Goal: Register for event/course: Sign up to attend an event or enroll in a course

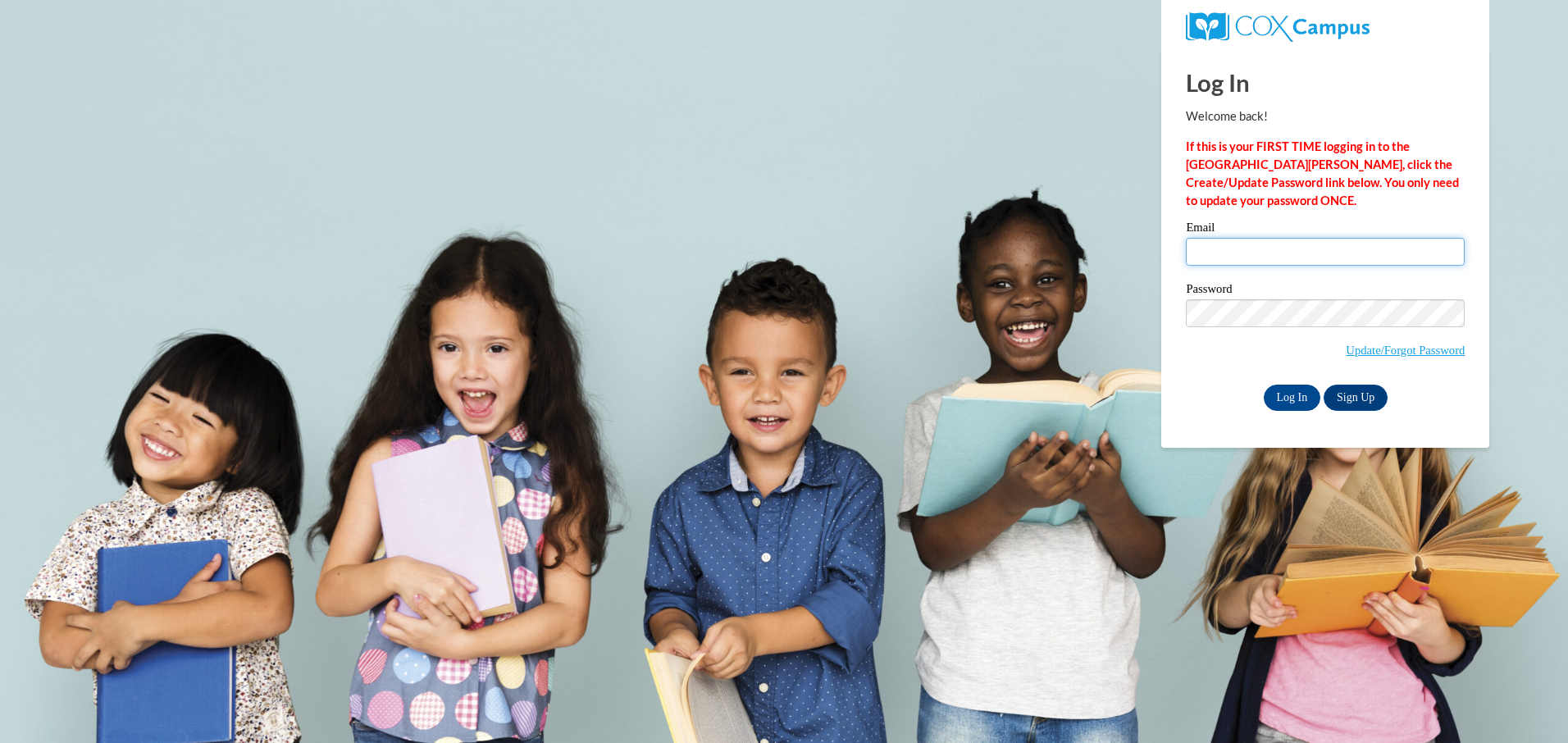
click at [1217, 259] on input "Email" at bounding box center [1325, 251] width 279 height 28
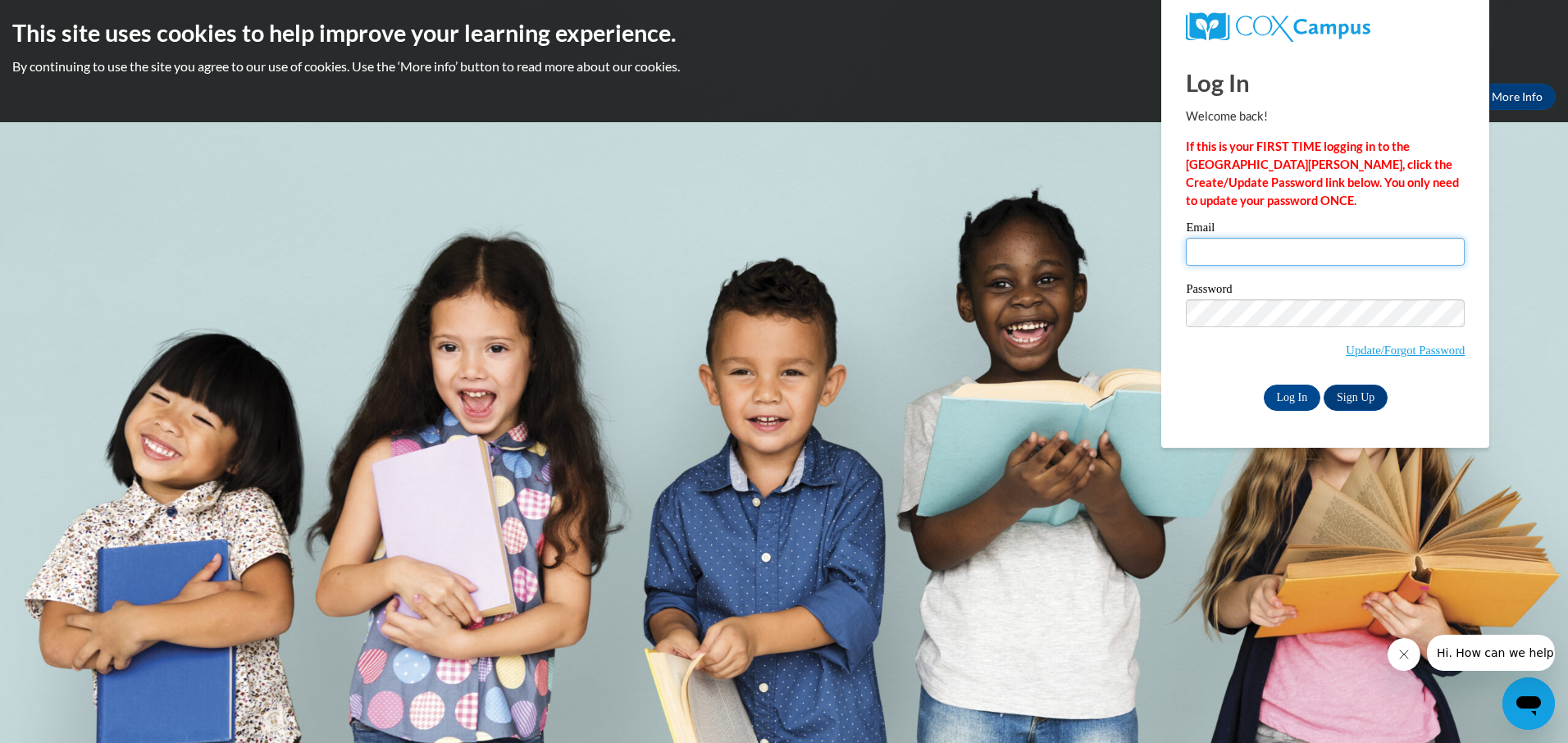
type input "godbless@planttel.net"
click at [1288, 397] on input "Log In" at bounding box center [1292, 397] width 58 height 26
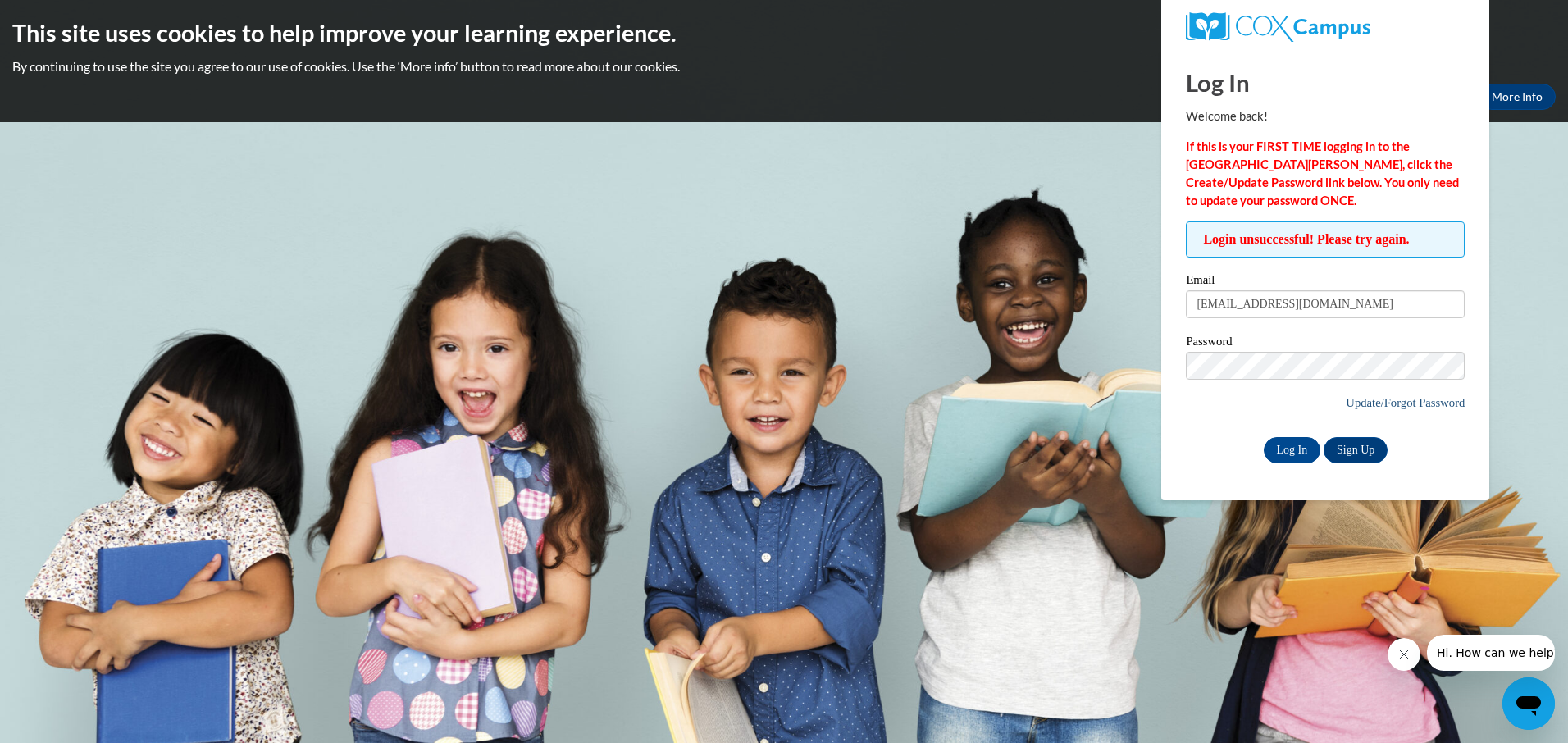
click at [1379, 405] on link "Update/Forgot Password" at bounding box center [1405, 403] width 118 height 13
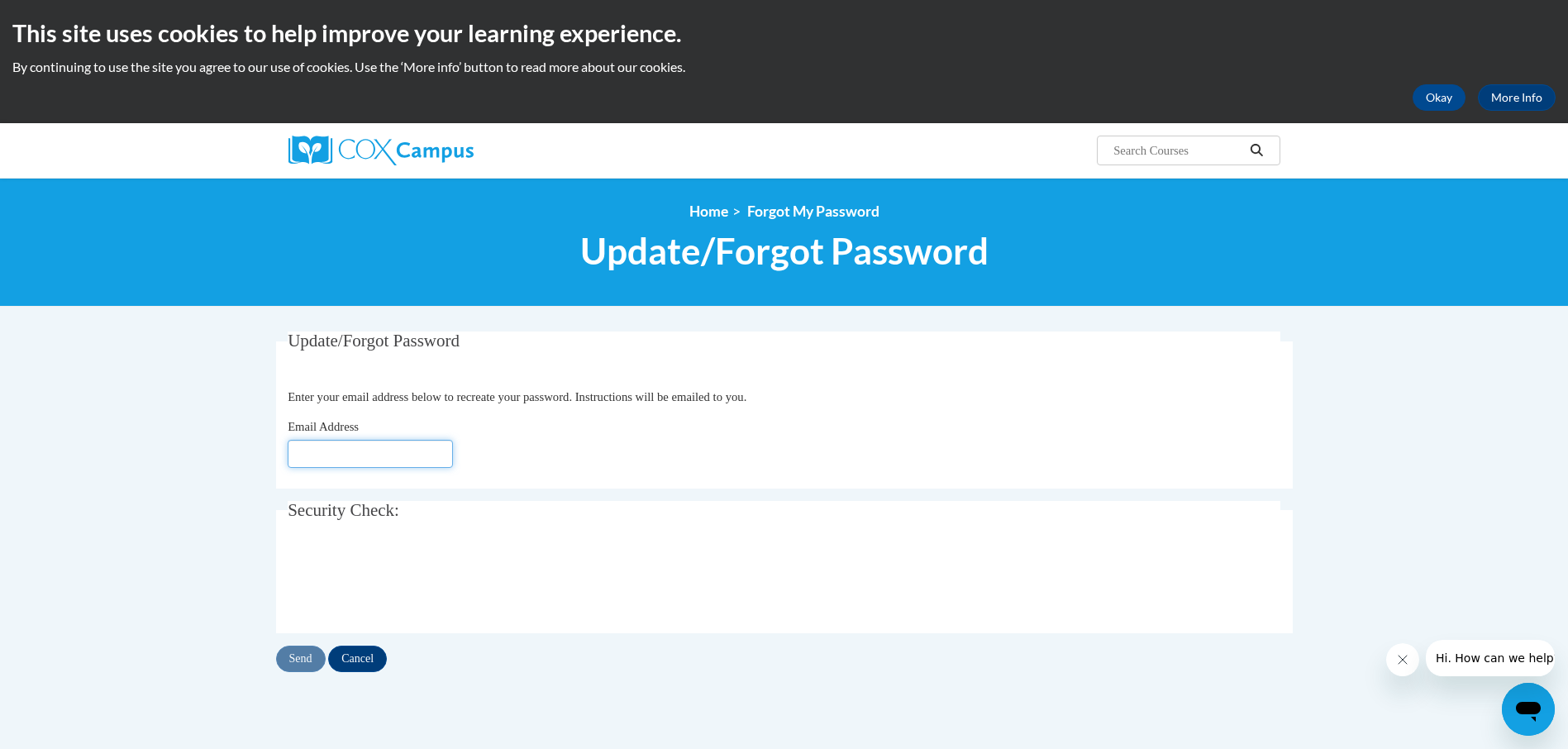
click at [306, 458] on input "Email Address" at bounding box center [370, 454] width 166 height 28
type input "[EMAIL_ADDRESS][DOMAIN_NAME]"
click at [294, 658] on input "Send" at bounding box center [300, 658] width 50 height 26
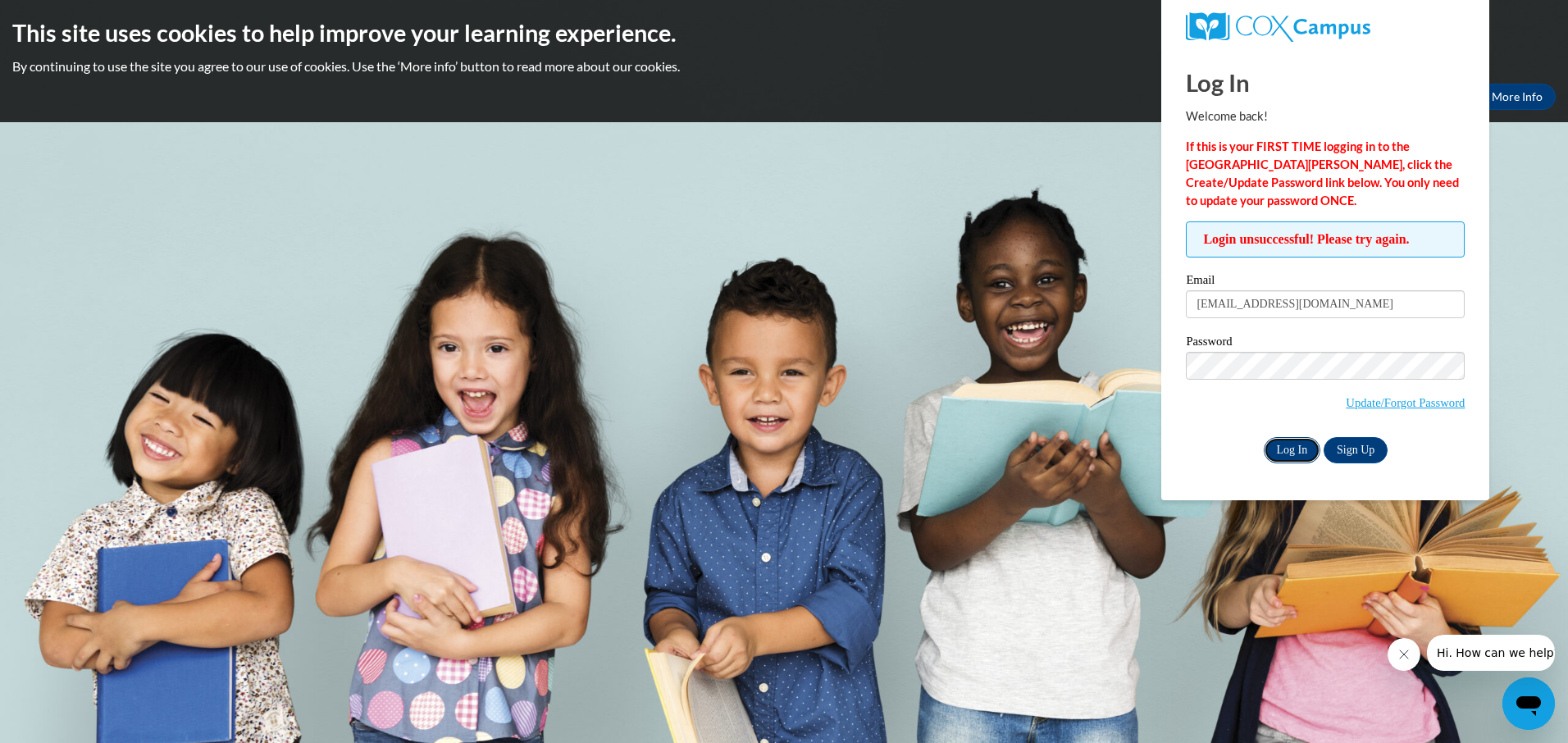
click at [1288, 450] on input "Log In" at bounding box center [1292, 450] width 58 height 26
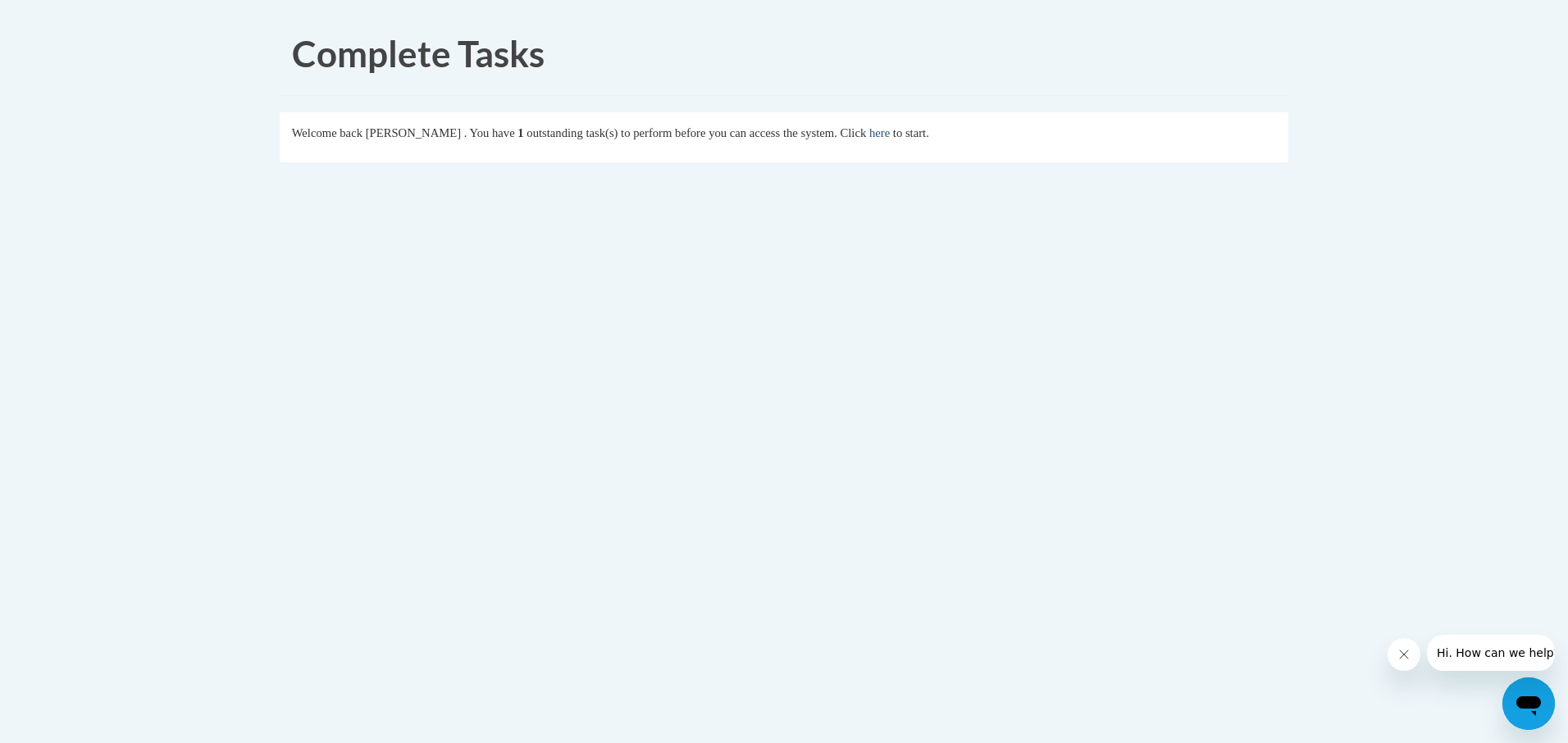
click at [890, 135] on link "here" at bounding box center [880, 133] width 21 height 13
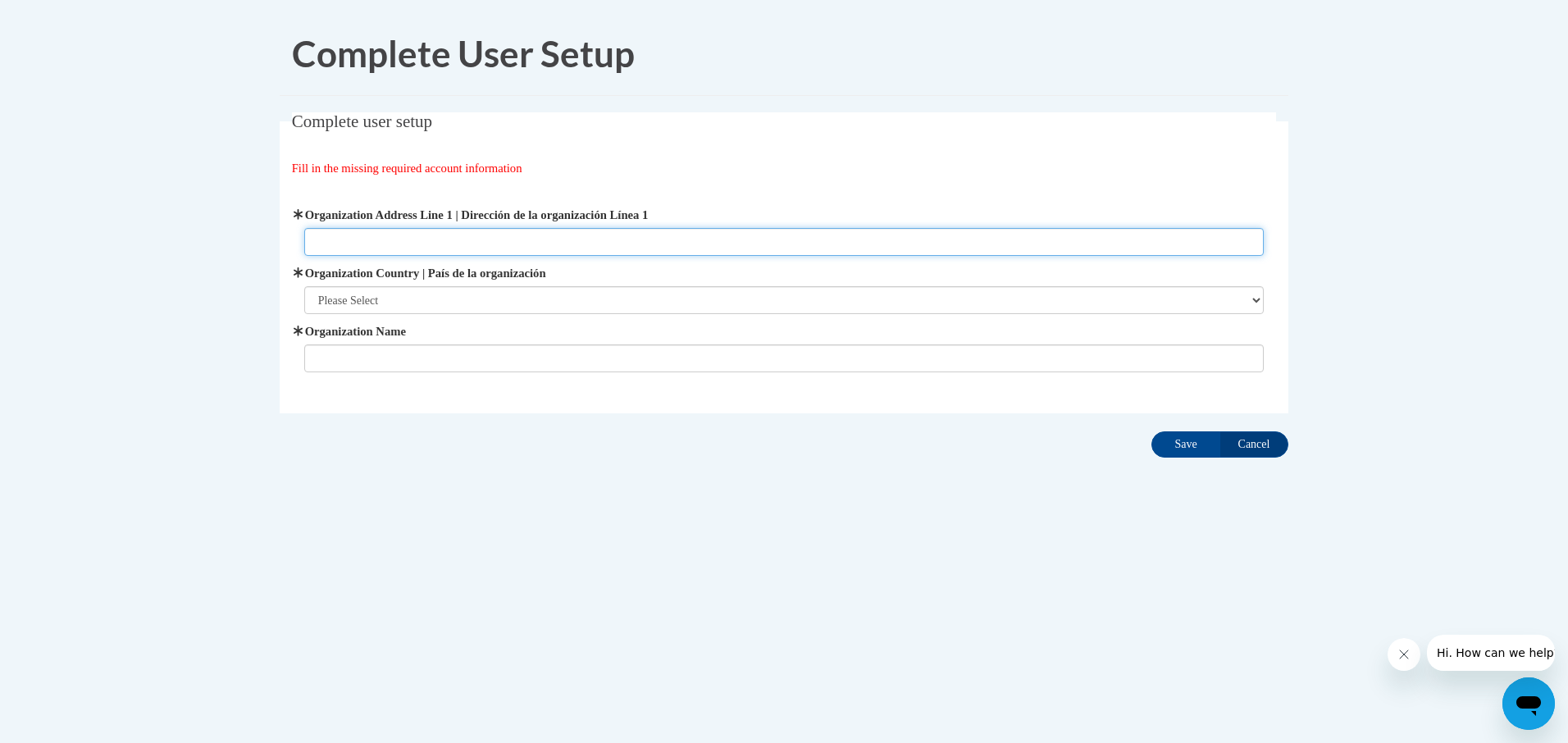
click at [329, 244] on input "Organization Address Line 1 | Dirección de la organización Línea 1" at bounding box center [784, 241] width 960 height 28
type input "5939 Brushy Creek Rd"
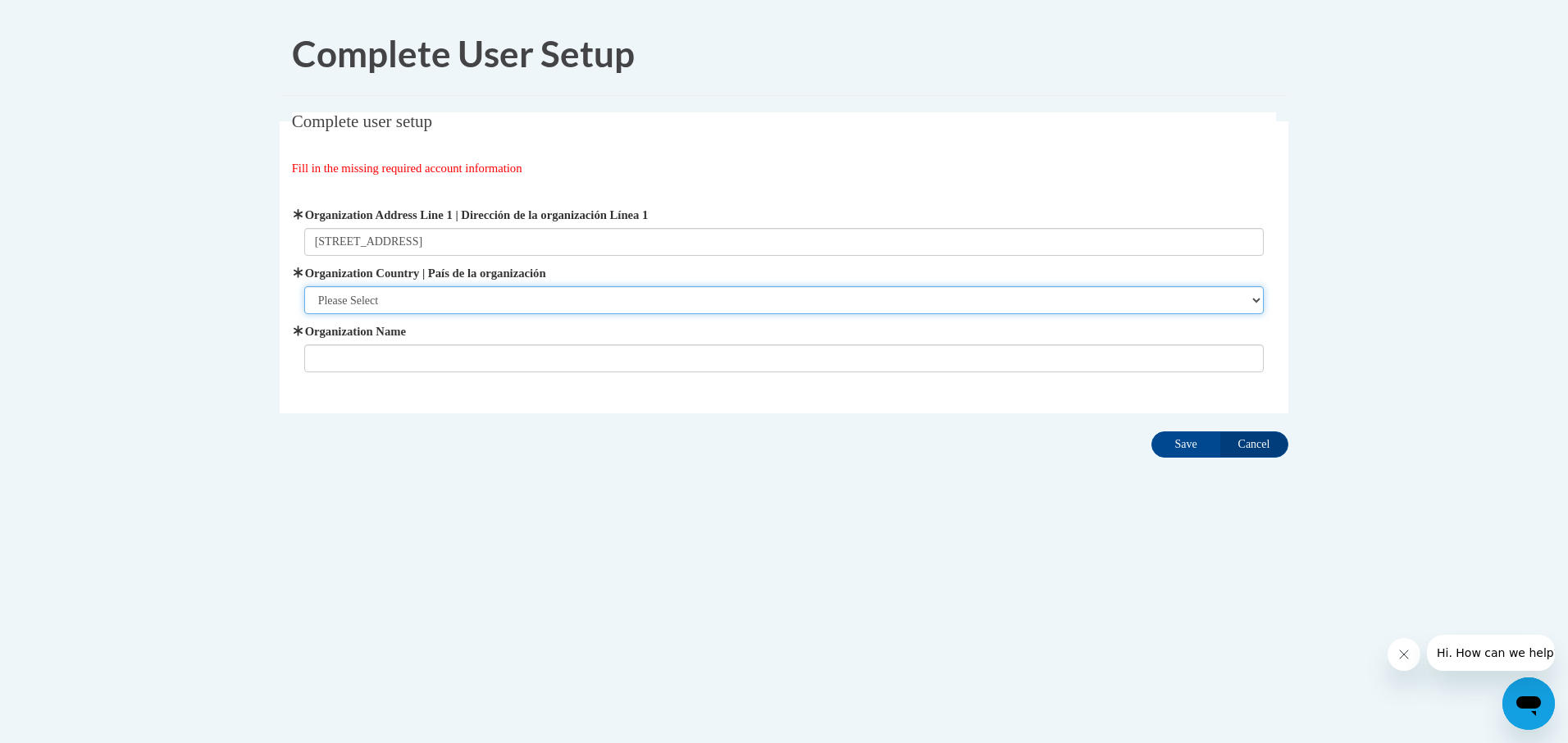
click at [406, 300] on select "Please Select United States | Estados Unidos Outside of the United States | Fue…" at bounding box center [784, 300] width 960 height 28
select select "ad49bcad-a171-4b2e-b99c-48b446064914"
click at [305, 286] on select "Please Select United States | Estados Unidos Outside of the United States | Fue…" at bounding box center [784, 300] width 960 height 28
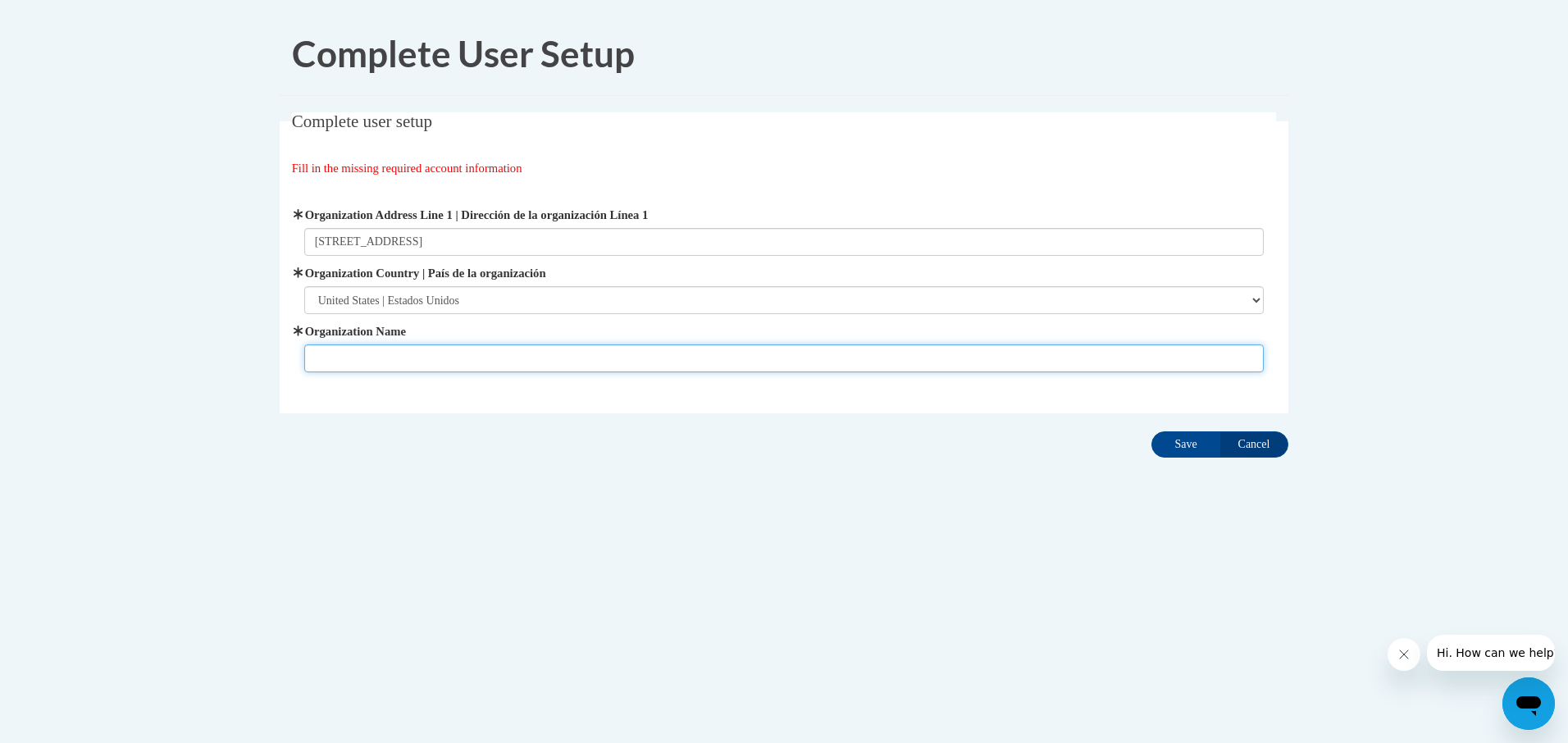
click at [370, 360] on input "Organization Name" at bounding box center [784, 358] width 960 height 28
type input "Janets Daycare"
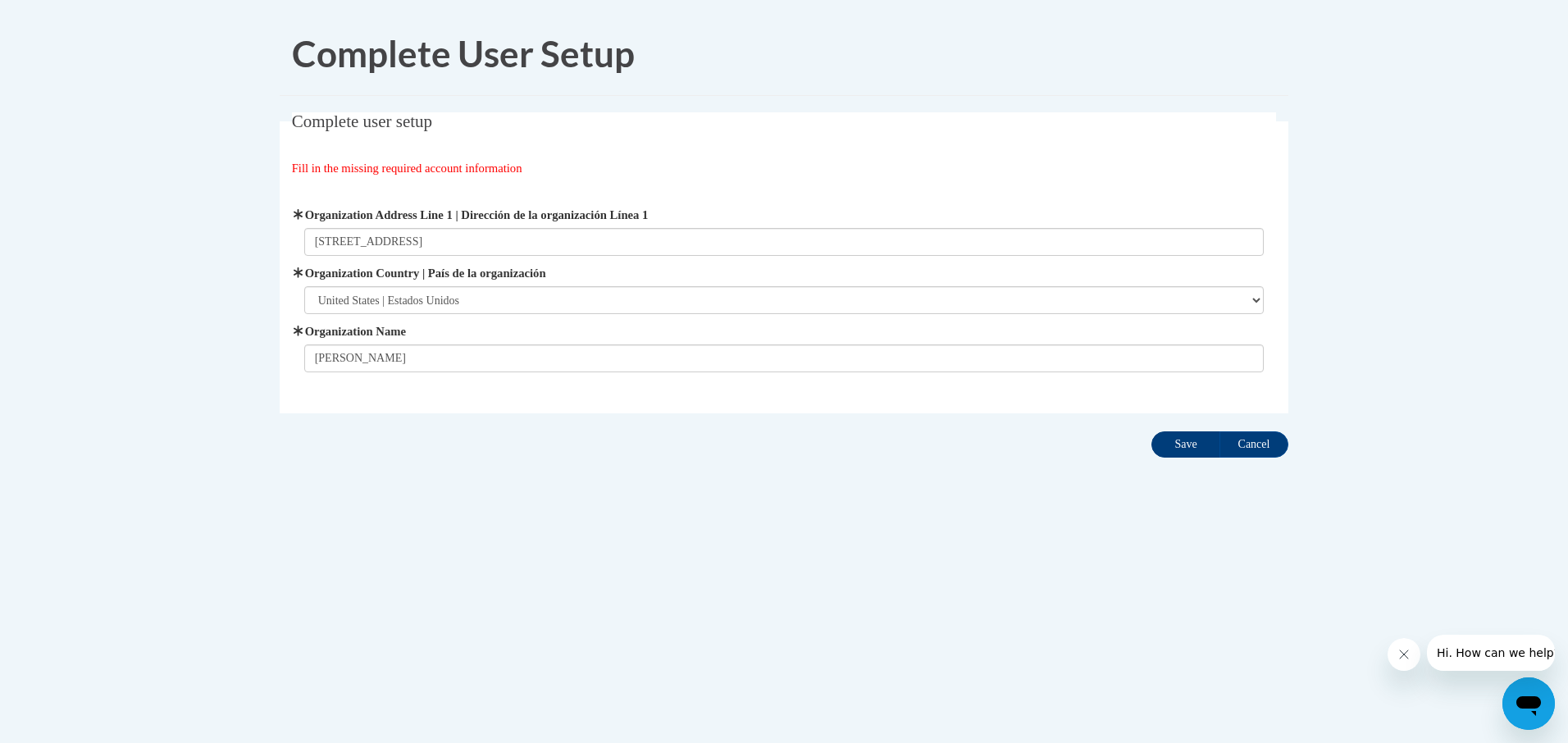
click at [1177, 453] on input "Save" at bounding box center [1186, 444] width 69 height 26
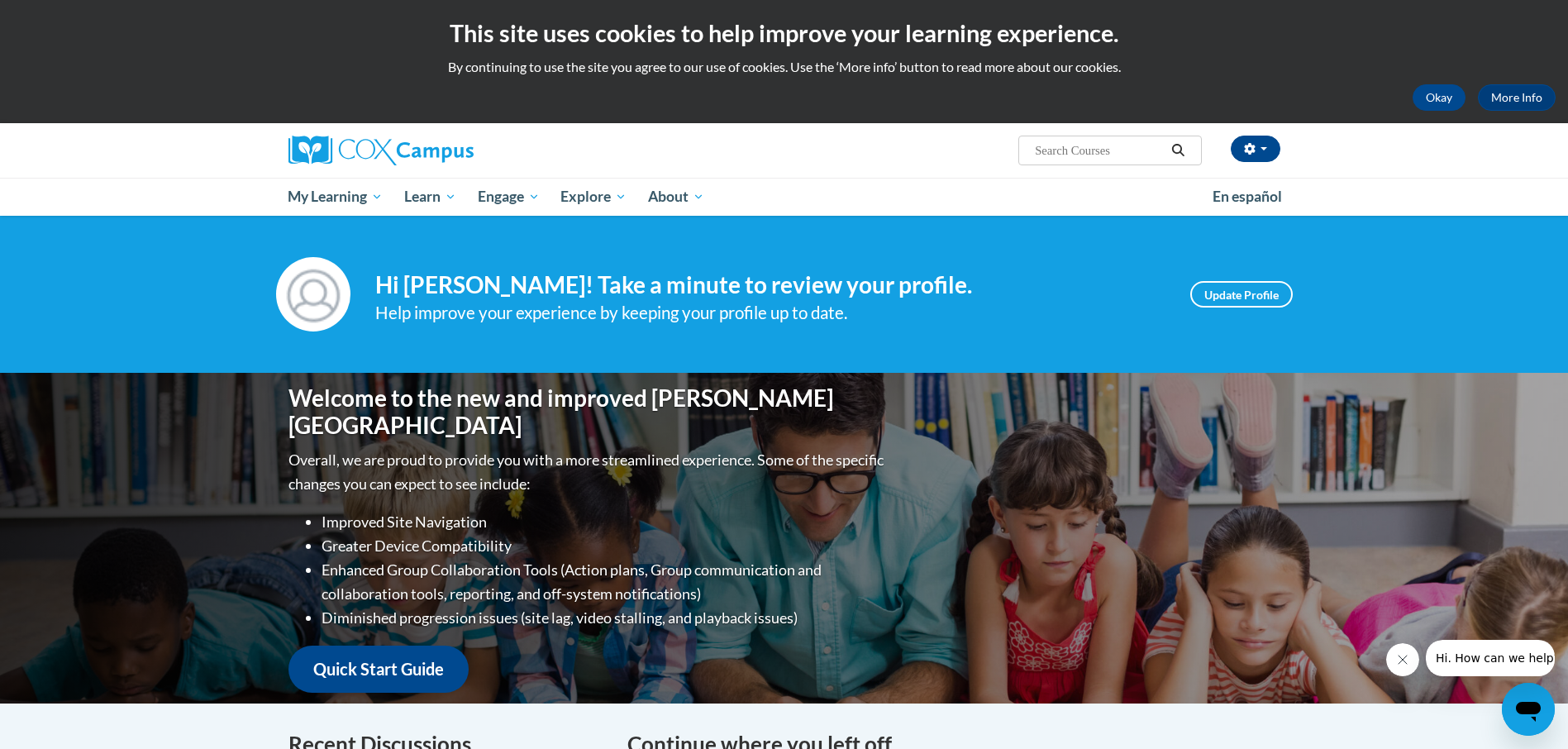
scroll to position [2, 0]
click at [1054, 154] on input "Search..." at bounding box center [1099, 151] width 132 height 20
click at [1154, 151] on input "Language & Literacy early years" at bounding box center [1099, 151] width 132 height 20
type input "Language & Literacy early years"
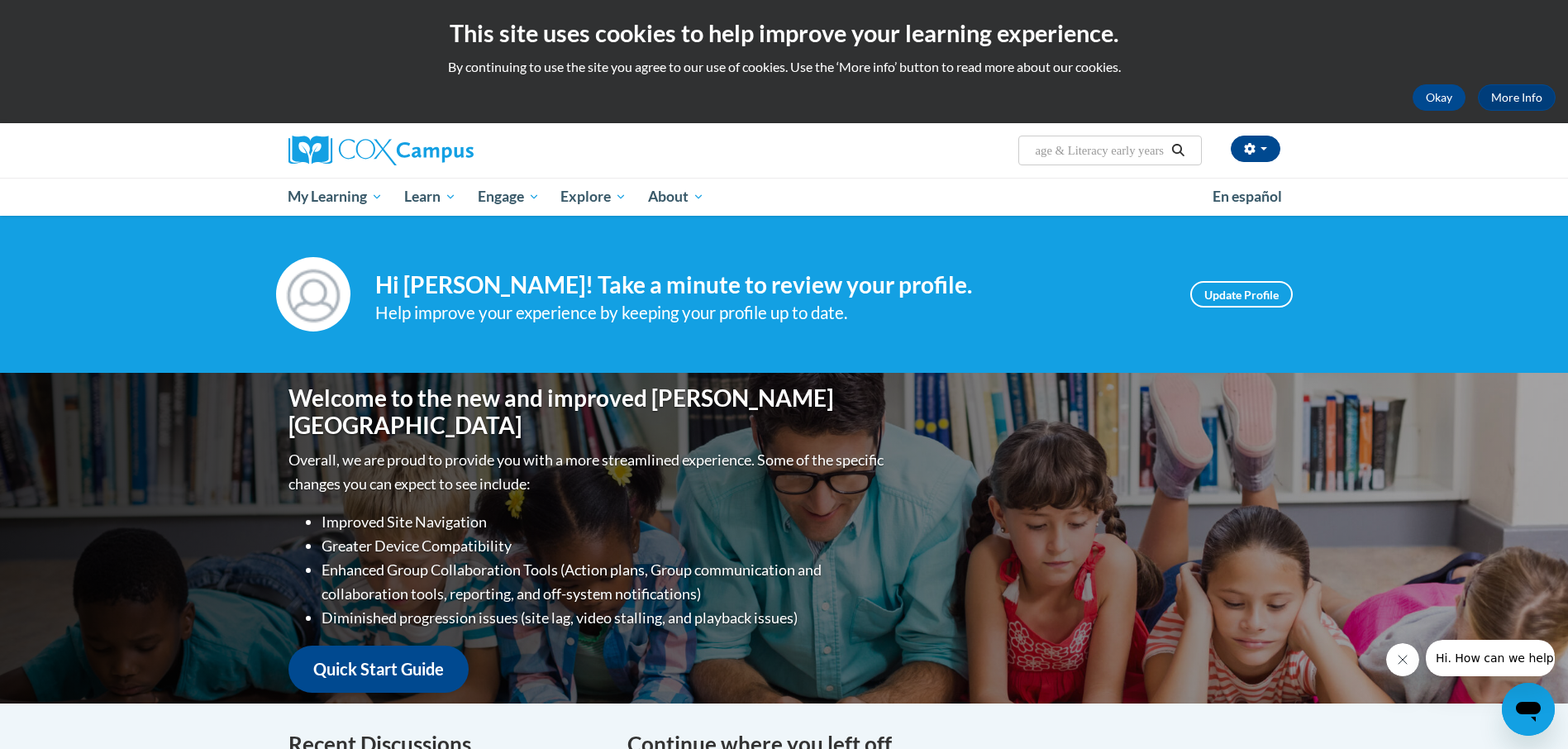
scroll to position [0, 0]
click at [1184, 145] on icon "Search" at bounding box center [1178, 150] width 15 height 13
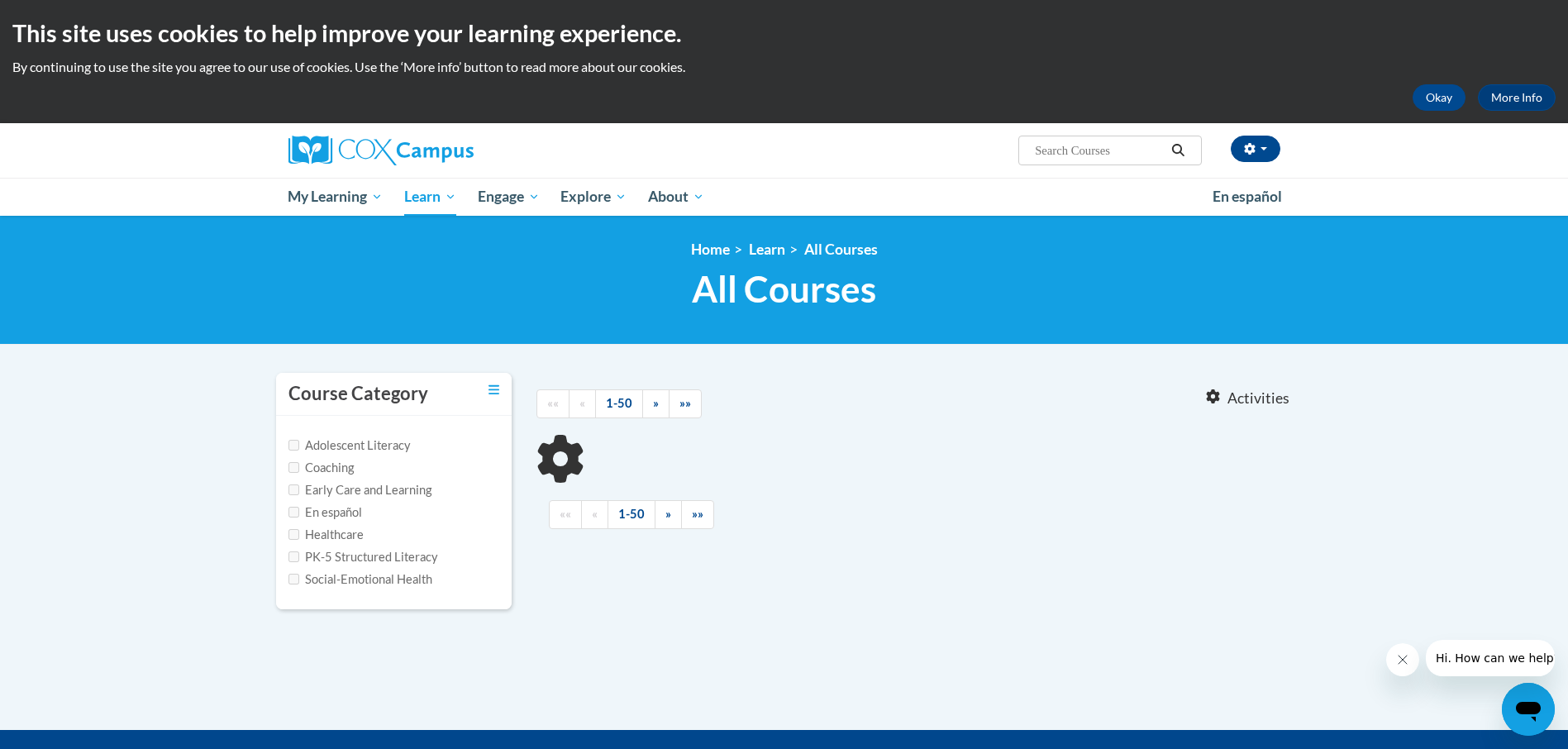
type input "Language"
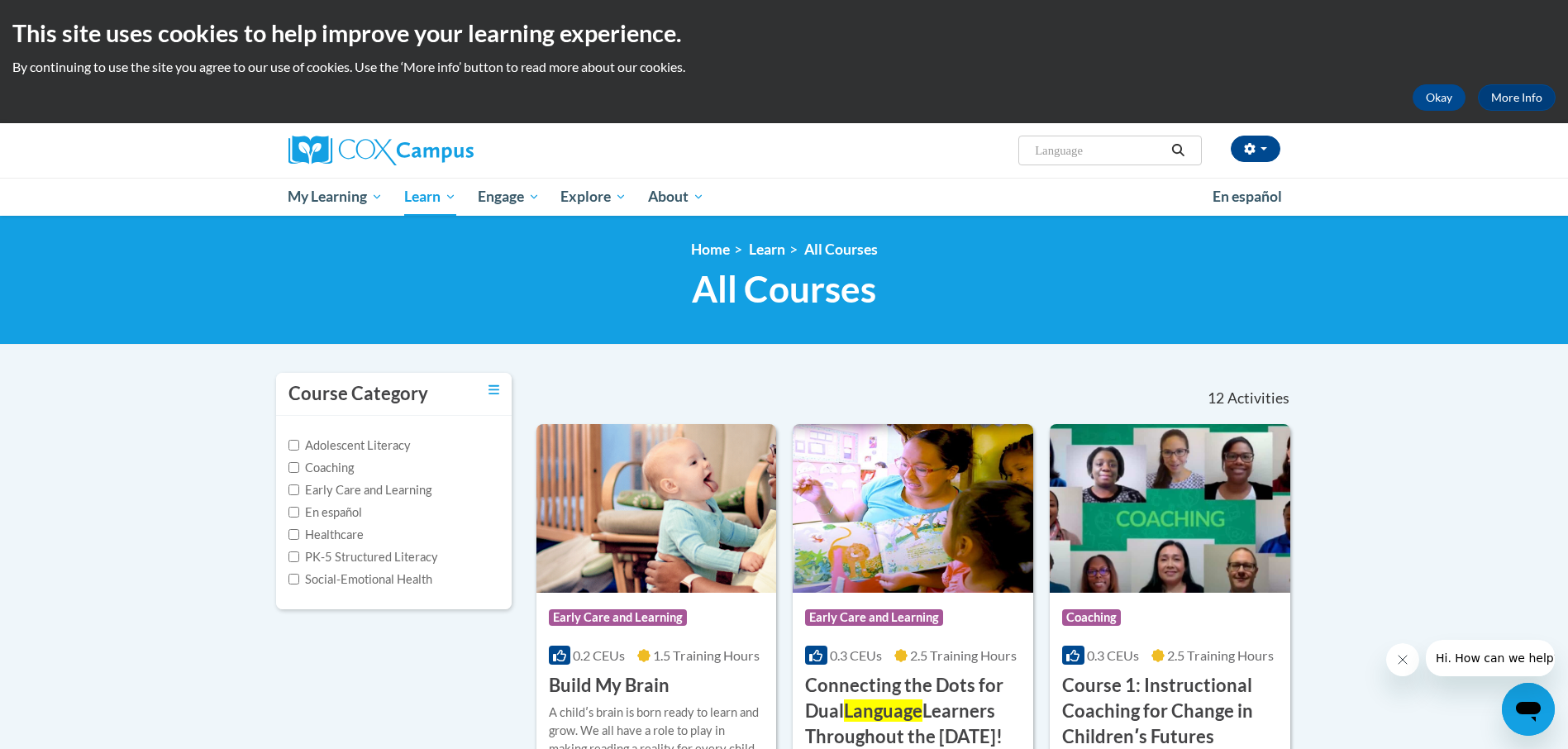
click at [300, 491] on label "Early Care and Learning" at bounding box center [360, 491] width 143 height 19
click at [299, 491] on input "Early Care and Learning" at bounding box center [294, 490] width 11 height 11
checkbox input "true"
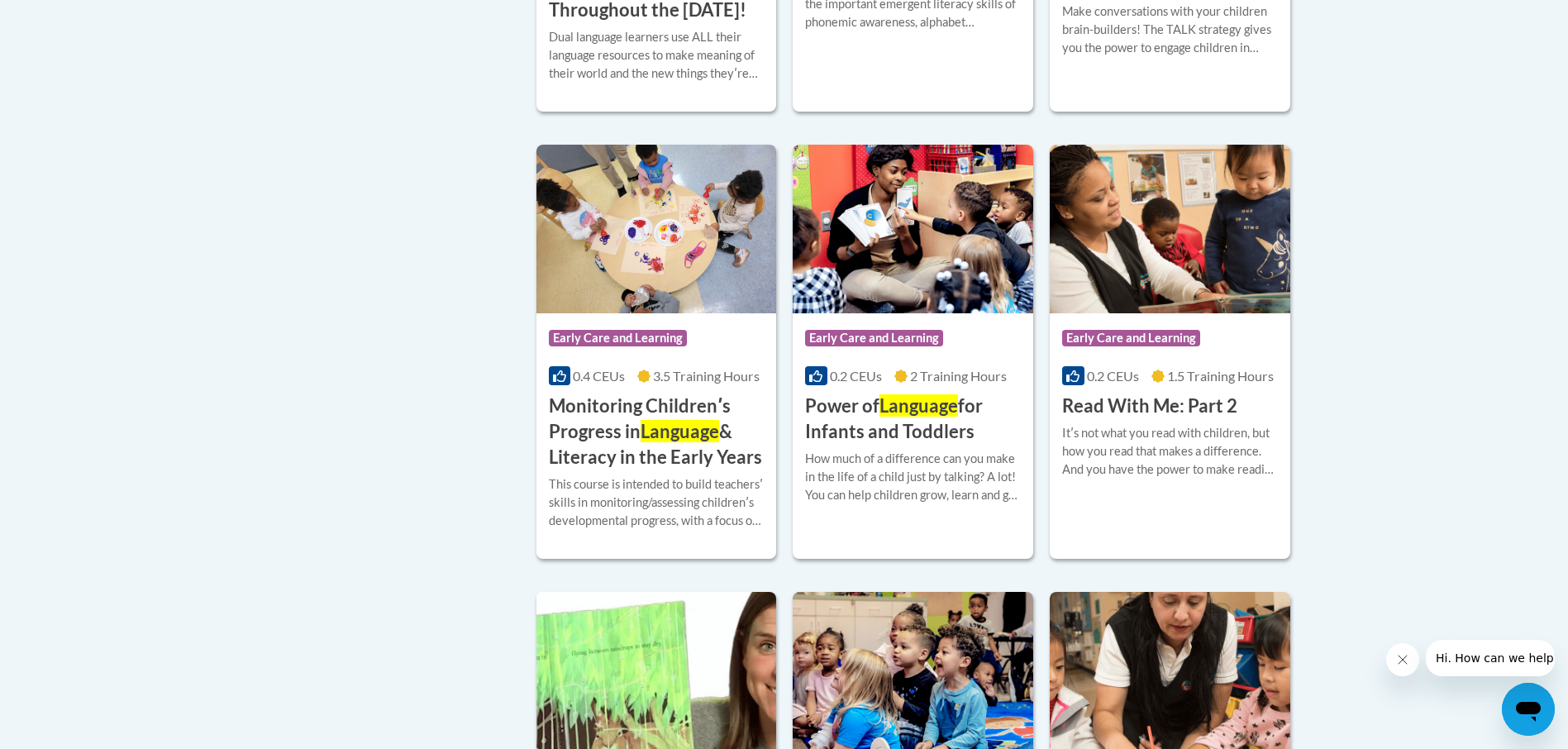
scroll to position [1240, 0]
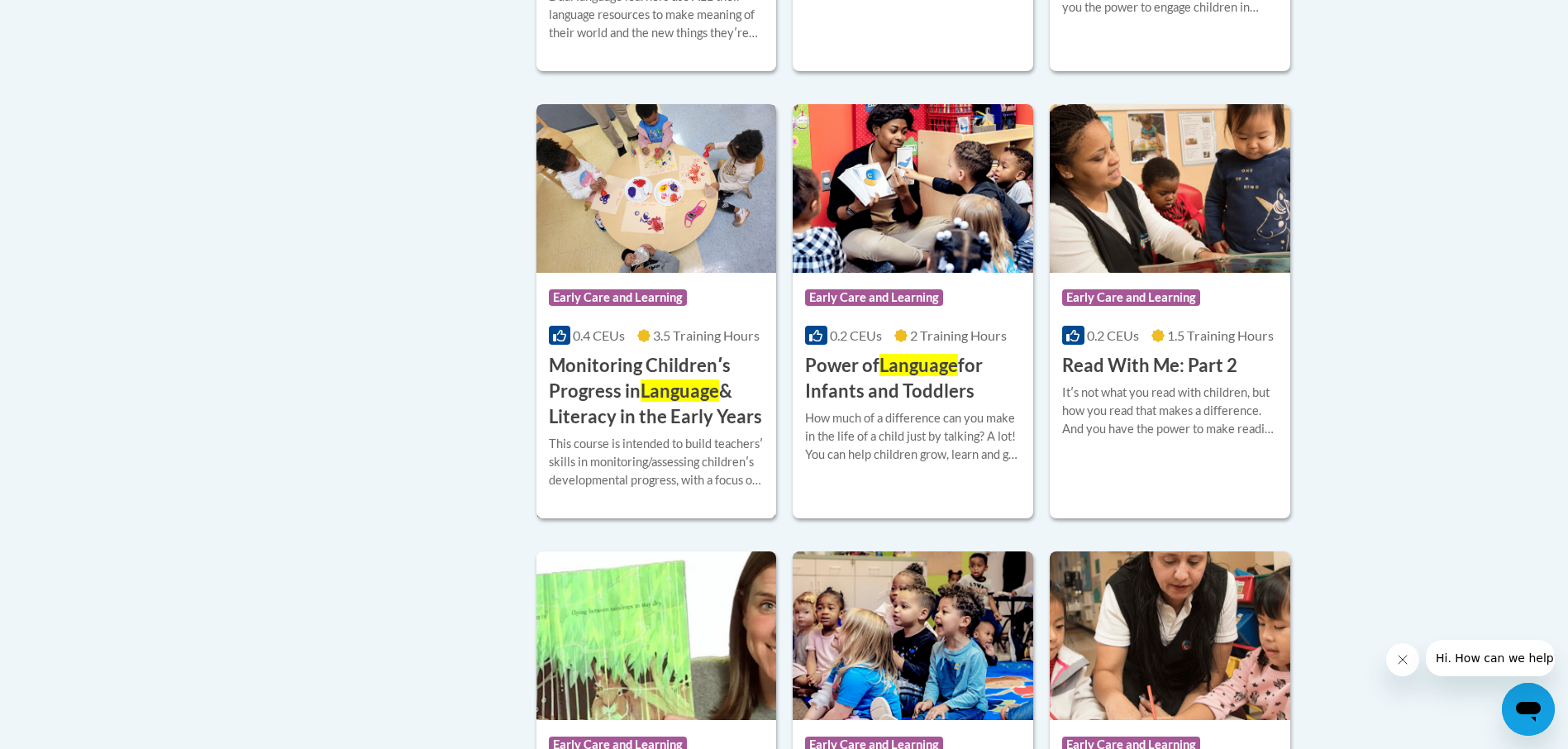
click at [714, 318] on div "Course Category: Early Care and Learning" at bounding box center [656, 300] width 215 height 37
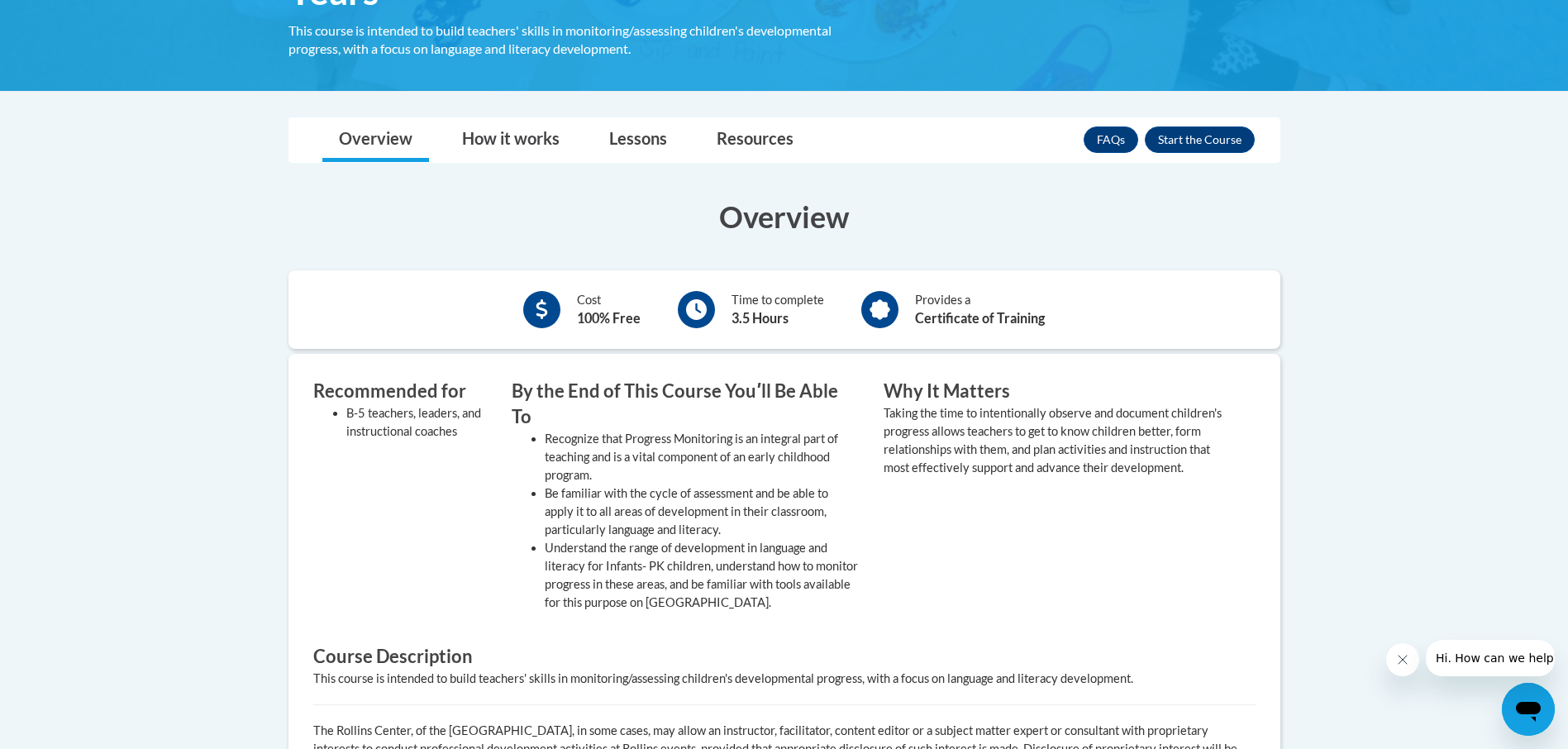
scroll to position [413, 0]
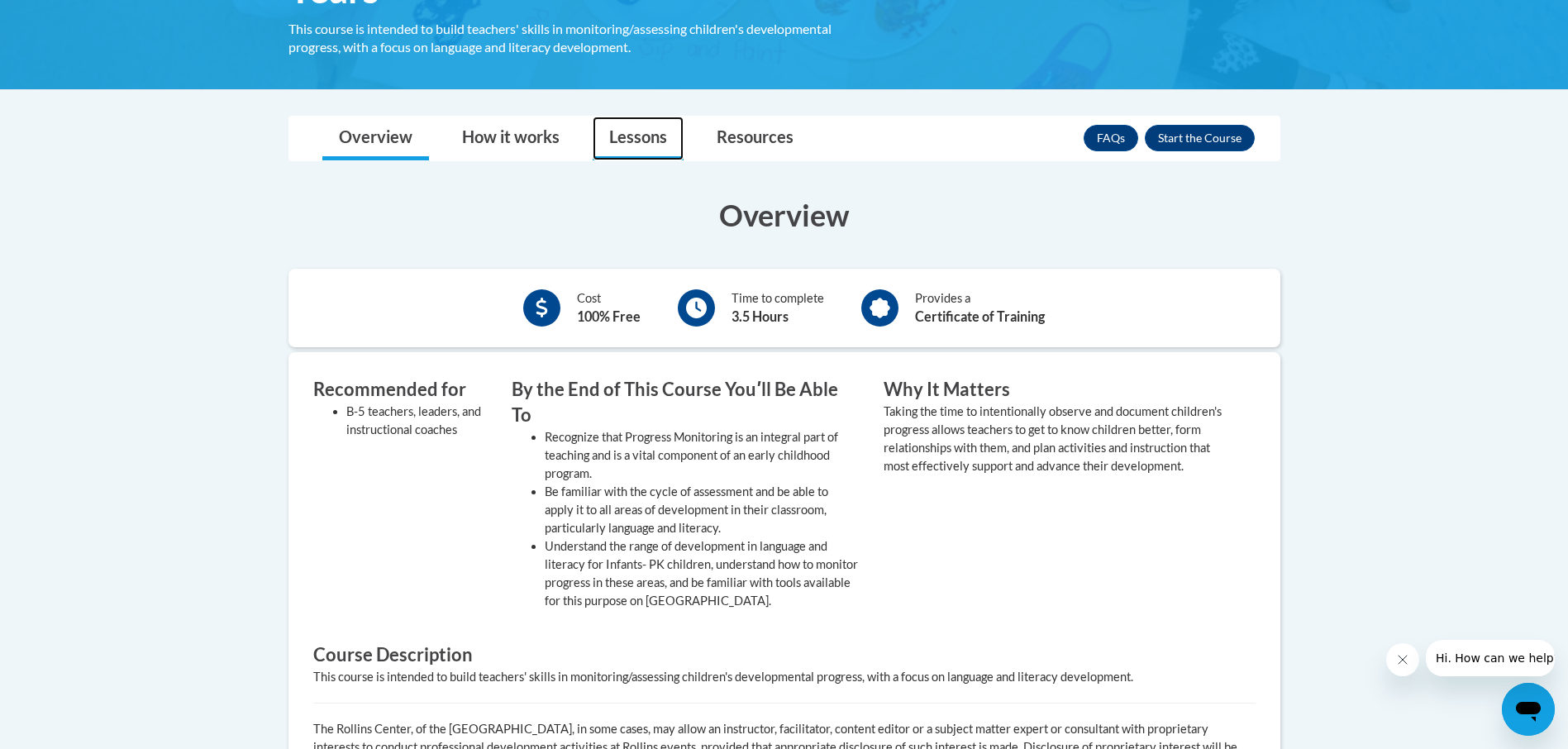
click at [628, 142] on link "Lessons" at bounding box center [638, 139] width 91 height 44
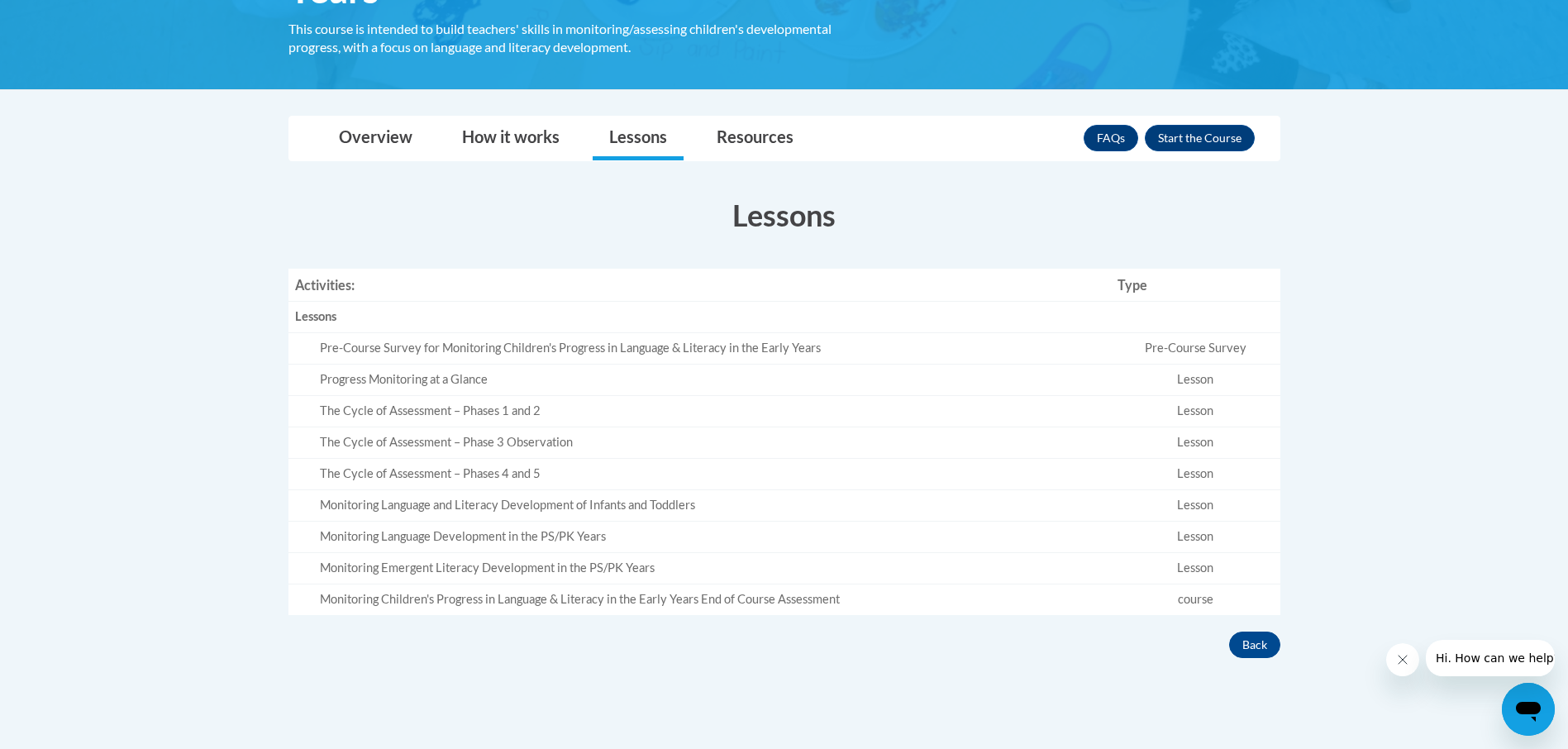
click at [1195, 599] on td "course" at bounding box center [1195, 599] width 169 height 30
click at [1127, 598] on td "course" at bounding box center [1195, 599] width 169 height 30
click at [1189, 134] on button "Enroll" at bounding box center [1200, 137] width 110 height 26
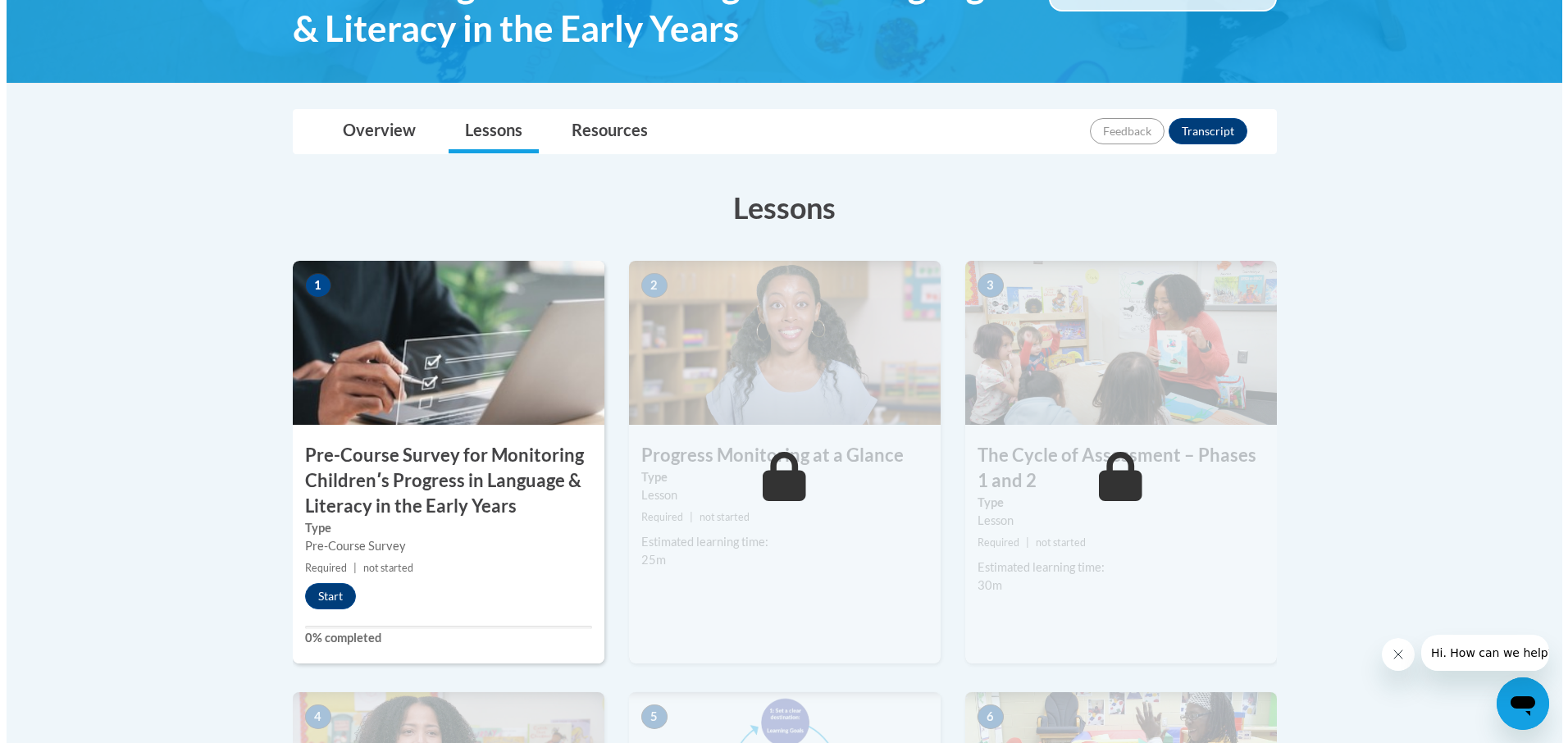
scroll to position [410, 0]
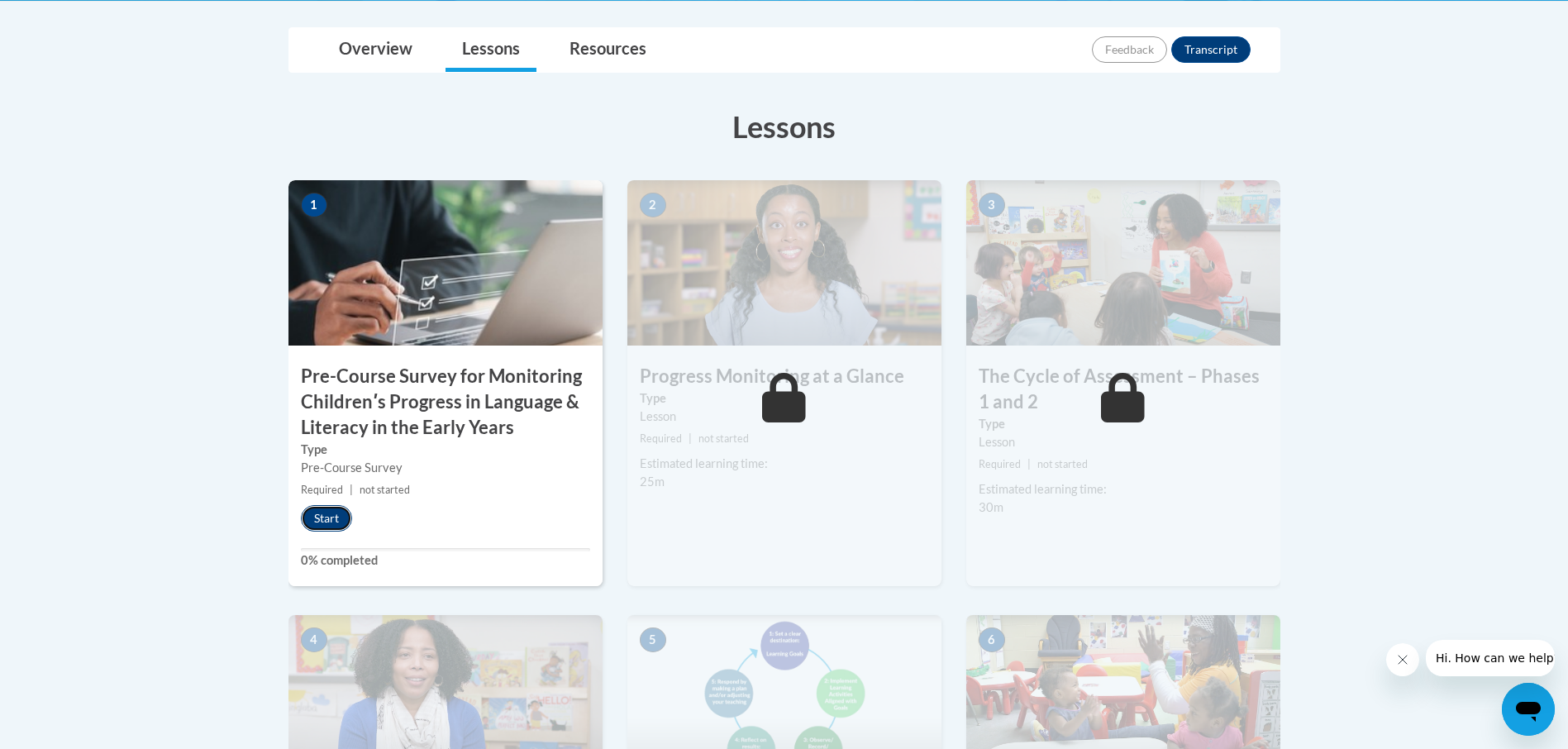
click at [331, 517] on button "Start" at bounding box center [326, 518] width 51 height 26
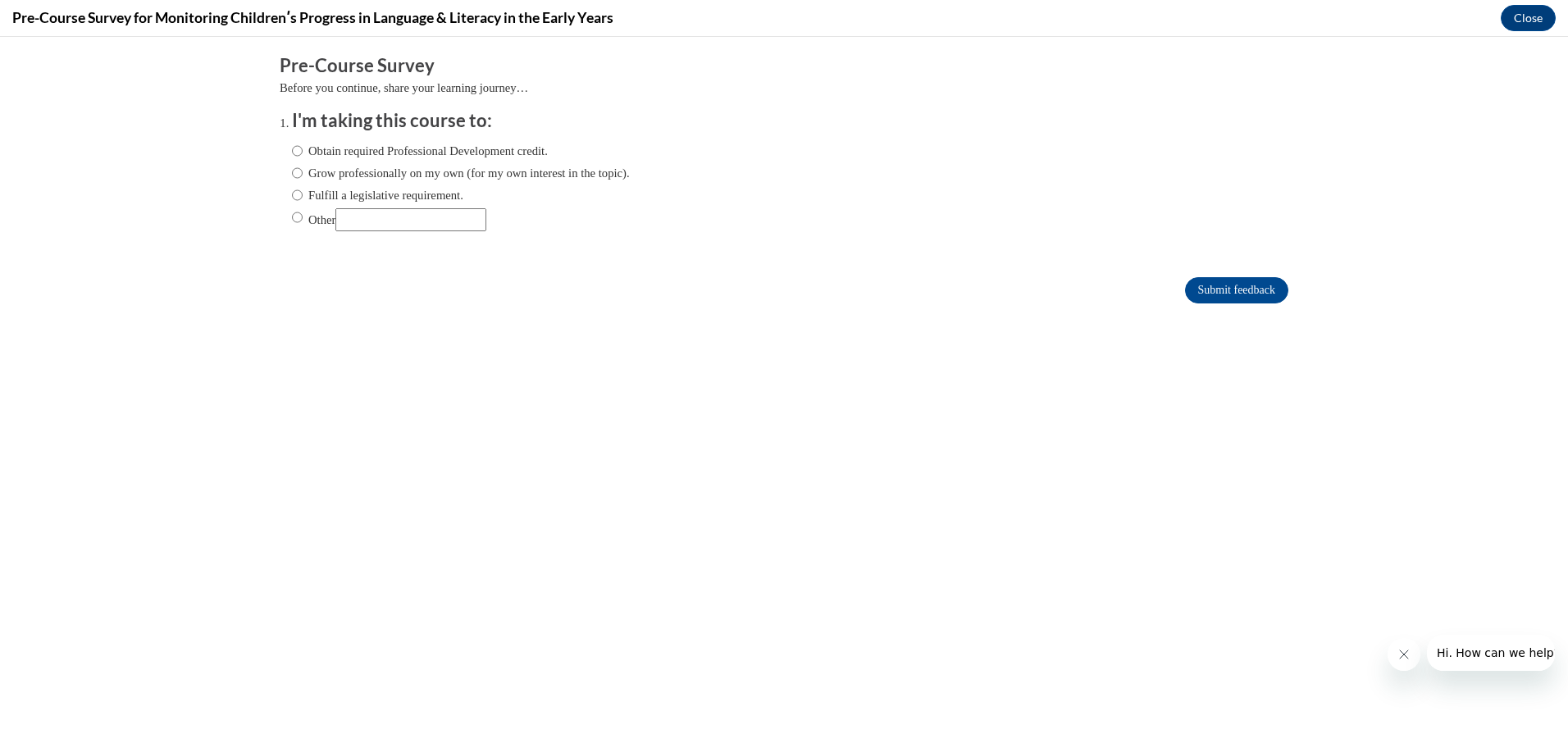
scroll to position [0, 0]
click at [292, 216] on input "Other" at bounding box center [297, 218] width 11 height 18
radio input "true"
click at [344, 221] on input "Other" at bounding box center [411, 220] width 151 height 23
type input "b"
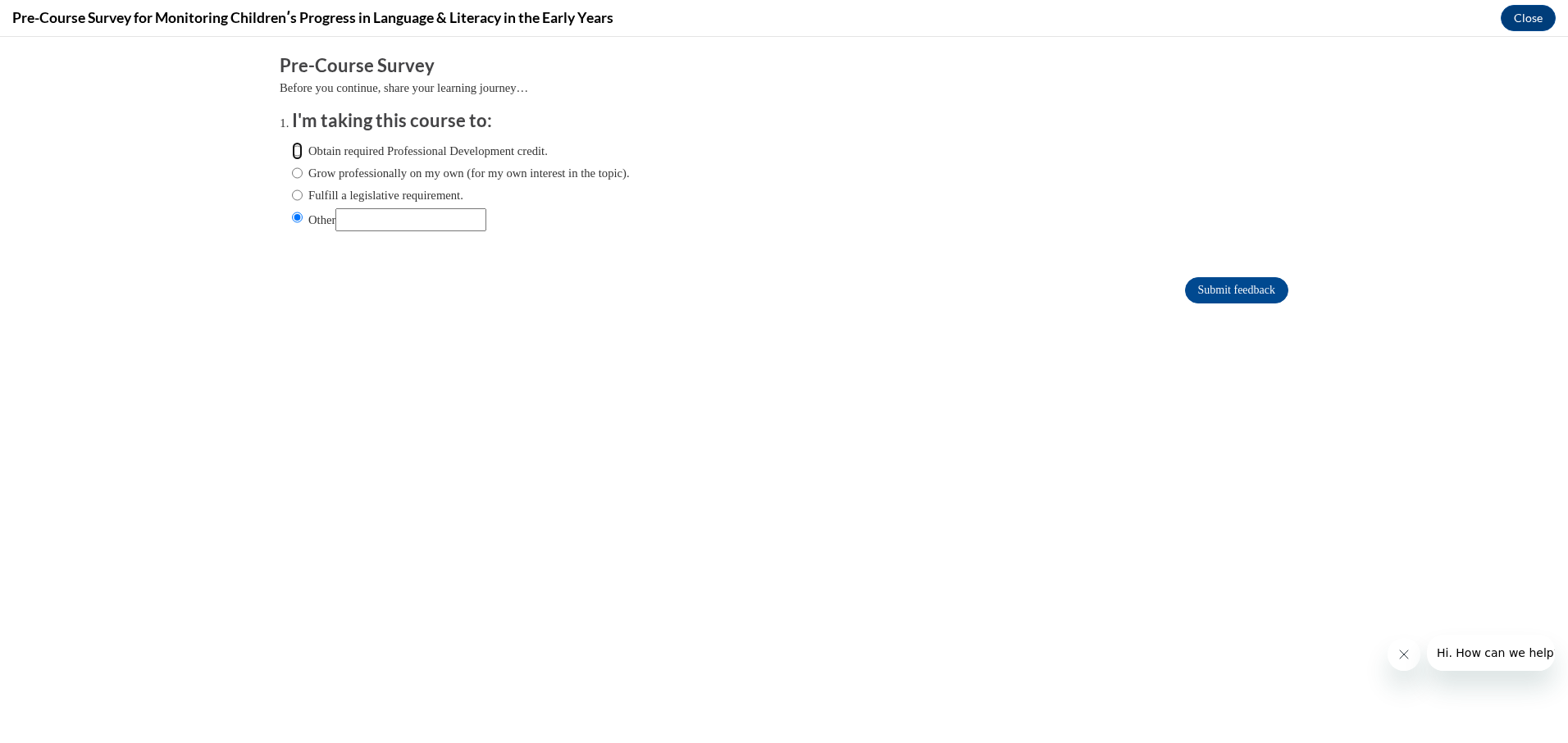
click at [292, 149] on input "Obtain required Professional Development credit." at bounding box center [297, 151] width 11 height 18
radio input "true"
click at [1191, 292] on input "Submit feedback" at bounding box center [1237, 290] width 103 height 26
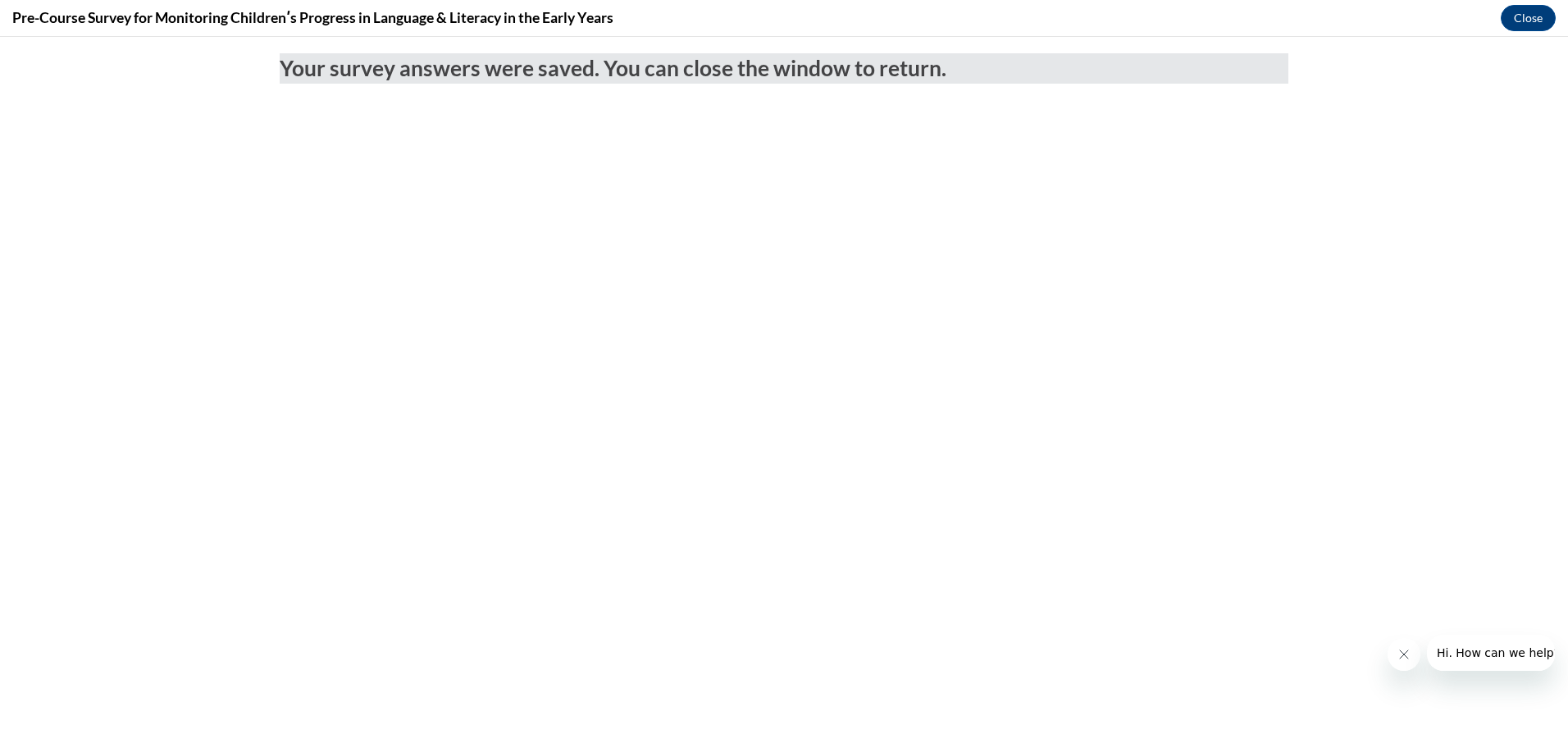
click at [1402, 651] on icon "Close message from company" at bounding box center [1403, 655] width 13 height 13
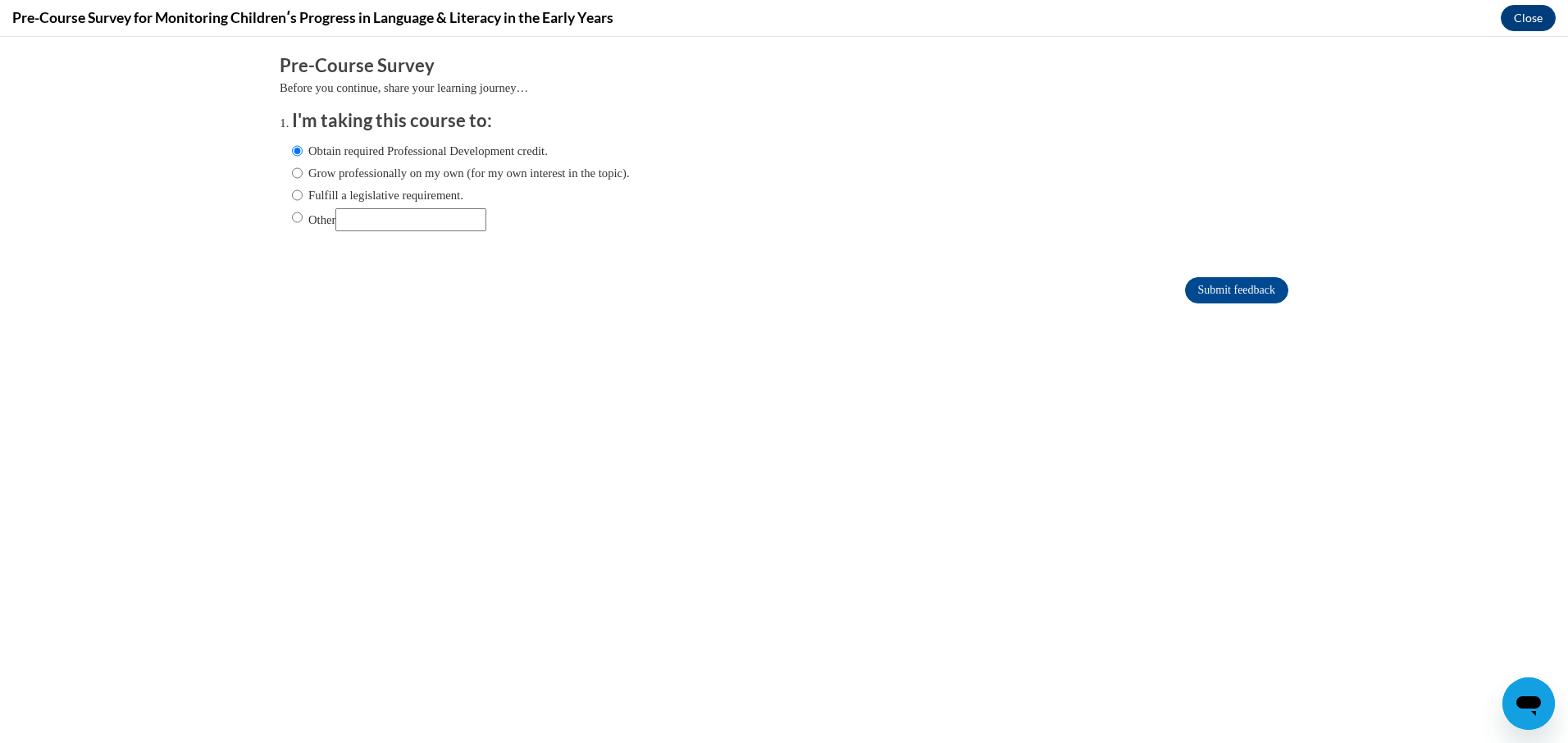
click at [120, 202] on body "Comments Pre-Course Survey Before you continue, share your learning journey… I'…" at bounding box center [784, 390] width 1568 height 706
click at [1530, 14] on button "Close" at bounding box center [1528, 18] width 55 height 26
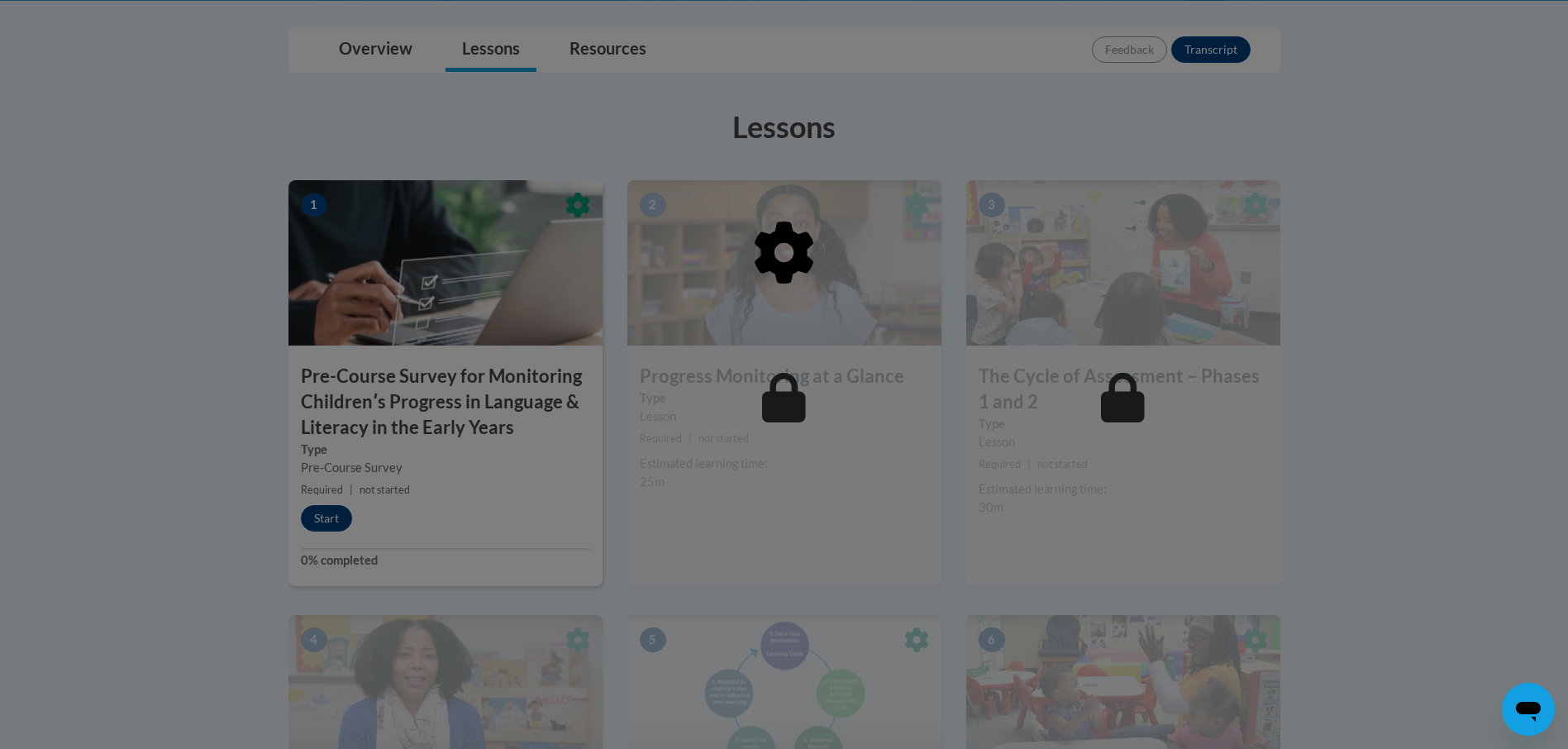
click at [526, 444] on div at bounding box center [784, 337] width 992 height 314
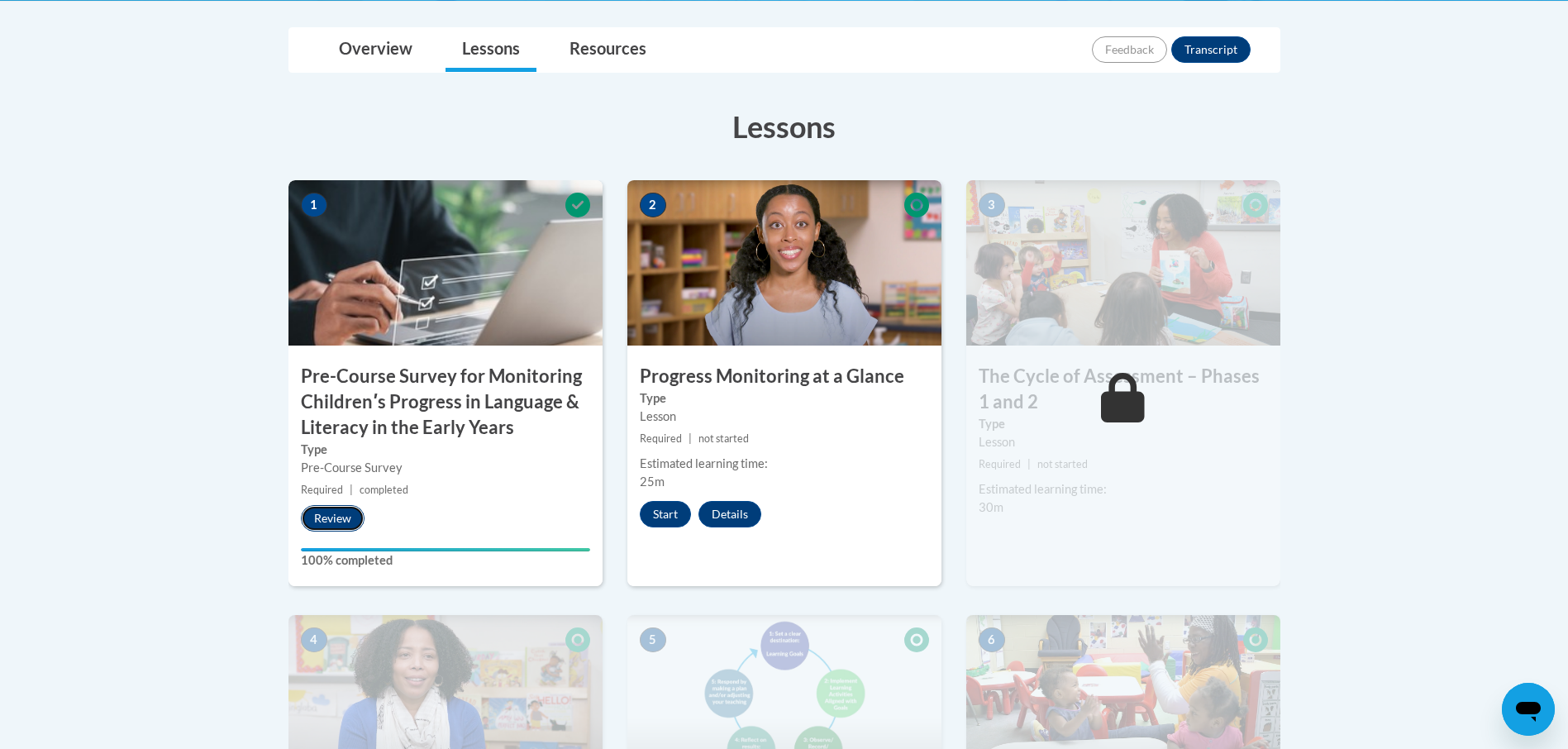
click at [331, 513] on button "Review" at bounding box center [333, 518] width 64 height 26
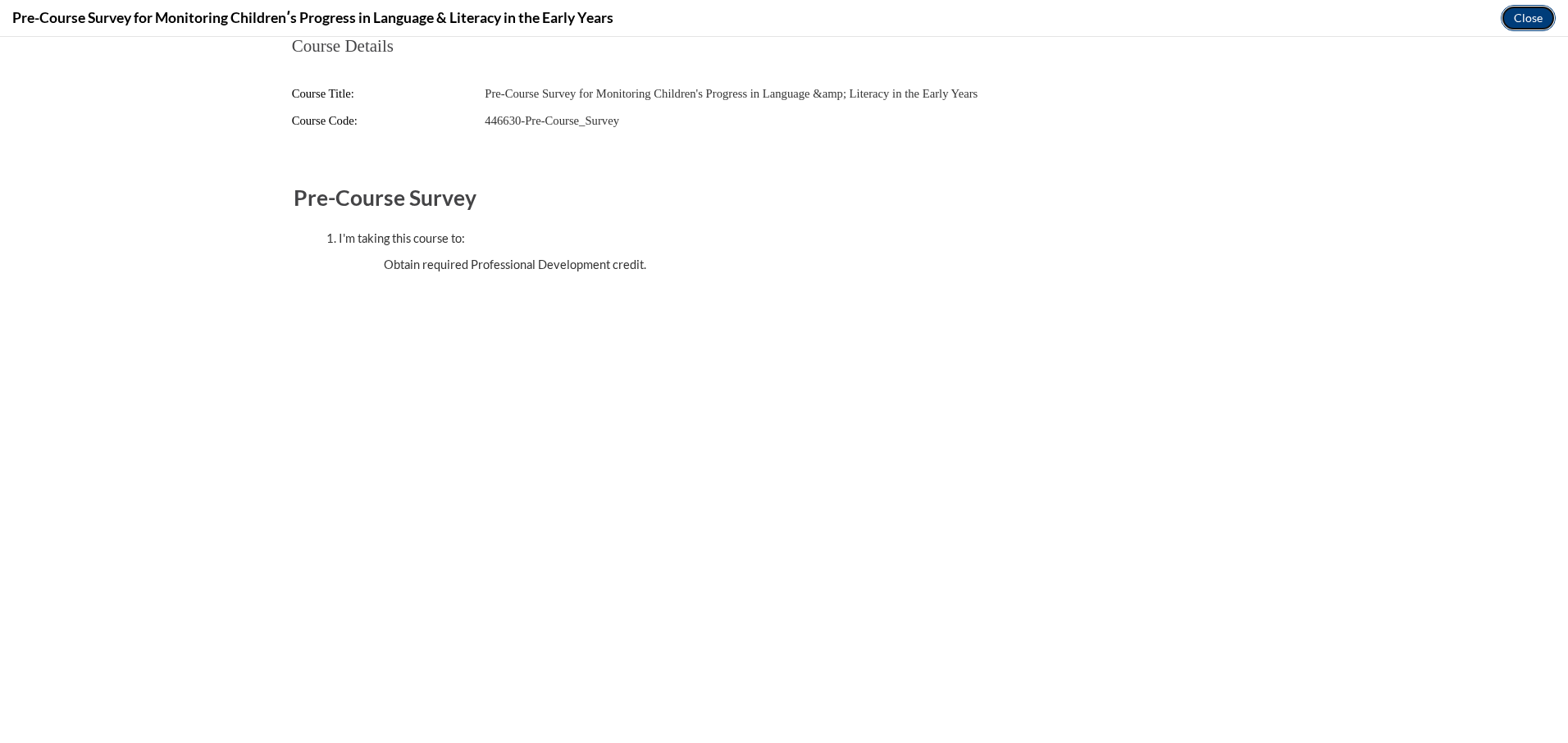
click at [1513, 19] on button "Close" at bounding box center [1528, 18] width 55 height 26
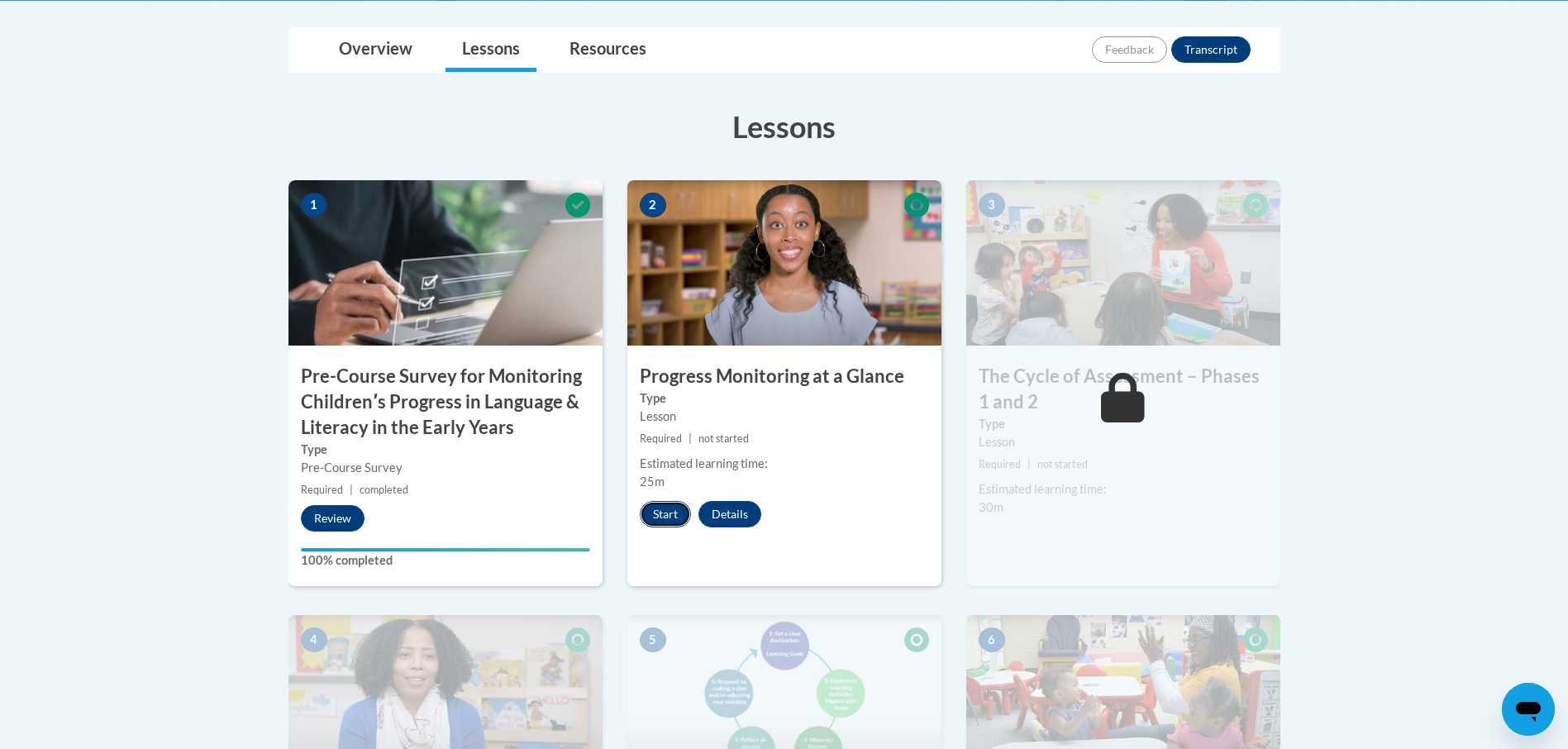
click at [663, 518] on button "Start" at bounding box center [665, 513] width 51 height 26
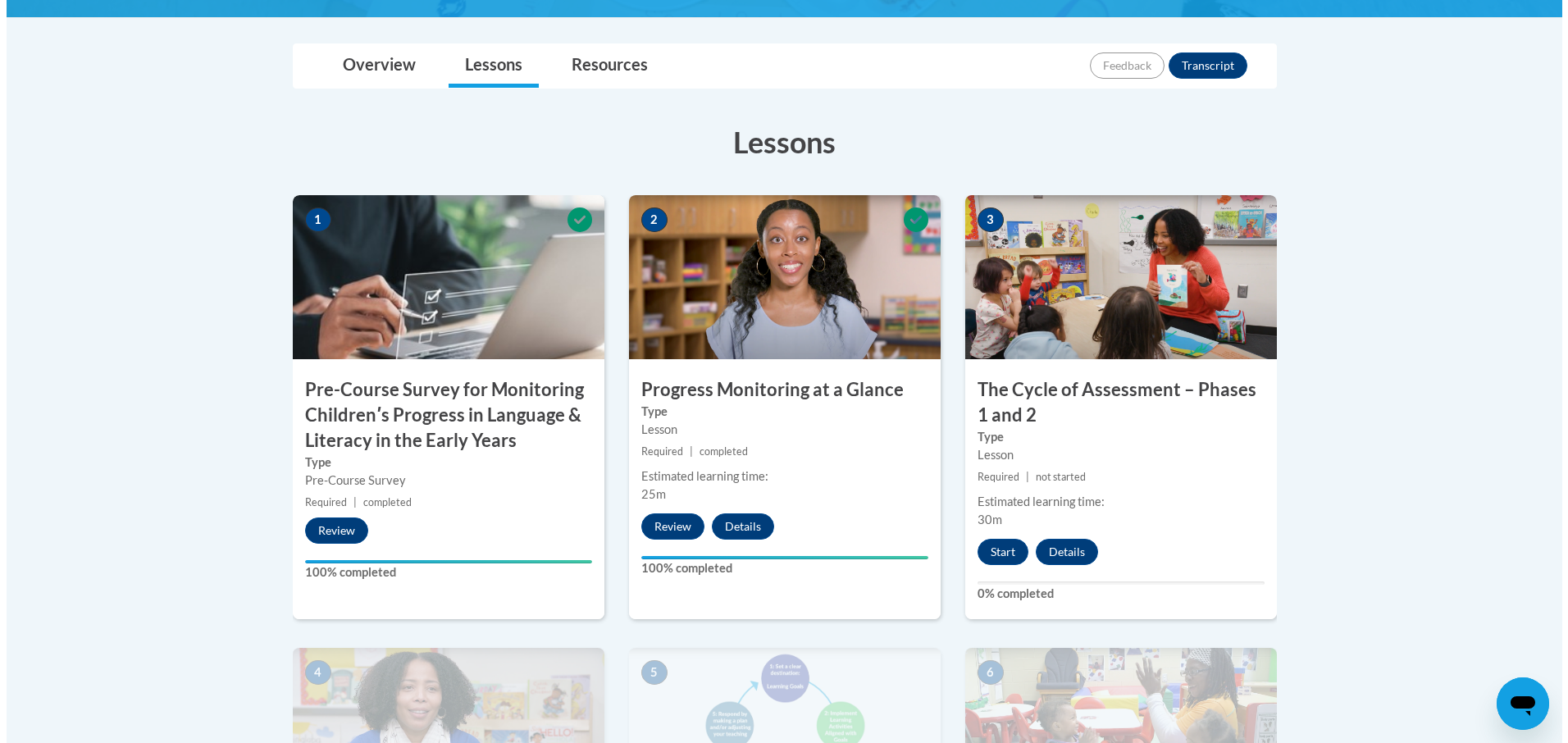
scroll to position [410, 0]
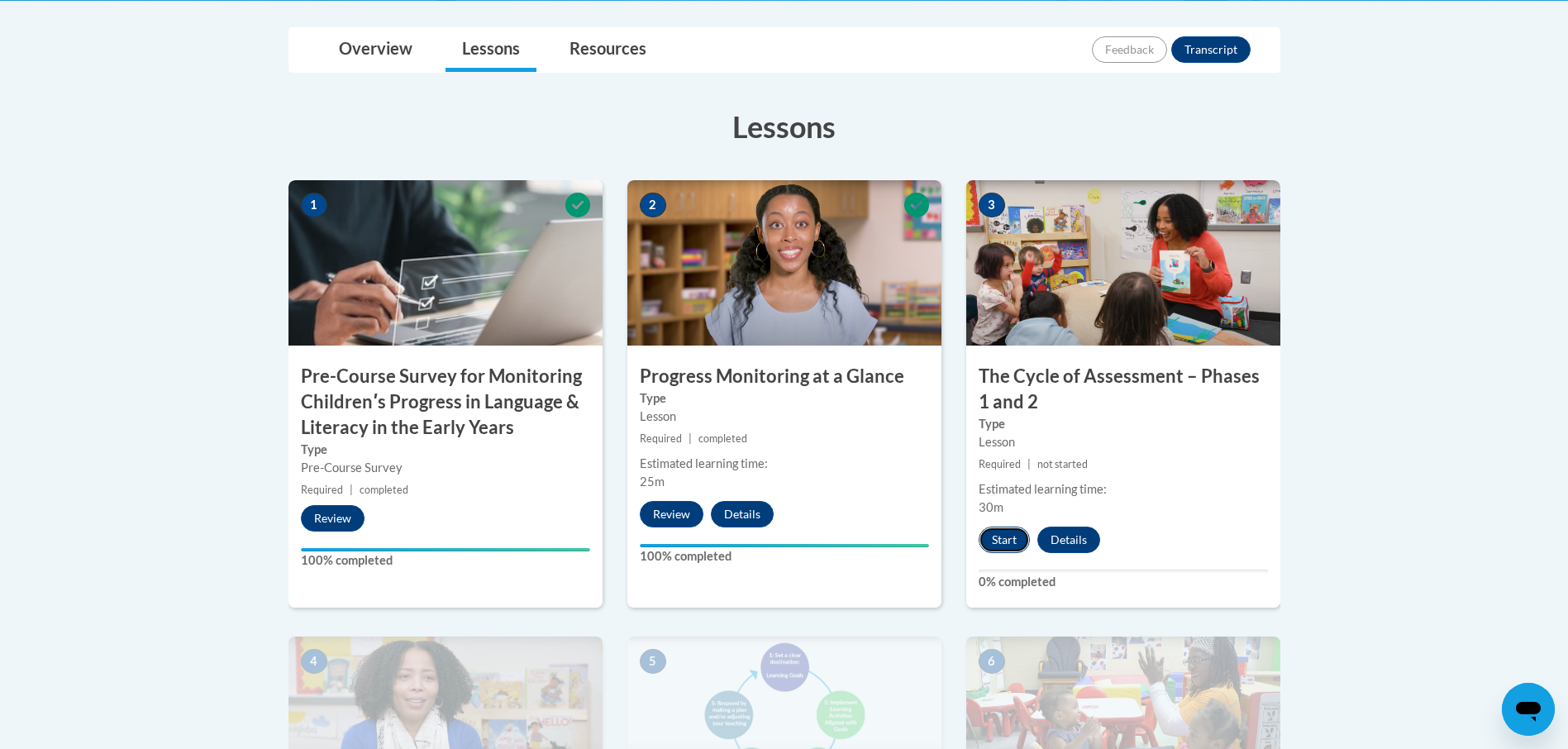
click at [998, 548] on button "Start" at bounding box center [1004, 539] width 51 height 26
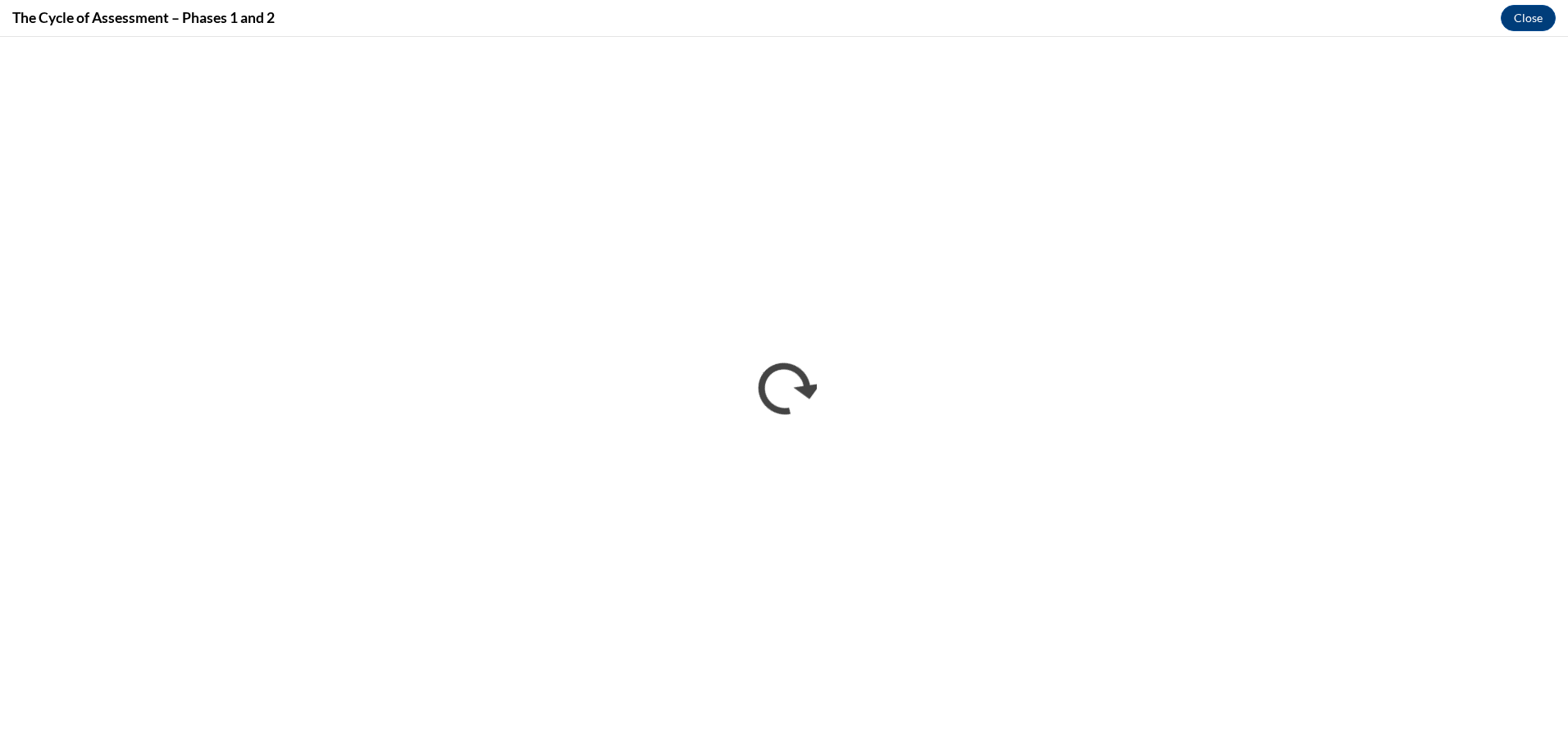
scroll to position [0, 0]
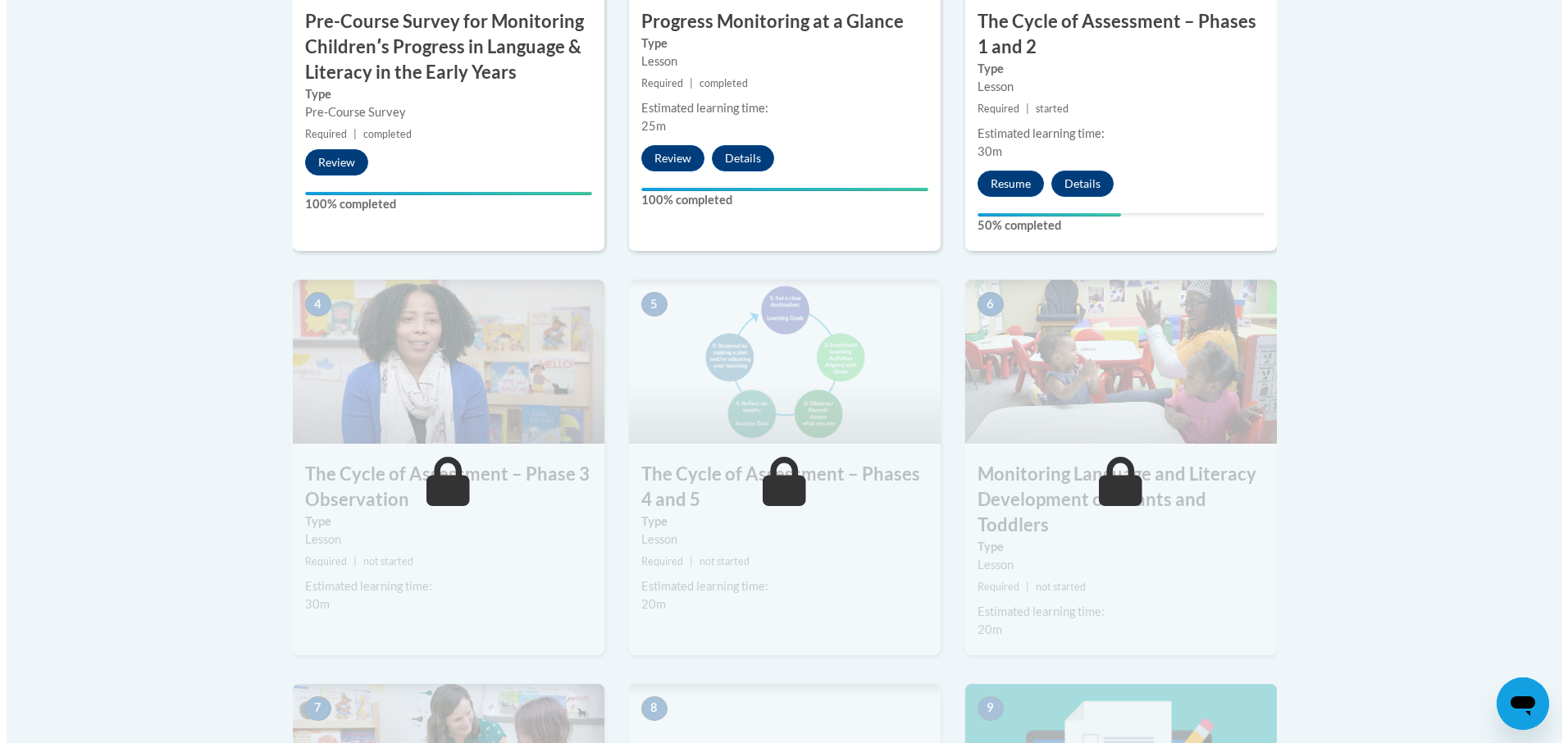
scroll to position [574, 0]
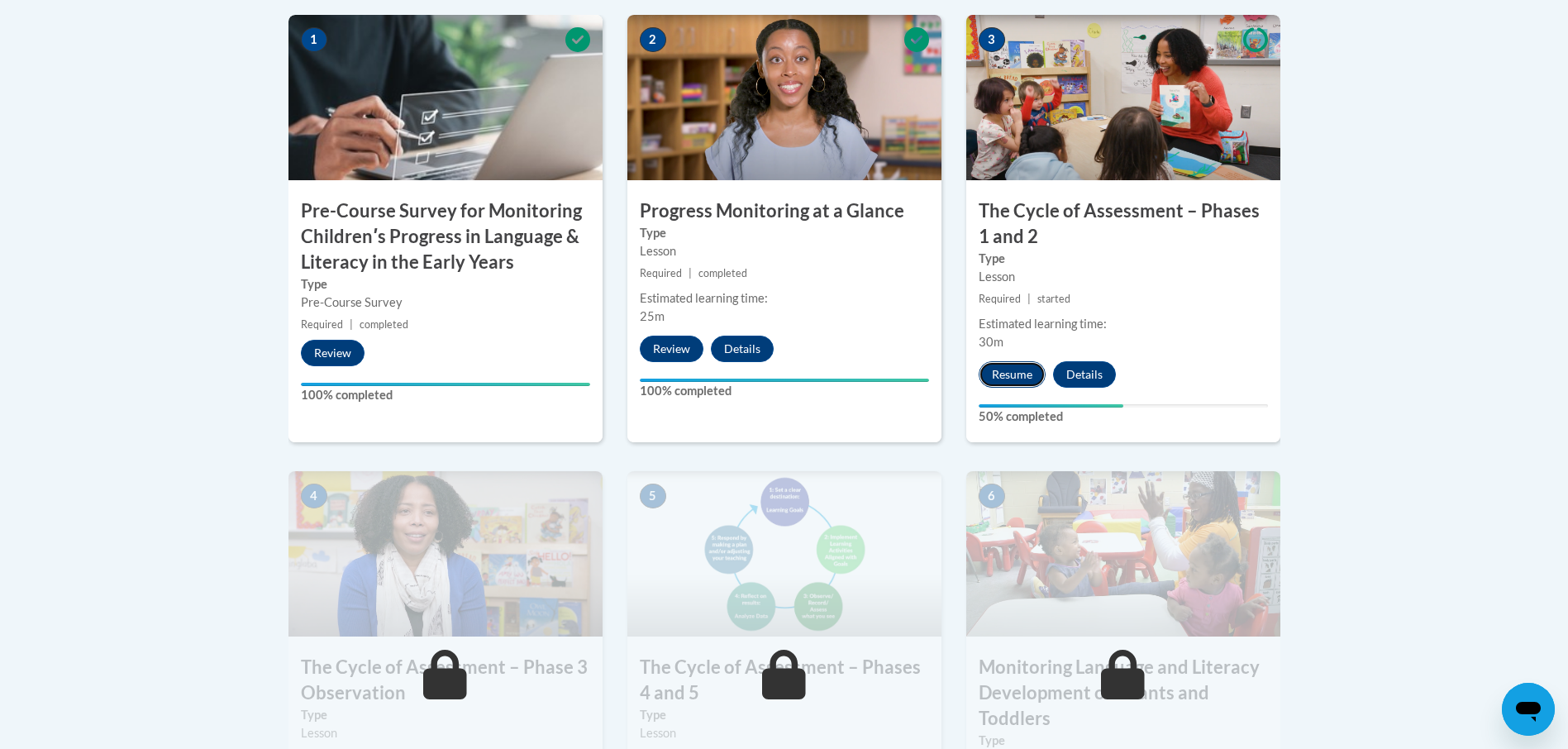
click at [1022, 368] on button "Resume" at bounding box center [1012, 374] width 67 height 26
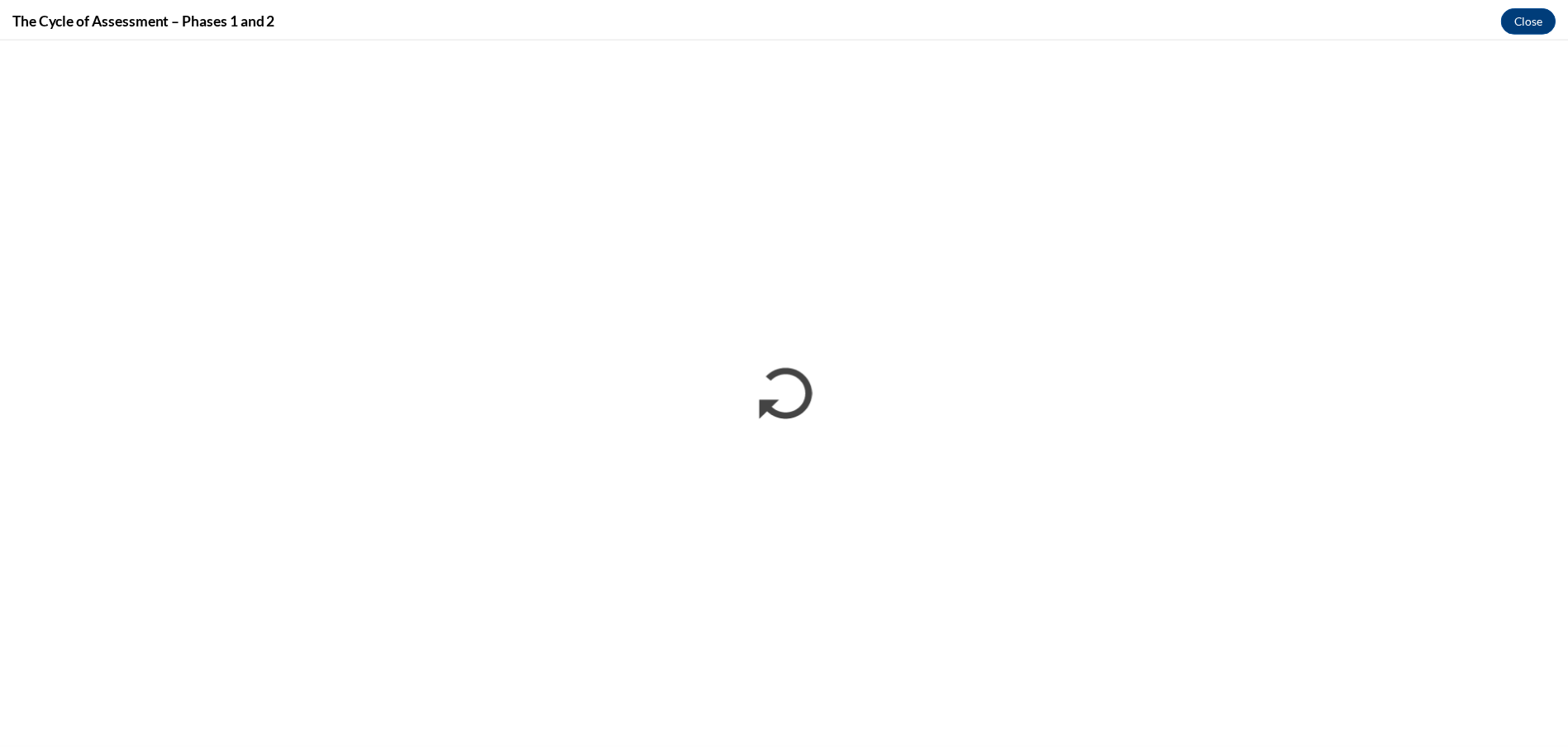
scroll to position [0, 0]
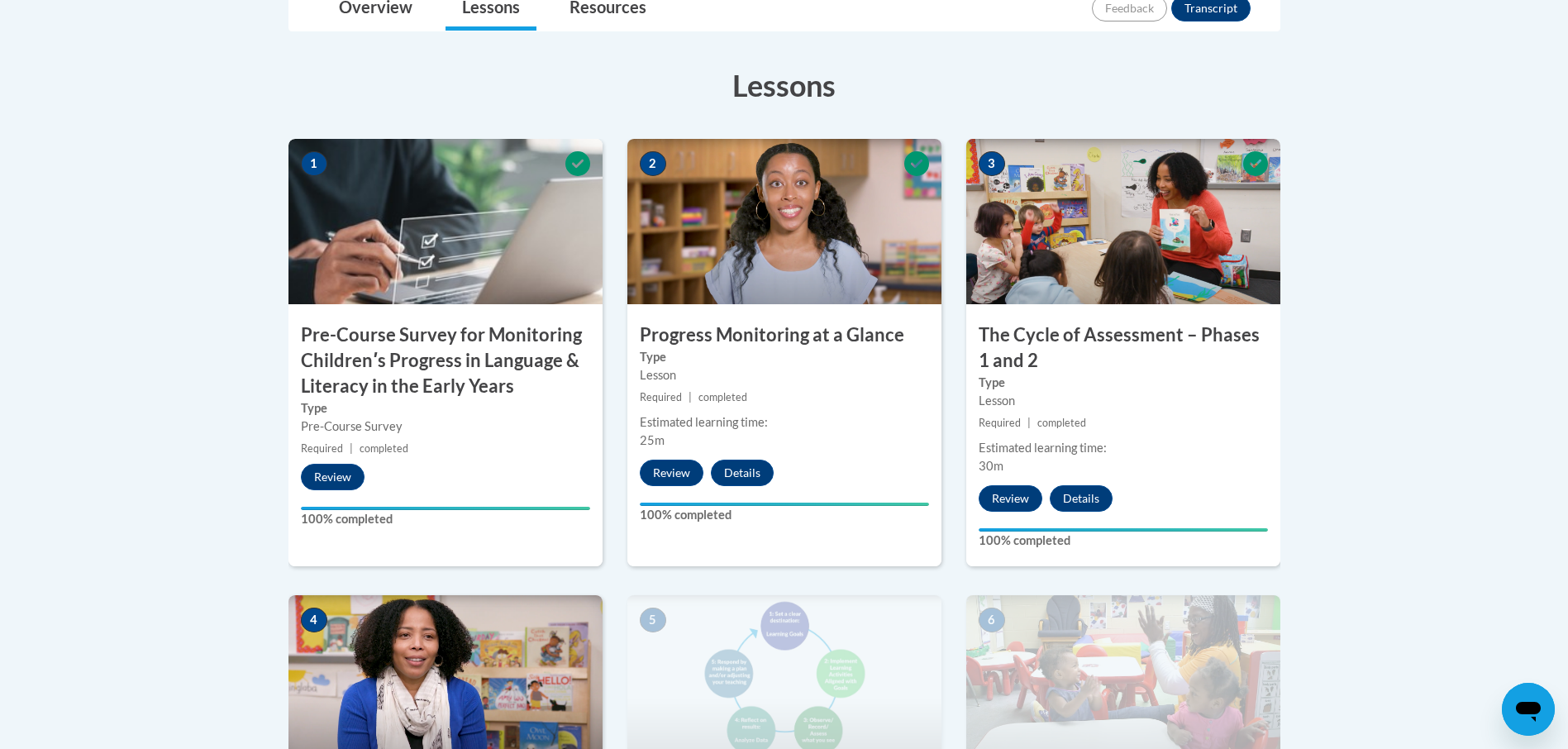
scroll to position [497, 0]
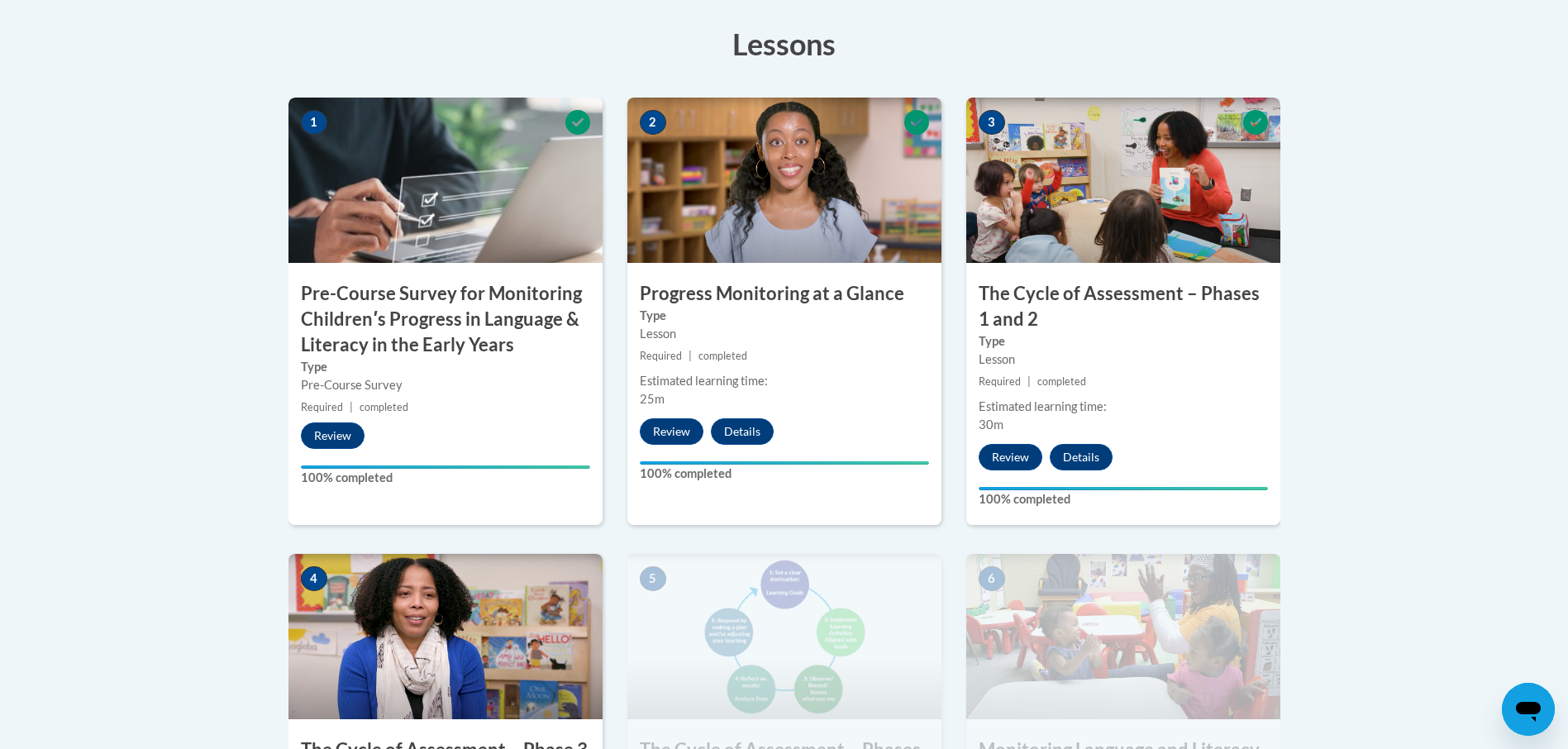
click at [443, 622] on img at bounding box center [445, 636] width 314 height 166
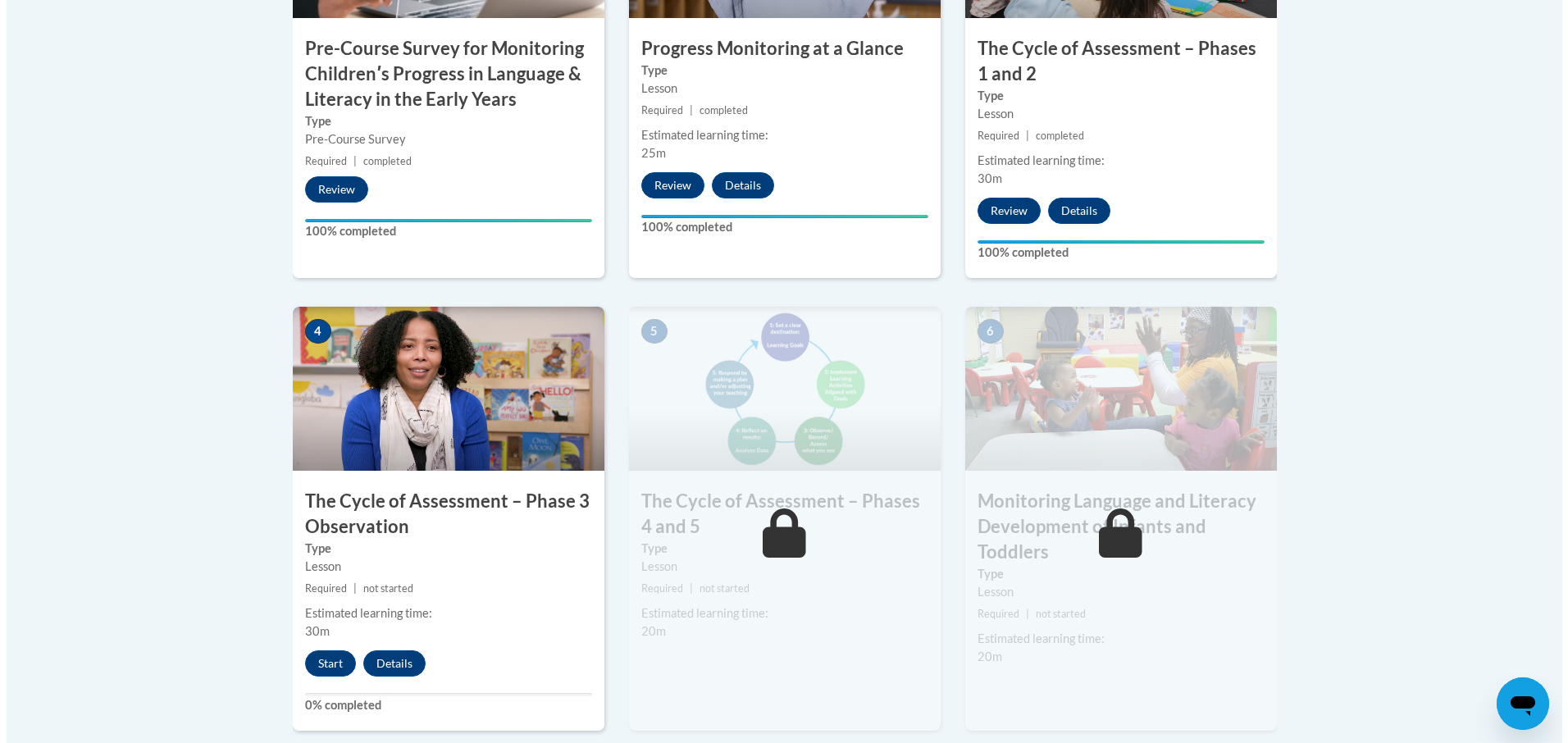
scroll to position [738, 0]
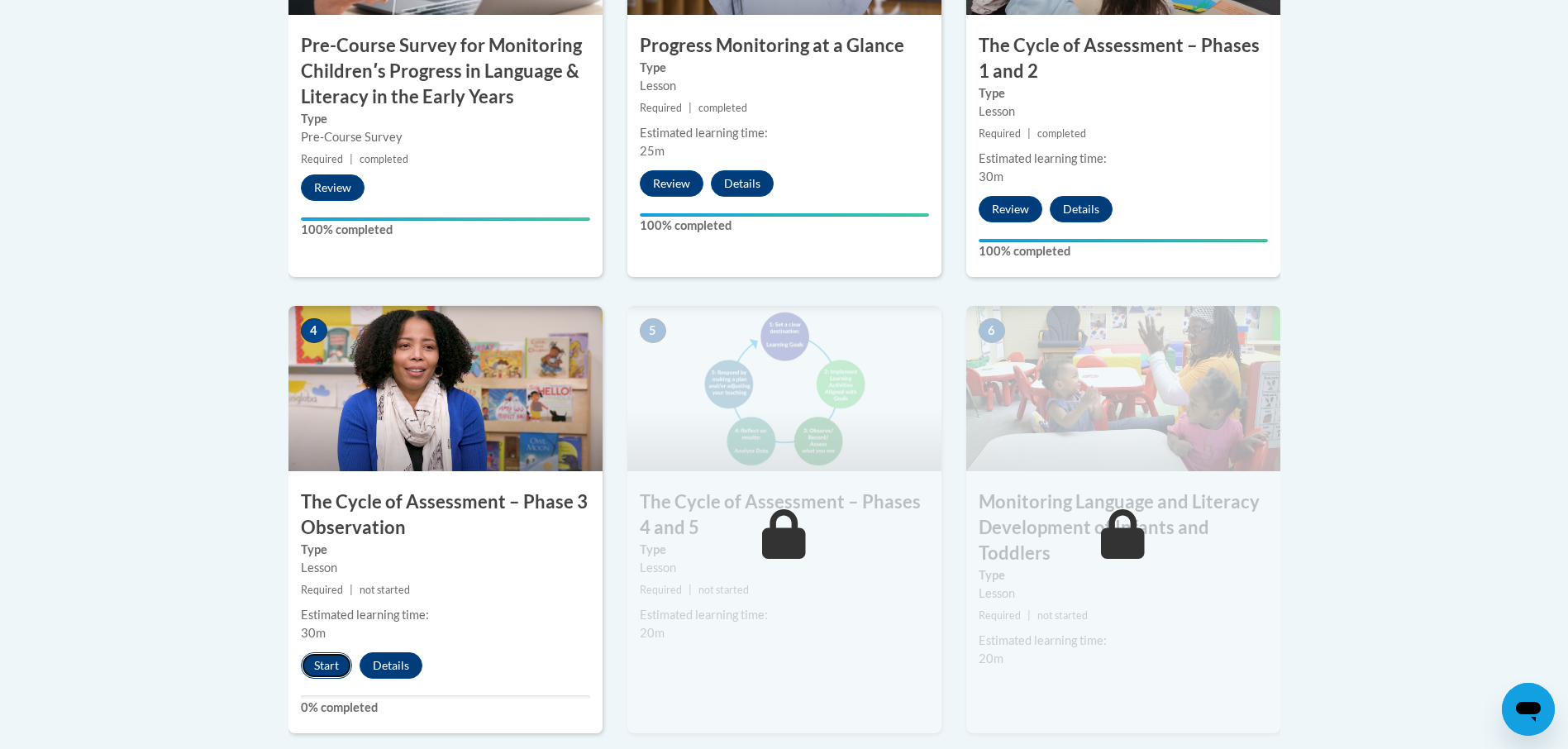
click at [310, 663] on button "Start" at bounding box center [326, 665] width 51 height 26
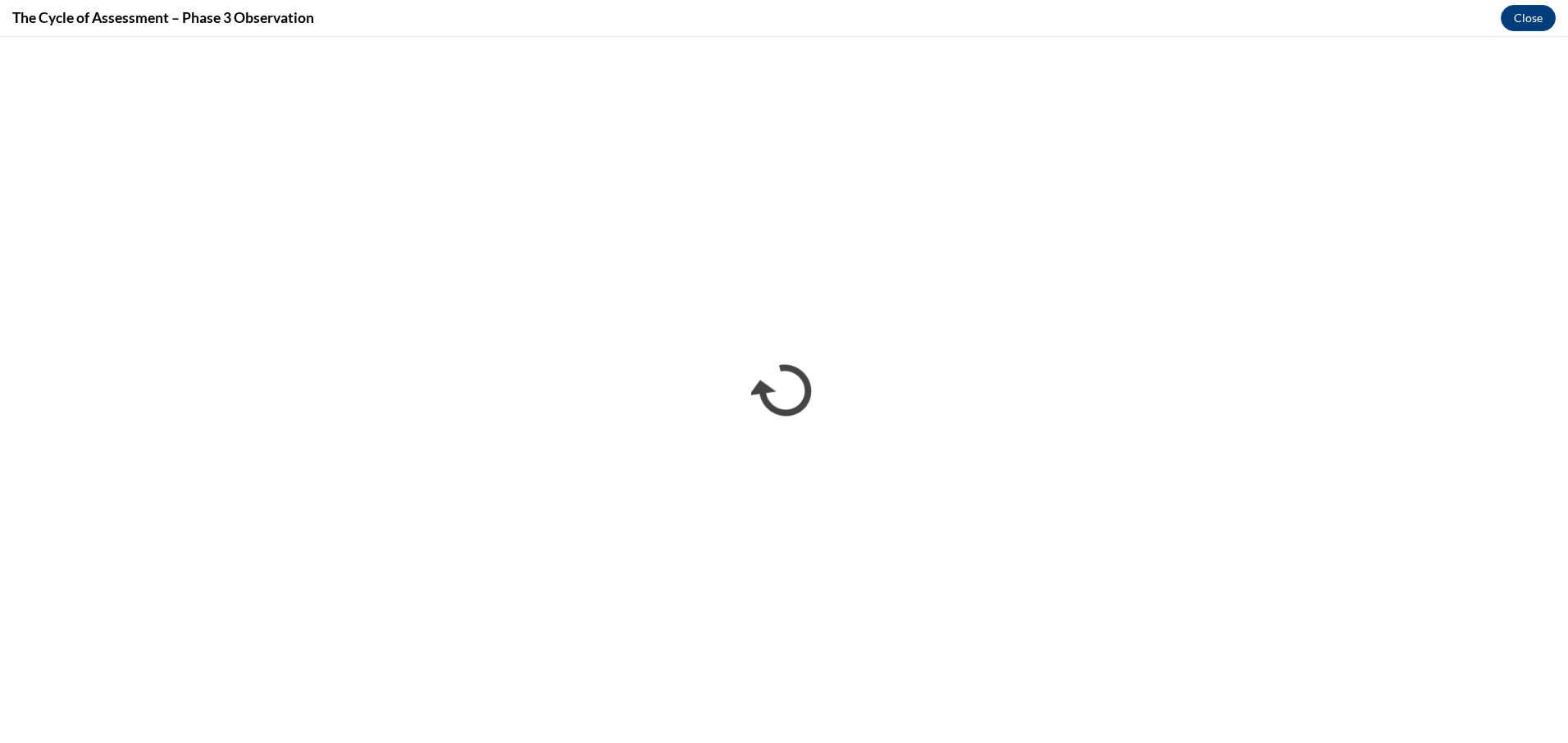
scroll to position [0, 0]
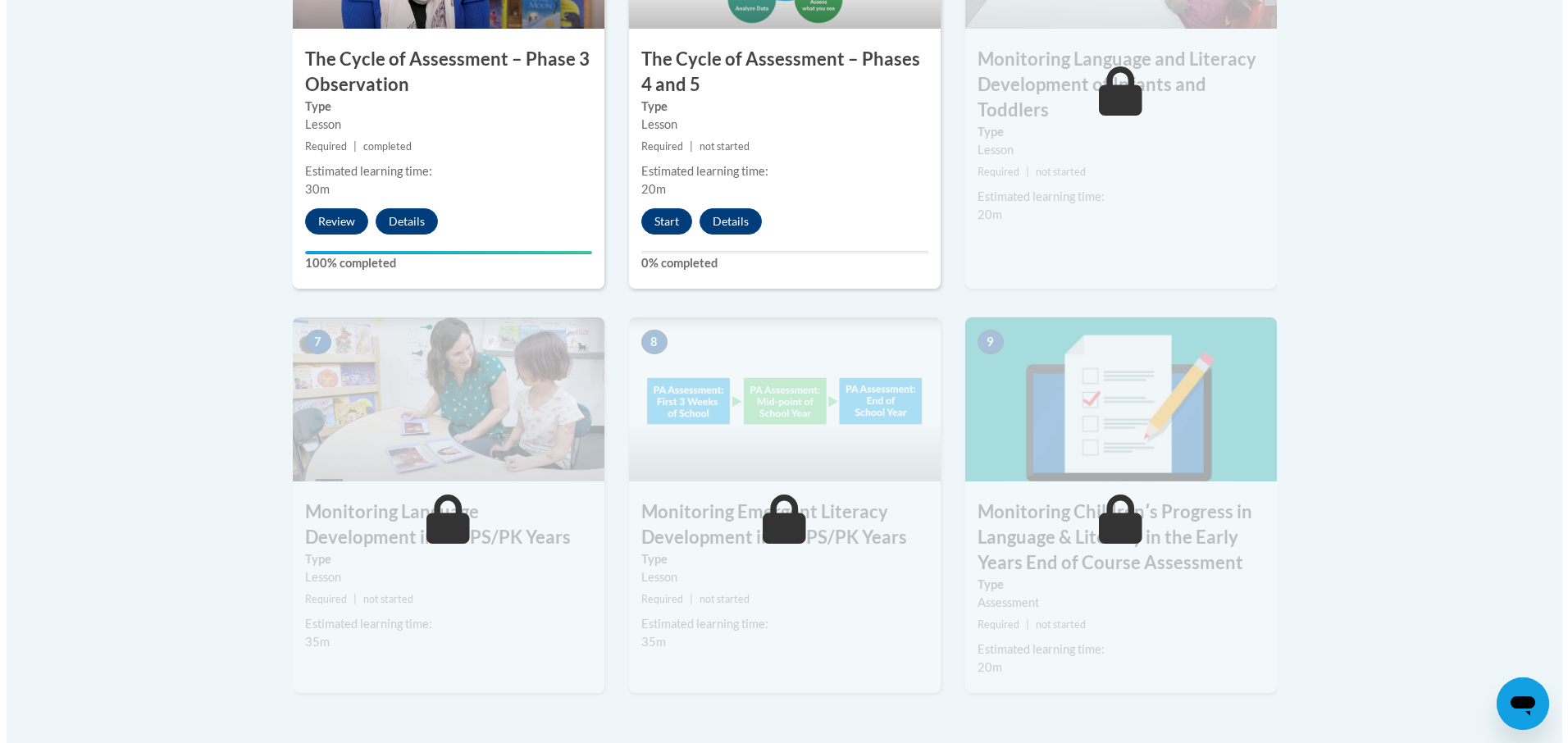
scroll to position [1149, 0]
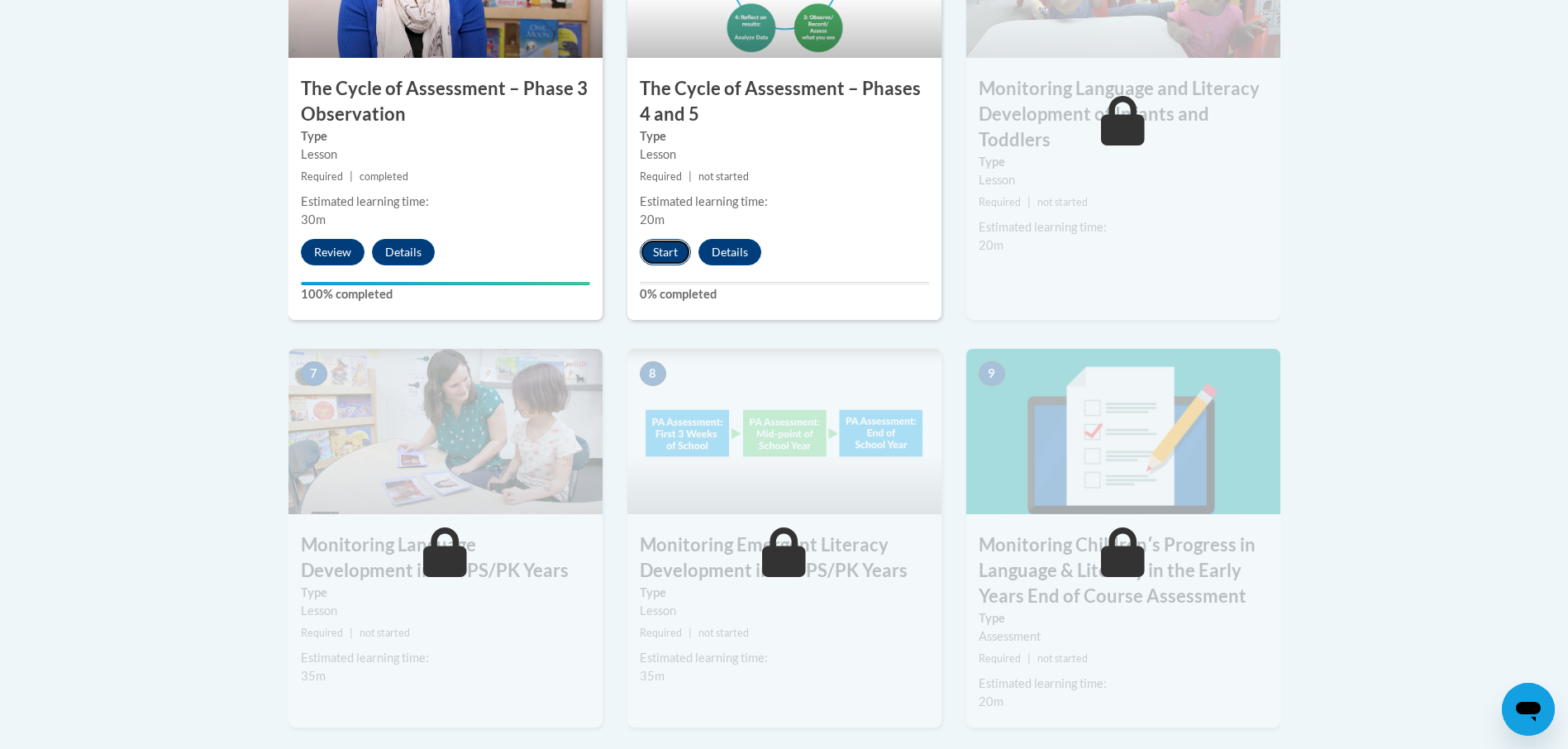
click at [666, 258] on button "Start" at bounding box center [665, 252] width 51 height 26
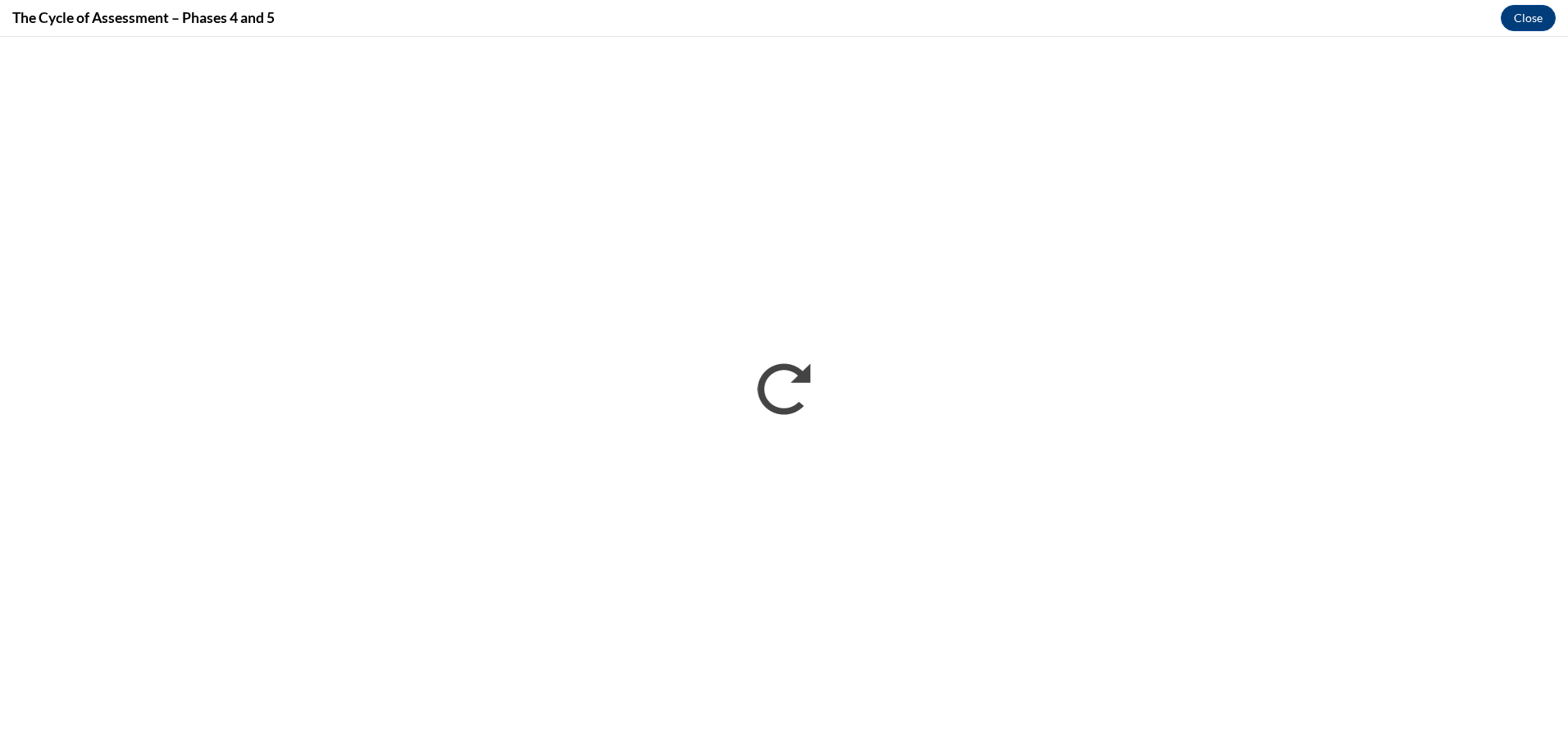
scroll to position [0, 0]
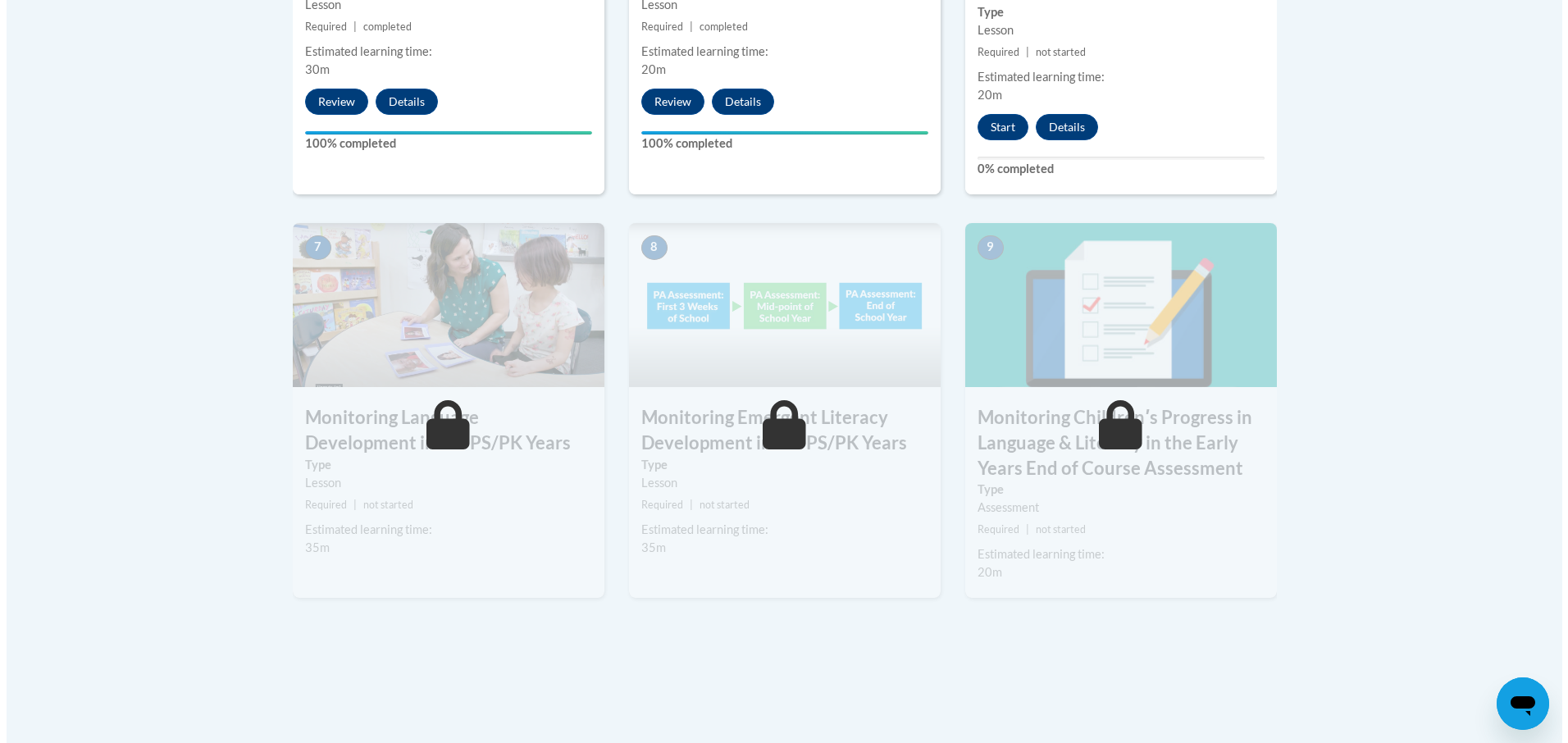
scroll to position [1312, 0]
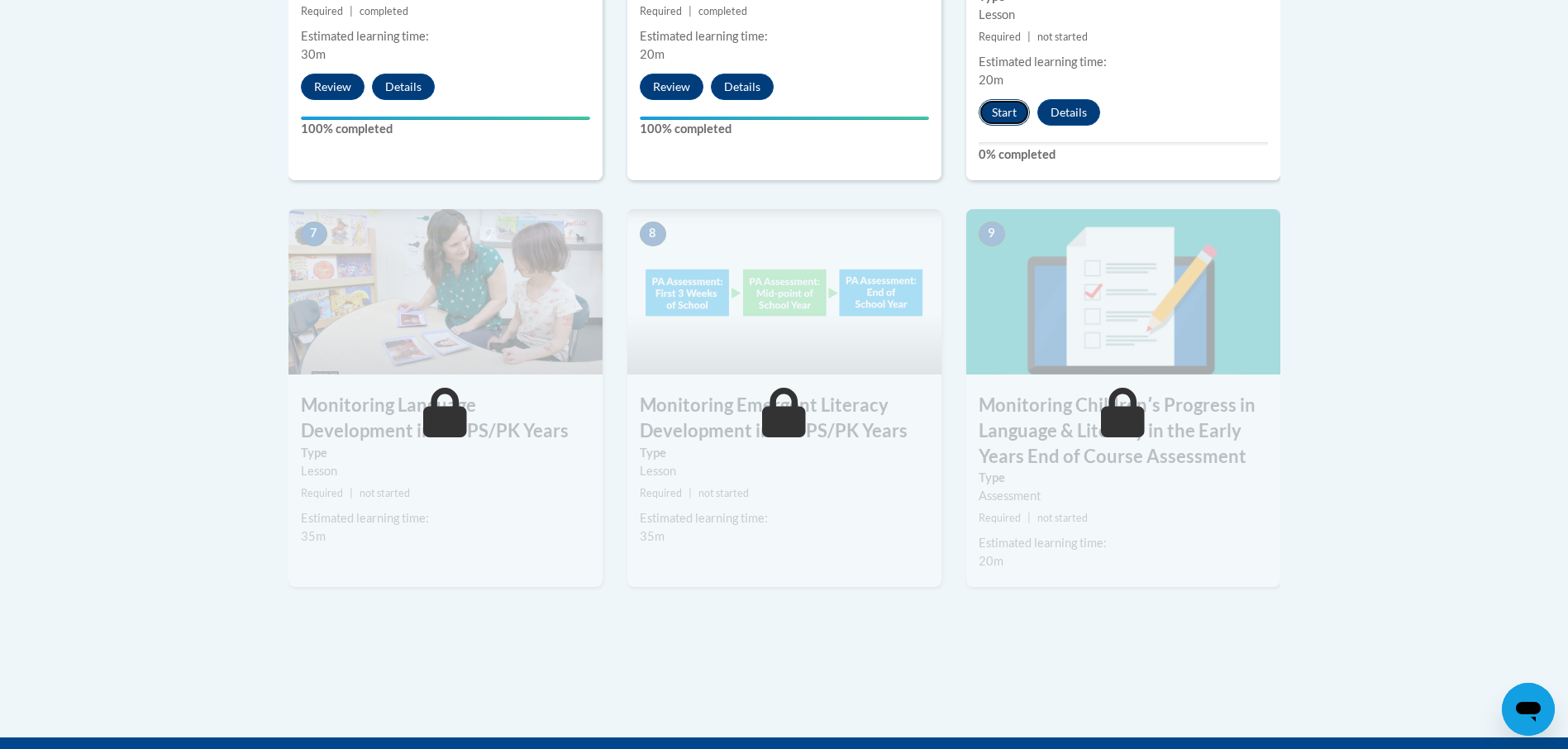
click at [1006, 114] on button "Start" at bounding box center [1004, 112] width 51 height 26
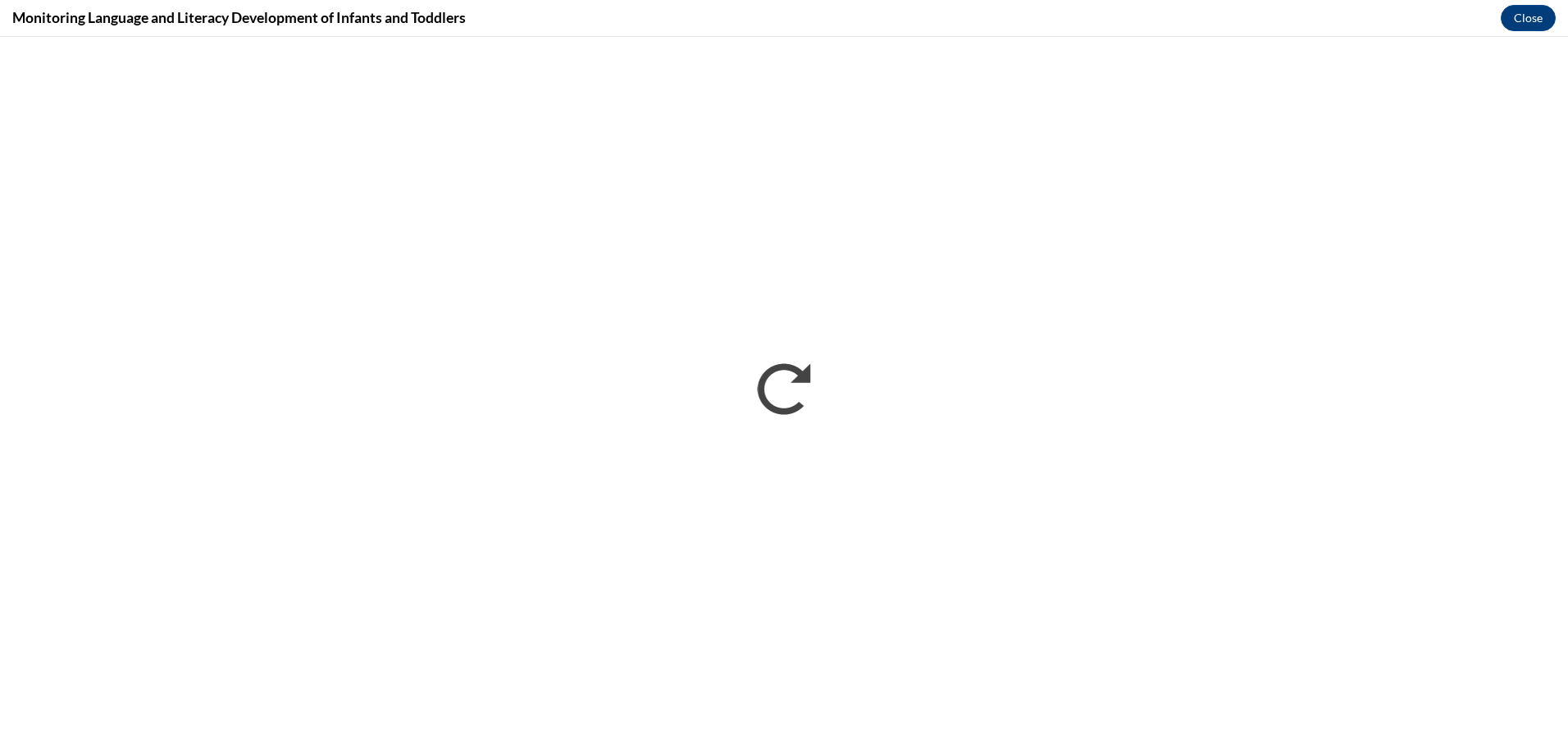
scroll to position [0, 0]
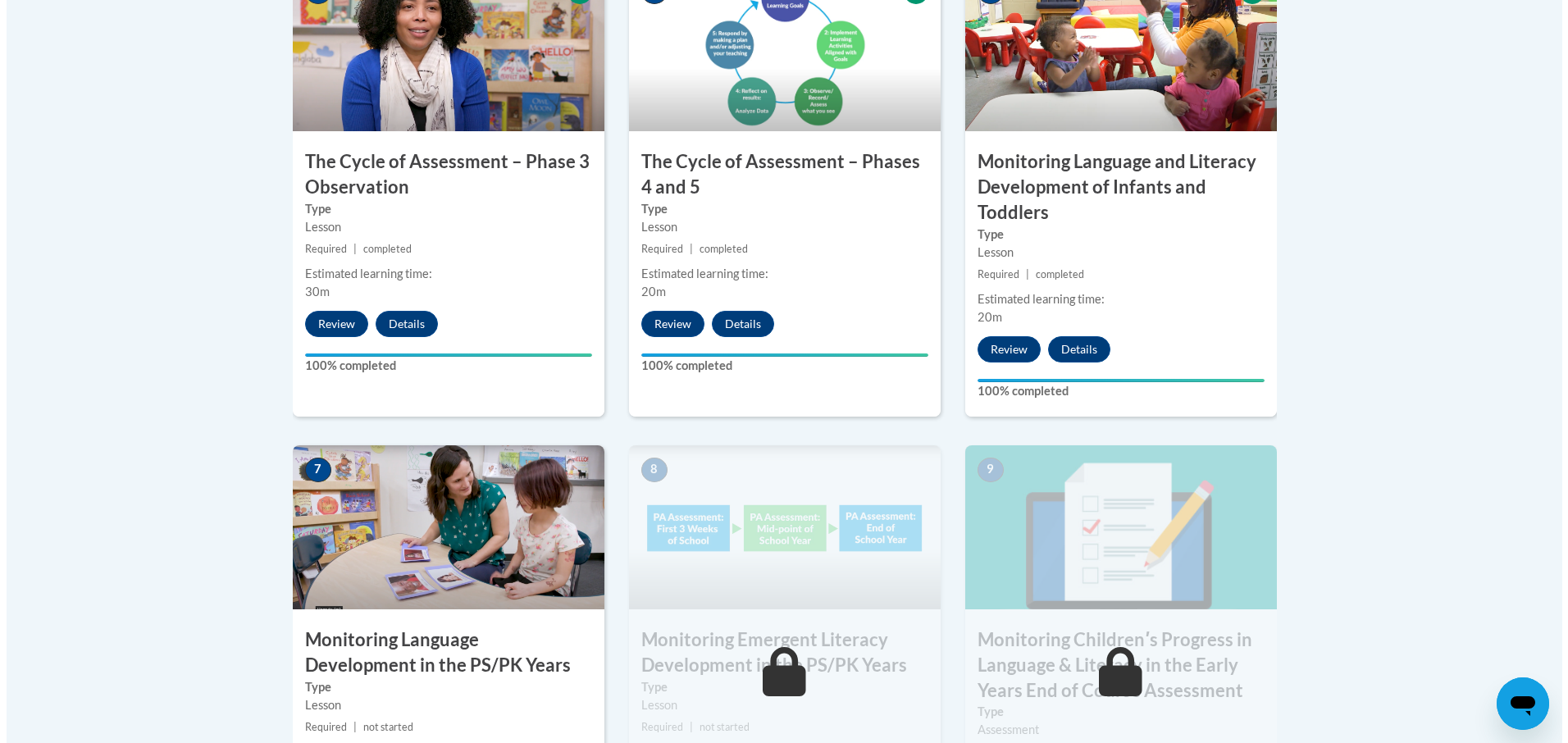
scroll to position [1231, 0]
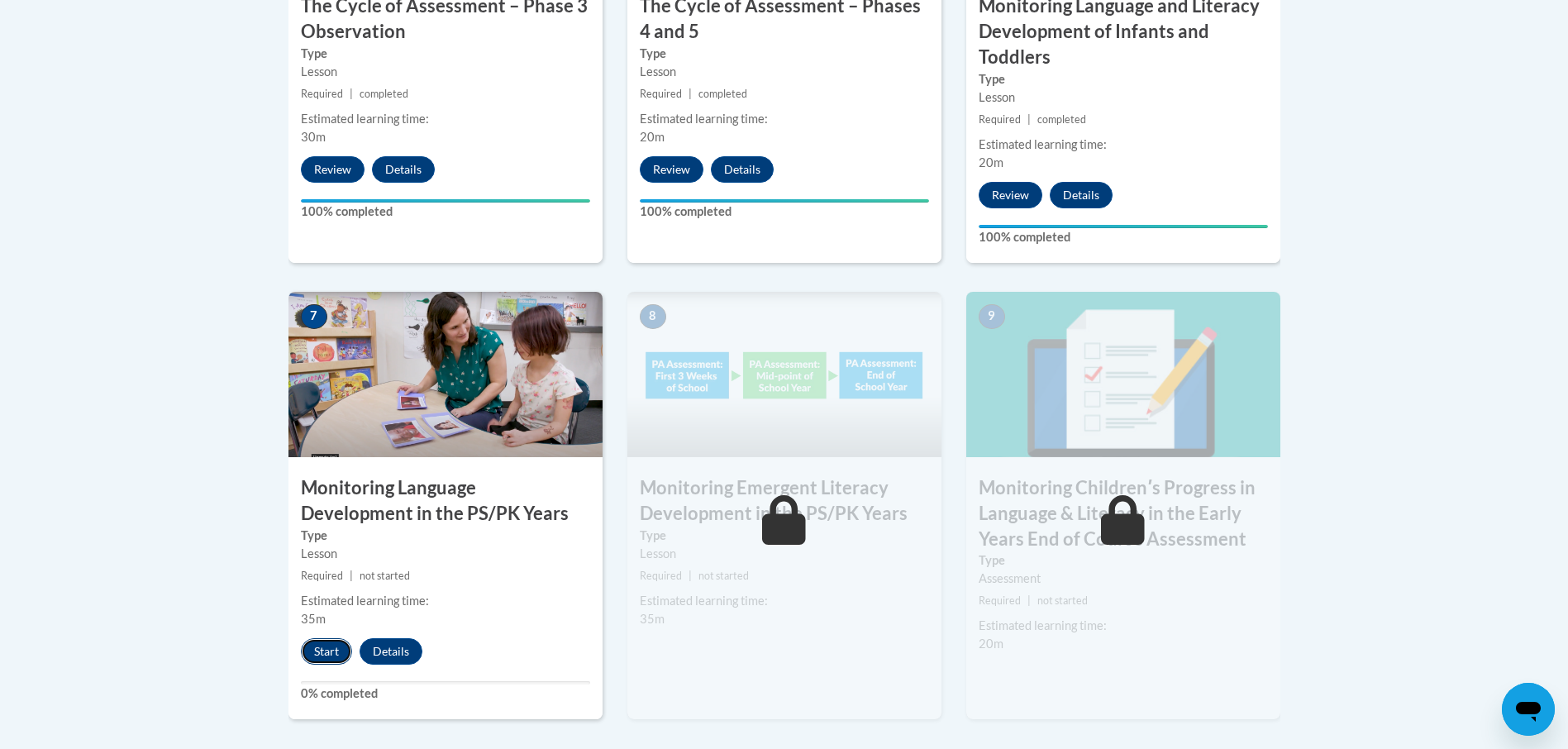
click at [324, 646] on button "Start" at bounding box center [326, 651] width 51 height 26
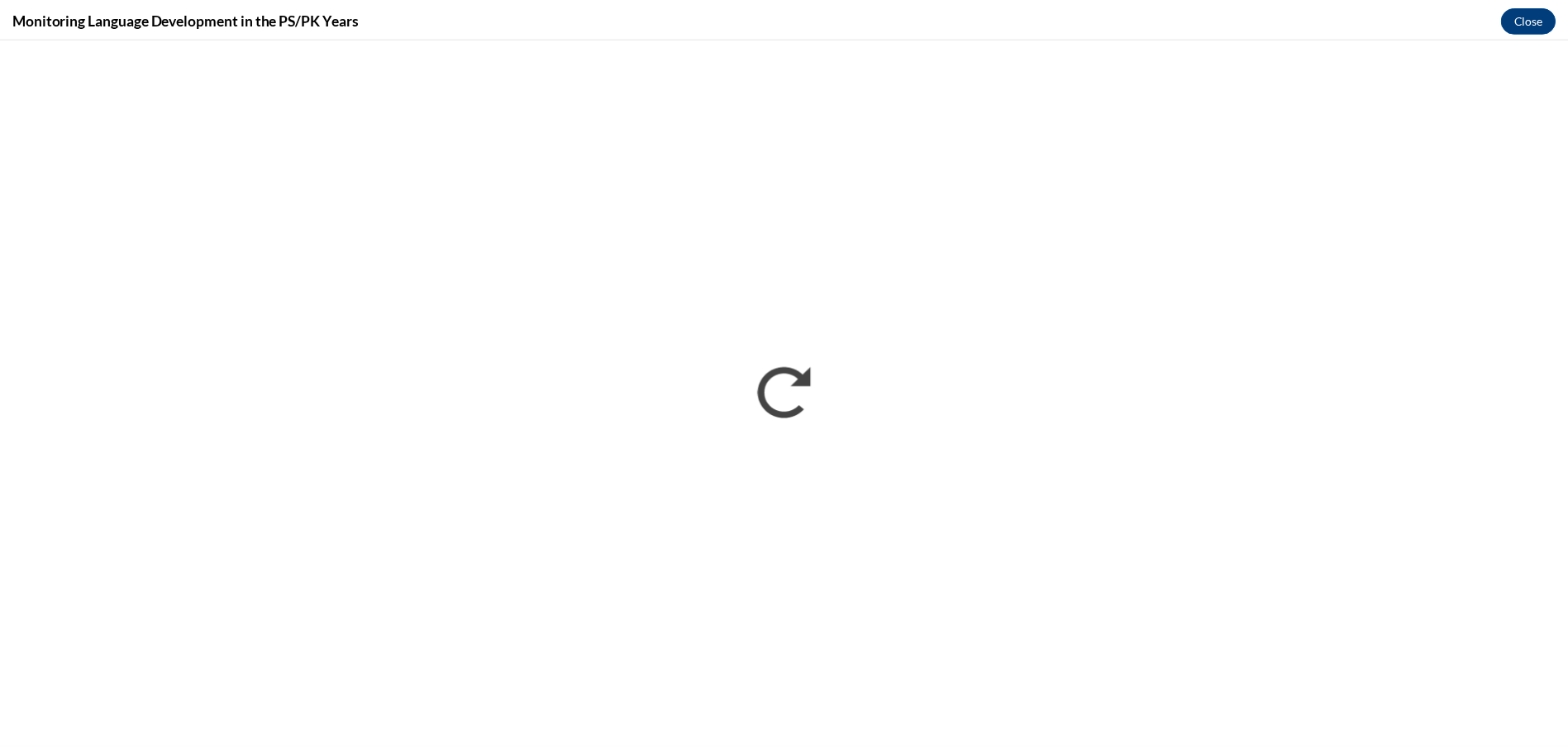
scroll to position [0, 0]
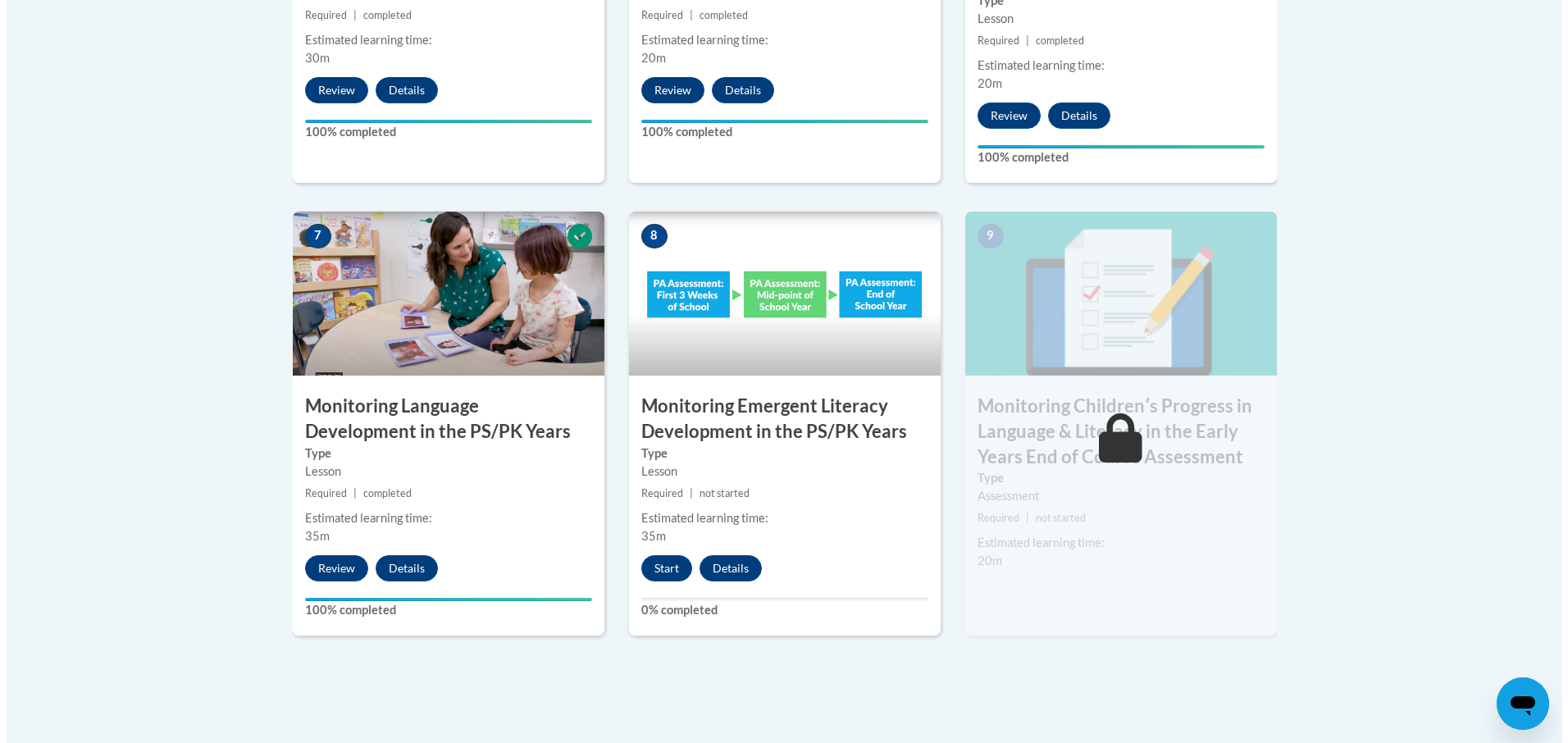
scroll to position [1312, 0]
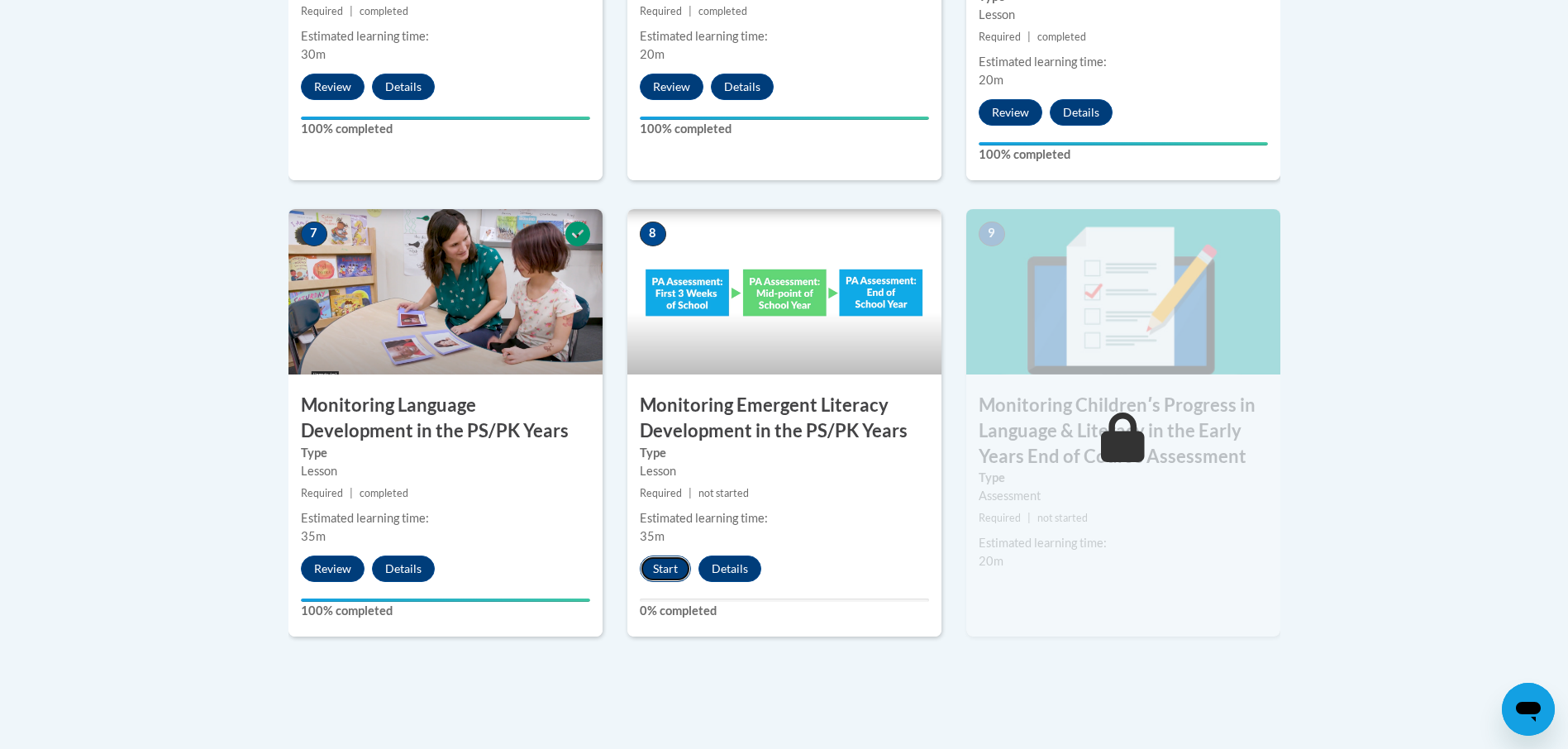
click at [665, 565] on button "Start" at bounding box center [665, 568] width 51 height 26
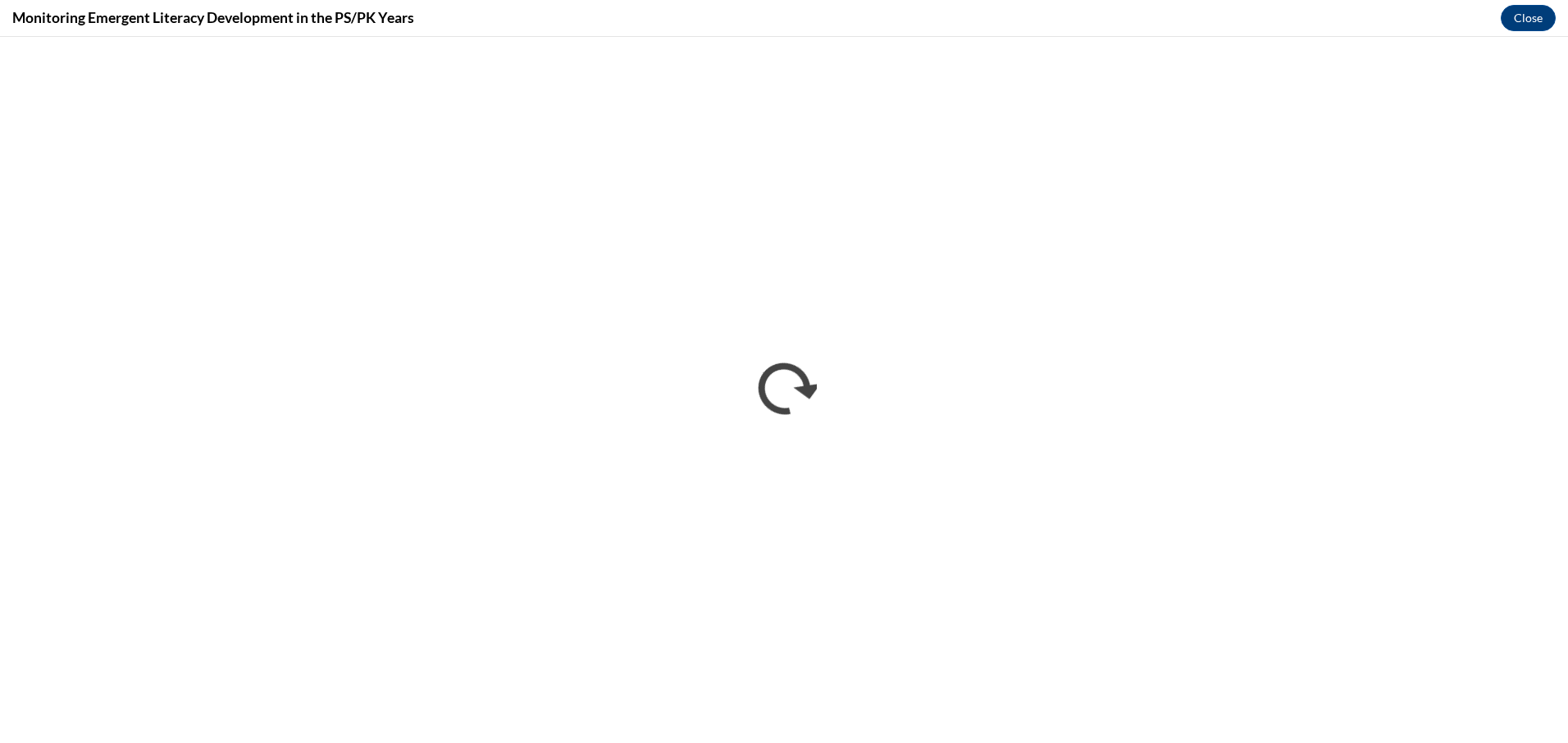
scroll to position [0, 0]
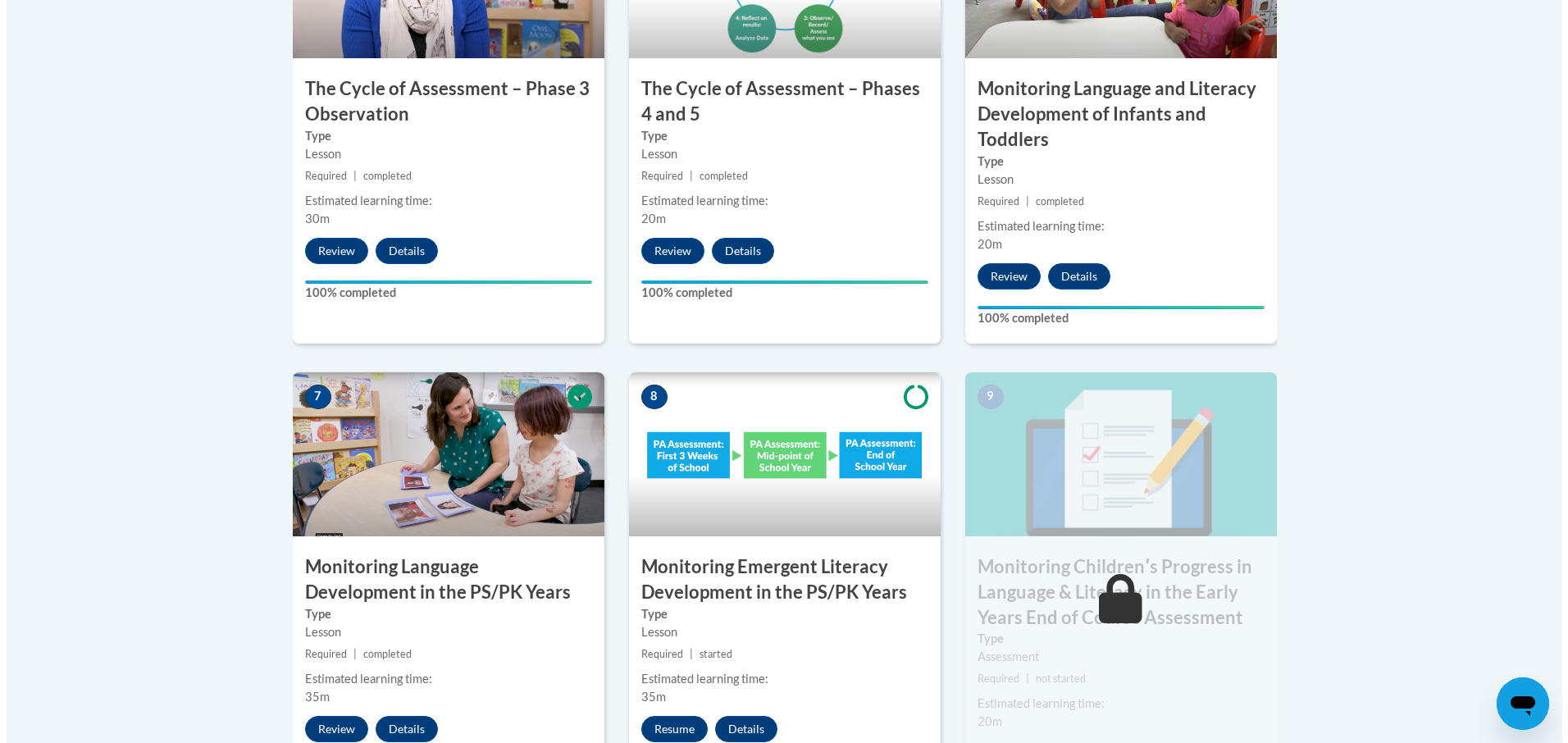
scroll to position [1394, 0]
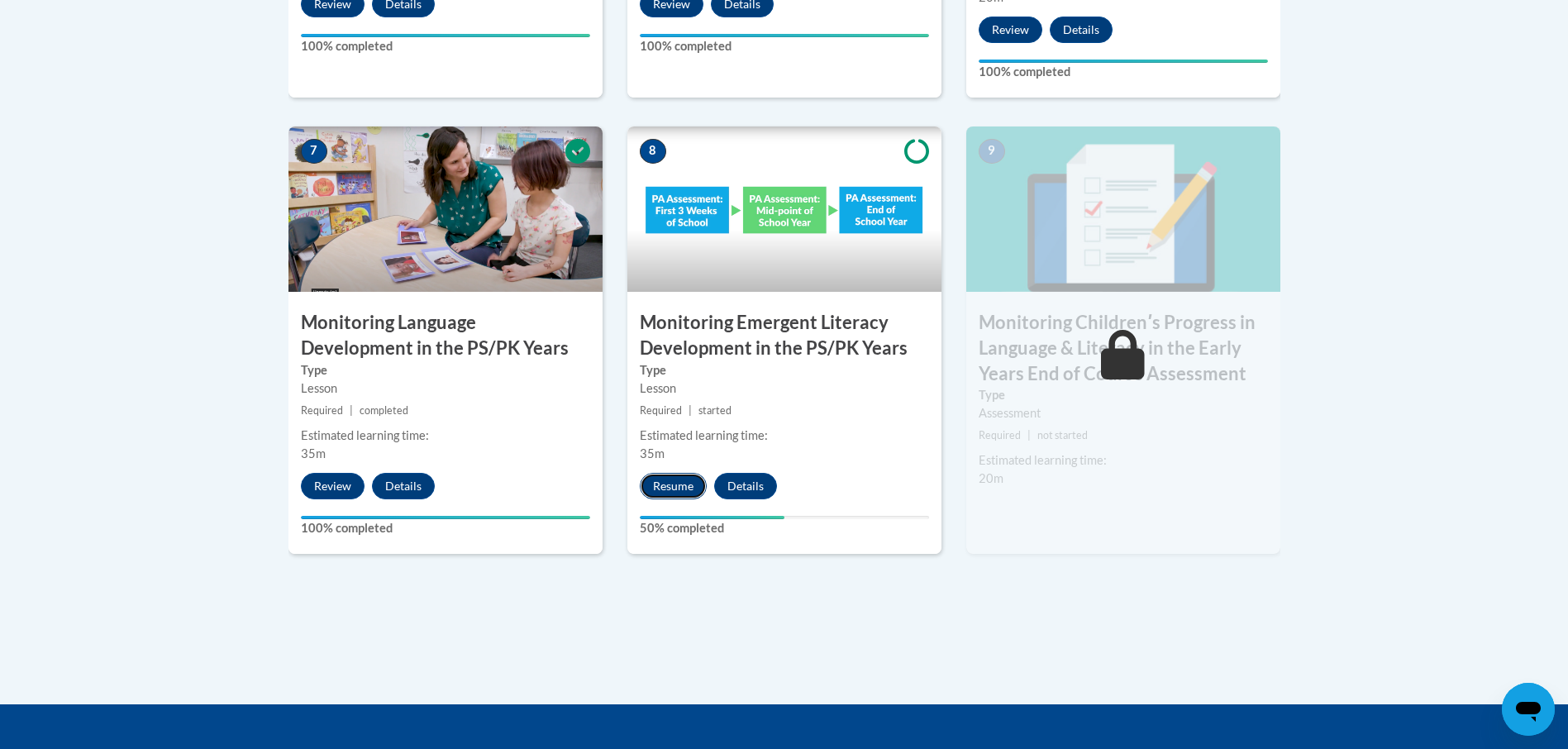
click at [683, 485] on button "Resume" at bounding box center [674, 486] width 67 height 26
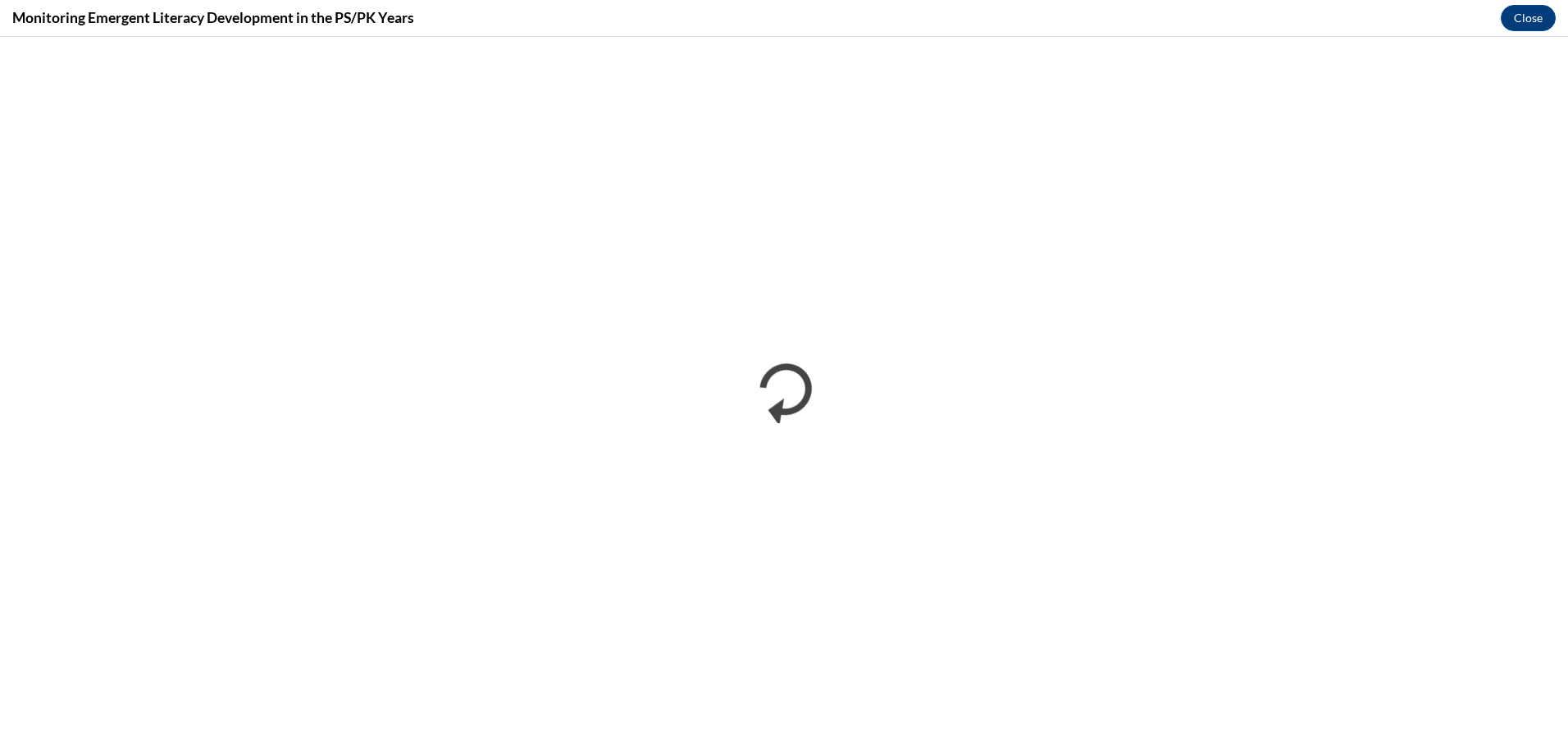
scroll to position [0, 0]
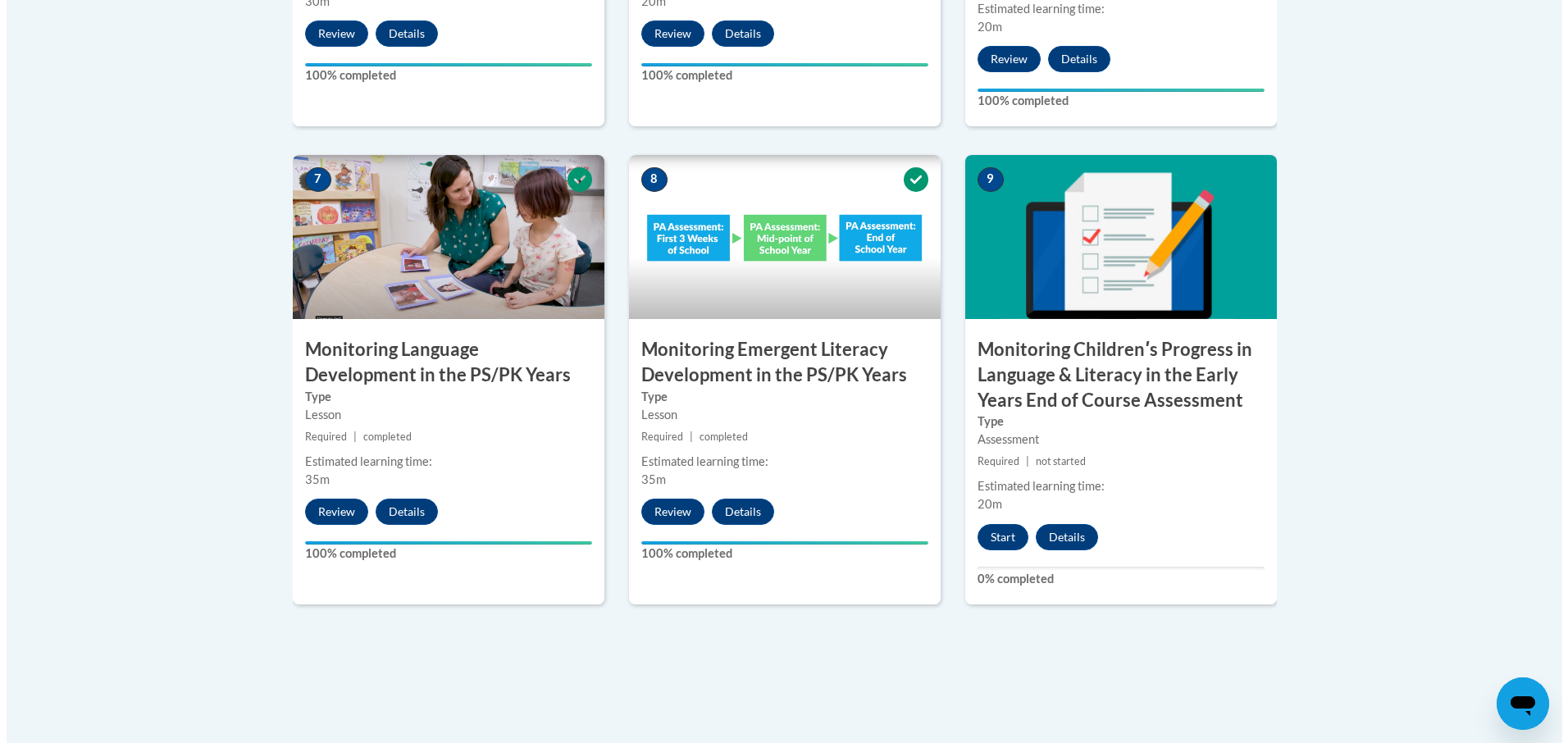
scroll to position [1394, 0]
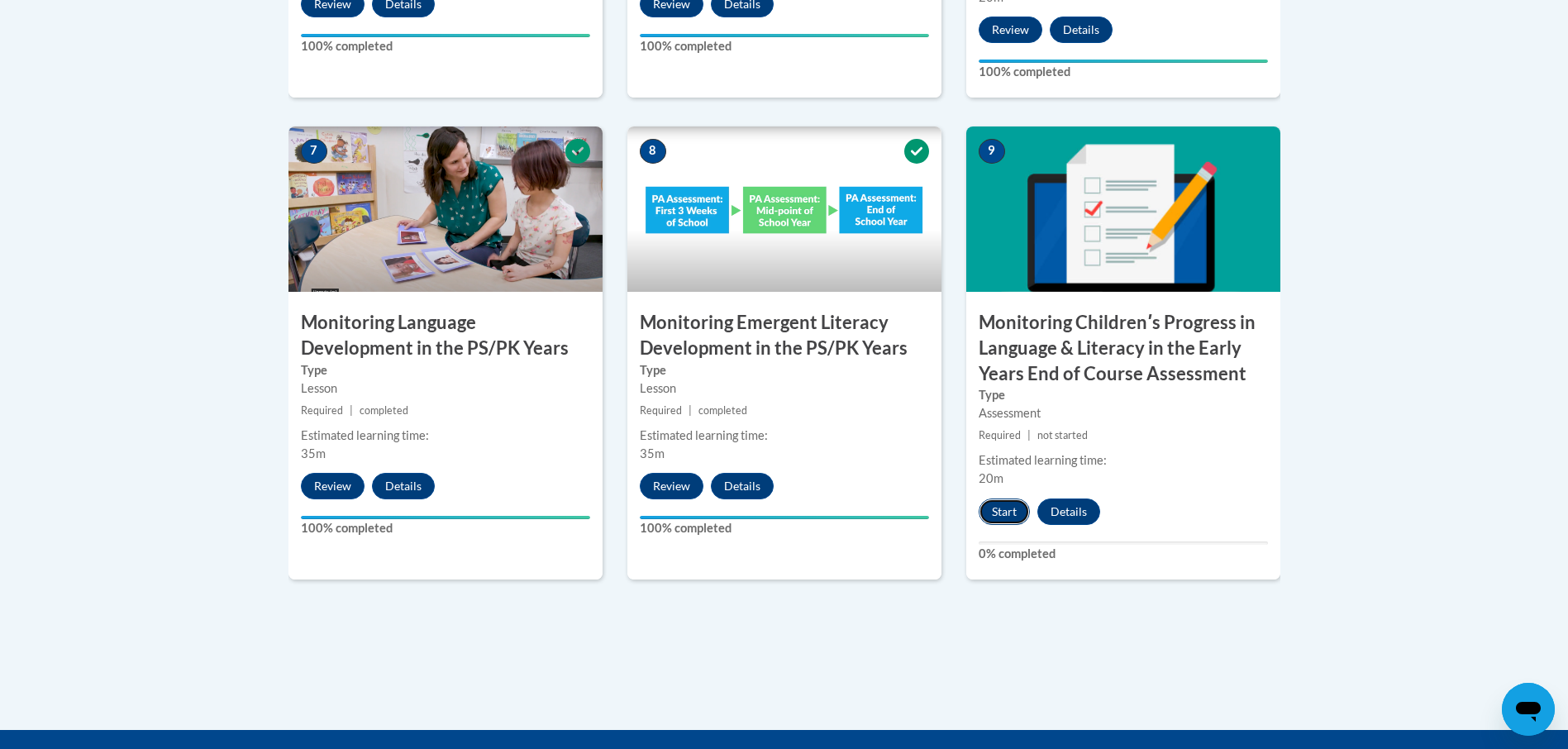
click at [1000, 518] on button "Start" at bounding box center [1004, 512] width 51 height 26
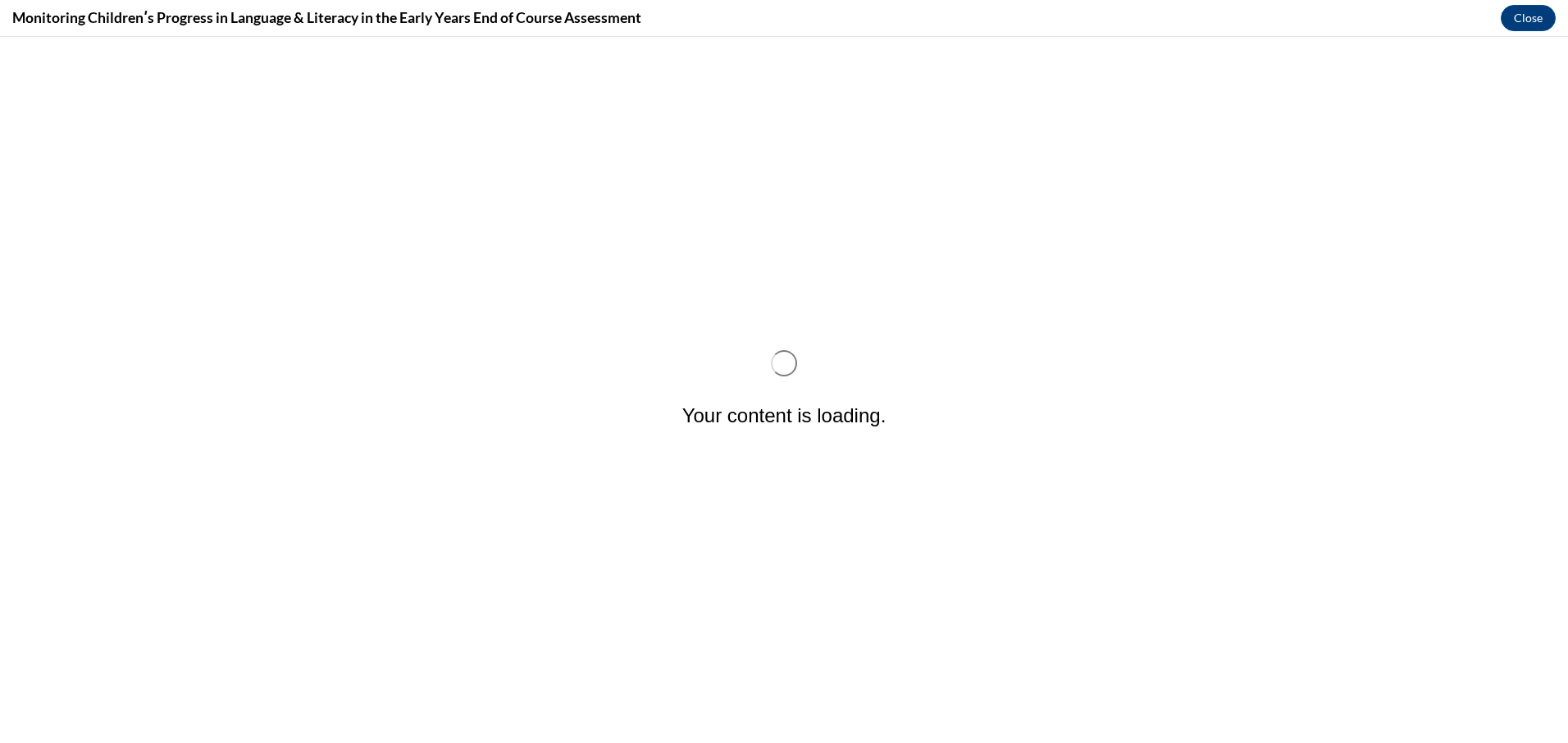
scroll to position [0, 0]
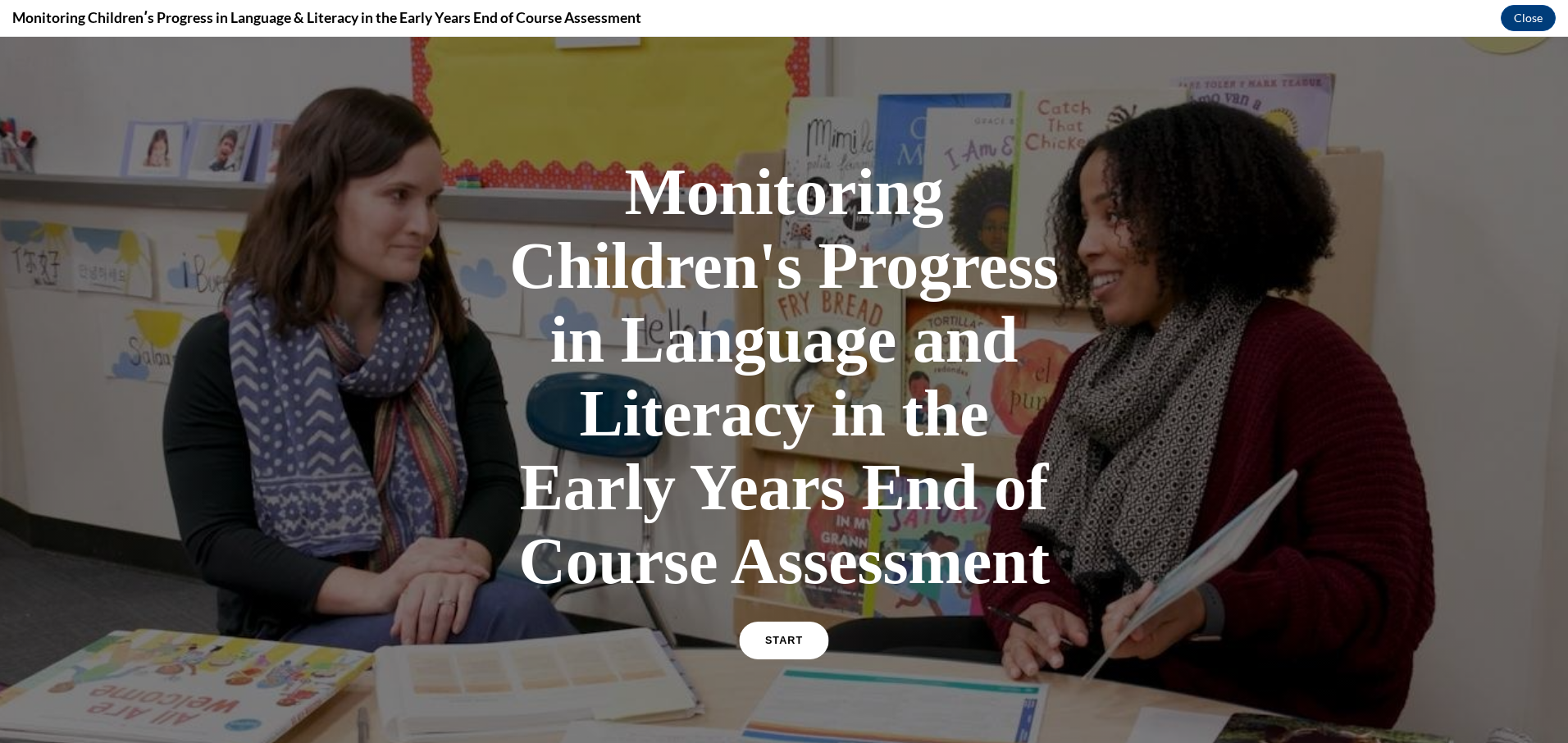
click at [779, 644] on span "START" at bounding box center [784, 641] width 38 height 13
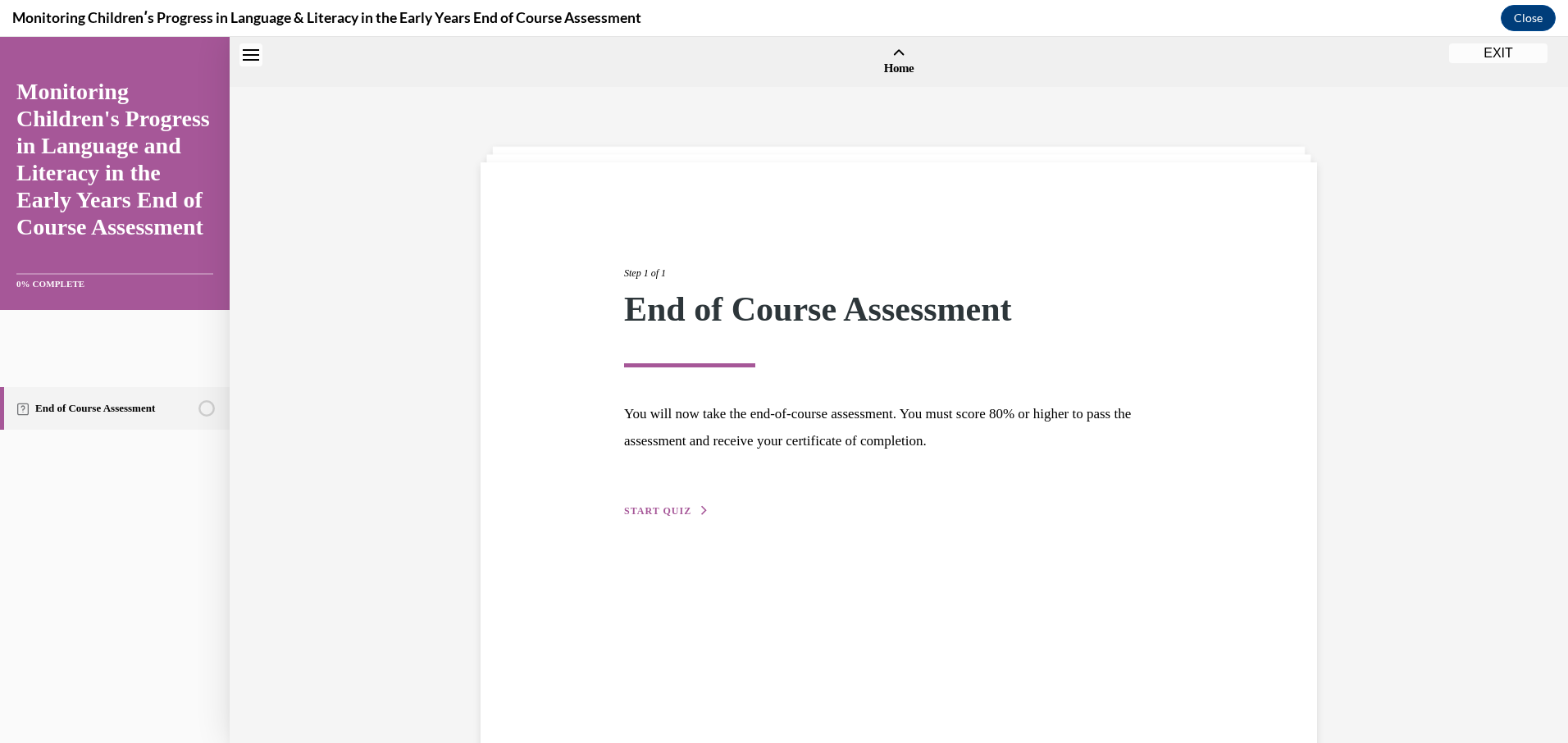
scroll to position [51, 0]
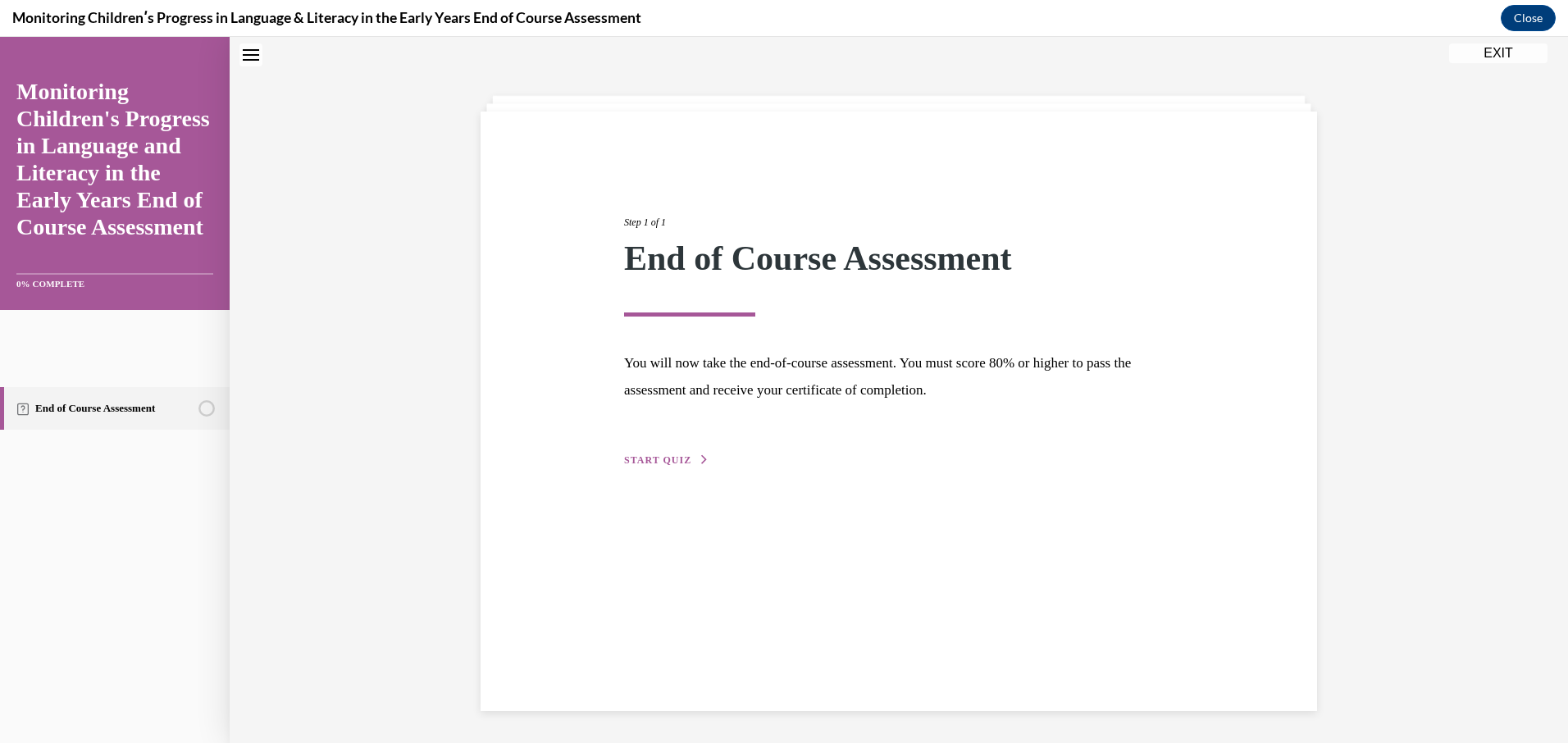
click at [676, 465] on button "START QUIZ" at bounding box center [667, 460] width 85 height 15
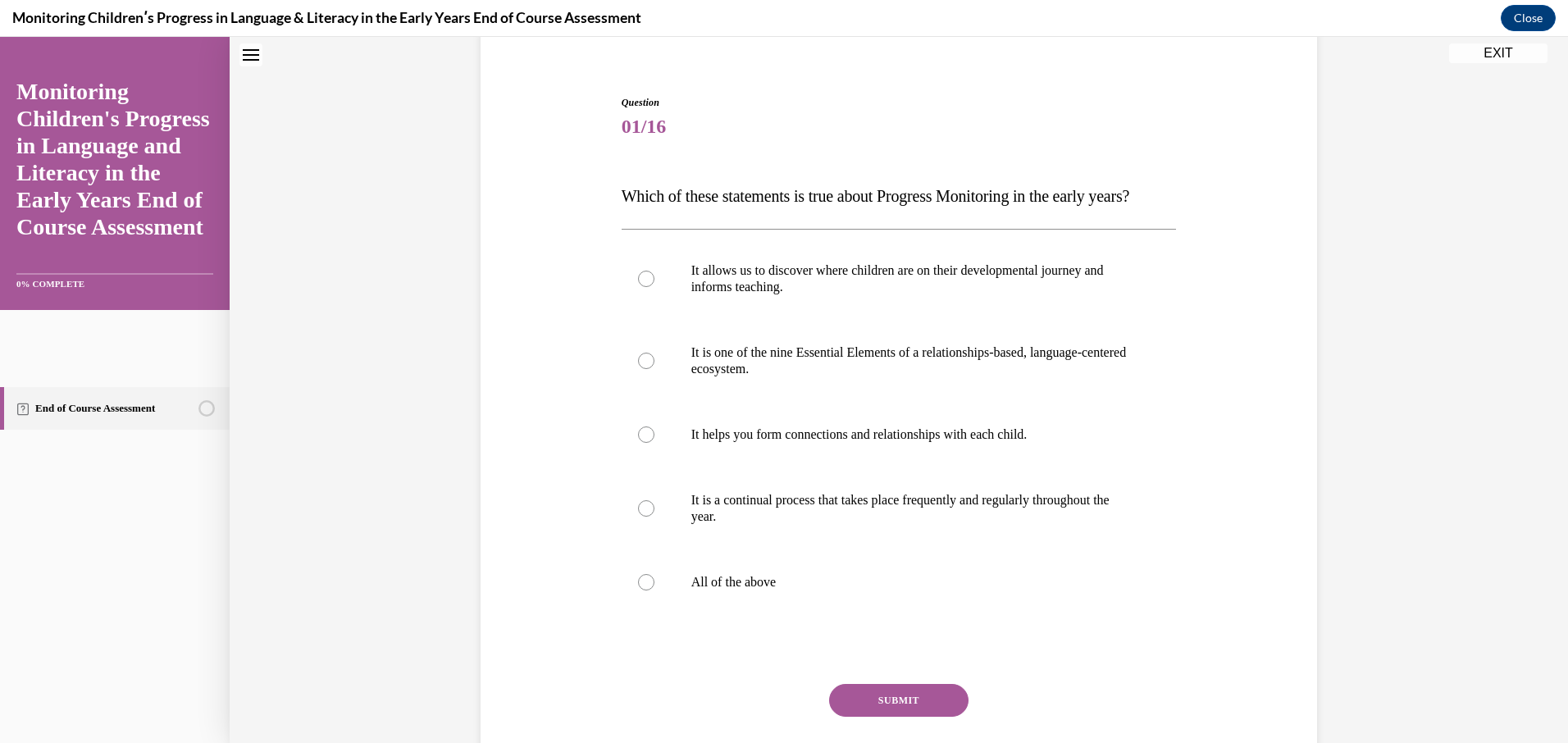
scroll to position [215, 0]
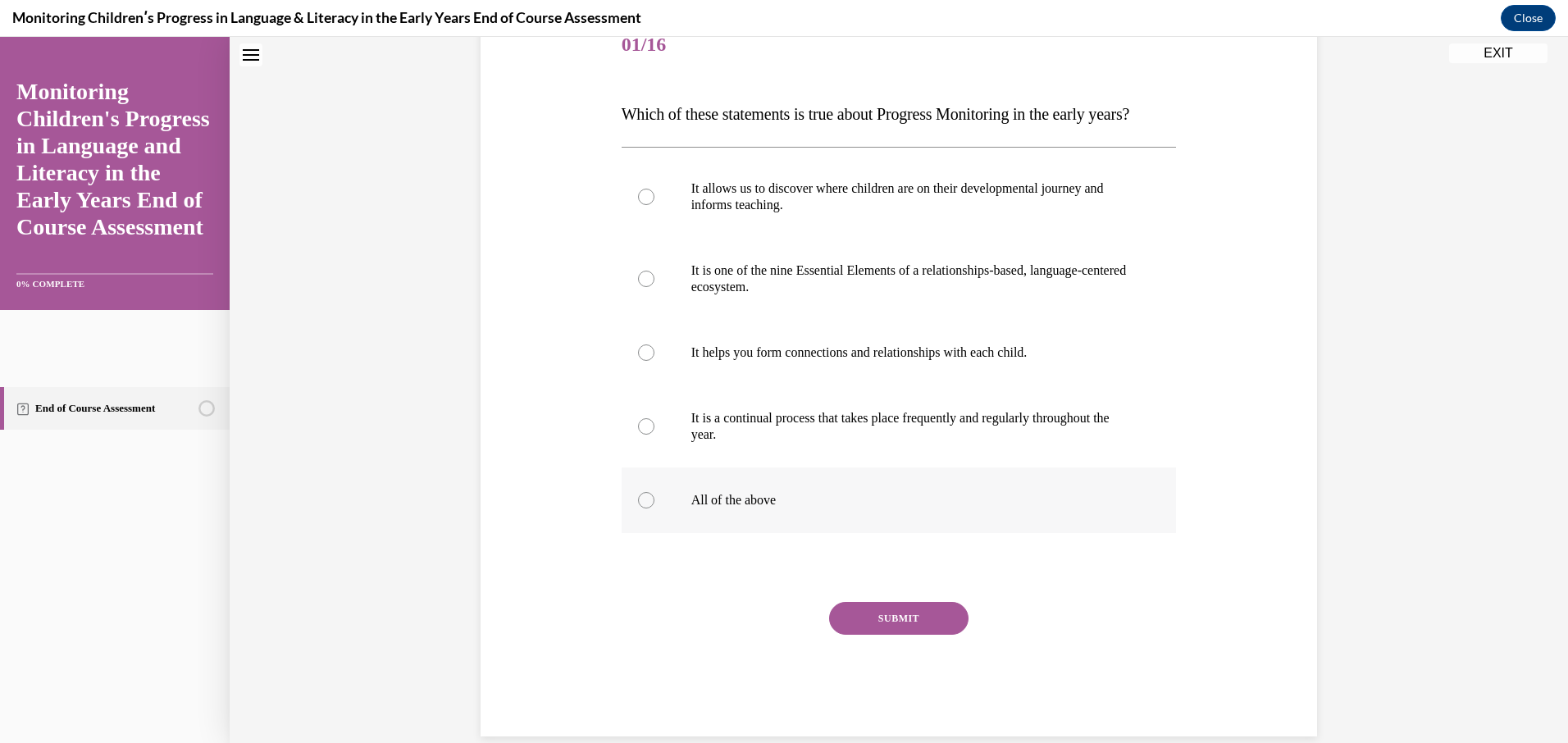
click at [638, 508] on div at bounding box center [646, 501] width 17 height 17
click at [638, 508] on input "All of the above" at bounding box center [646, 501] width 17 height 17
radio input "true"
click at [900, 635] on button "SUBMIT" at bounding box center [898, 618] width 139 height 33
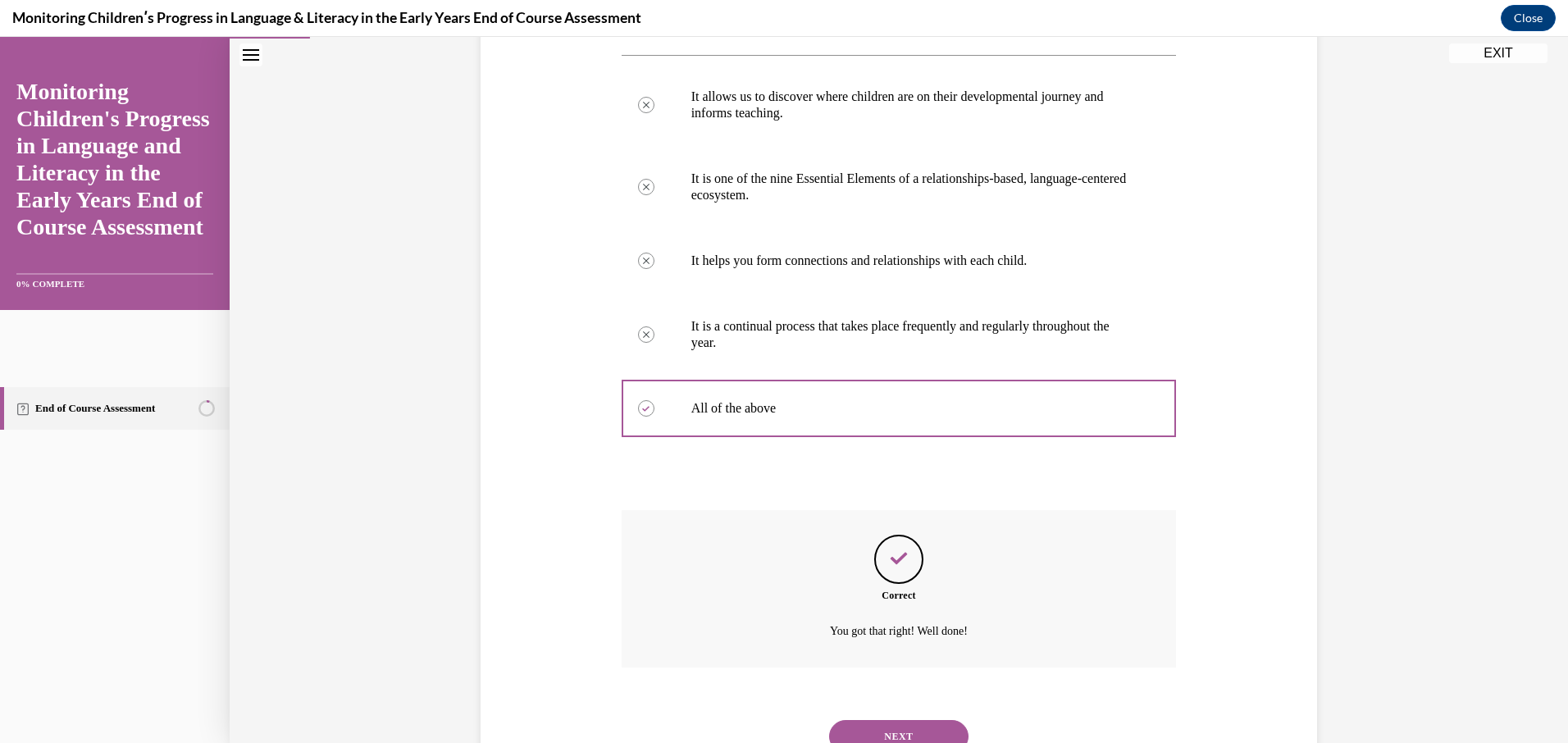
scroll to position [407, 0]
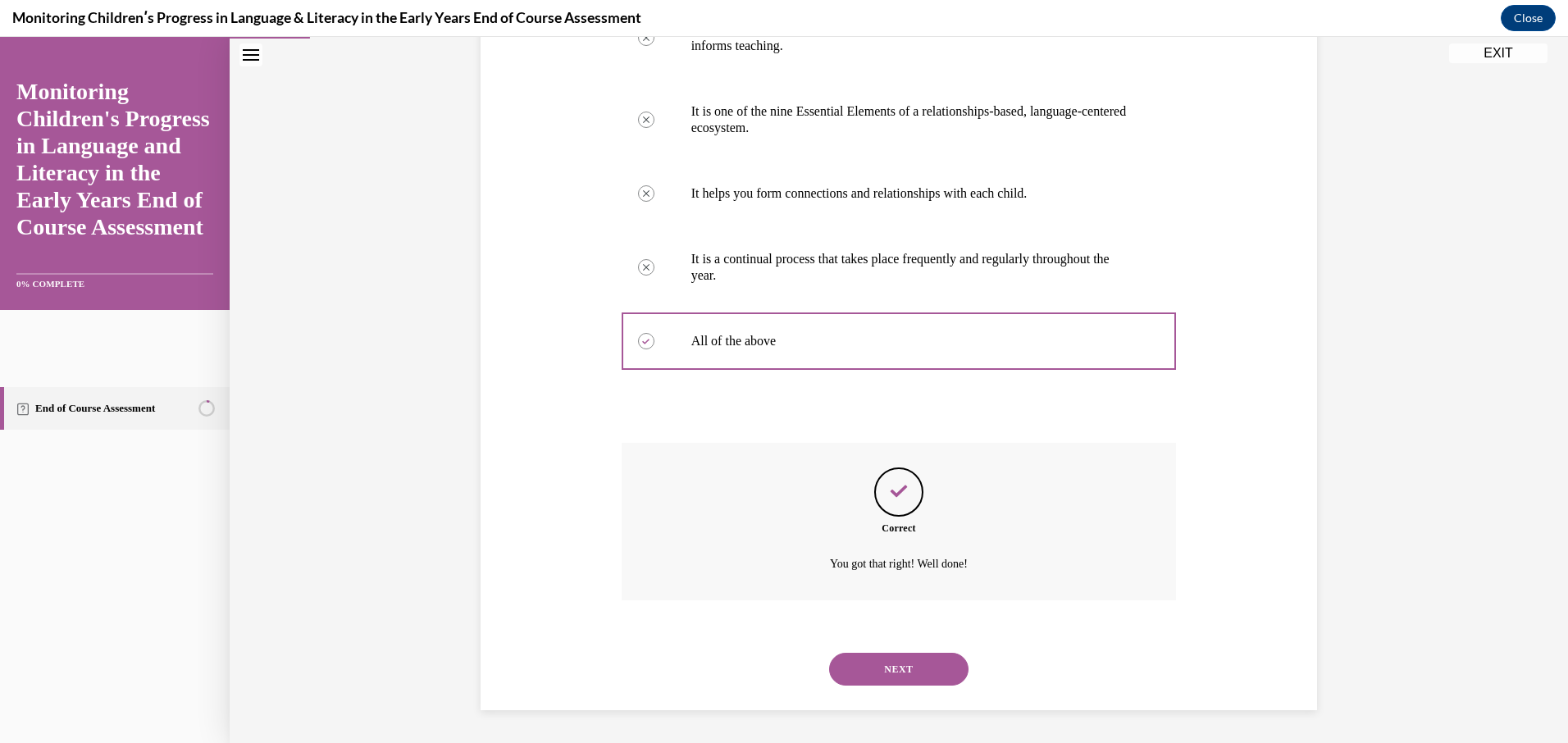
click at [915, 676] on button "NEXT" at bounding box center [898, 669] width 139 height 33
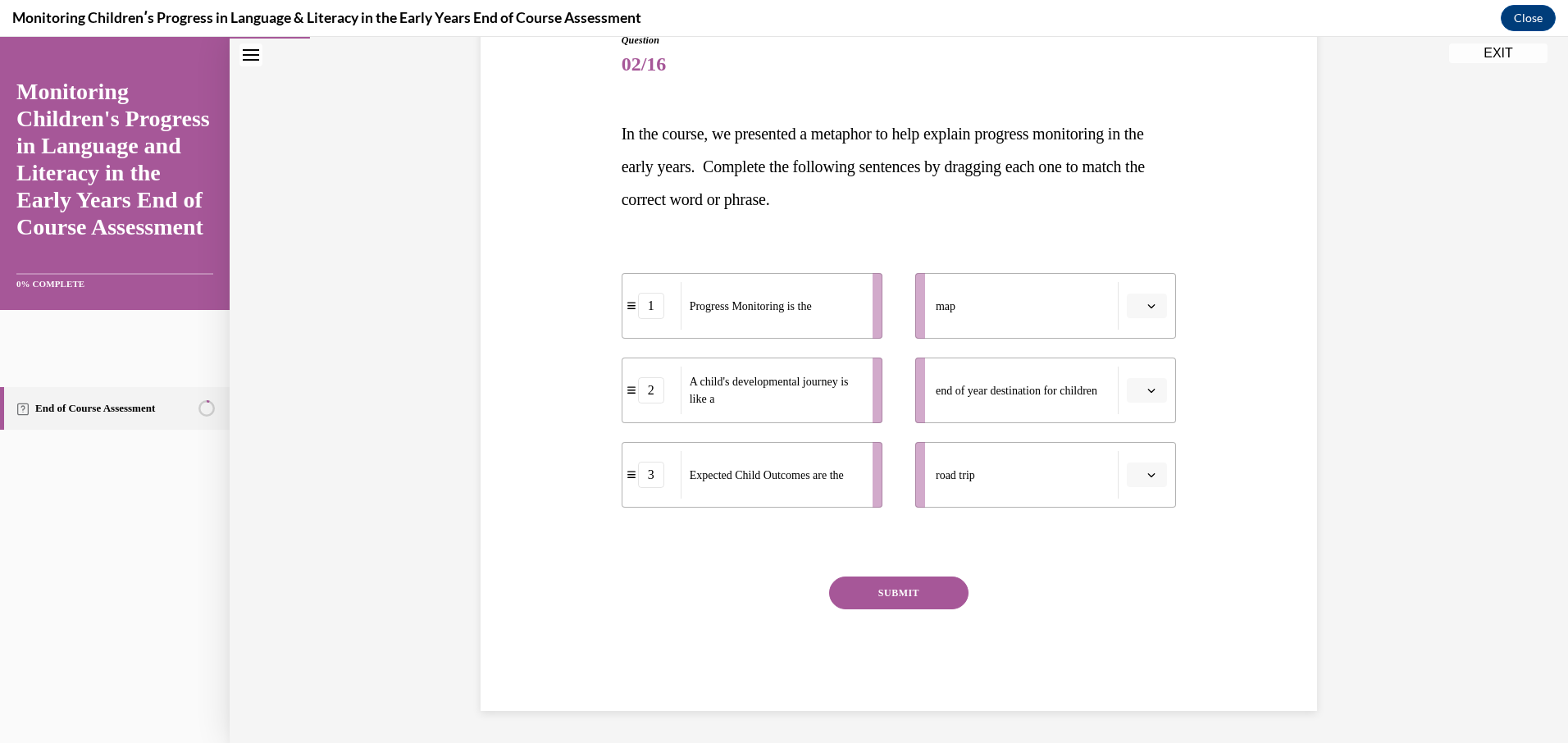
scroll to position [196, 0]
click at [960, 397] on span "end of year destination for children" at bounding box center [1016, 390] width 162 height 13
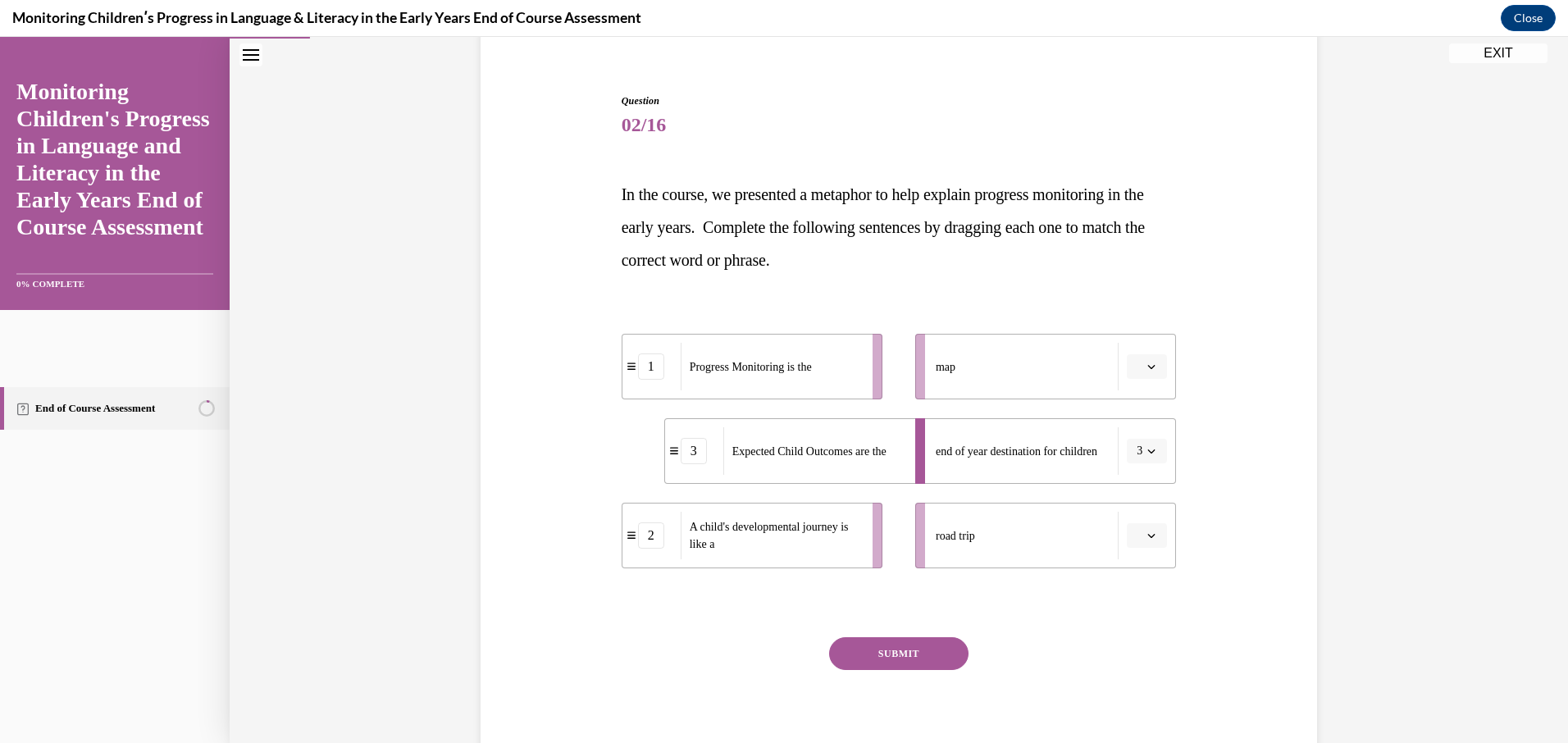
scroll to position [149, 0]
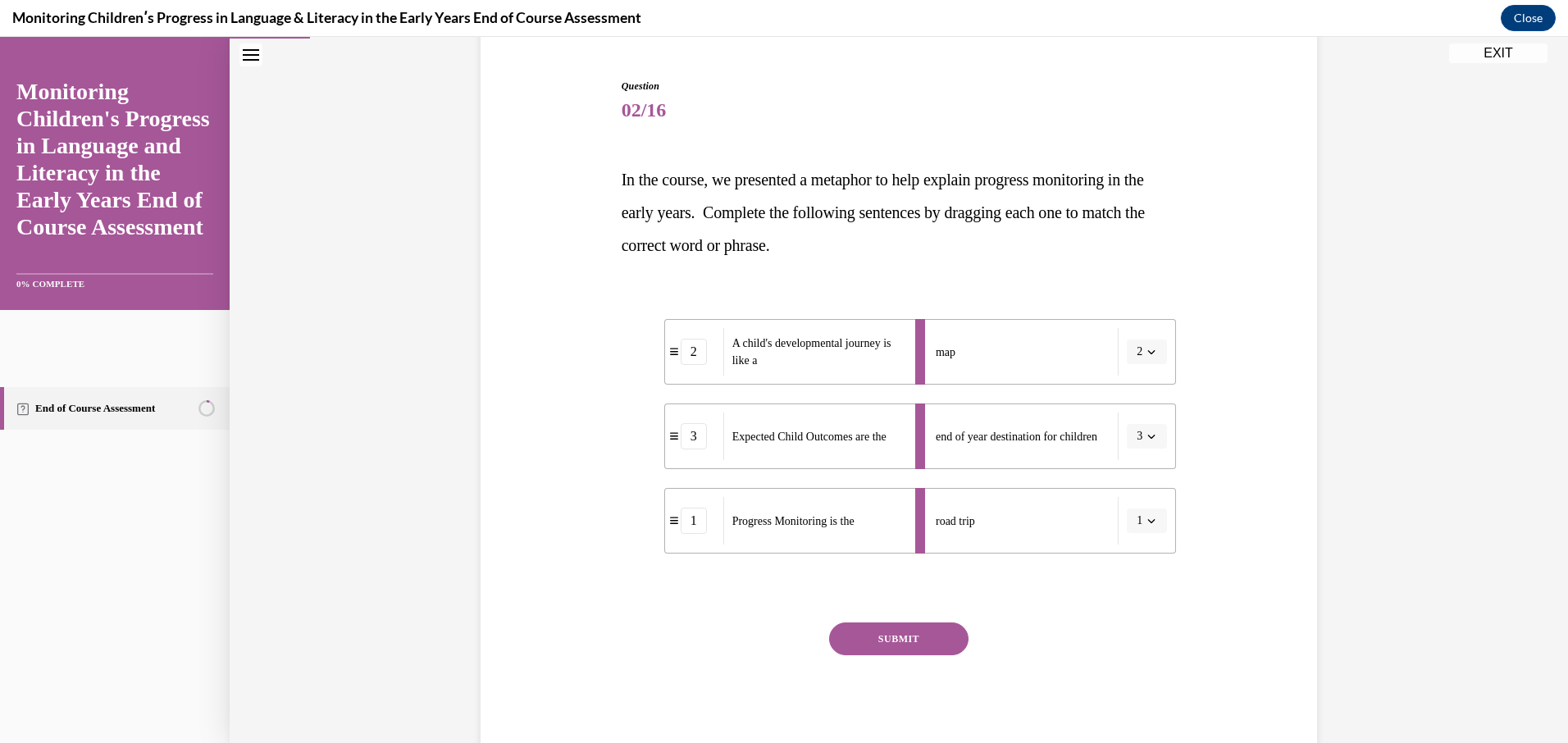
click at [905, 636] on button "SUBMIT" at bounding box center [898, 639] width 139 height 33
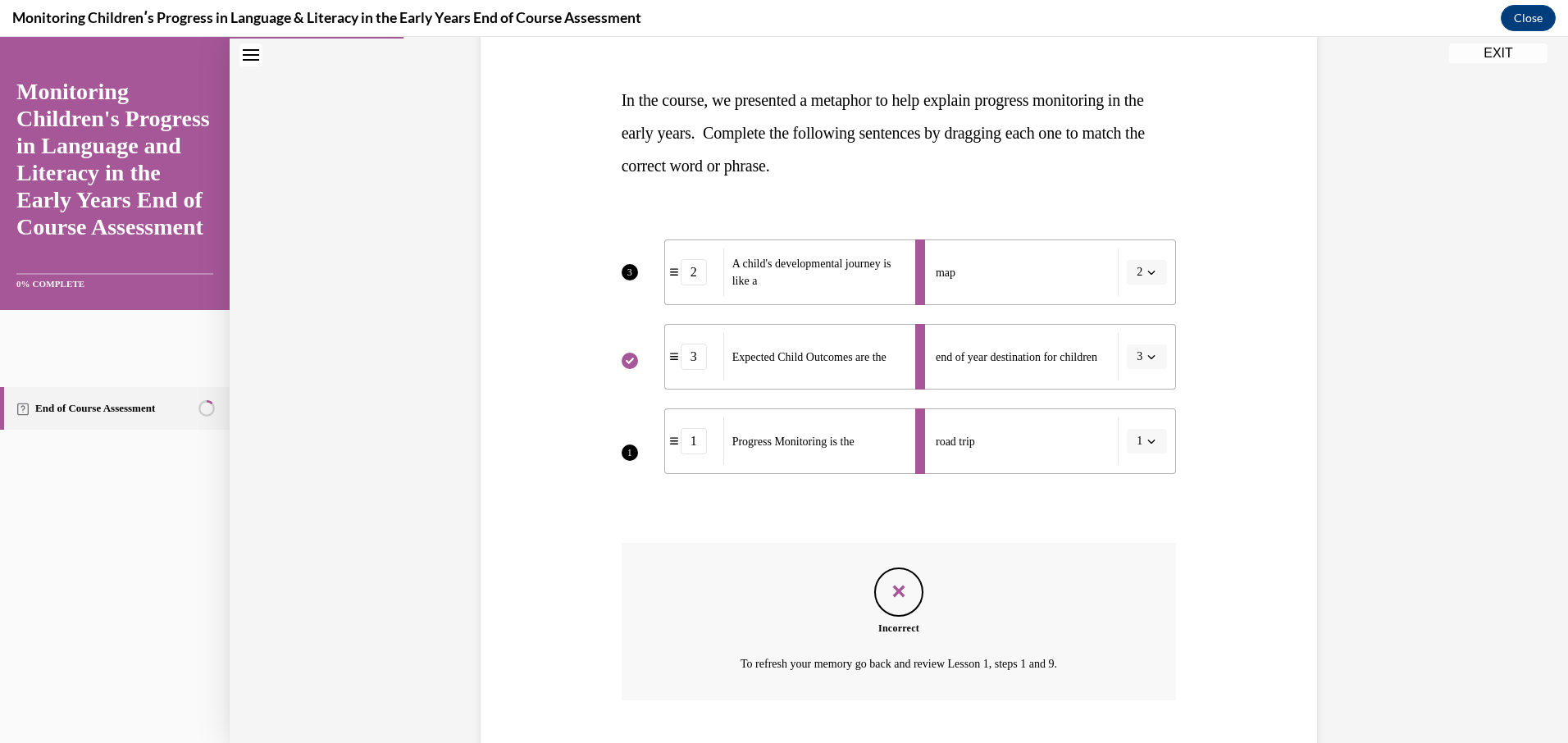
scroll to position [329, 0]
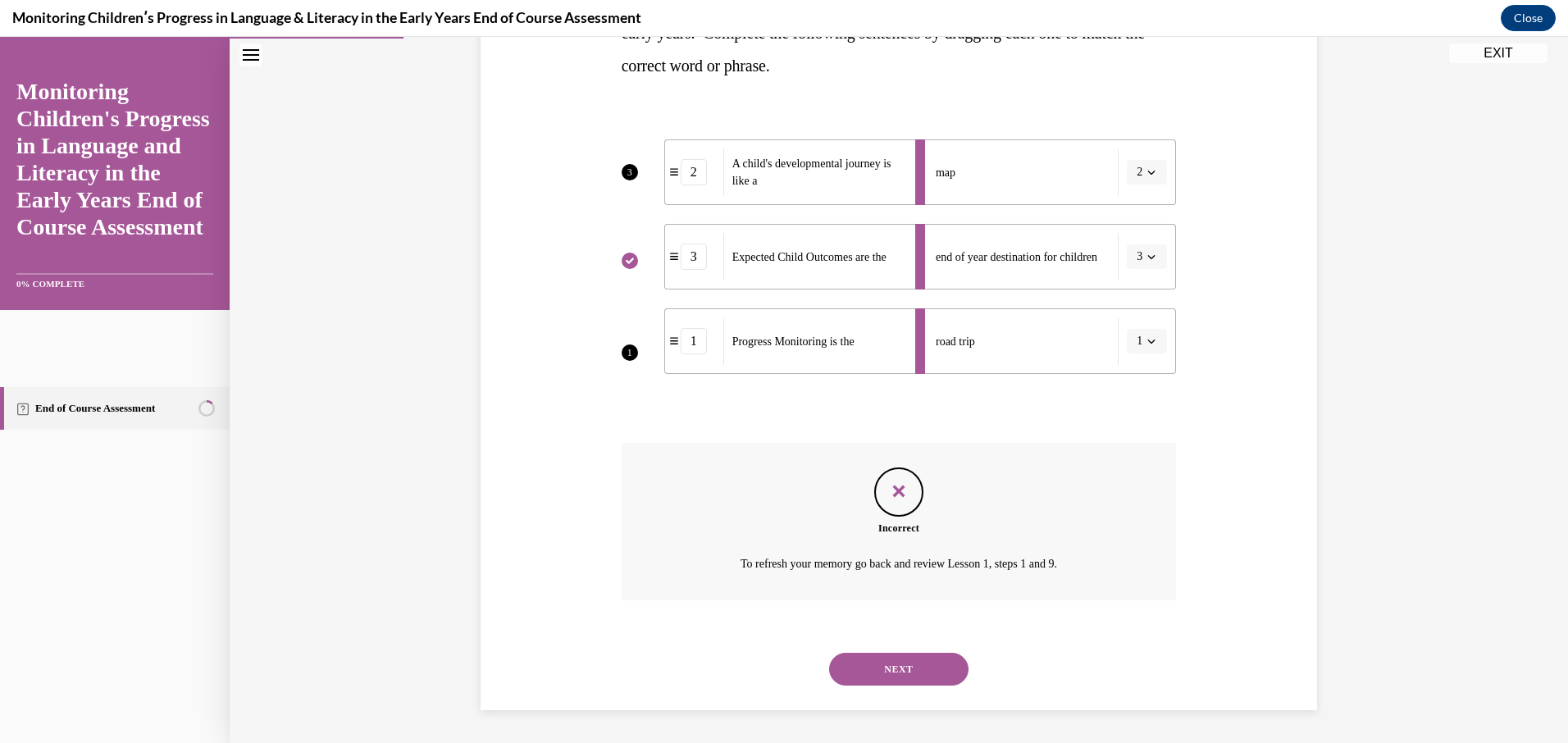
click at [891, 670] on button "NEXT" at bounding box center [898, 669] width 139 height 33
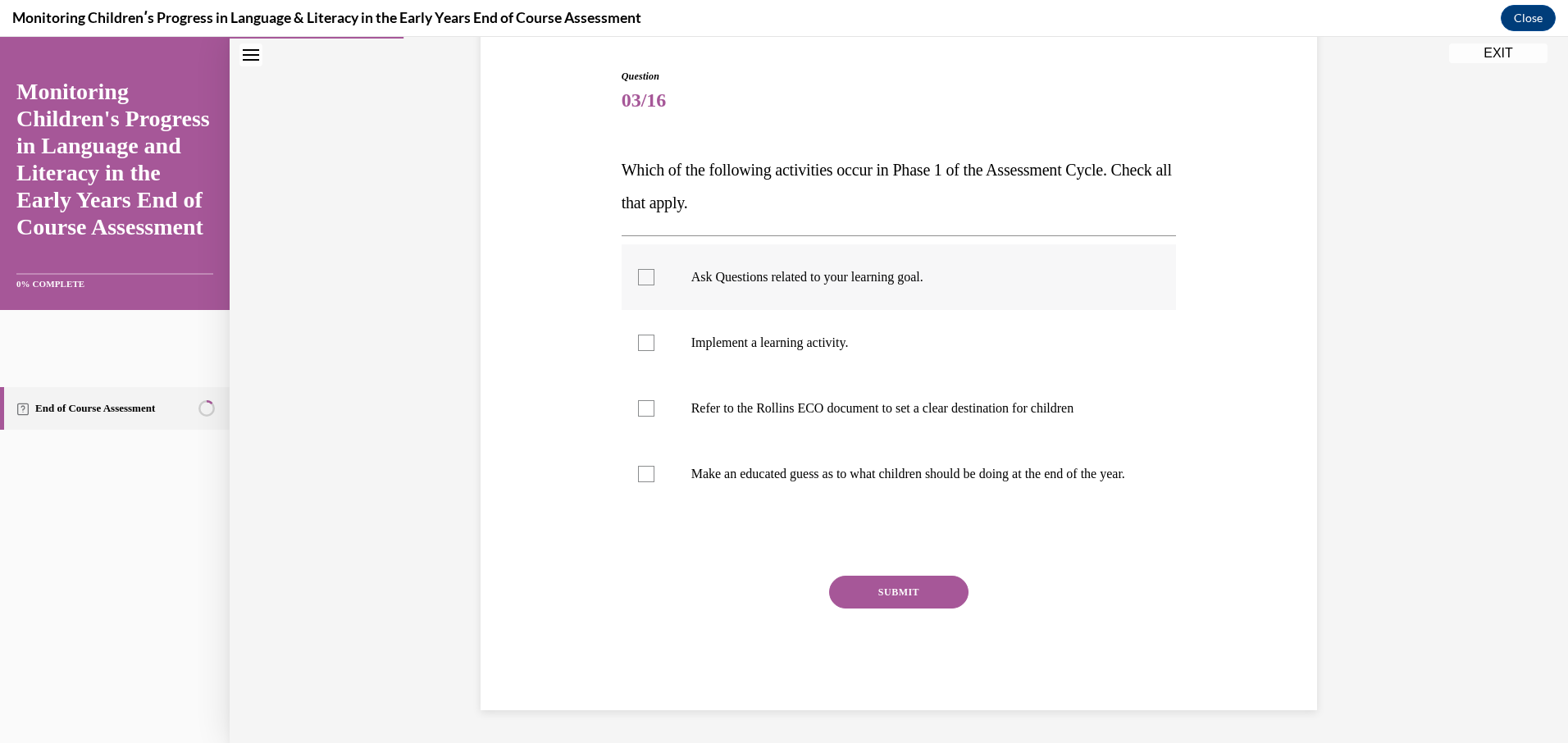
click at [641, 269] on div at bounding box center [646, 277] width 17 height 17
click at [641, 269] on input "Ask Questions related to your learning goal." at bounding box center [646, 277] width 17 height 17
checkbox input "true"
click at [639, 335] on div at bounding box center [646, 343] width 17 height 17
click at [639, 335] on input "Implement a learning activity." at bounding box center [646, 343] width 17 height 17
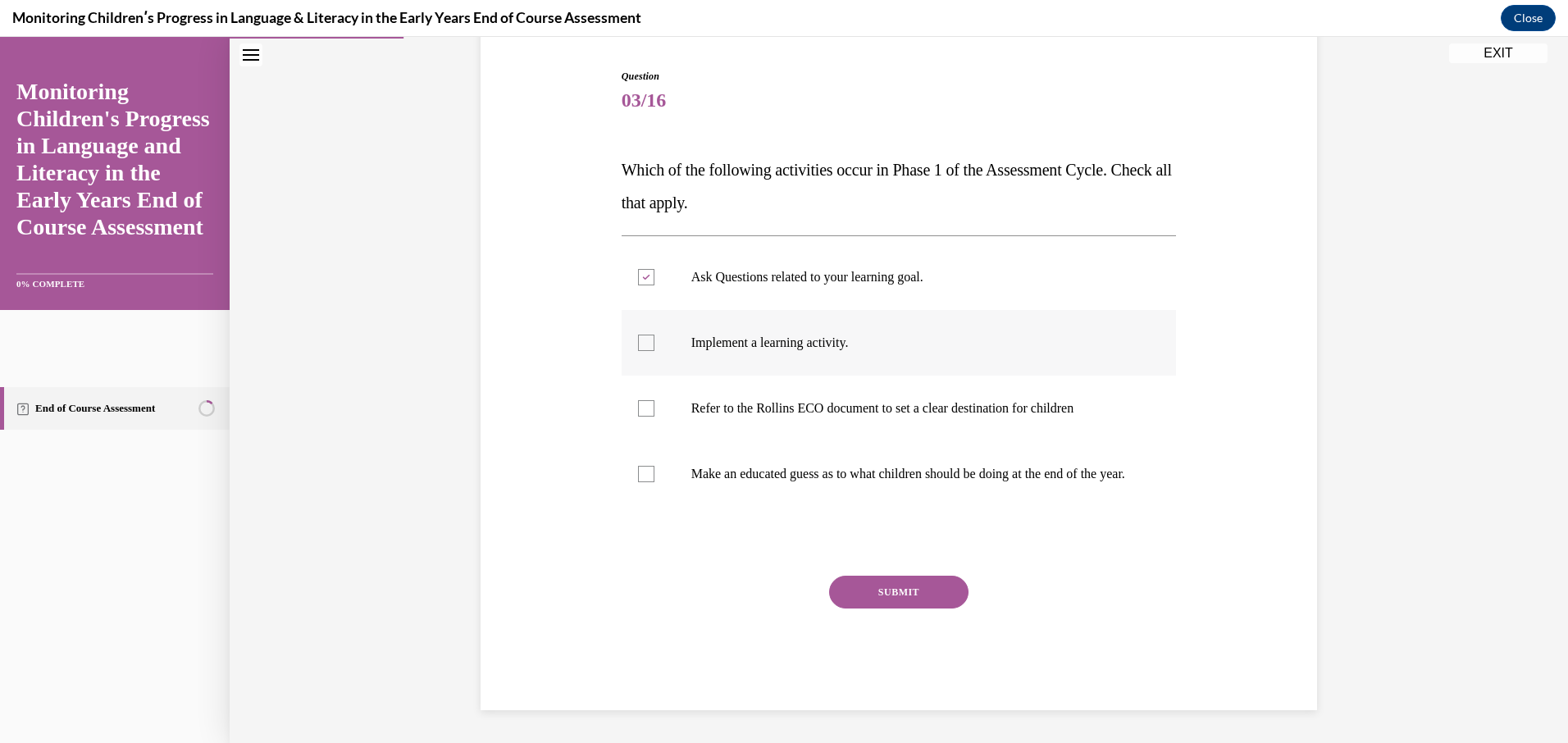
checkbox input "true"
click at [638, 401] on div at bounding box center [646, 409] width 17 height 17
click at [638, 401] on input "Refer to the Rollins ECO document to set a clear destination for children" at bounding box center [646, 409] width 17 height 17
checkbox input "true"
click at [906, 595] on button "SUBMIT" at bounding box center [898, 592] width 139 height 33
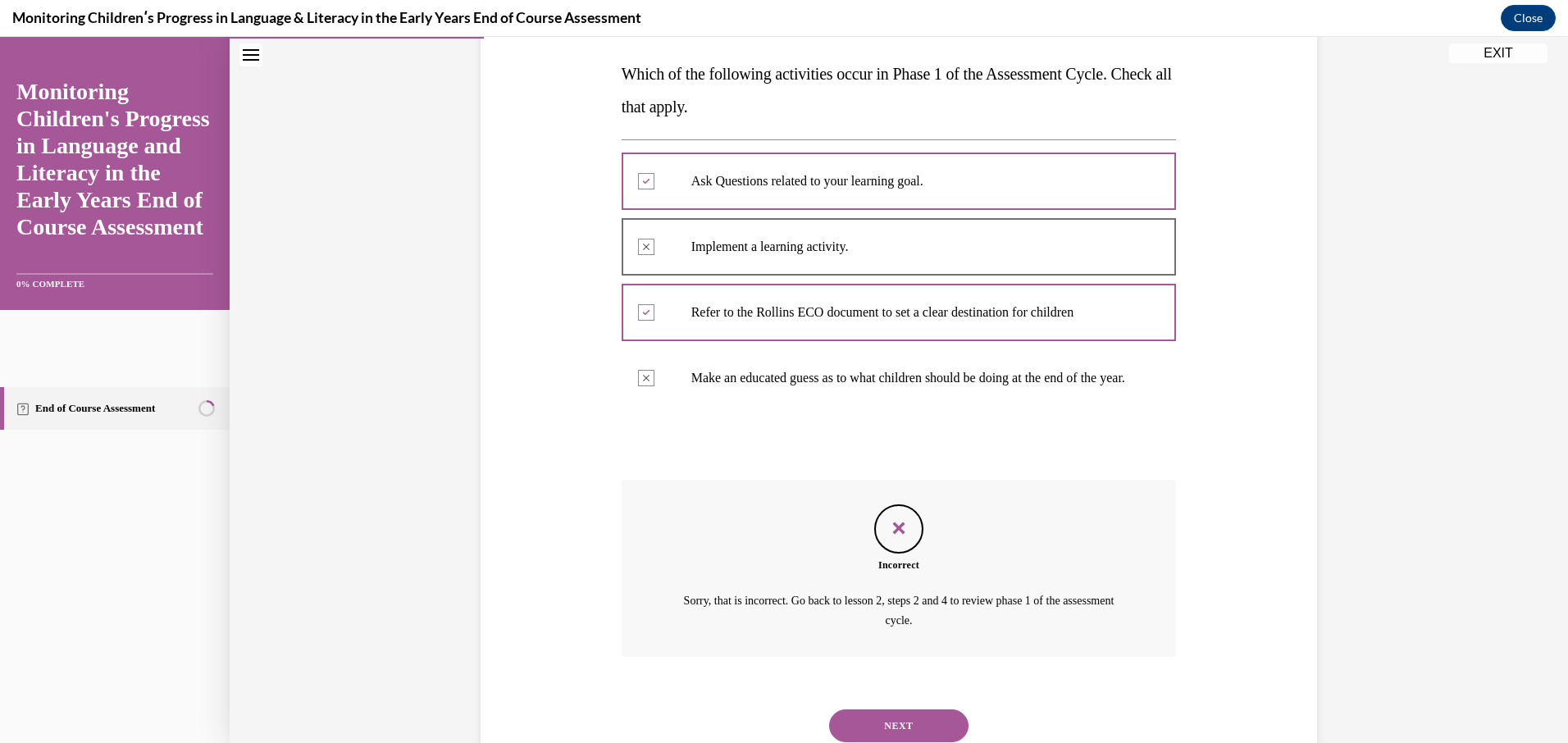
scroll to position [328, 0]
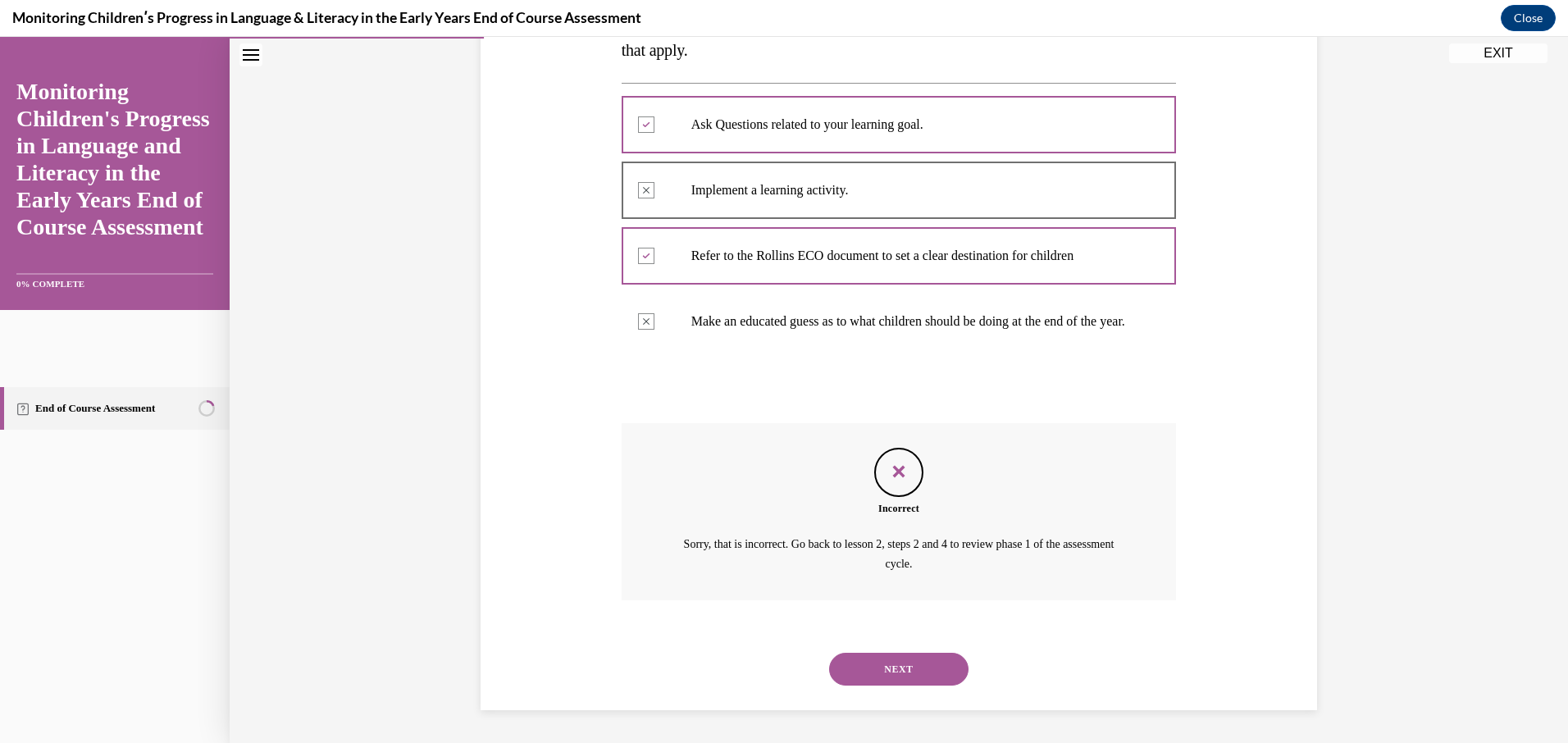
click at [1223, 413] on div "Question 03/16 Which of the following activities occur in Phase 1 of the Assess…" at bounding box center [899, 289] width 845 height 843
click at [854, 670] on button "NEXT" at bounding box center [898, 669] width 139 height 33
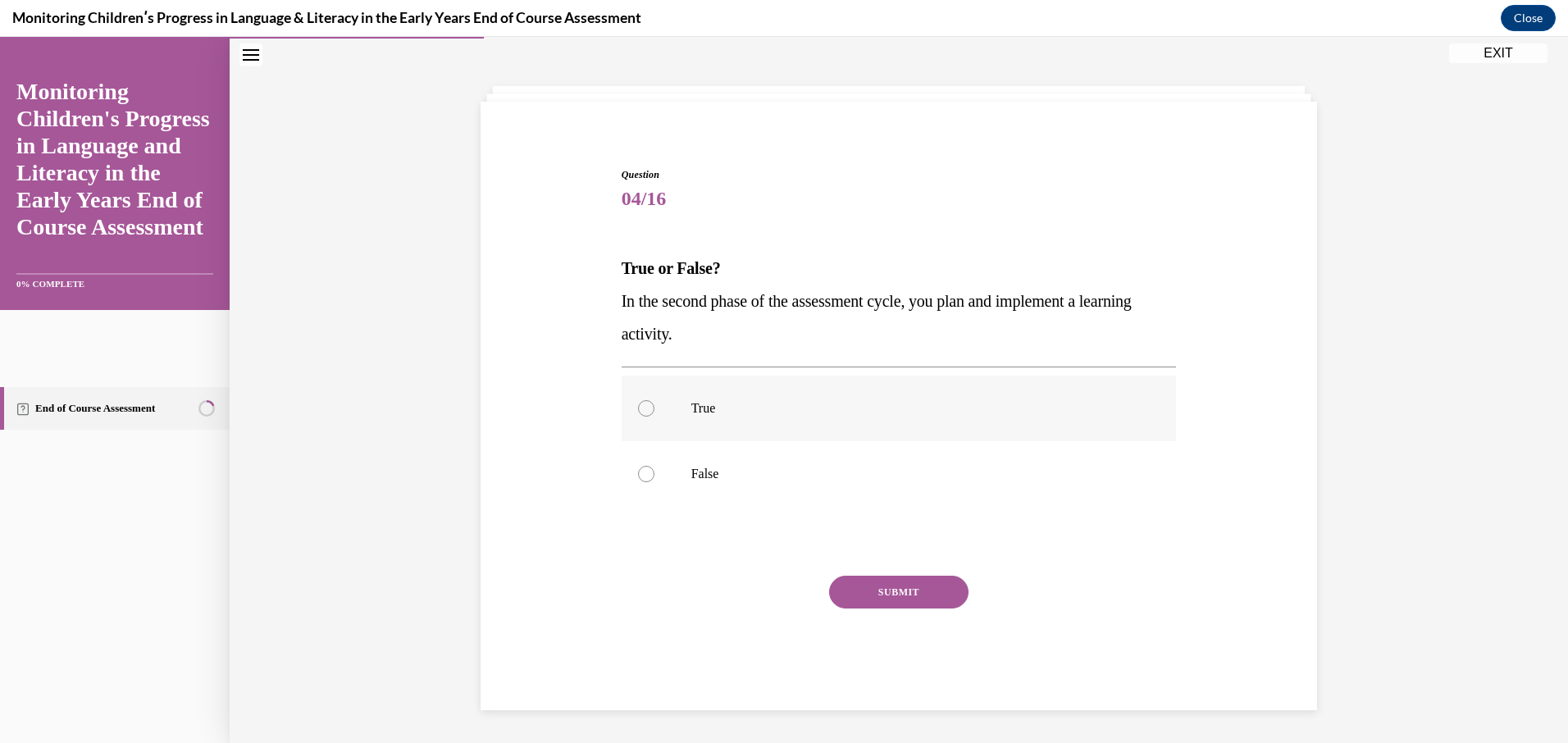
click at [638, 410] on div at bounding box center [646, 409] width 17 height 17
click at [638, 410] on input "True" at bounding box center [646, 409] width 17 height 17
radio input "true"
click at [894, 578] on button "SUBMIT" at bounding box center [898, 592] width 139 height 33
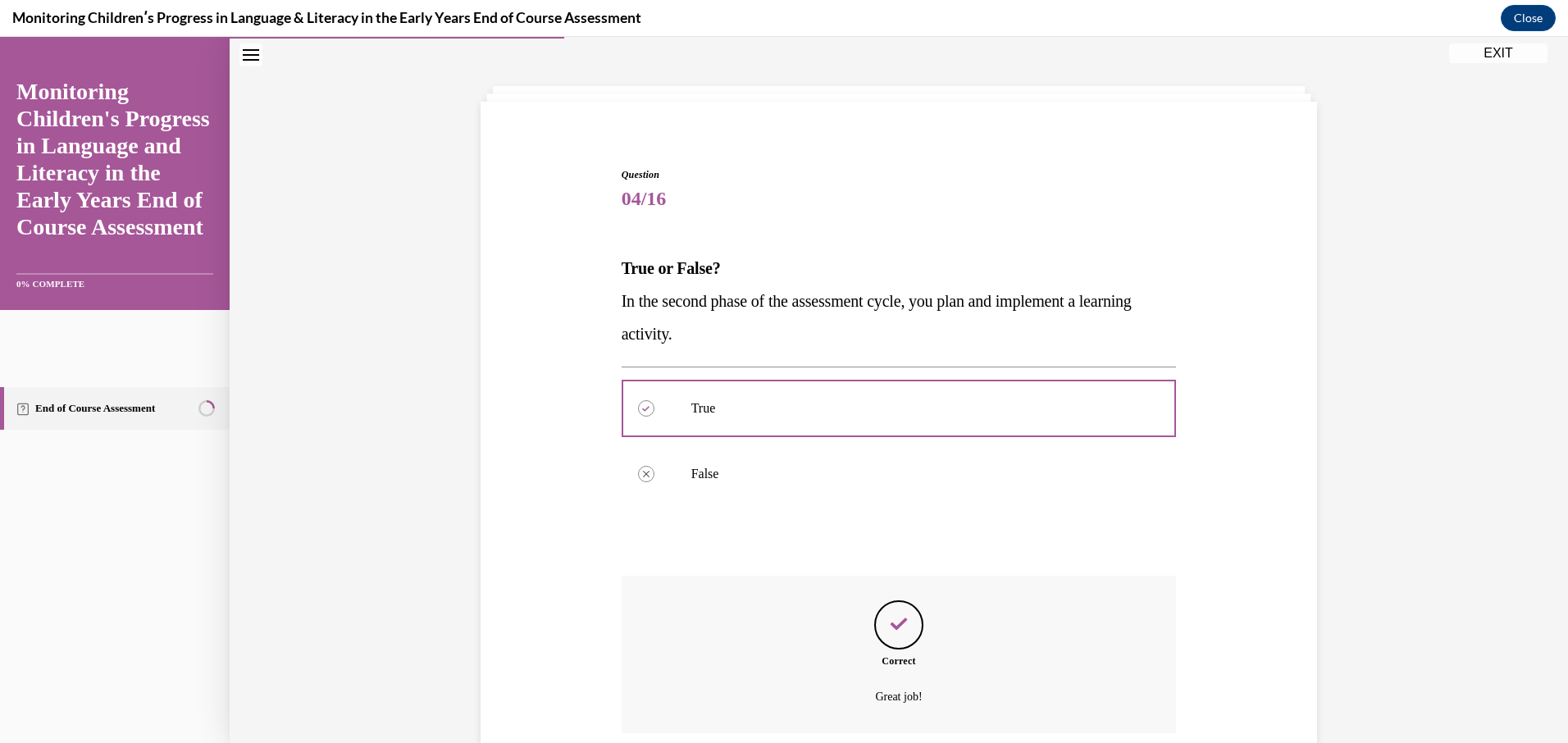
scroll to position [194, 0]
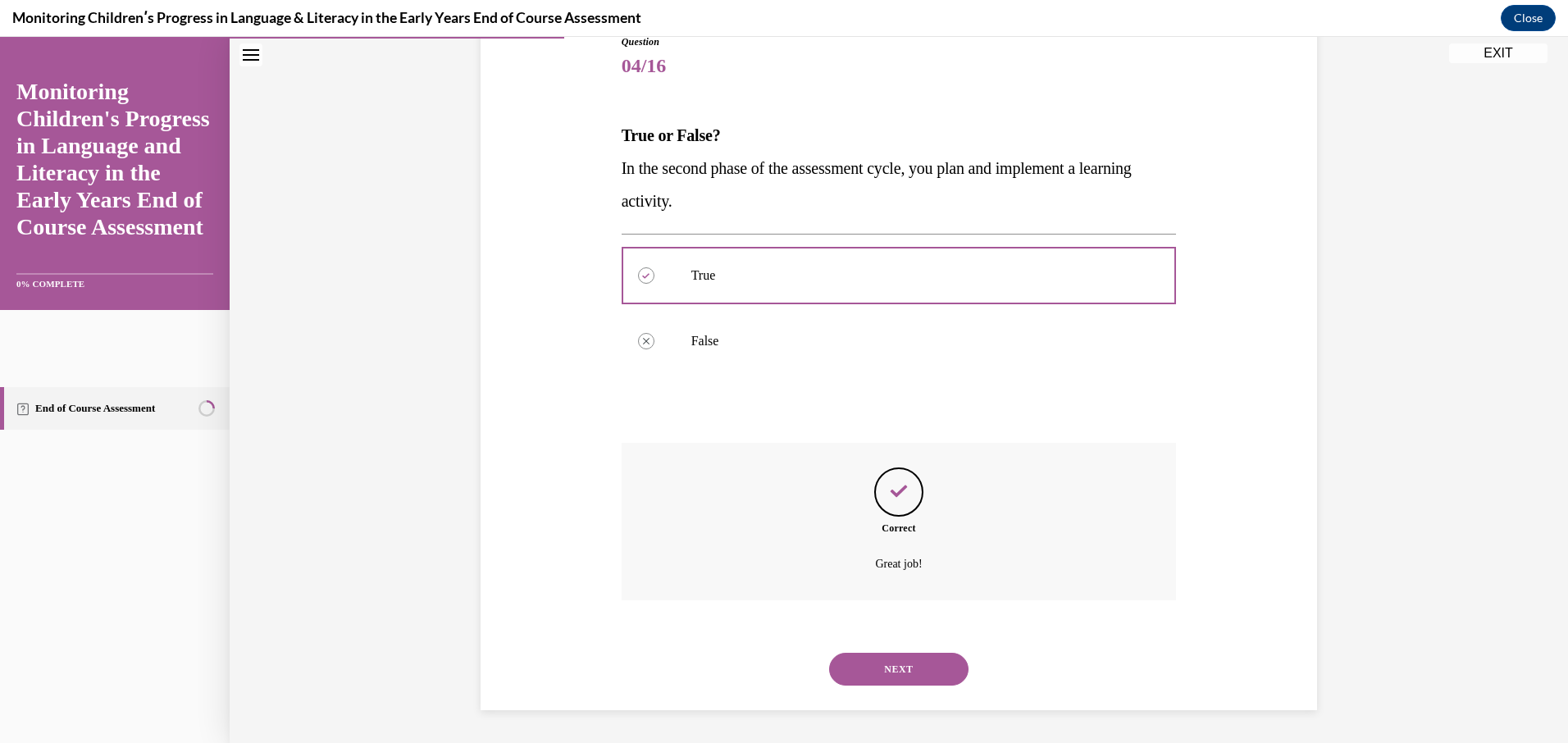
click at [890, 664] on button "NEXT" at bounding box center [898, 669] width 139 height 33
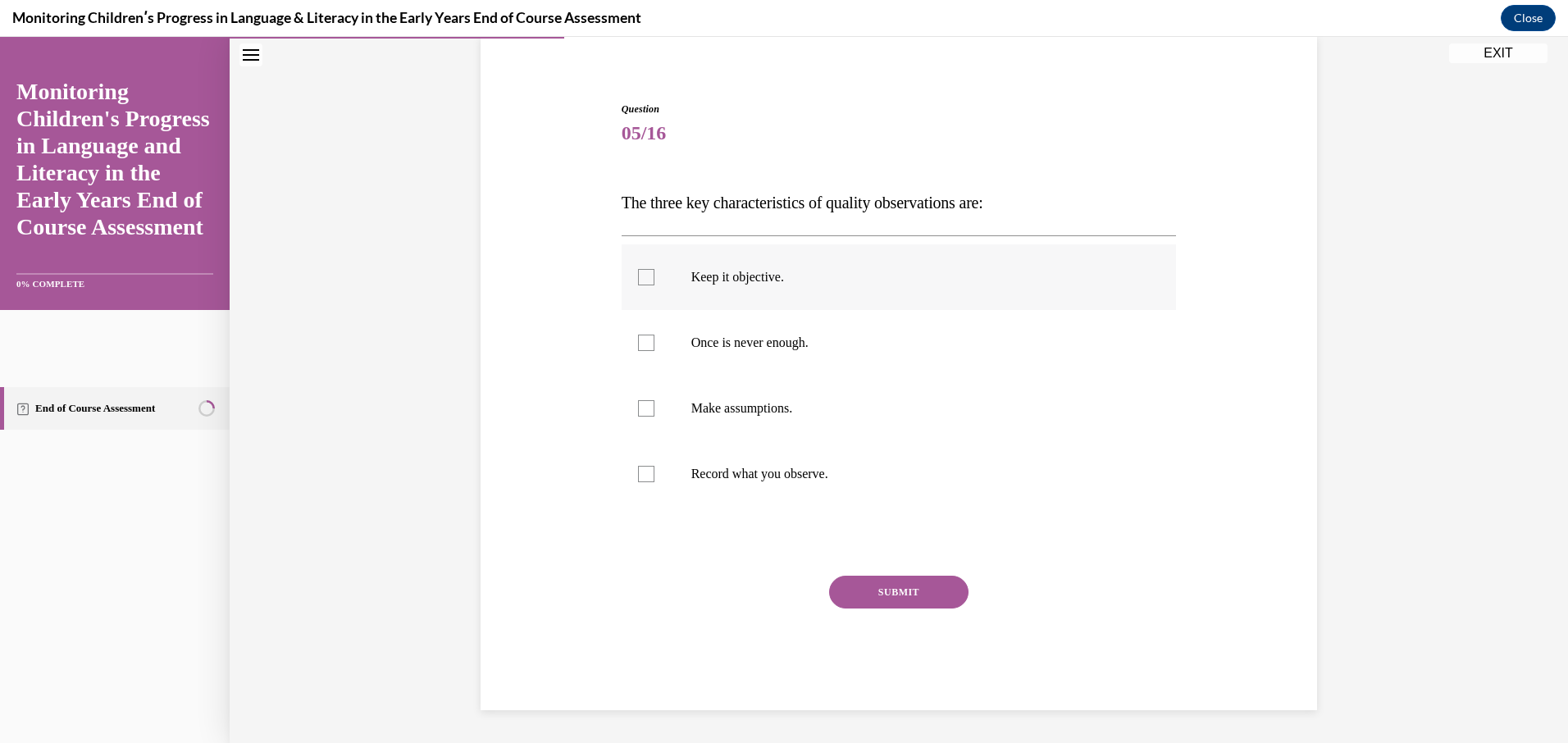
click at [638, 283] on div at bounding box center [646, 277] width 17 height 17
click at [638, 283] on input "Keep it objective." at bounding box center [646, 277] width 17 height 17
checkbox input "true"
click at [638, 406] on div at bounding box center [646, 409] width 17 height 17
click at [638, 406] on input "Make assumptions." at bounding box center [646, 409] width 17 height 17
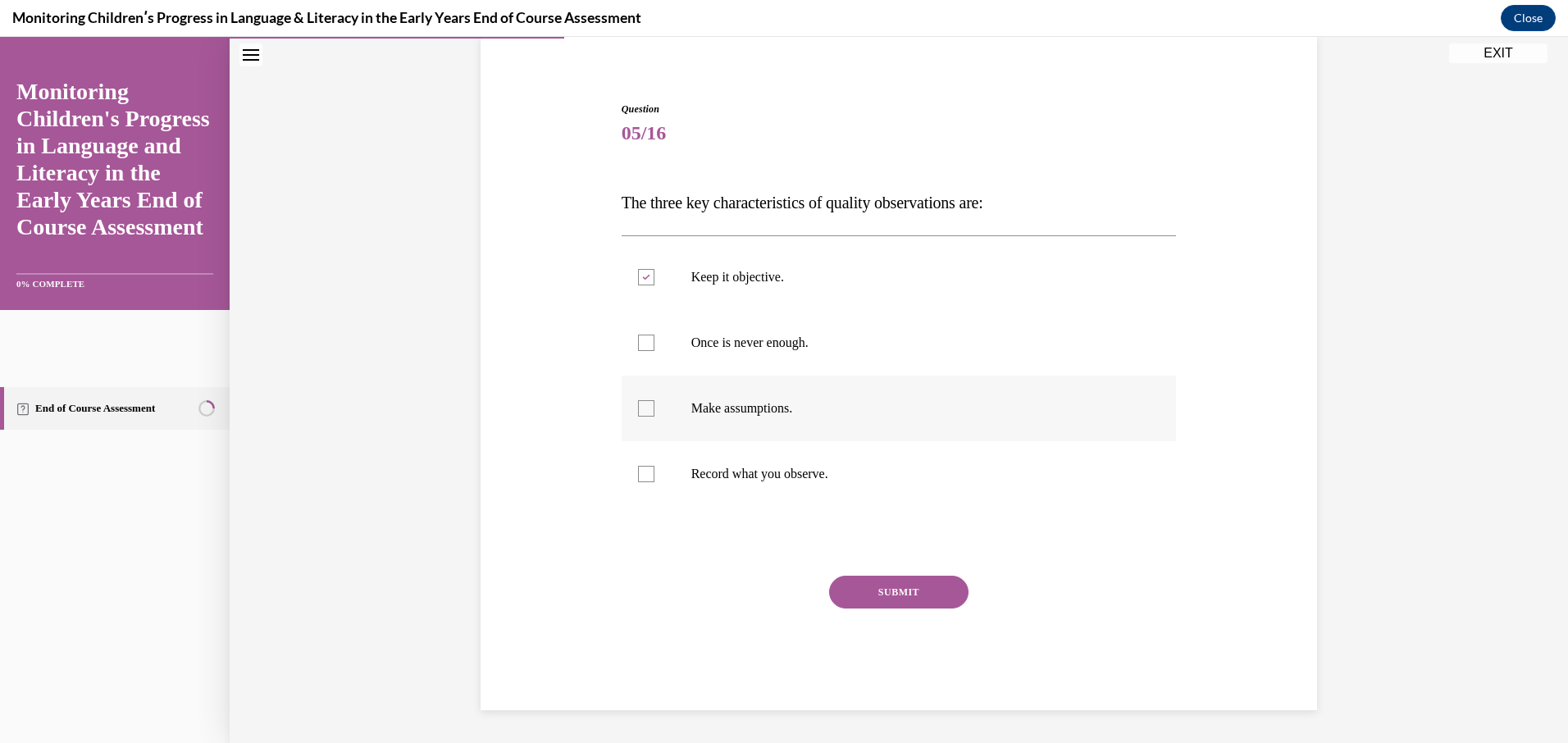
checkbox input "true"
click at [640, 474] on div at bounding box center [646, 474] width 17 height 17
click at [640, 474] on input "Record what you observe." at bounding box center [646, 474] width 17 height 17
checkbox input "true"
click at [886, 588] on button "SUBMIT" at bounding box center [898, 592] width 139 height 33
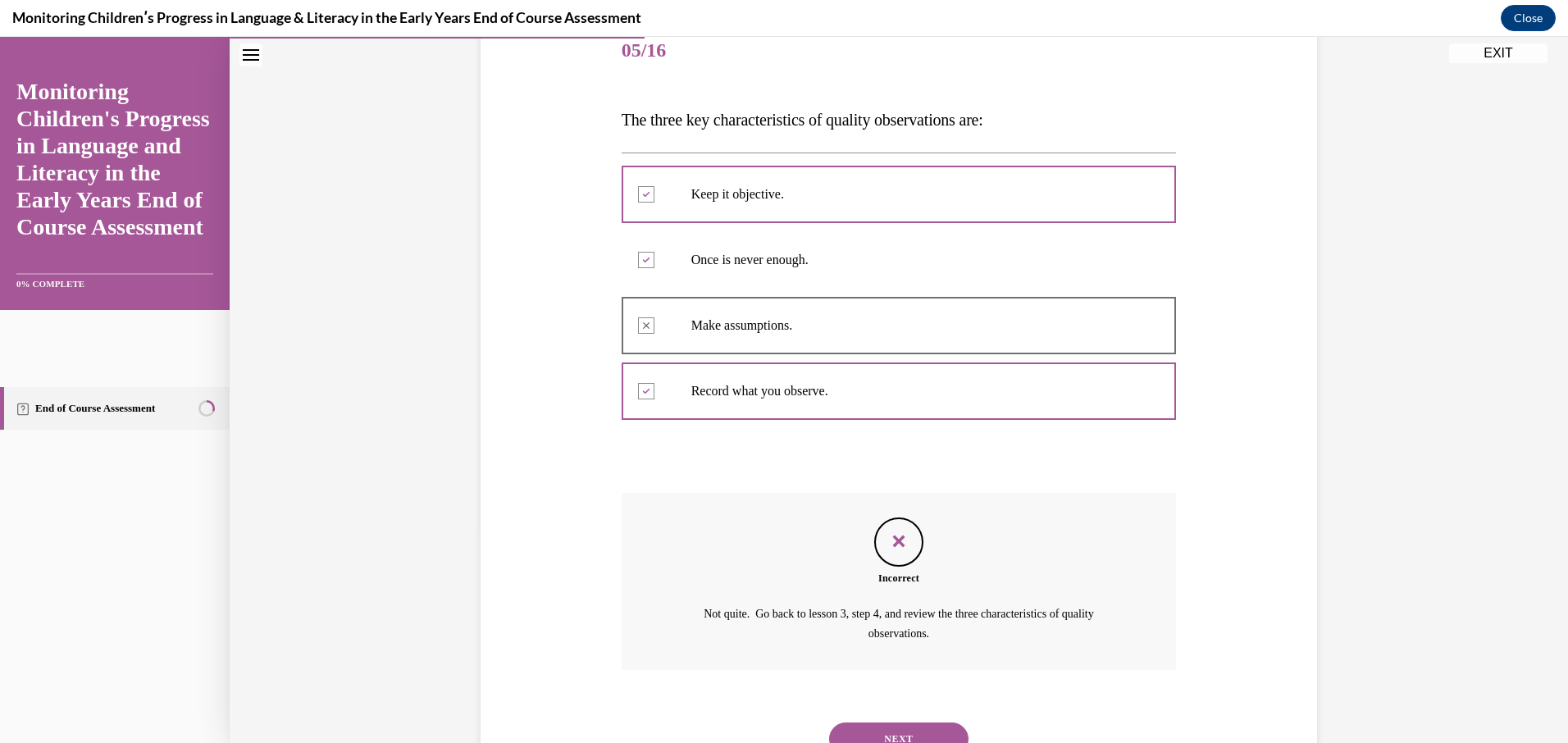
scroll to position [238, 0]
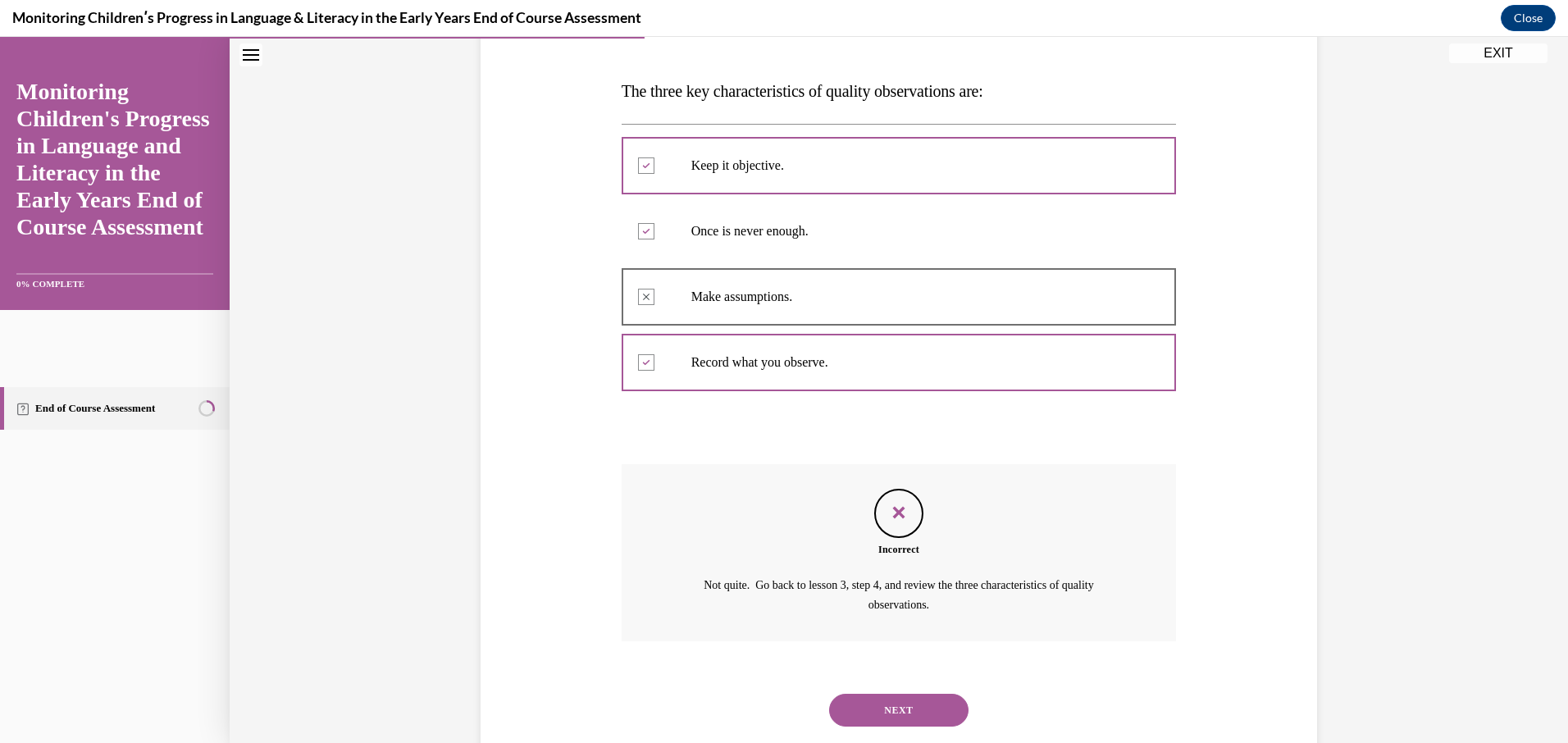
click at [887, 516] on icon "Feedback" at bounding box center [898, 512] width 24 height 24
click at [883, 713] on button "NEXT" at bounding box center [898, 710] width 139 height 33
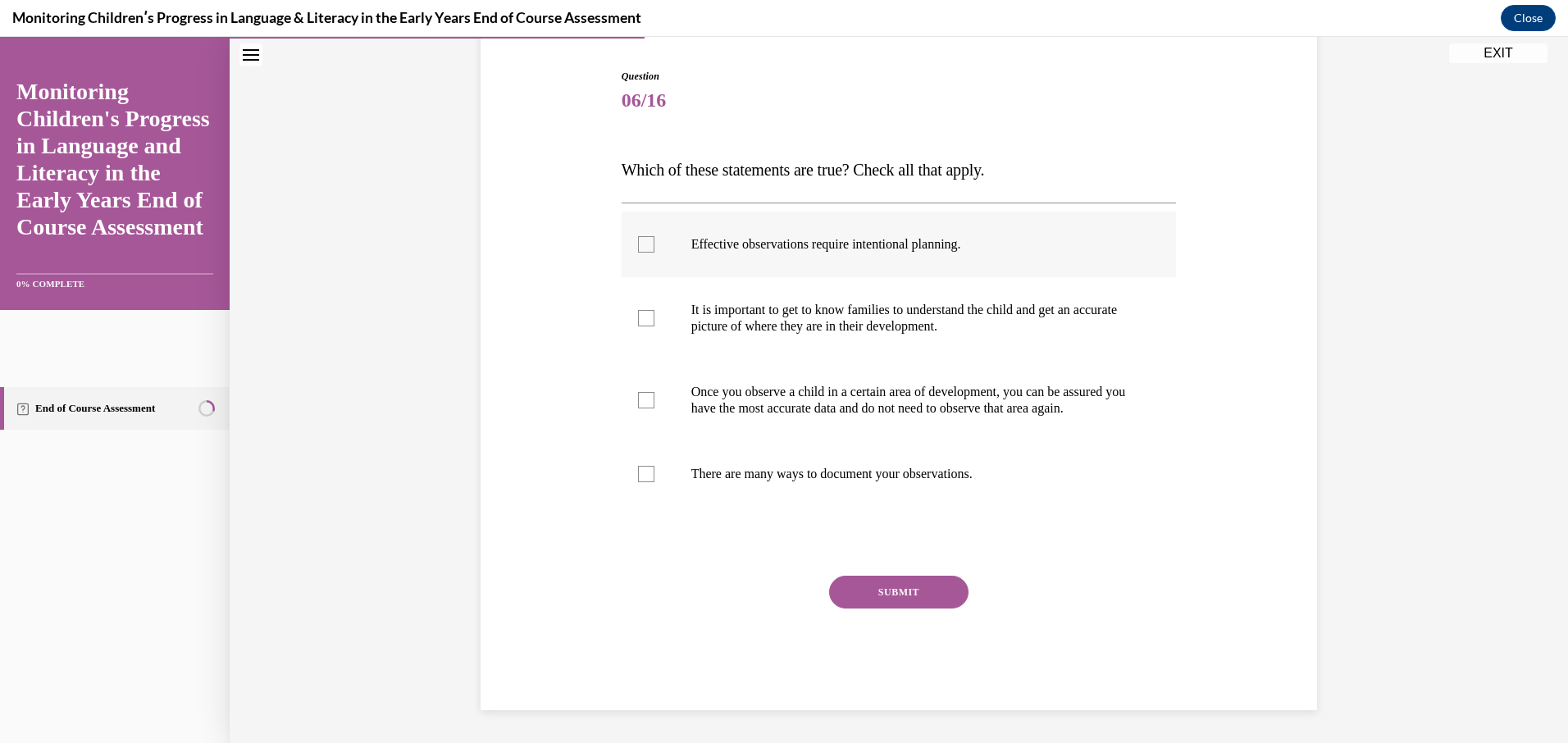
click at [641, 236] on div at bounding box center [646, 245] width 17 height 17
click at [641, 236] on input "Effective observations require intentional planning." at bounding box center [646, 245] width 17 height 17
checkbox input "true"
click at [638, 473] on div at bounding box center [646, 474] width 17 height 17
click at [638, 473] on input "There are many ways to document your observations." at bounding box center [646, 474] width 17 height 17
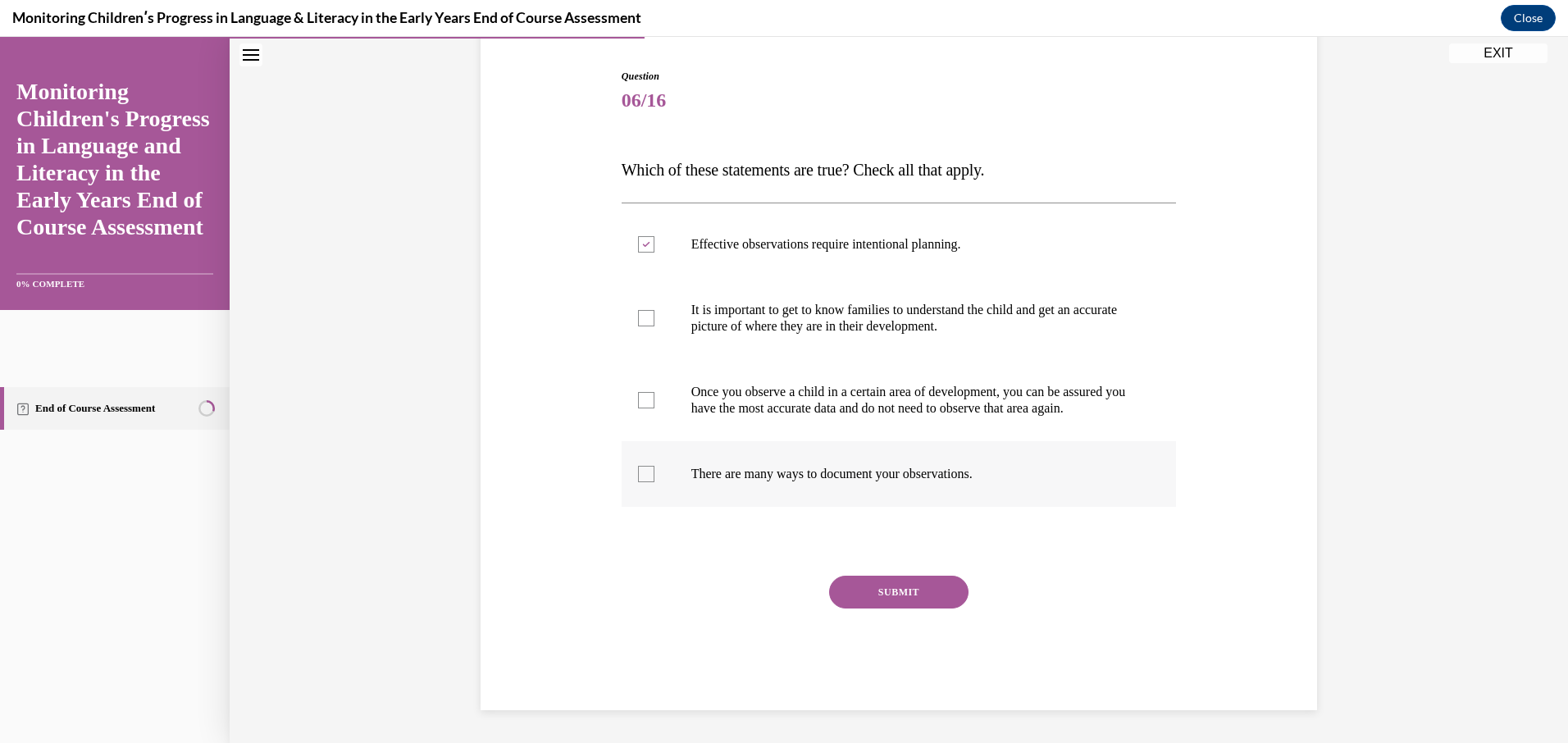
checkbox input "true"
click at [638, 310] on div at bounding box center [646, 318] width 17 height 17
click at [638, 310] on input "It is important to get to know families to understand the child and get an accu…" at bounding box center [646, 318] width 17 height 17
checkbox input "true"
click at [855, 587] on button "SUBMIT" at bounding box center [898, 592] width 139 height 33
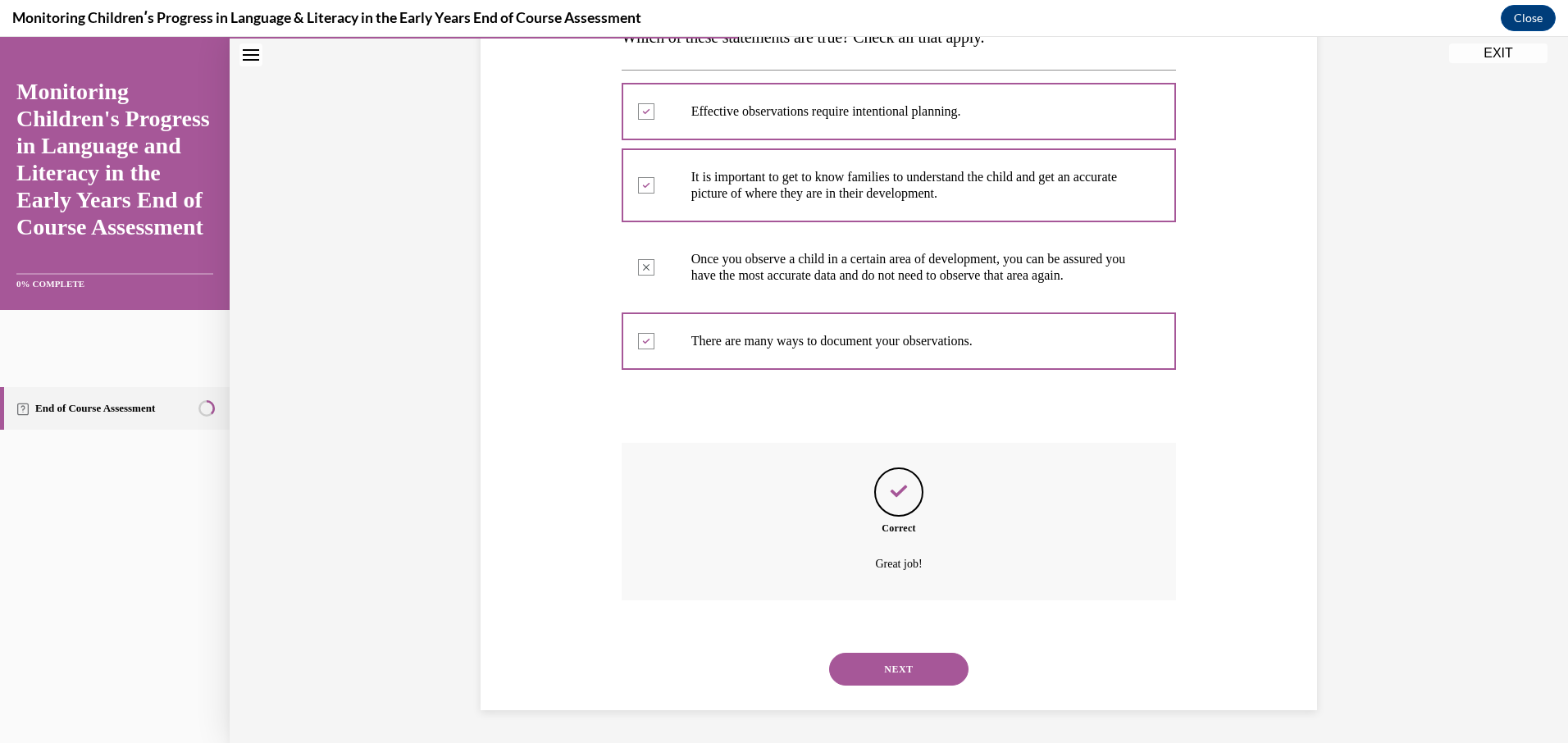
scroll to position [308, 0]
click at [875, 665] on button "NEXT" at bounding box center [898, 669] width 139 height 33
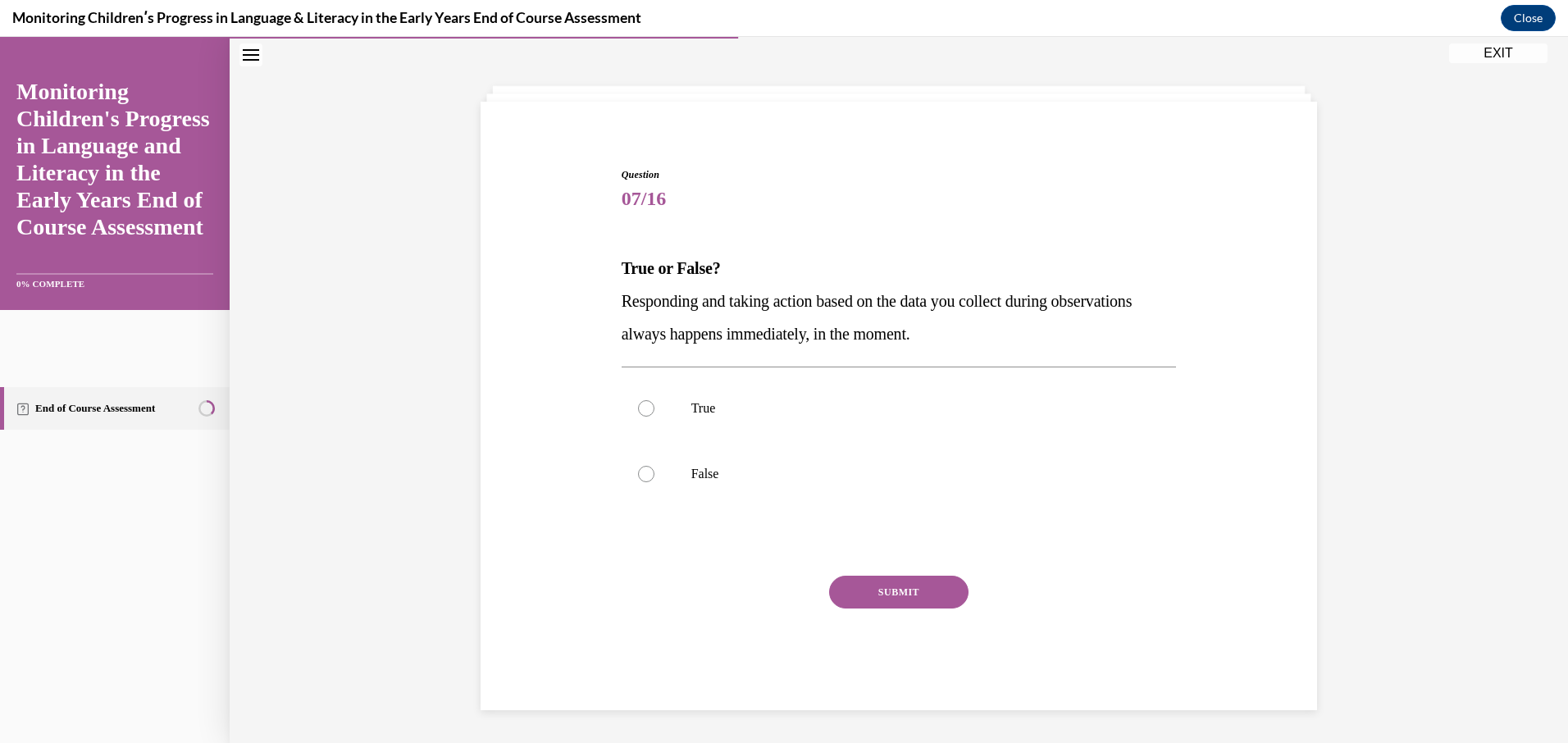
scroll to position [61, 0]
click at [648, 404] on label "True" at bounding box center [899, 408] width 555 height 66
click at [648, 404] on input "True" at bounding box center [646, 409] width 17 height 17
radio input "true"
click at [895, 602] on button "SUBMIT" at bounding box center [898, 592] width 139 height 33
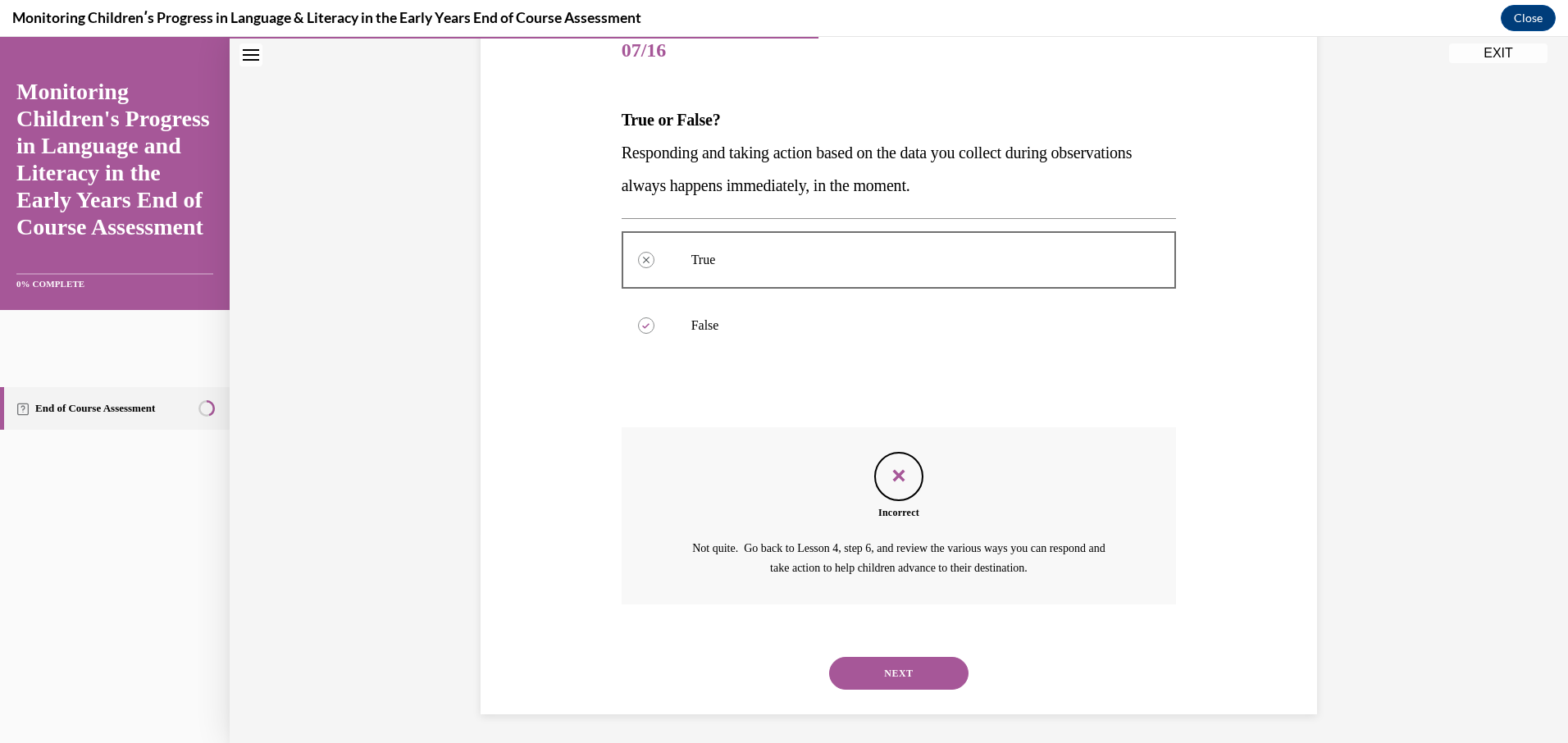
scroll to position [213, 0]
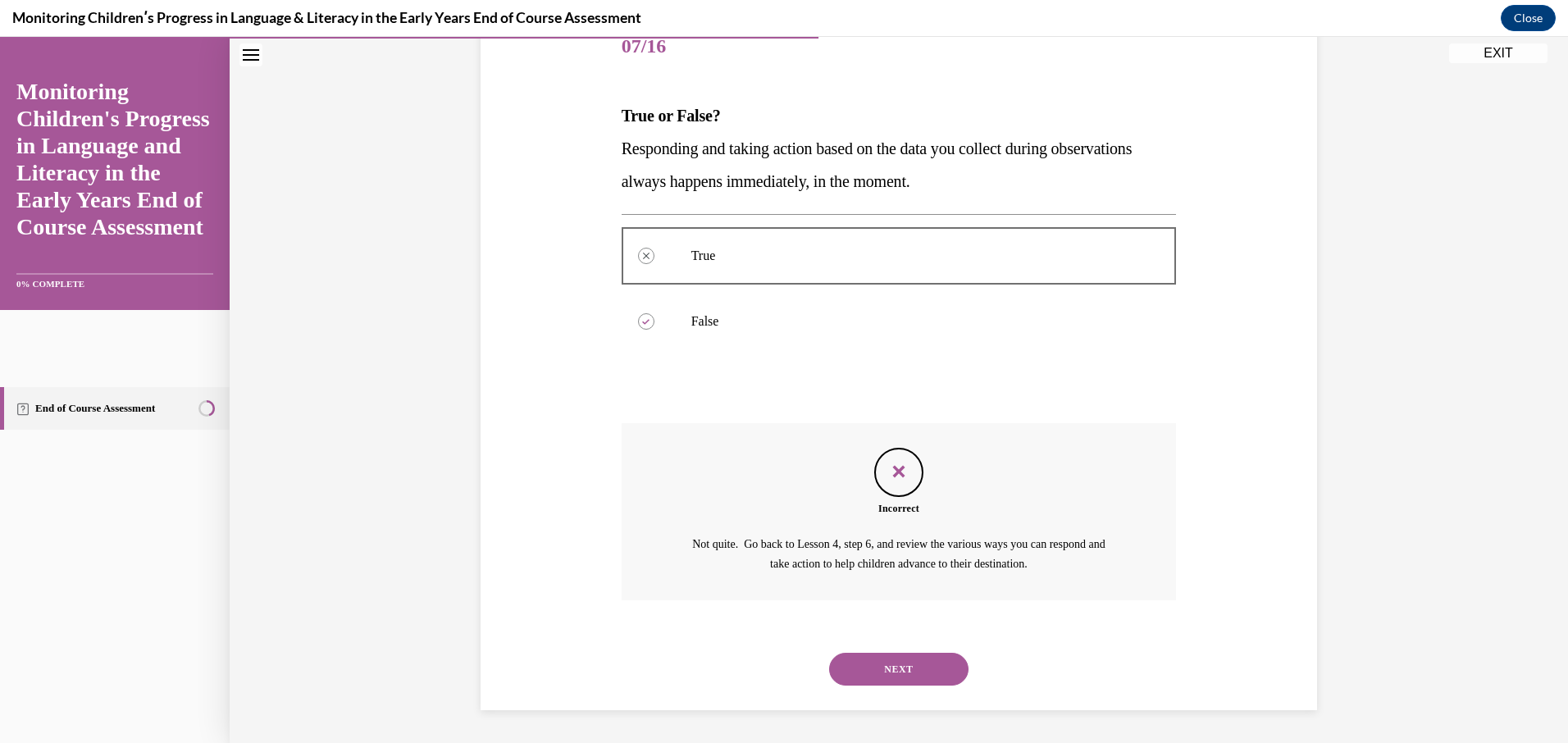
click at [899, 658] on button "NEXT" at bounding box center [898, 669] width 139 height 33
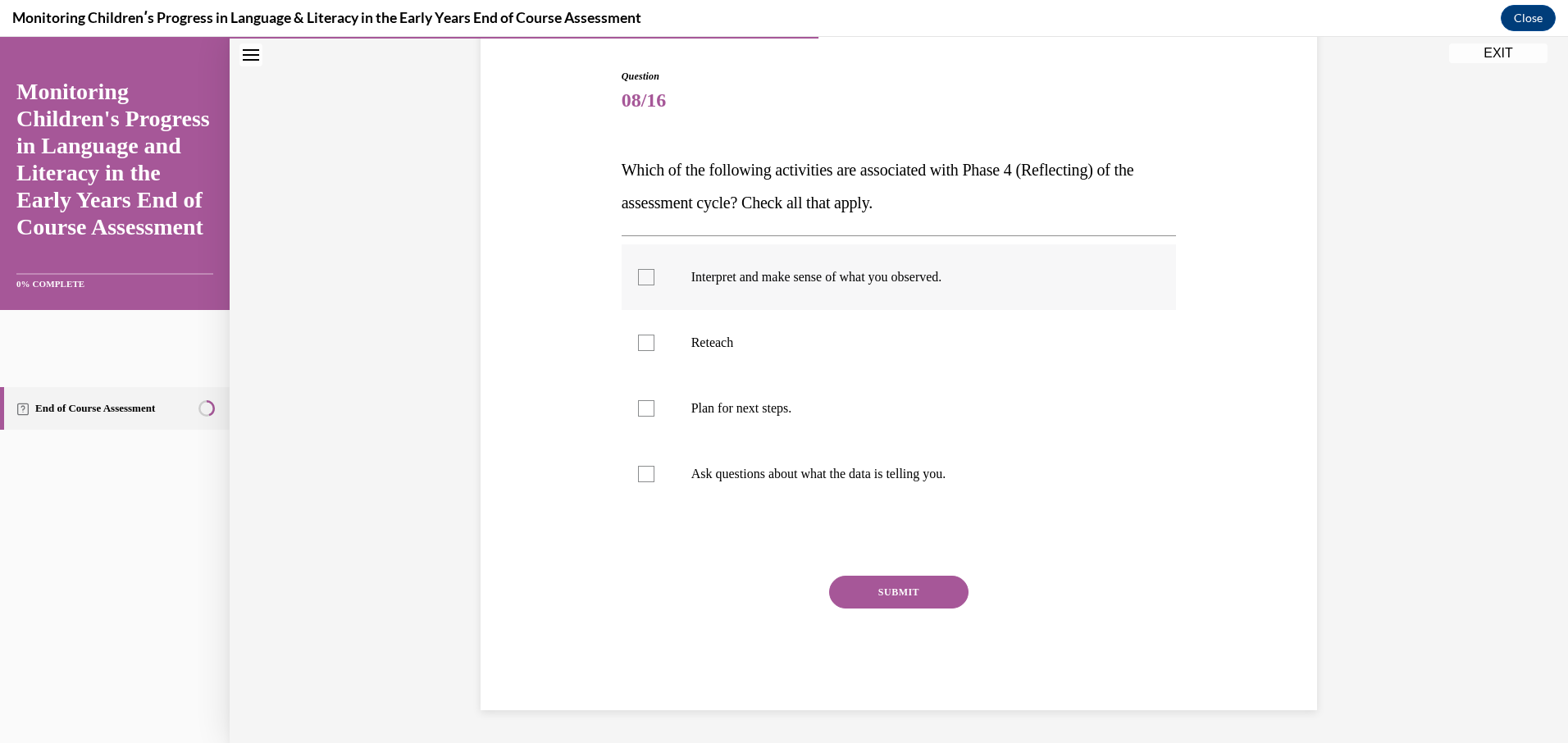
click at [641, 281] on div at bounding box center [646, 277] width 17 height 17
click at [641, 281] on input "Interpret and make sense of what you observed." at bounding box center [646, 277] width 17 height 17
checkbox input "true"
click at [642, 409] on div at bounding box center [646, 409] width 17 height 17
click at [642, 409] on input "Plan for next steps." at bounding box center [646, 409] width 17 height 17
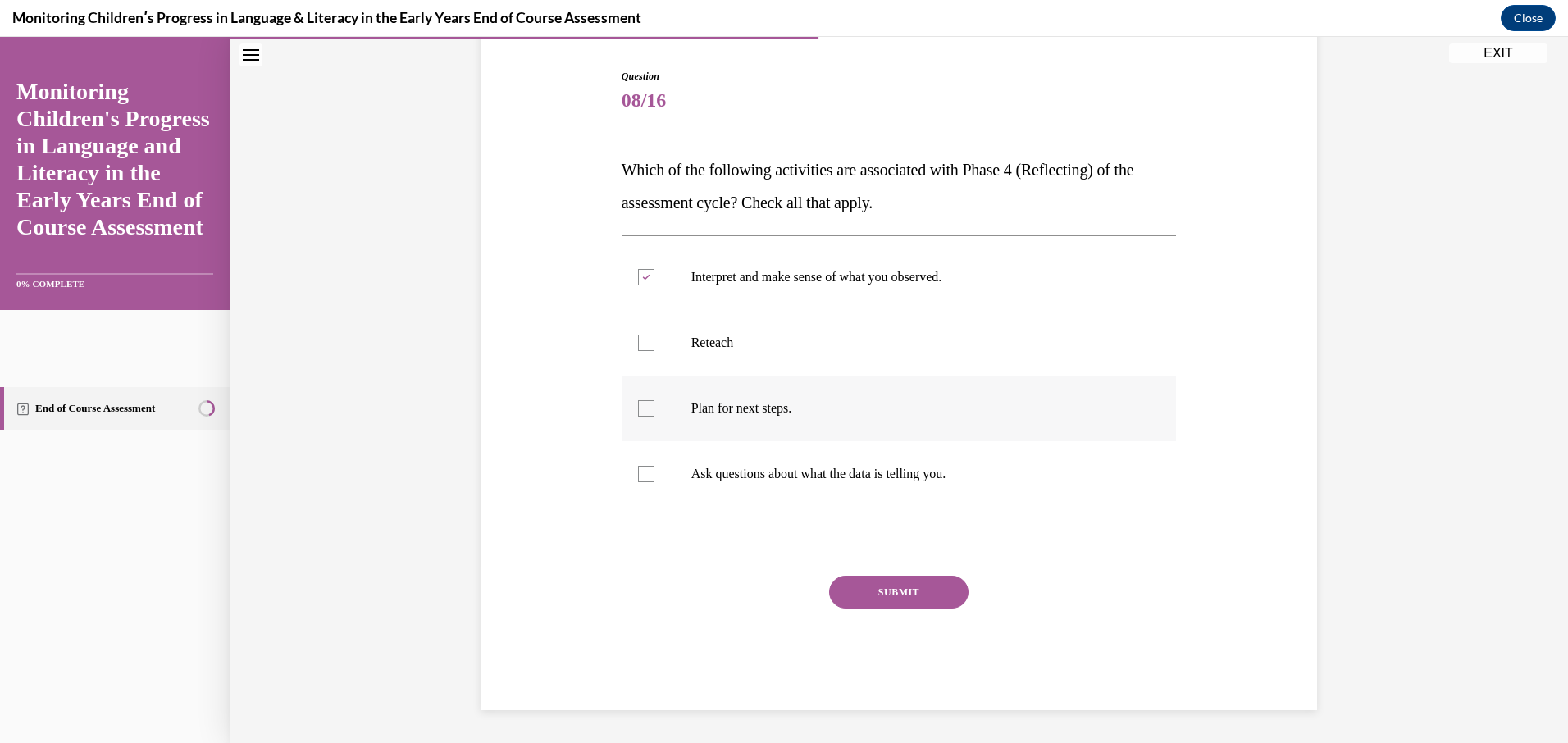
checkbox input "true"
click at [638, 341] on div at bounding box center [646, 343] width 17 height 17
click at [638, 341] on input "Reteach" at bounding box center [646, 343] width 17 height 17
checkbox input "true"
click at [638, 471] on div at bounding box center [646, 474] width 17 height 17
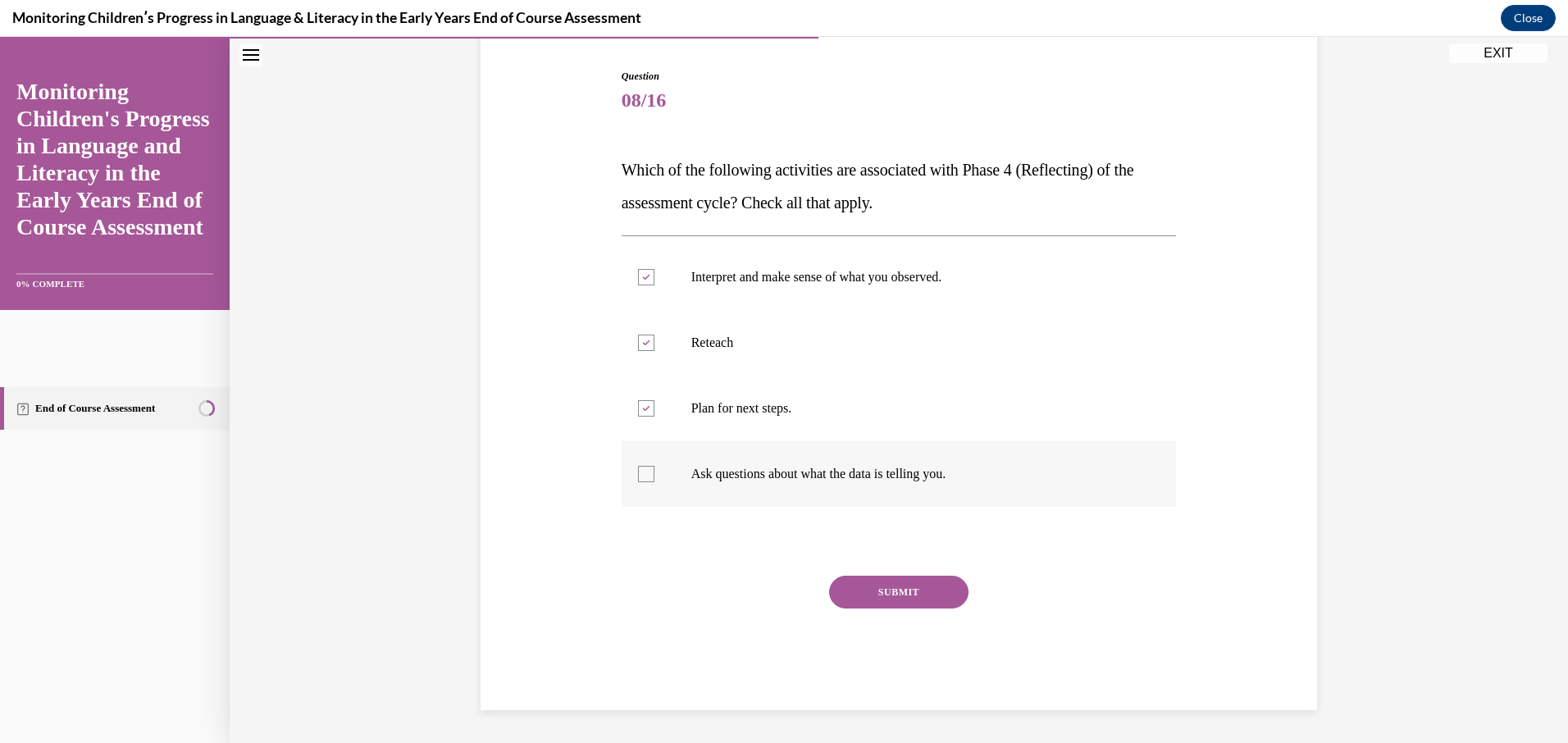
click at [638, 471] on input "Ask questions about what the data is telling you." at bounding box center [646, 474] width 17 height 17
checkbox input "true"
click at [876, 598] on button "SUBMIT" at bounding box center [898, 592] width 139 height 33
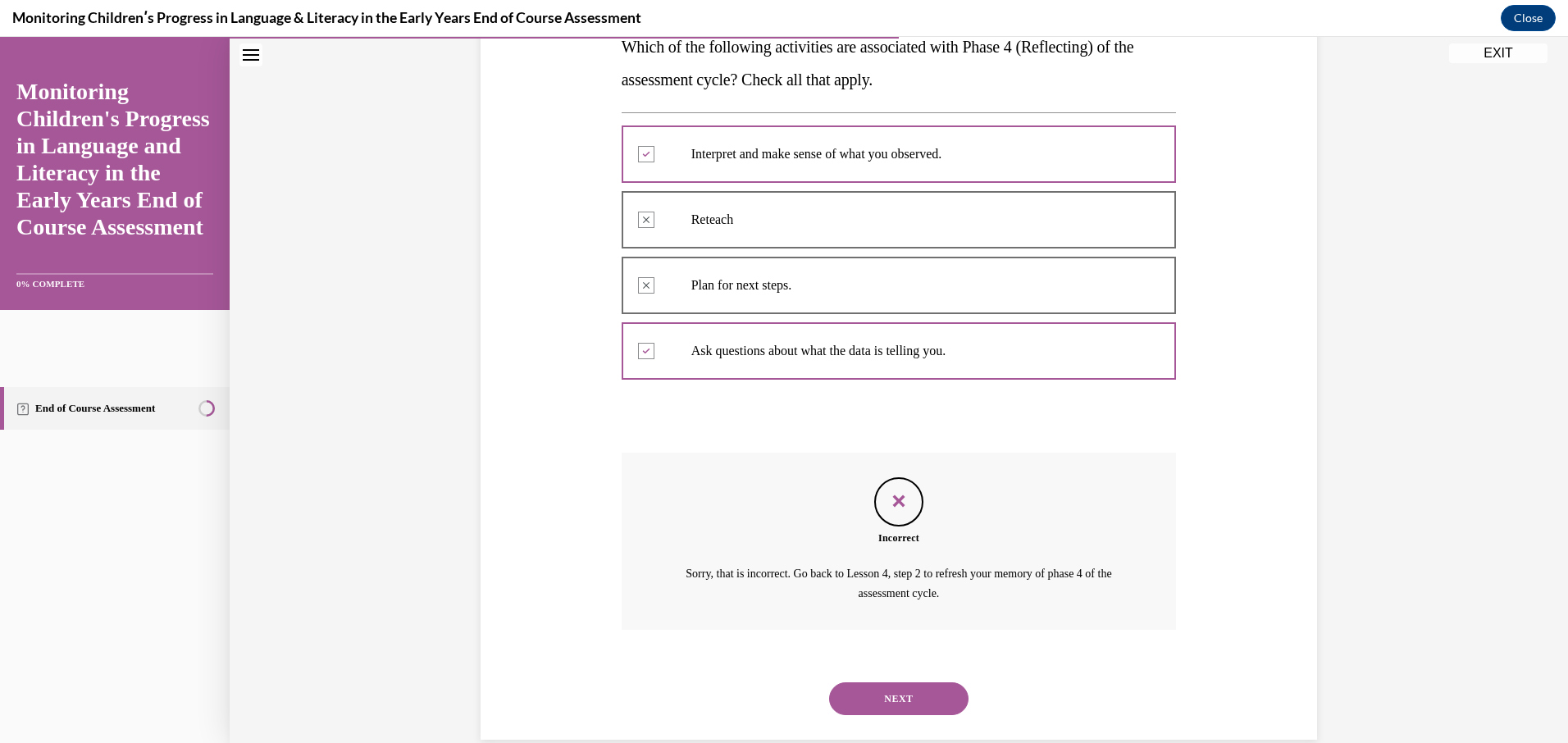
scroll to position [311, 0]
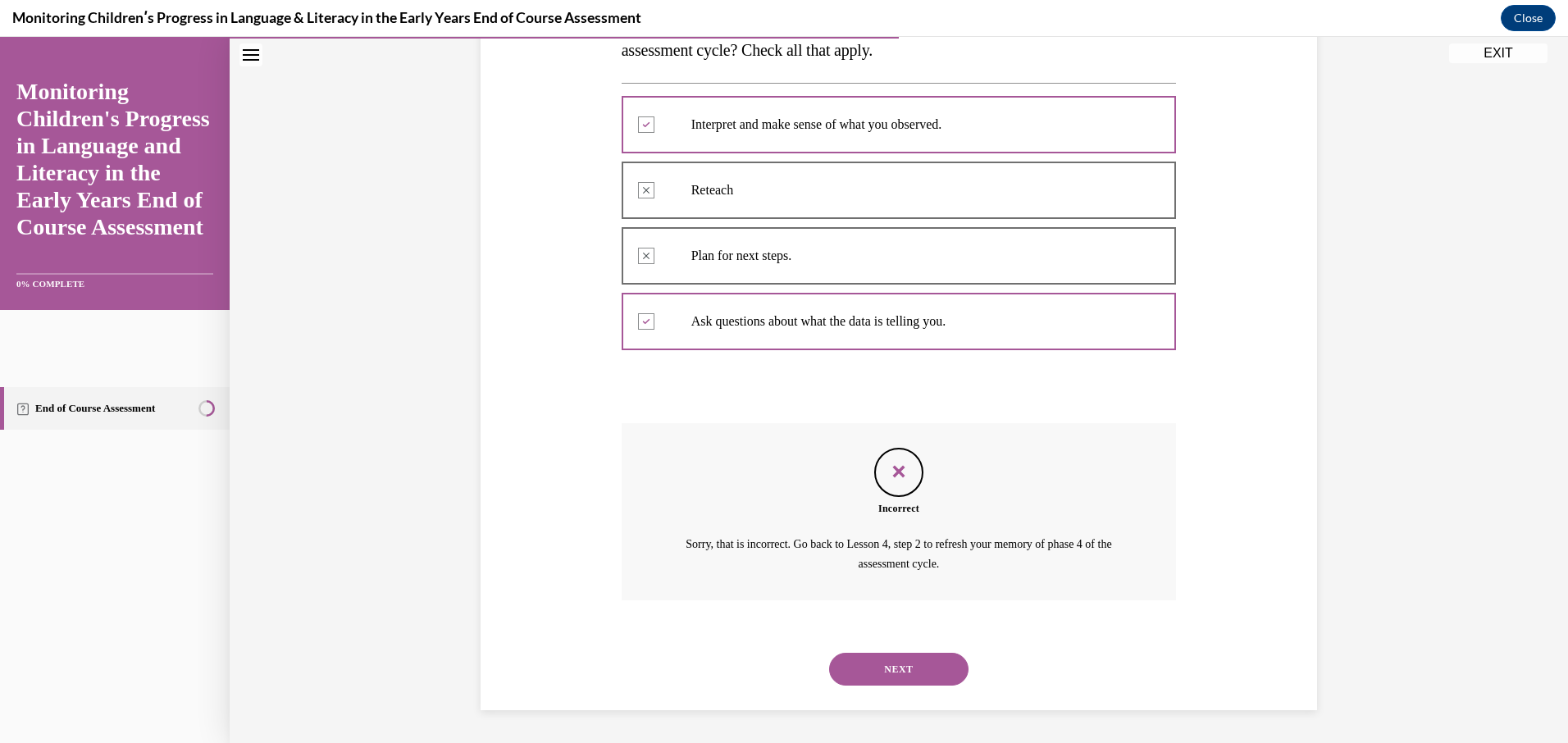
click at [920, 677] on button "NEXT" at bounding box center [898, 669] width 139 height 33
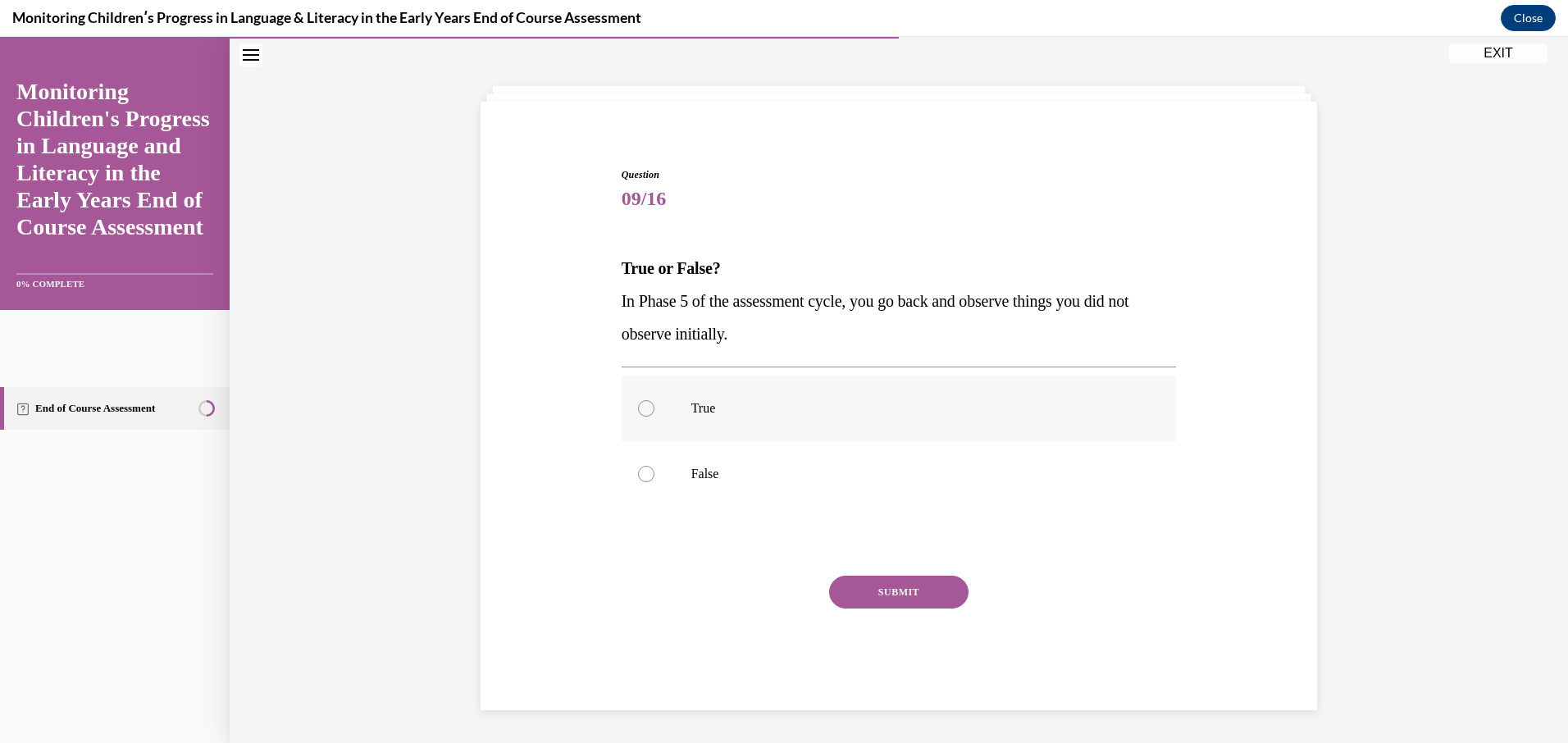
click at [645, 407] on div at bounding box center [646, 409] width 17 height 17
click at [645, 407] on input "True" at bounding box center [646, 409] width 17 height 17
radio input "true"
click at [871, 597] on button "SUBMIT" at bounding box center [898, 592] width 139 height 33
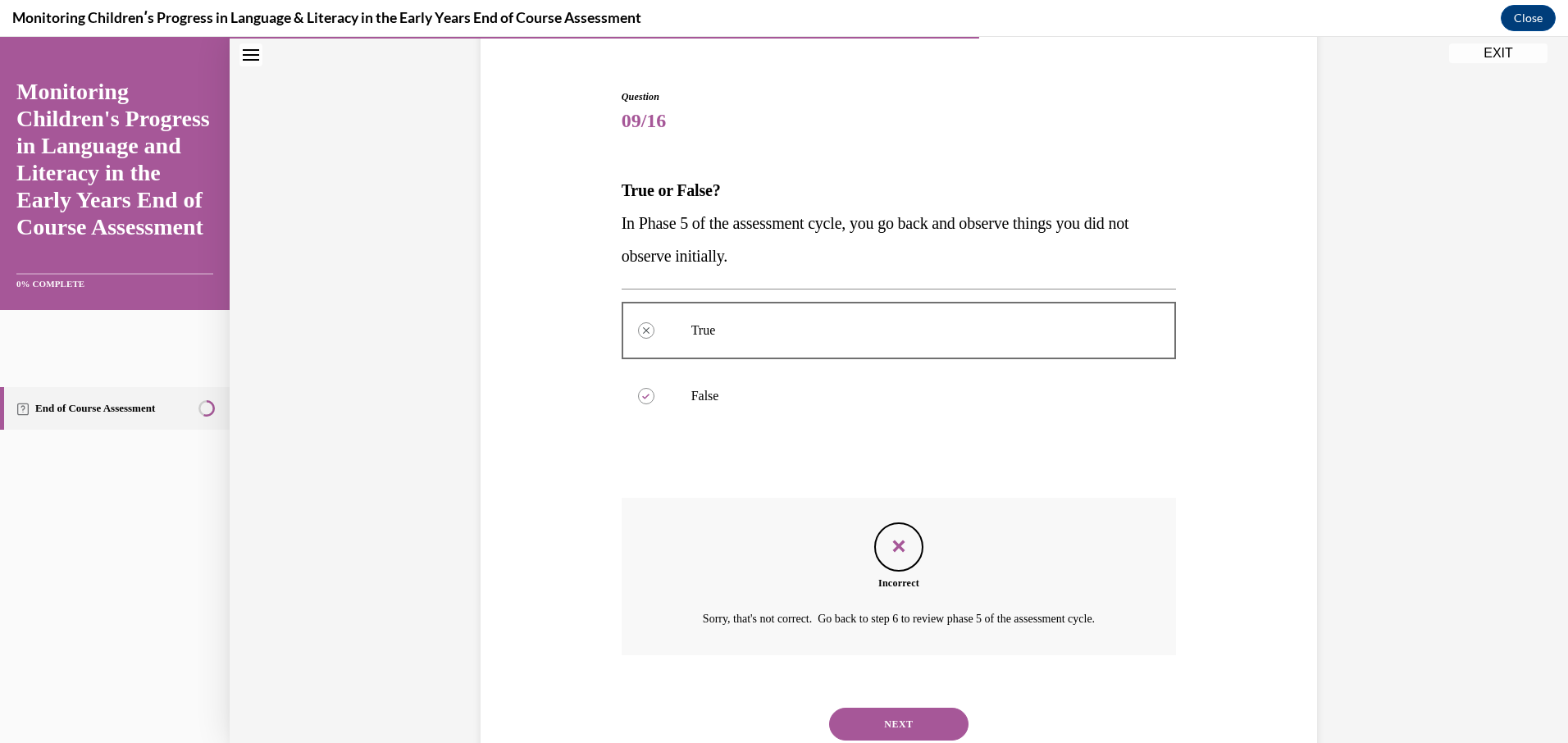
scroll to position [194, 0]
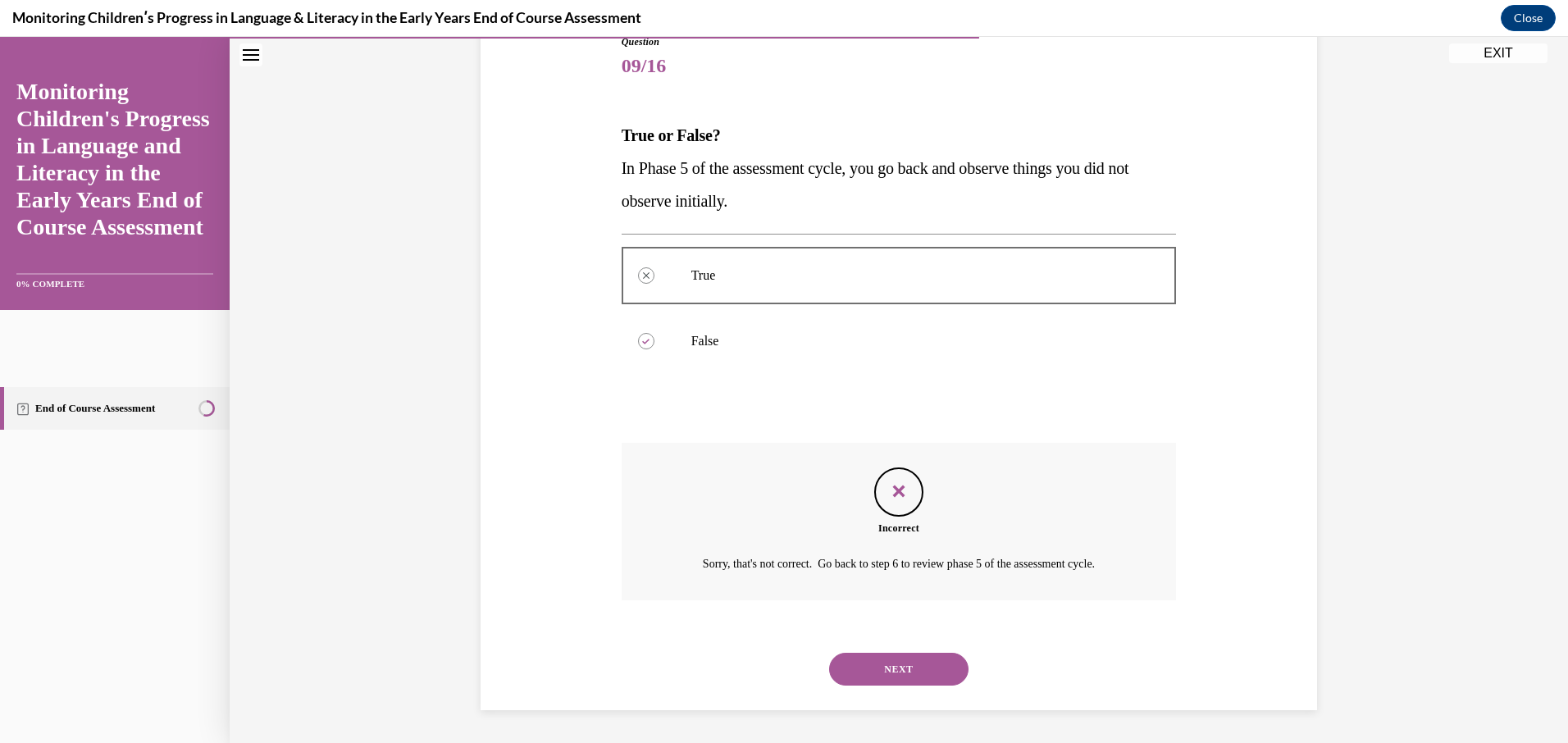
click at [859, 672] on button "NEXT" at bounding box center [898, 669] width 139 height 33
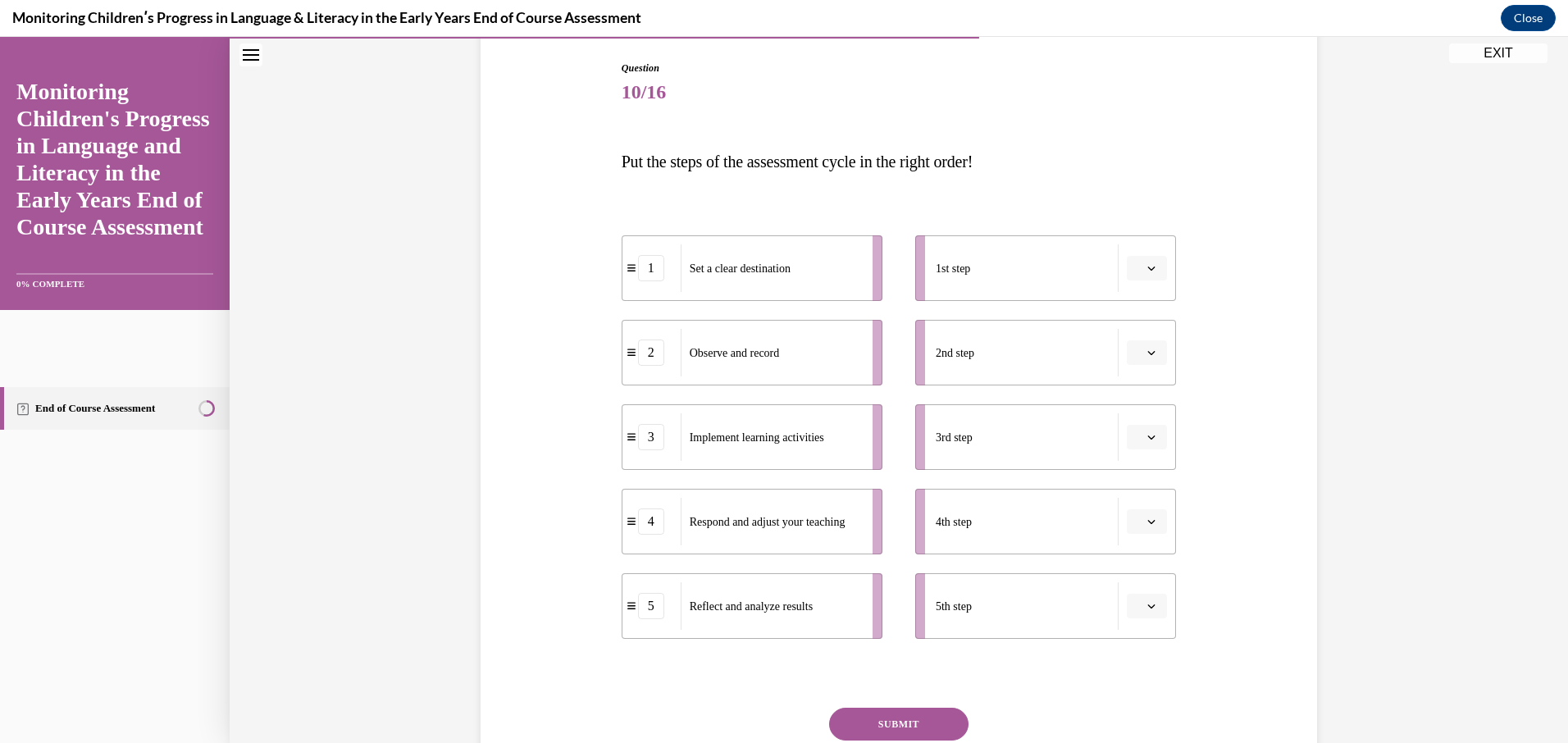
scroll to position [250, 0]
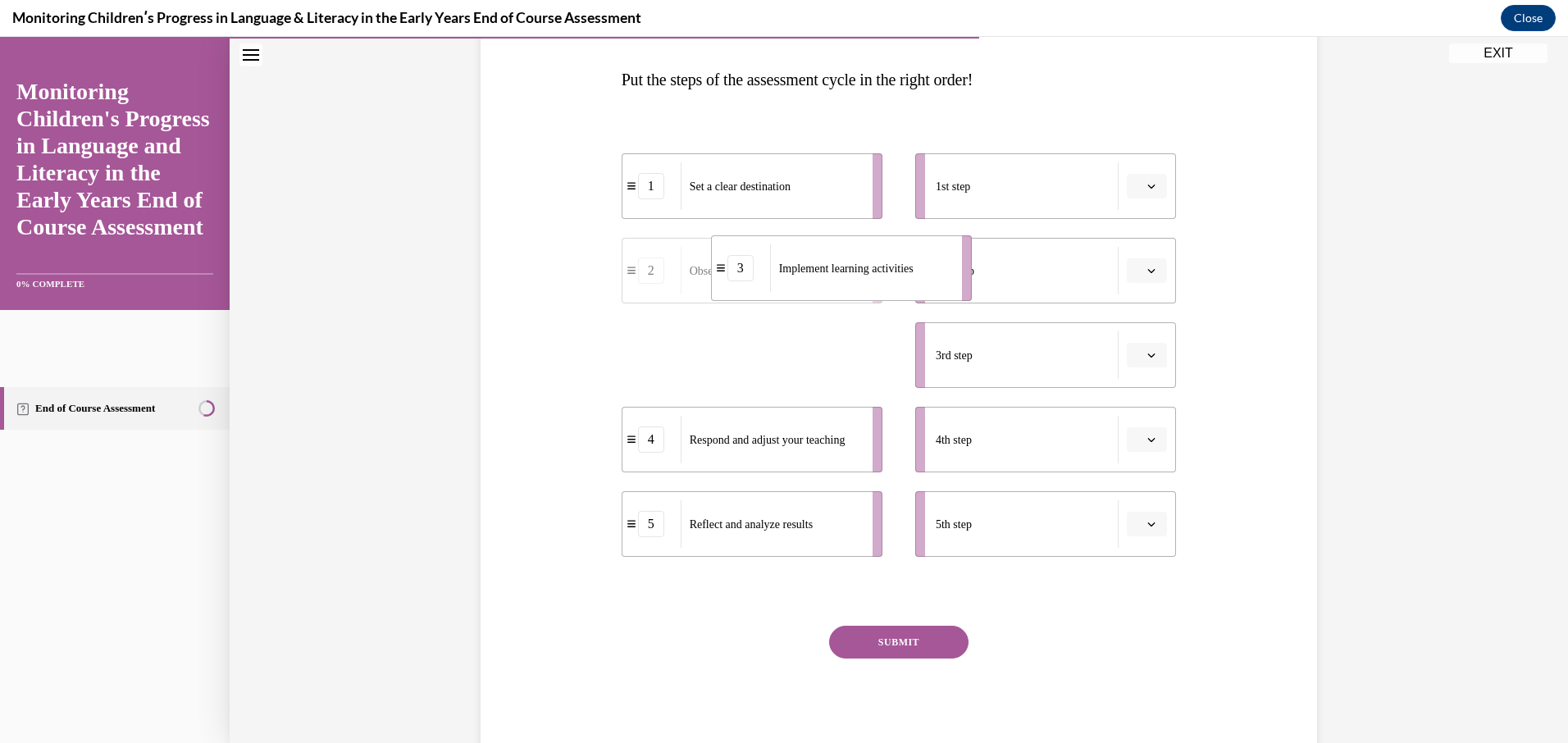
drag, startPoint x: 858, startPoint y: 359, endPoint x: 947, endPoint y: 275, distance: 122.4
click at [947, 275] on li "3 Implement learning activities" at bounding box center [841, 268] width 260 height 66
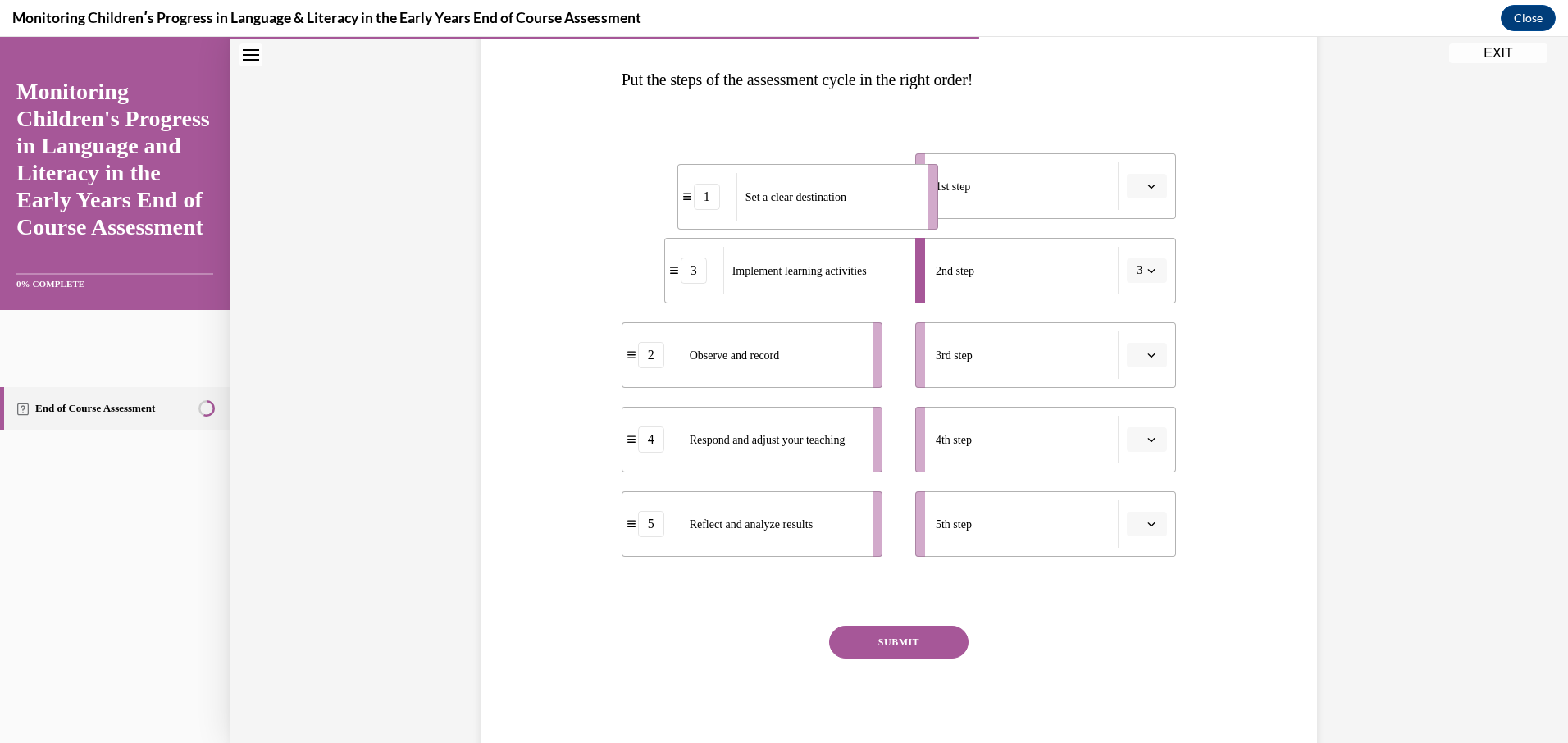
drag, startPoint x: 829, startPoint y: 186, endPoint x: 887, endPoint y: 190, distance: 58.1
click at [886, 195] on div "Set a clear destination" at bounding box center [826, 196] width 181 height 48
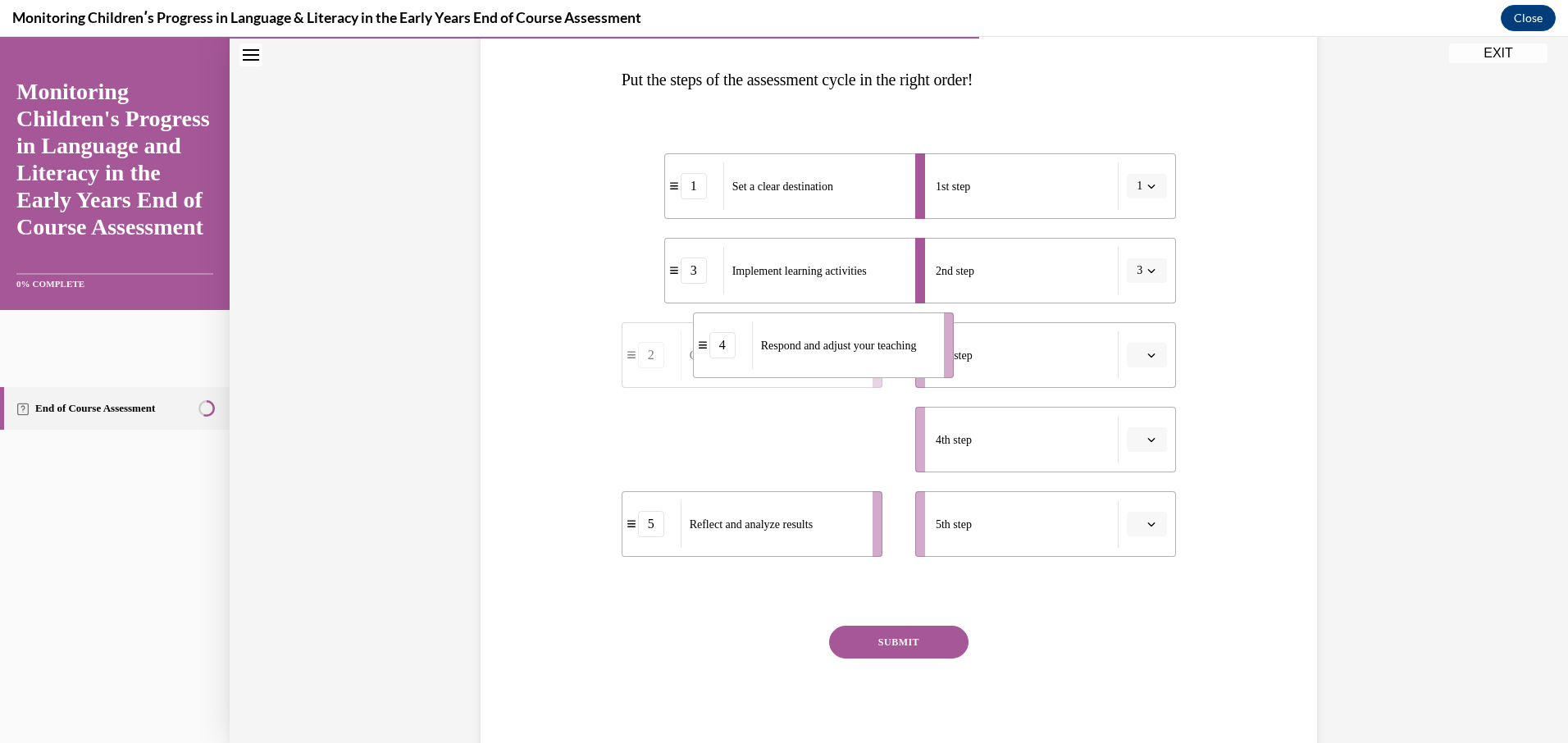
drag, startPoint x: 838, startPoint y: 451, endPoint x: 910, endPoint y: 356, distance: 119.2
click at [910, 356] on div "Respond and adjust your teaching" at bounding box center [842, 345] width 181 height 48
drag, startPoint x: 843, startPoint y: 442, endPoint x: 895, endPoint y: 446, distance: 52.2
click at [895, 446] on div "Observe and record" at bounding box center [822, 442] width 181 height 48
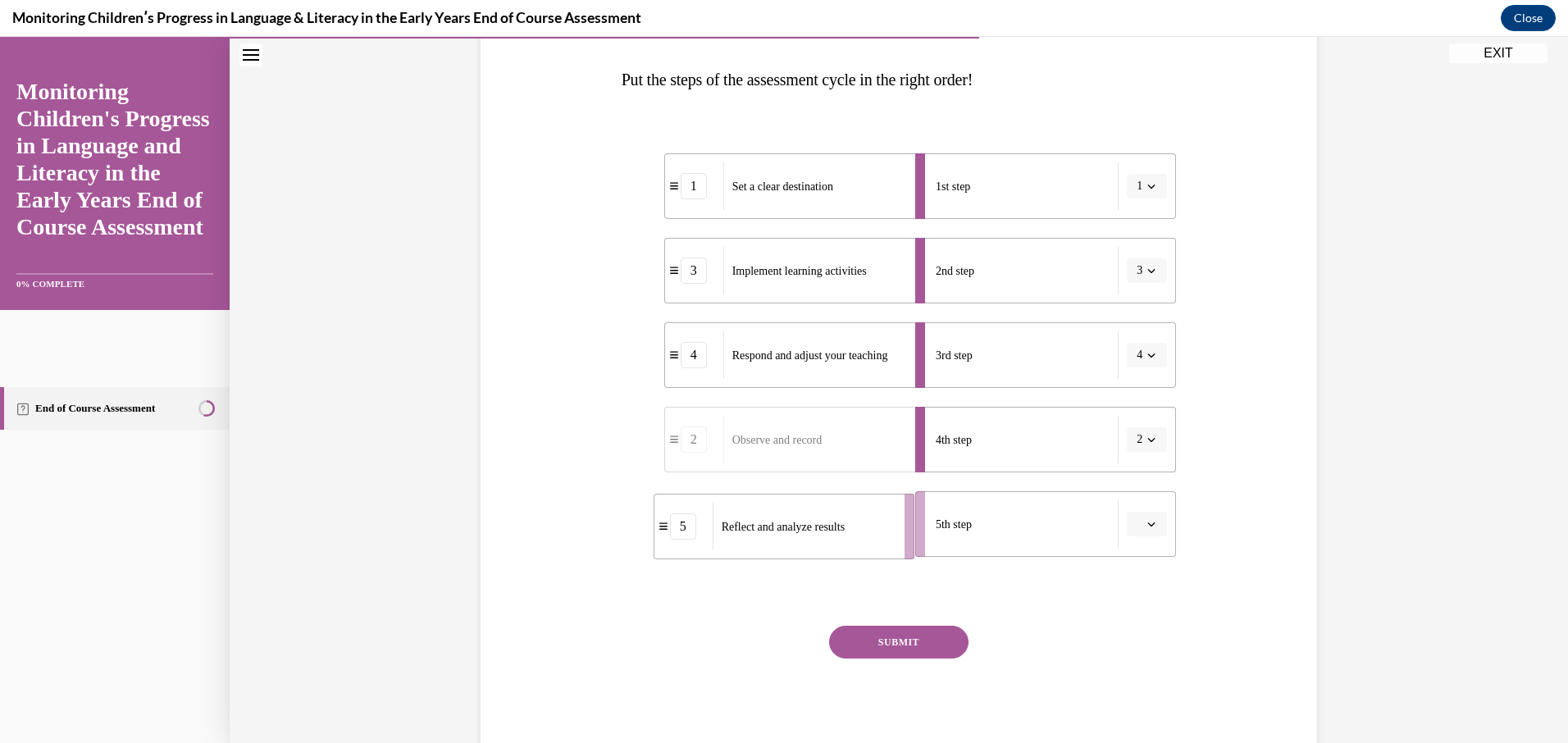
drag, startPoint x: 868, startPoint y: 521, endPoint x: 903, endPoint y: 523, distance: 35.1
click at [902, 523] on li "5 Reflect and analyze results" at bounding box center [784, 527] width 260 height 66
drag, startPoint x: 849, startPoint y: 525, endPoint x: 889, endPoint y: 524, distance: 40.0
click at [889, 524] on div "Reflect and analyze results" at bounding box center [807, 525] width 181 height 48
click at [880, 651] on button "SUBMIT" at bounding box center [898, 642] width 139 height 33
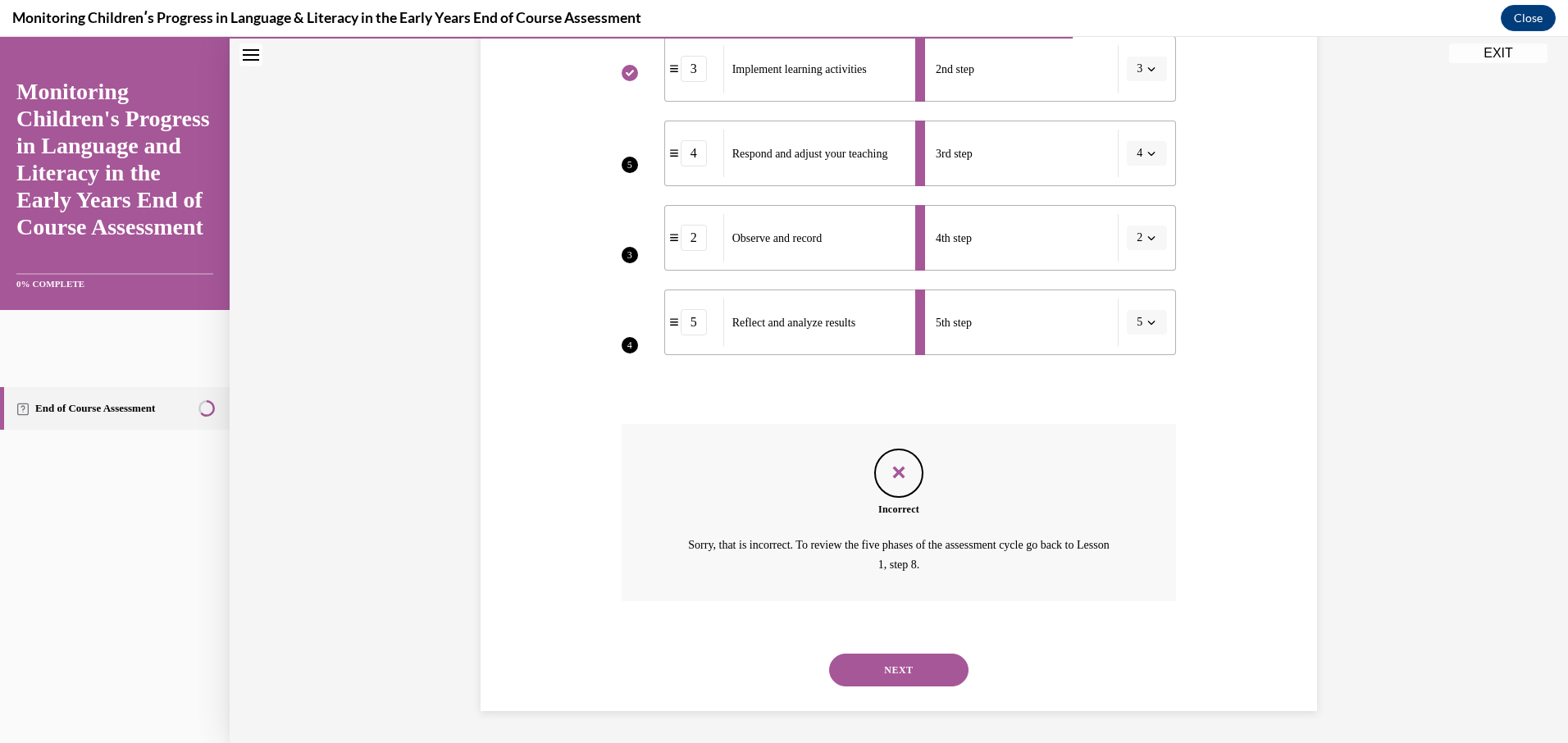
scroll to position [452, 0]
drag, startPoint x: 902, startPoint y: 661, endPoint x: 902, endPoint y: 672, distance: 11.0
click at [902, 672] on button "NEXT" at bounding box center [898, 669] width 139 height 33
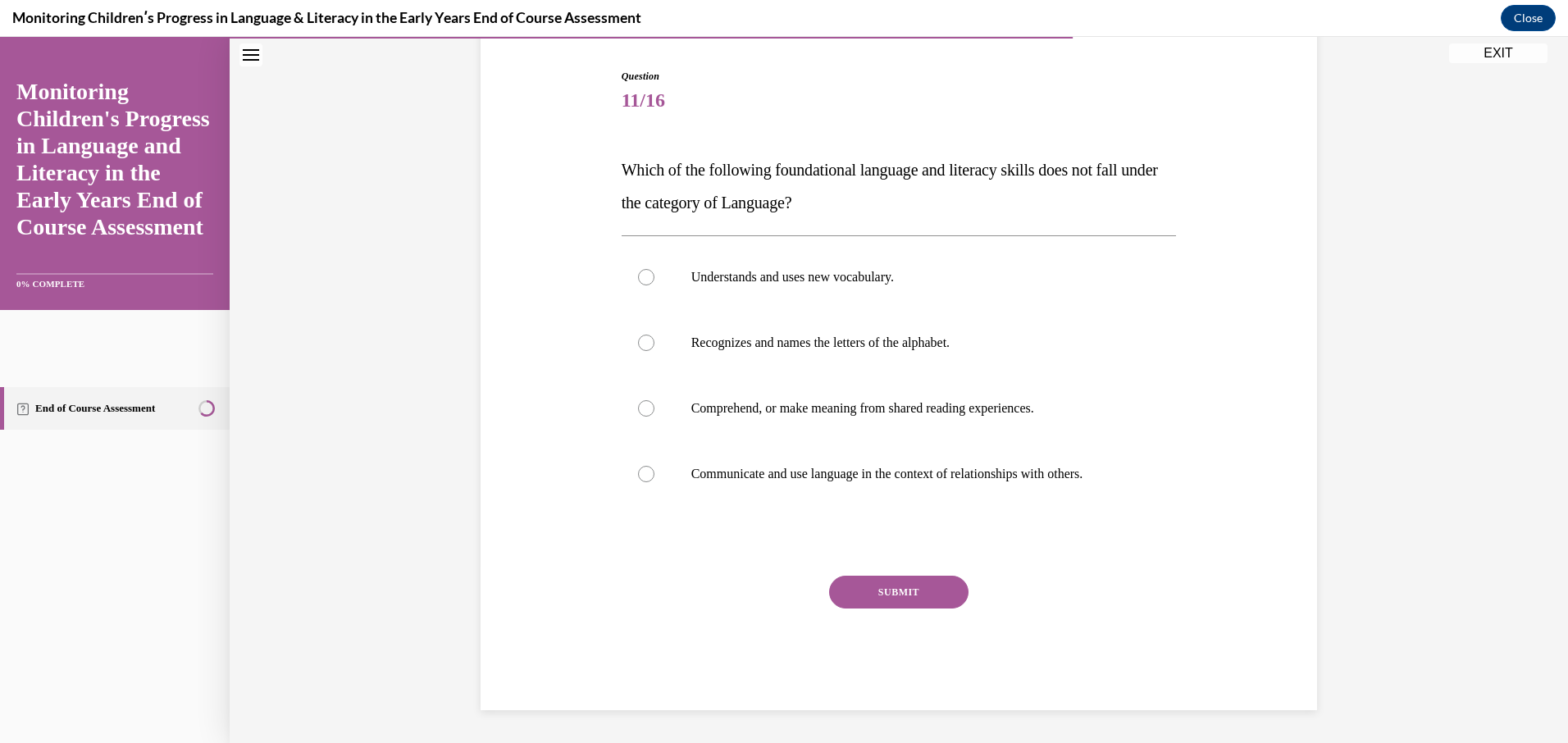
scroll to position [159, 0]
click at [640, 478] on div at bounding box center [646, 474] width 17 height 17
click at [640, 478] on input "Communicate and use language in the context of relationships with others." at bounding box center [646, 474] width 17 height 17
radio input "true"
click at [876, 589] on button "SUBMIT" at bounding box center [898, 592] width 139 height 33
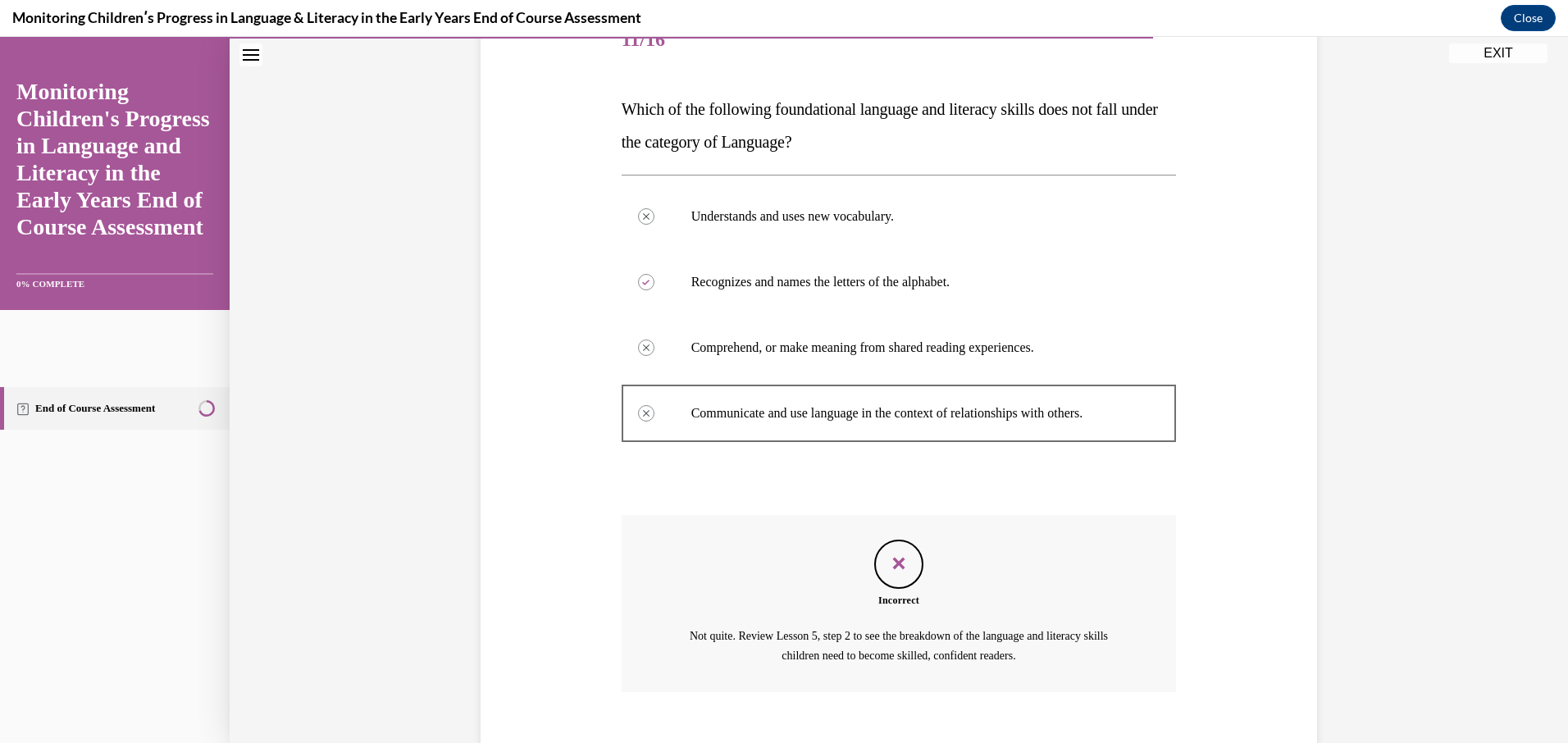
scroll to position [311, 0]
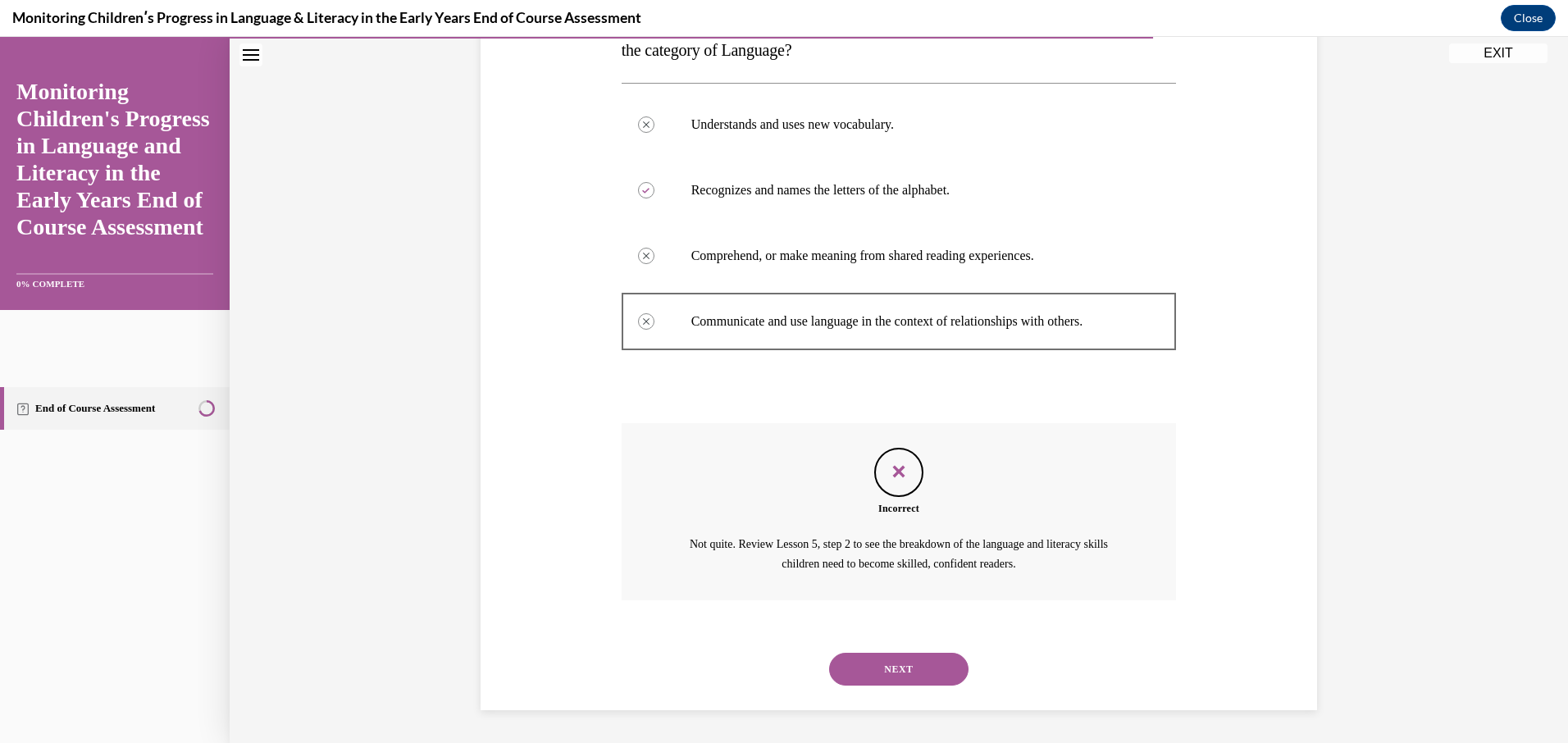
click at [853, 667] on button "NEXT" at bounding box center [898, 669] width 139 height 33
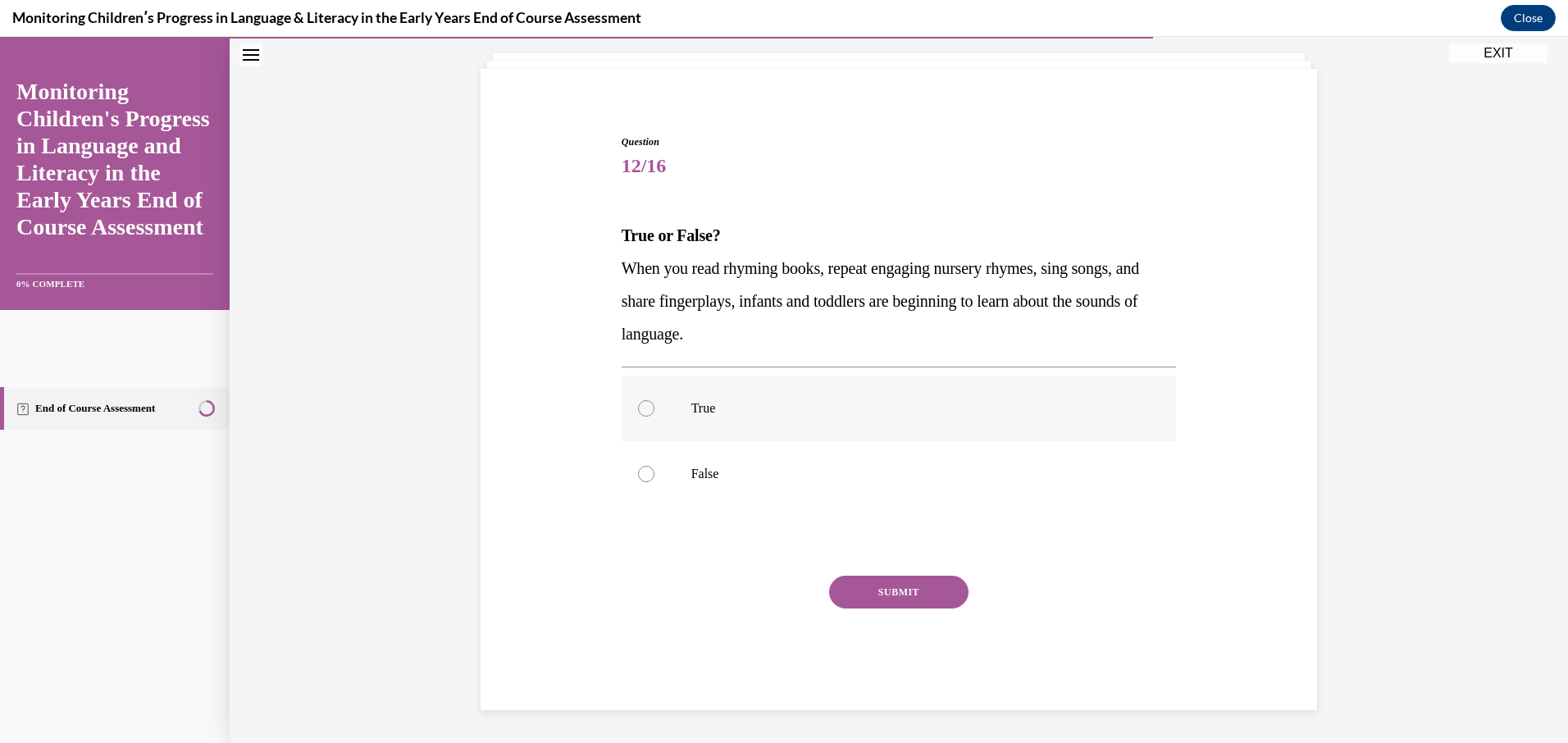
click at [638, 410] on div at bounding box center [646, 409] width 17 height 17
click at [638, 410] on input "True" at bounding box center [646, 409] width 17 height 17
radio input "true"
click at [866, 584] on button "SUBMIT" at bounding box center [898, 592] width 139 height 33
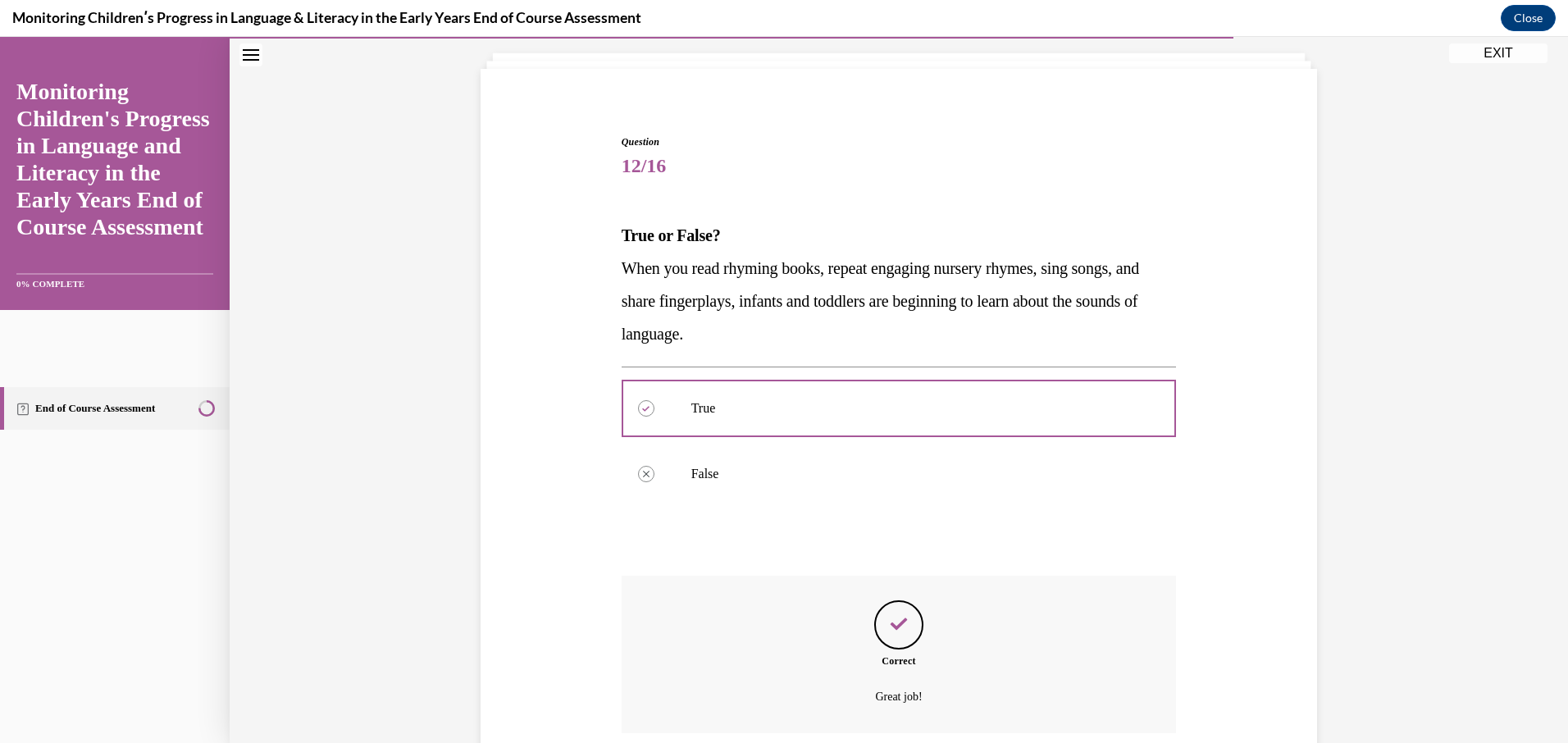
scroll to position [226, 0]
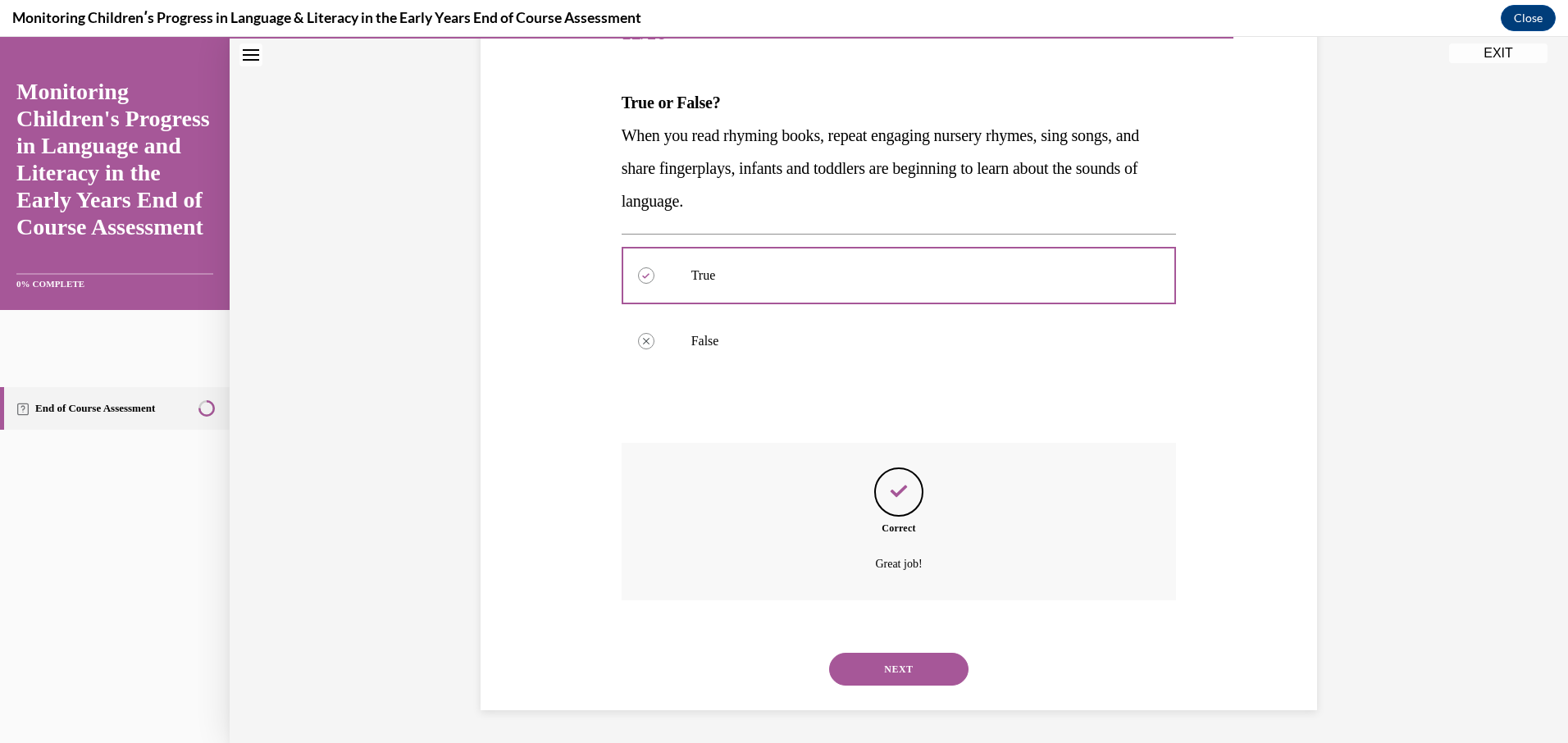
click at [873, 665] on button "NEXT" at bounding box center [898, 669] width 139 height 33
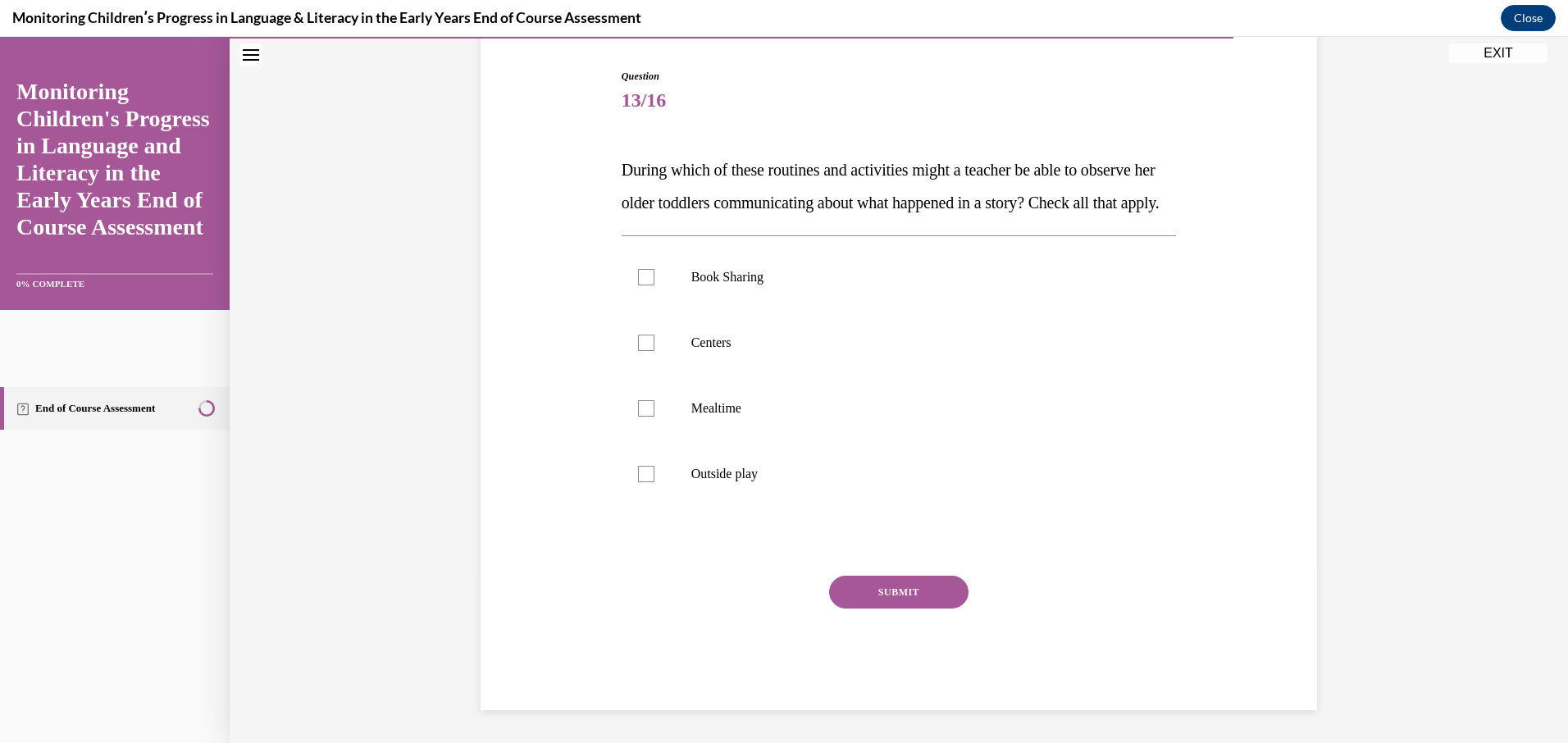
scroll to position [183, 0]
click at [643, 351] on div at bounding box center [646, 343] width 17 height 17
click at [643, 351] on input "Centers" at bounding box center [646, 343] width 17 height 17
checkbox input "true"
click at [638, 285] on div at bounding box center [646, 277] width 17 height 17
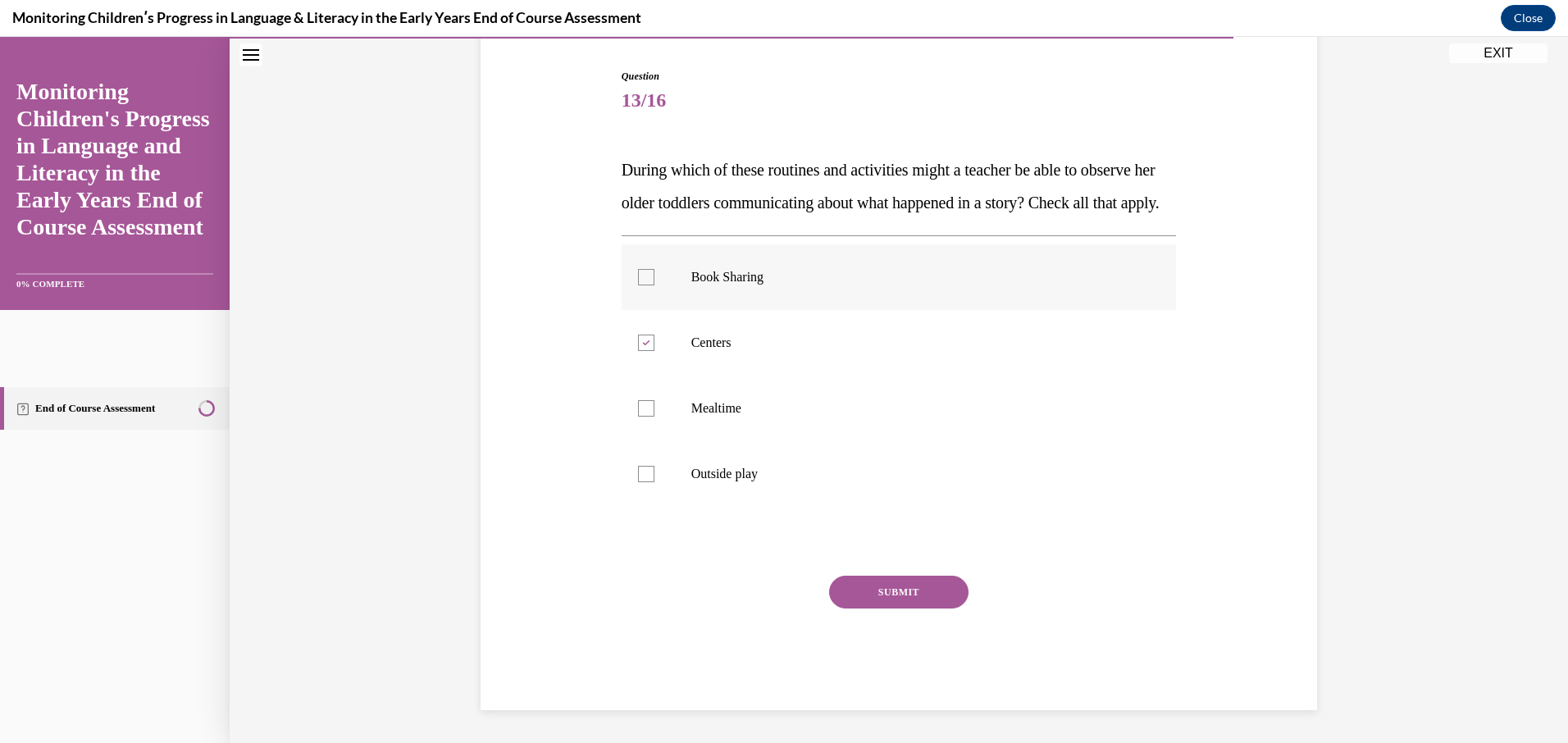
click at [638, 285] on input "Book Sharing" at bounding box center [646, 277] width 17 height 17
checkbox input "true"
click at [638, 411] on div at bounding box center [646, 409] width 17 height 17
click at [638, 411] on input "Mealtime" at bounding box center [646, 409] width 17 height 17
checkbox input "true"
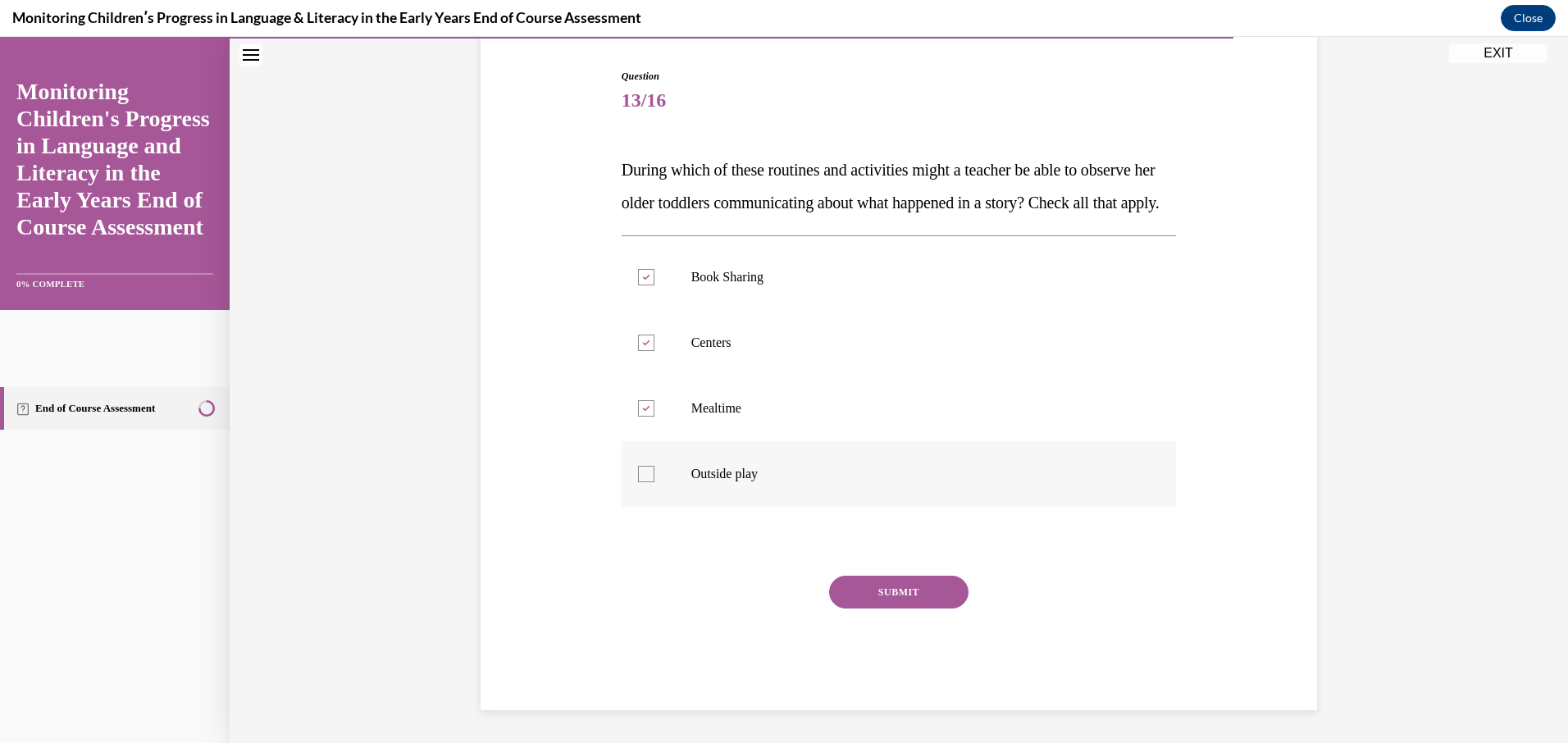
click at [638, 483] on div at bounding box center [646, 474] width 17 height 17
click at [638, 483] on input "Outside play" at bounding box center [646, 474] width 17 height 17
checkbox input "true"
click at [864, 609] on button "SUBMIT" at bounding box center [898, 592] width 139 height 33
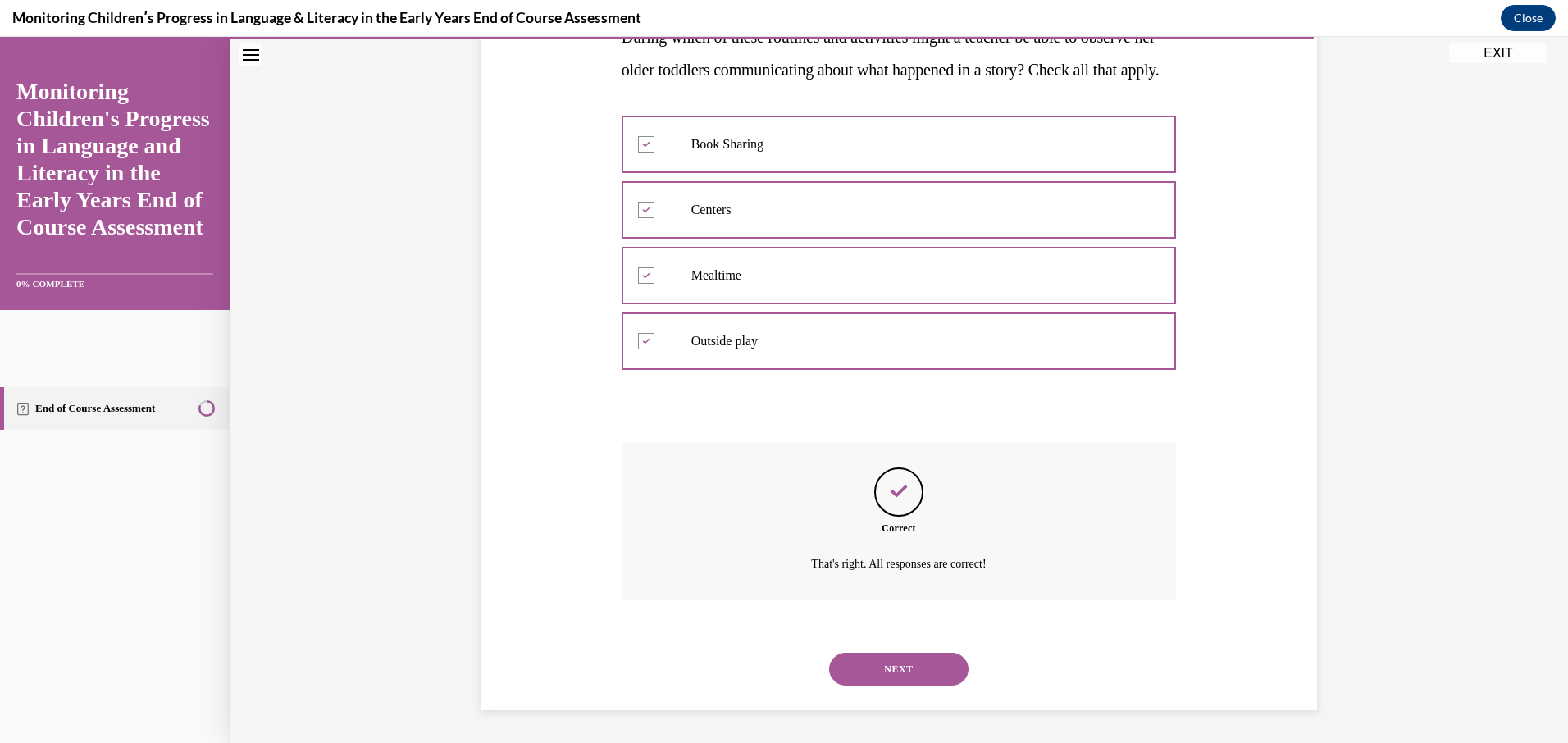
scroll to position [325, 0]
click at [898, 670] on button "NEXT" at bounding box center [898, 669] width 139 height 33
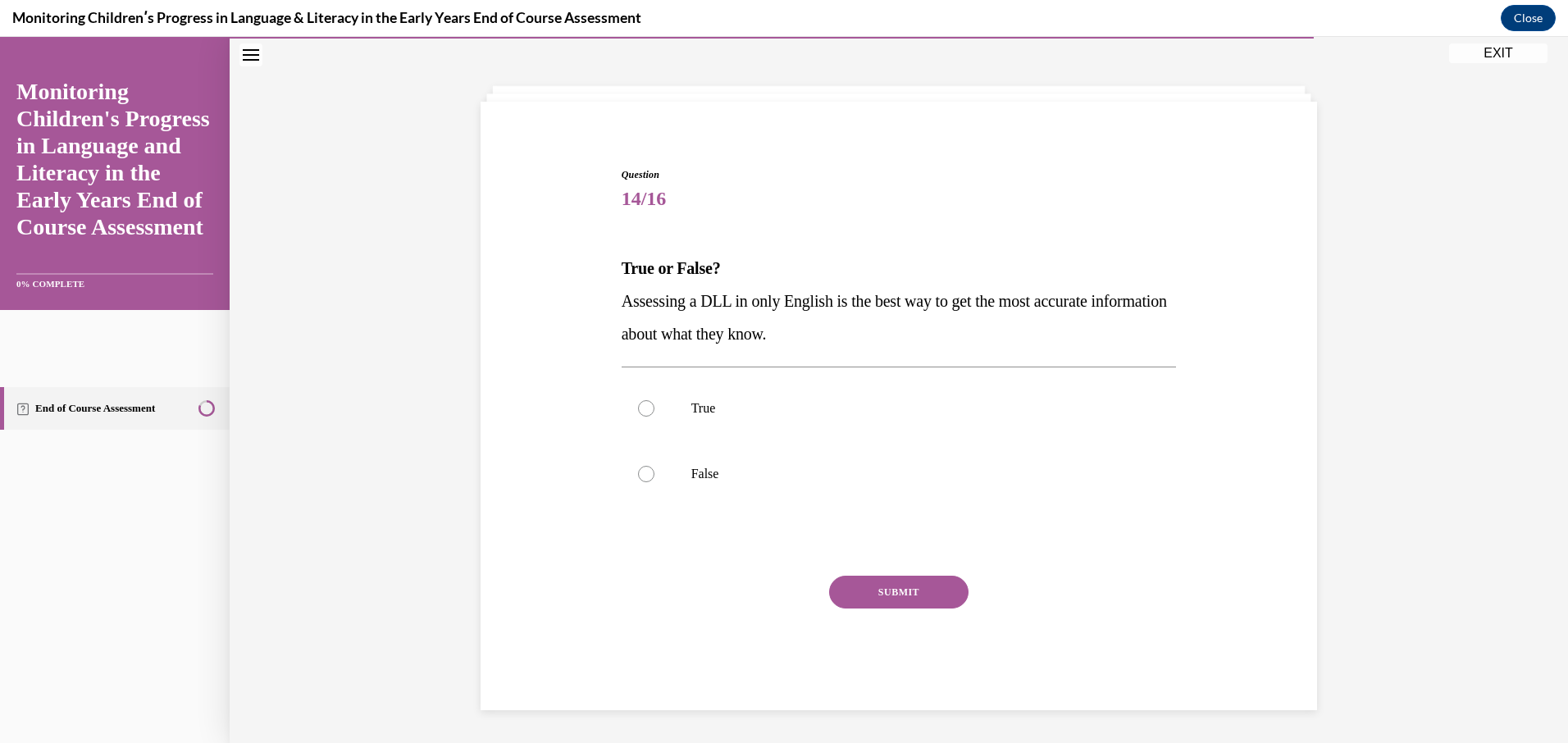
scroll to position [61, 0]
click at [638, 473] on div at bounding box center [646, 474] width 17 height 17
click at [638, 473] on input "False" at bounding box center [646, 474] width 17 height 17
radio input "true"
click at [865, 615] on div "SUBMIT" at bounding box center [899, 617] width 555 height 82
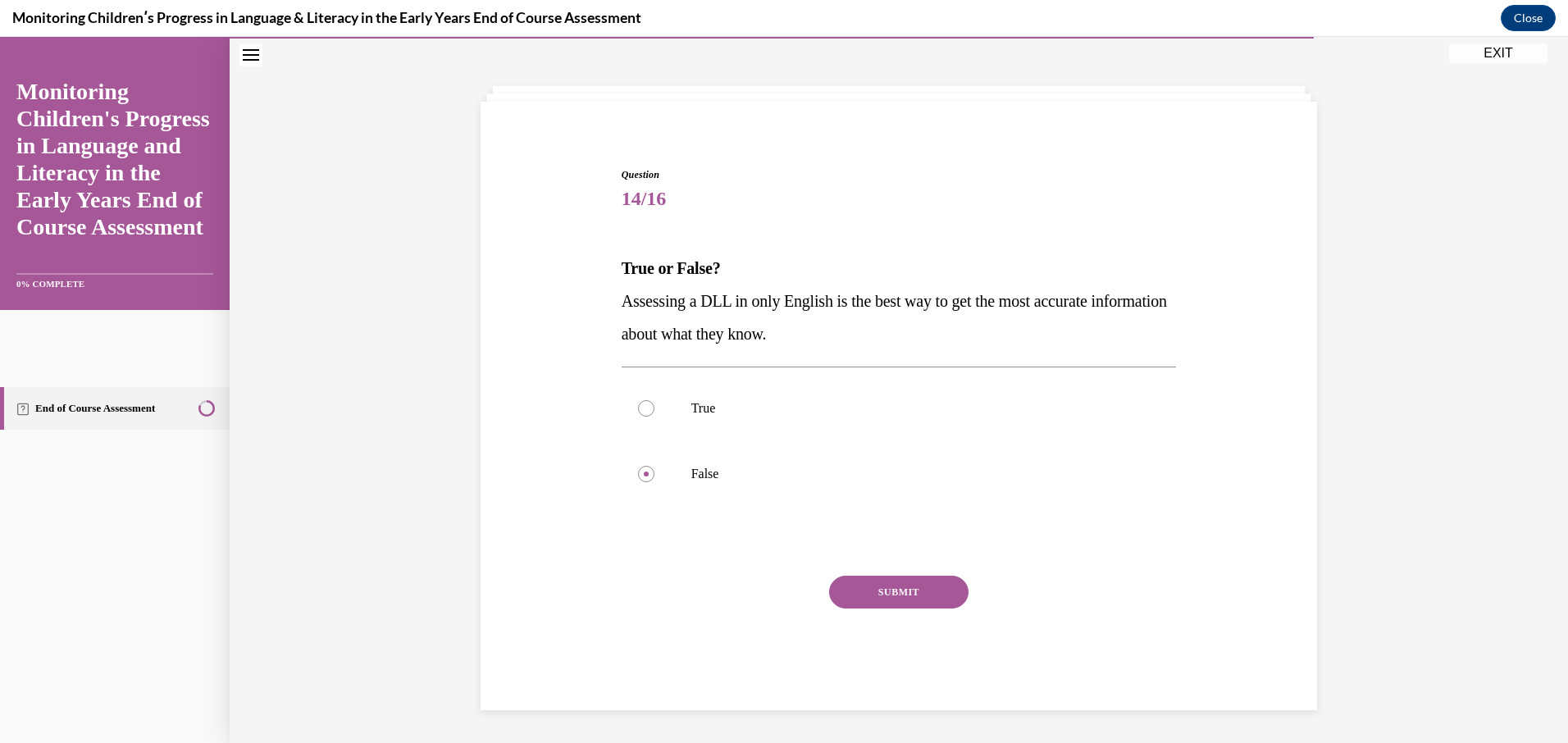
click at [864, 604] on button "SUBMIT" at bounding box center [898, 592] width 139 height 33
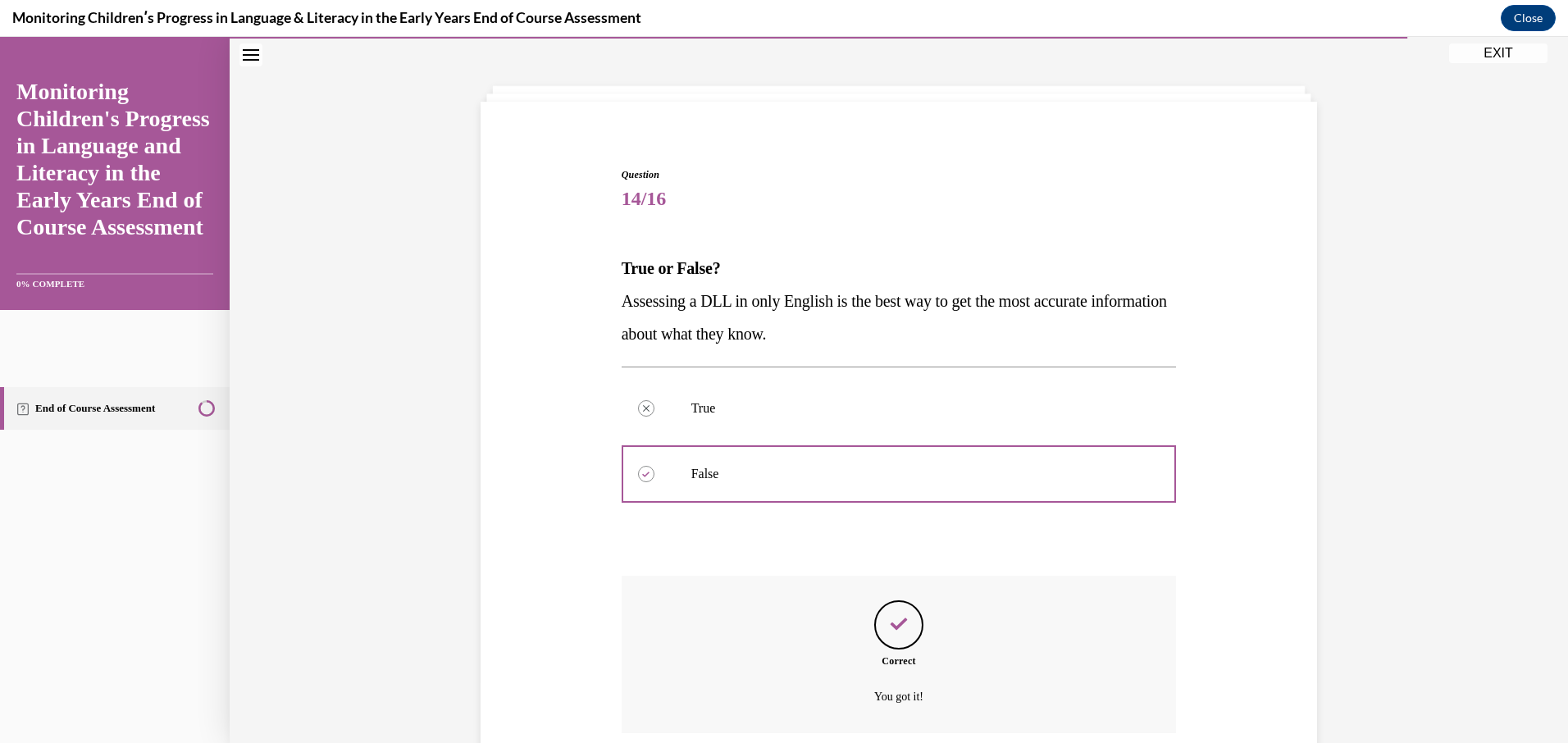
scroll to position [194, 0]
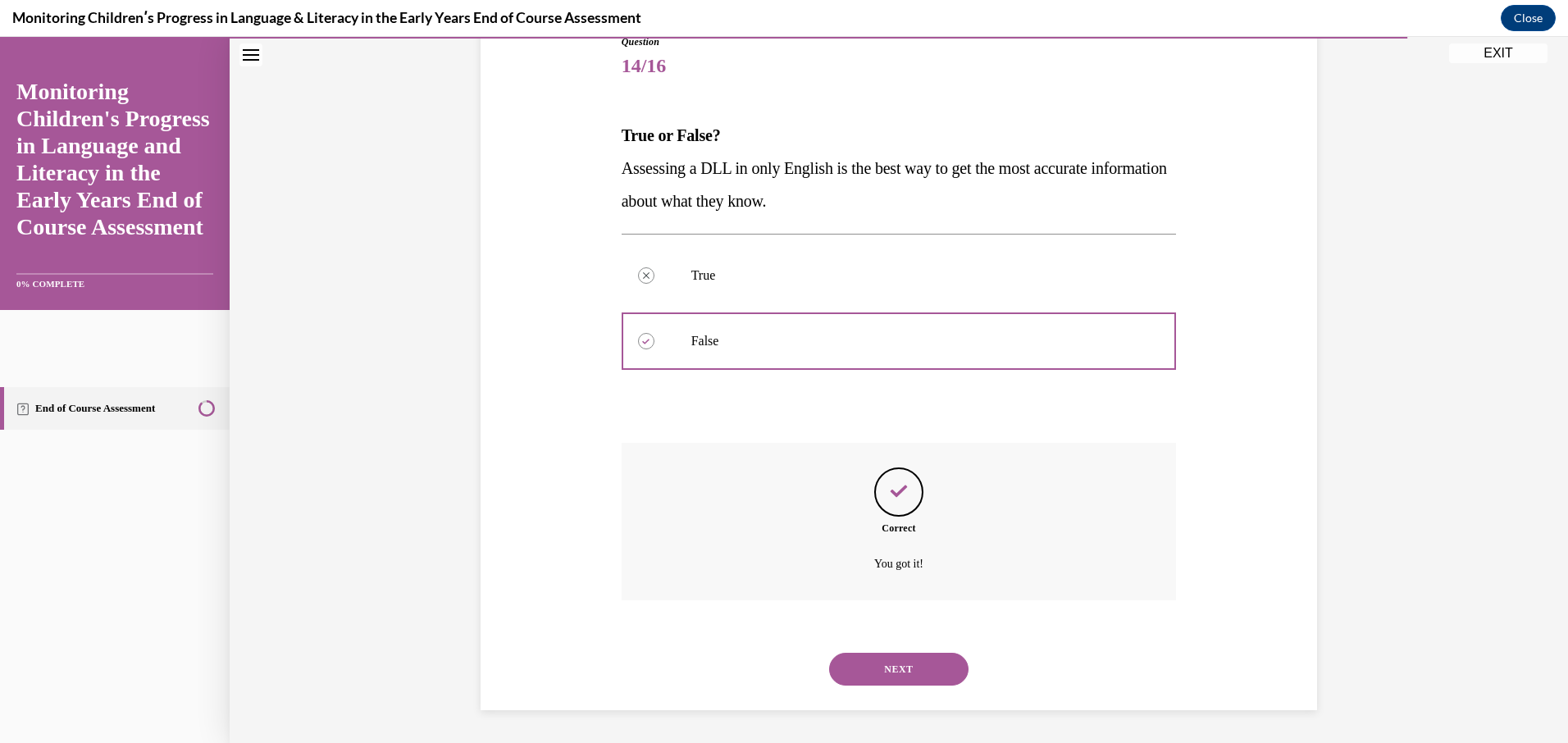
click at [848, 661] on button "NEXT" at bounding box center [898, 669] width 139 height 33
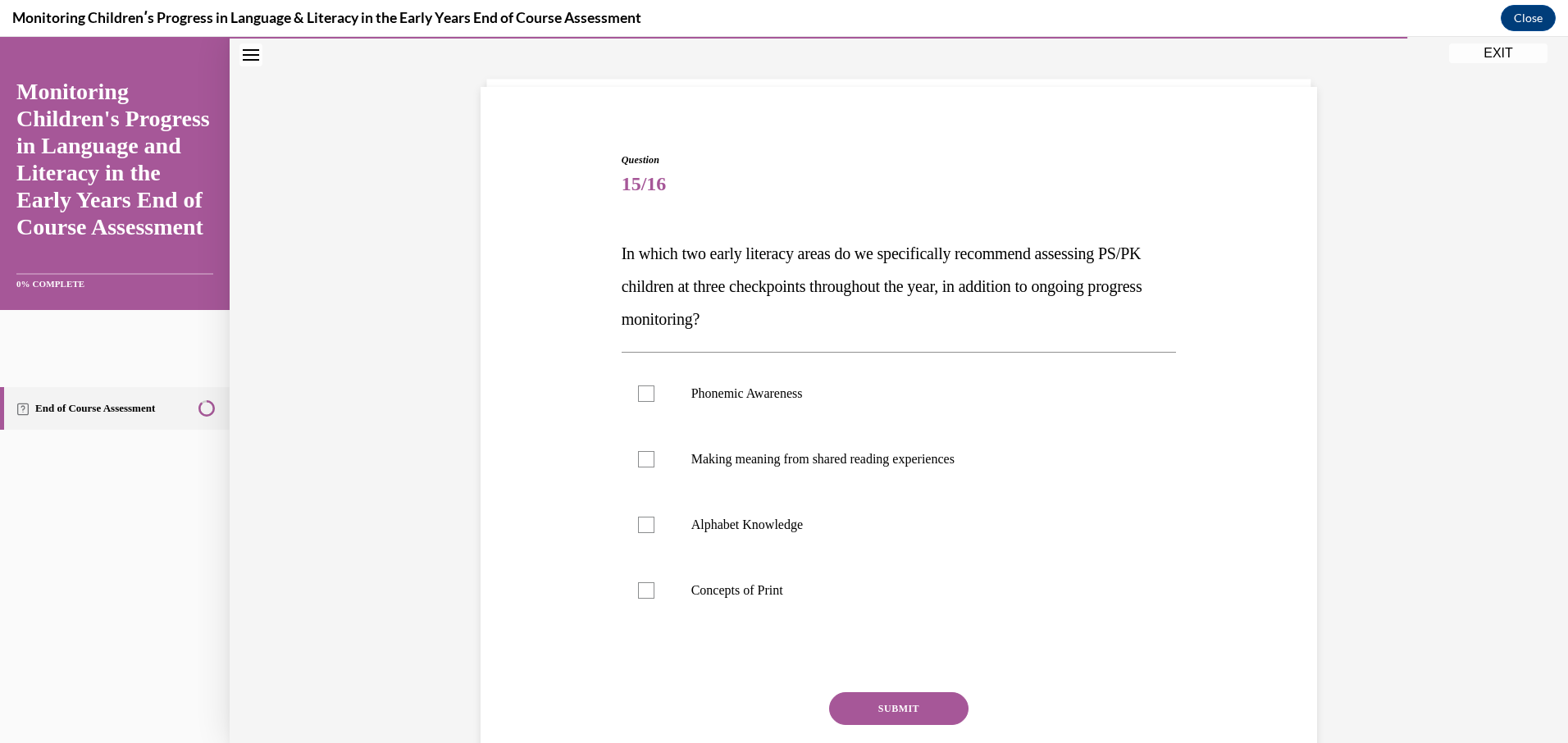
scroll to position [84, 0]
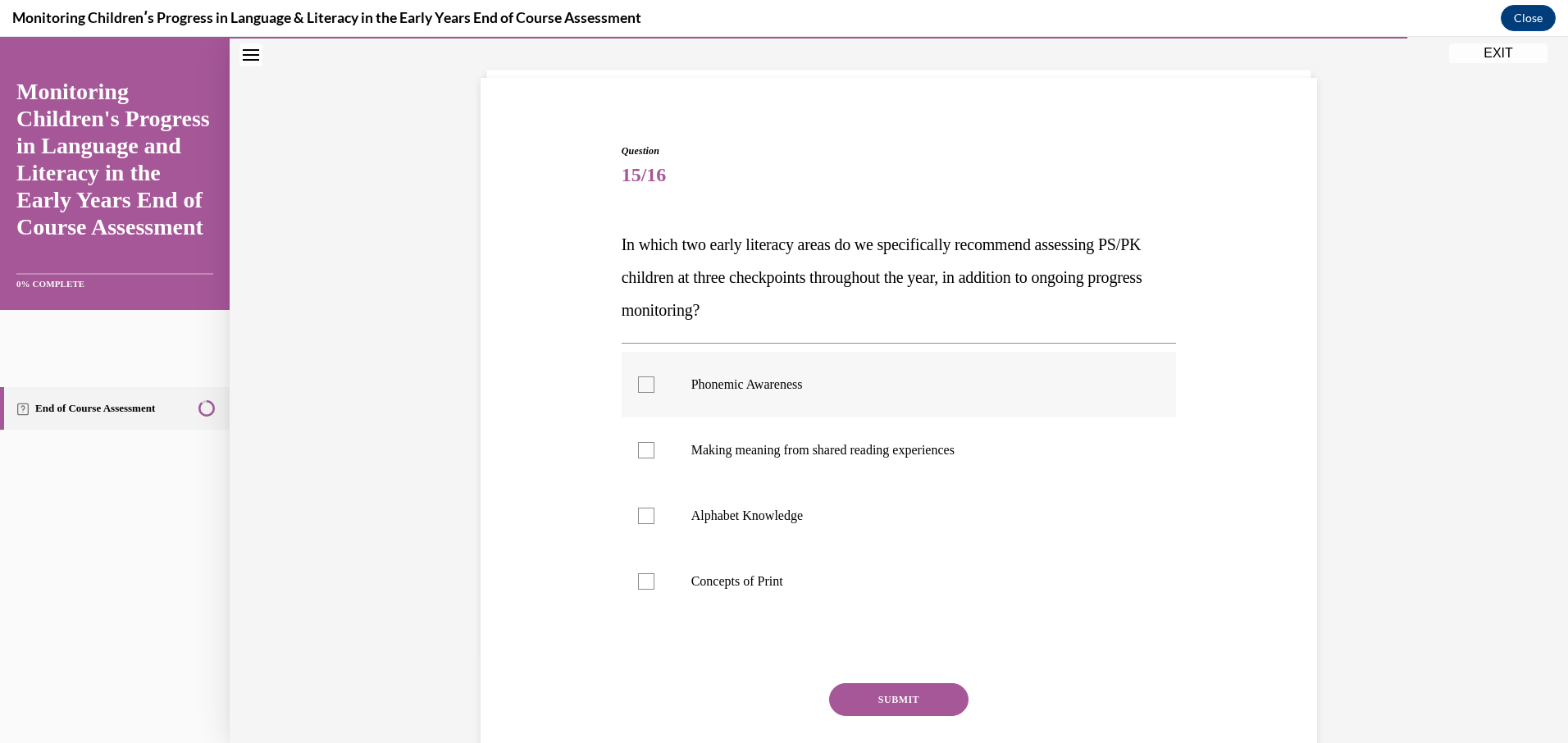
click at [641, 386] on div at bounding box center [646, 385] width 17 height 17
click at [641, 386] on input "Phonemic Awareness" at bounding box center [646, 385] width 17 height 17
checkbox input "true"
click at [638, 453] on div at bounding box center [646, 451] width 17 height 17
click at [638, 453] on input "Making meaning from shared reading experiences" at bounding box center [646, 451] width 17 height 17
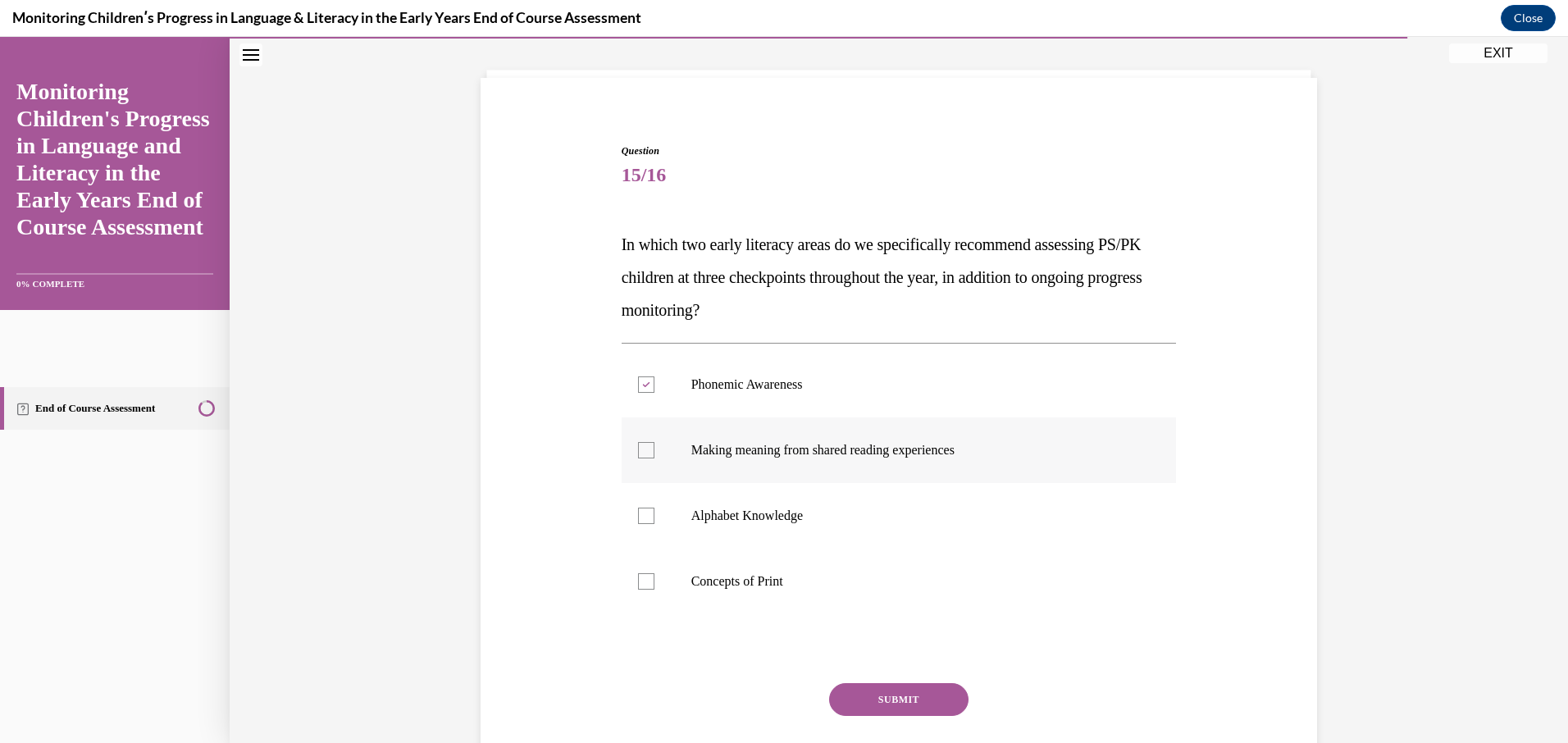
checkbox input "true"
click at [891, 694] on button "SUBMIT" at bounding box center [898, 700] width 139 height 33
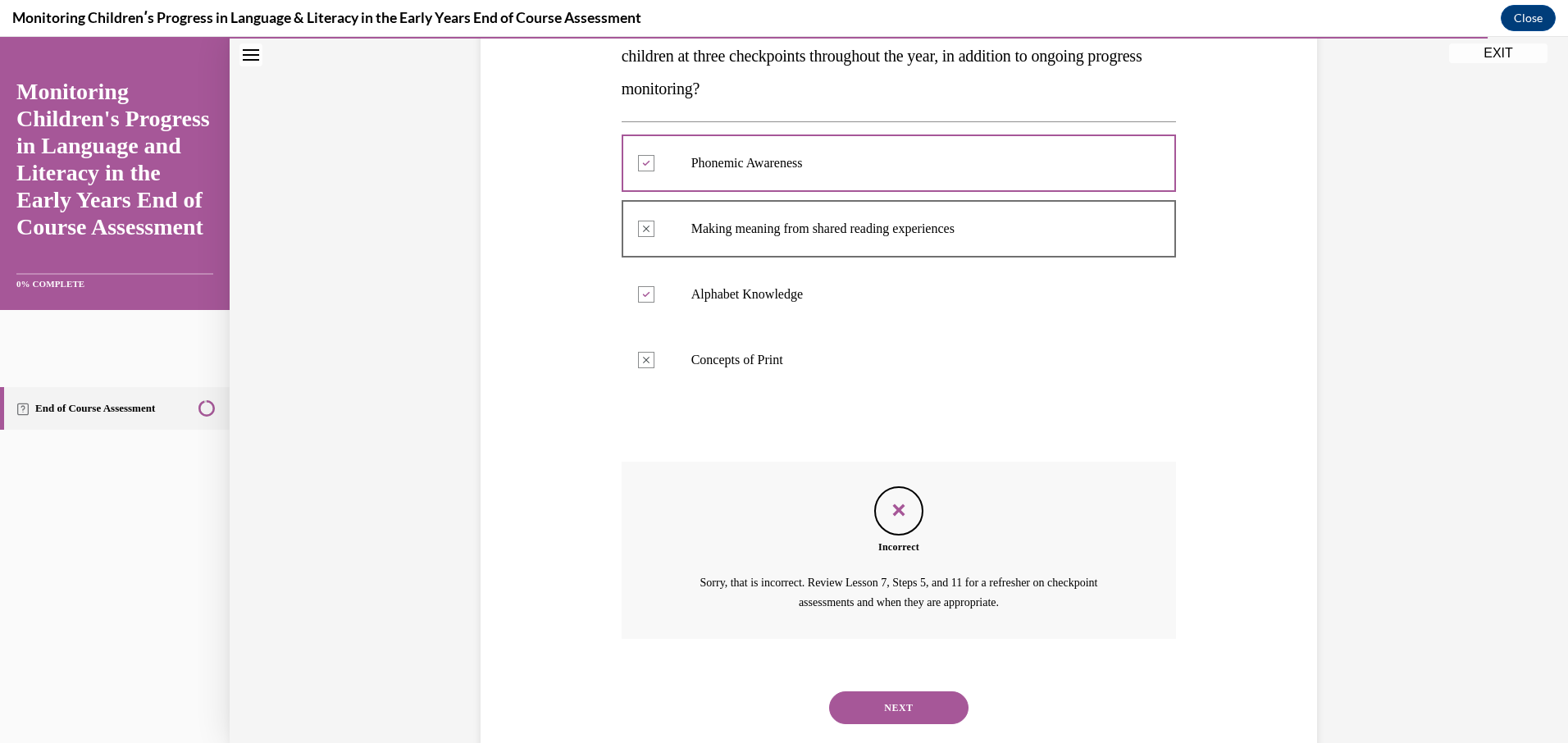
scroll to position [345, 0]
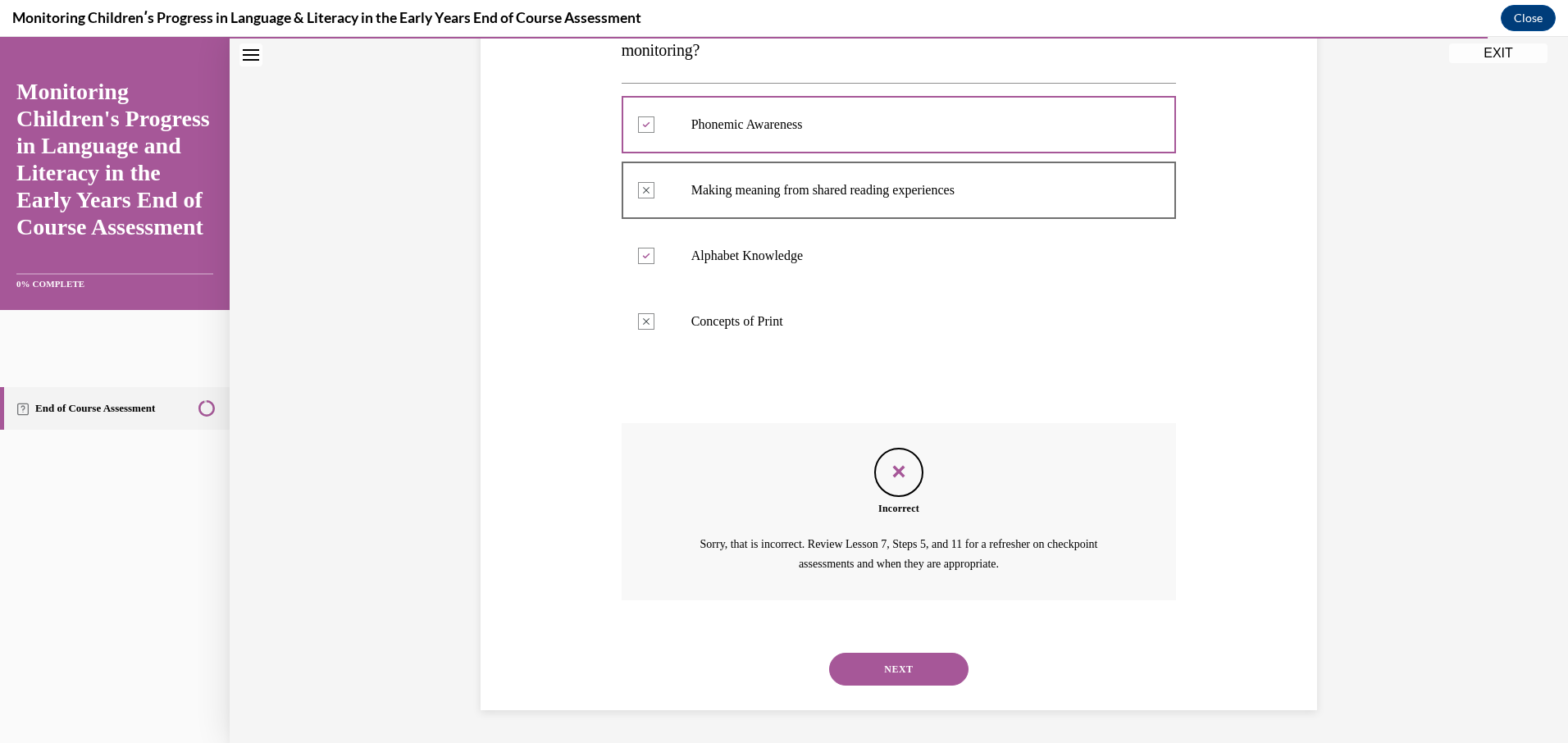
drag, startPoint x: 852, startPoint y: 665, endPoint x: 835, endPoint y: 665, distance: 17.0
click at [847, 665] on button "NEXT" at bounding box center [898, 669] width 139 height 33
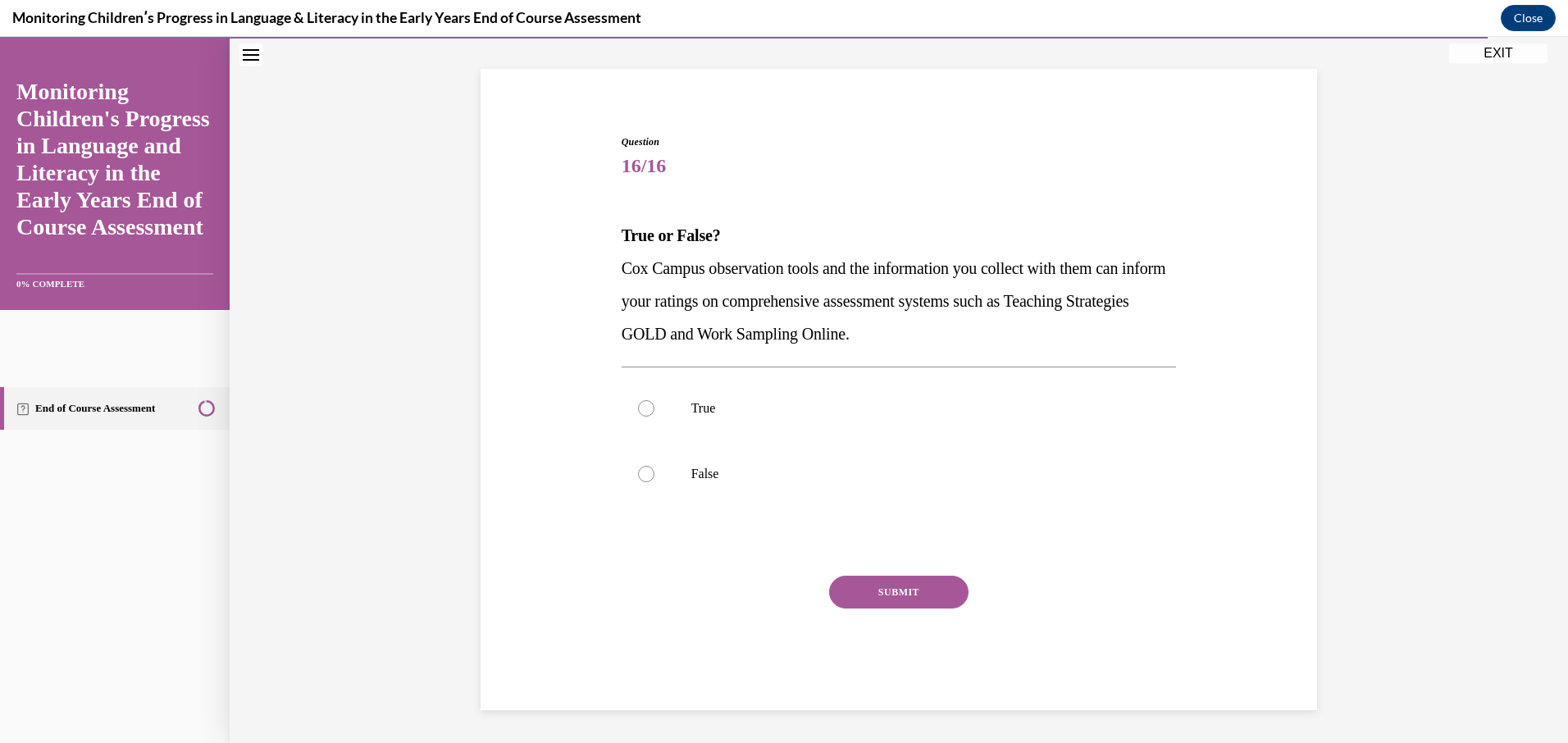
scroll to position [94, 0]
click at [640, 412] on div at bounding box center [646, 409] width 17 height 17
click at [640, 412] on input "True" at bounding box center [646, 409] width 17 height 17
radio input "true"
click at [886, 599] on button "SUBMIT" at bounding box center [898, 592] width 139 height 33
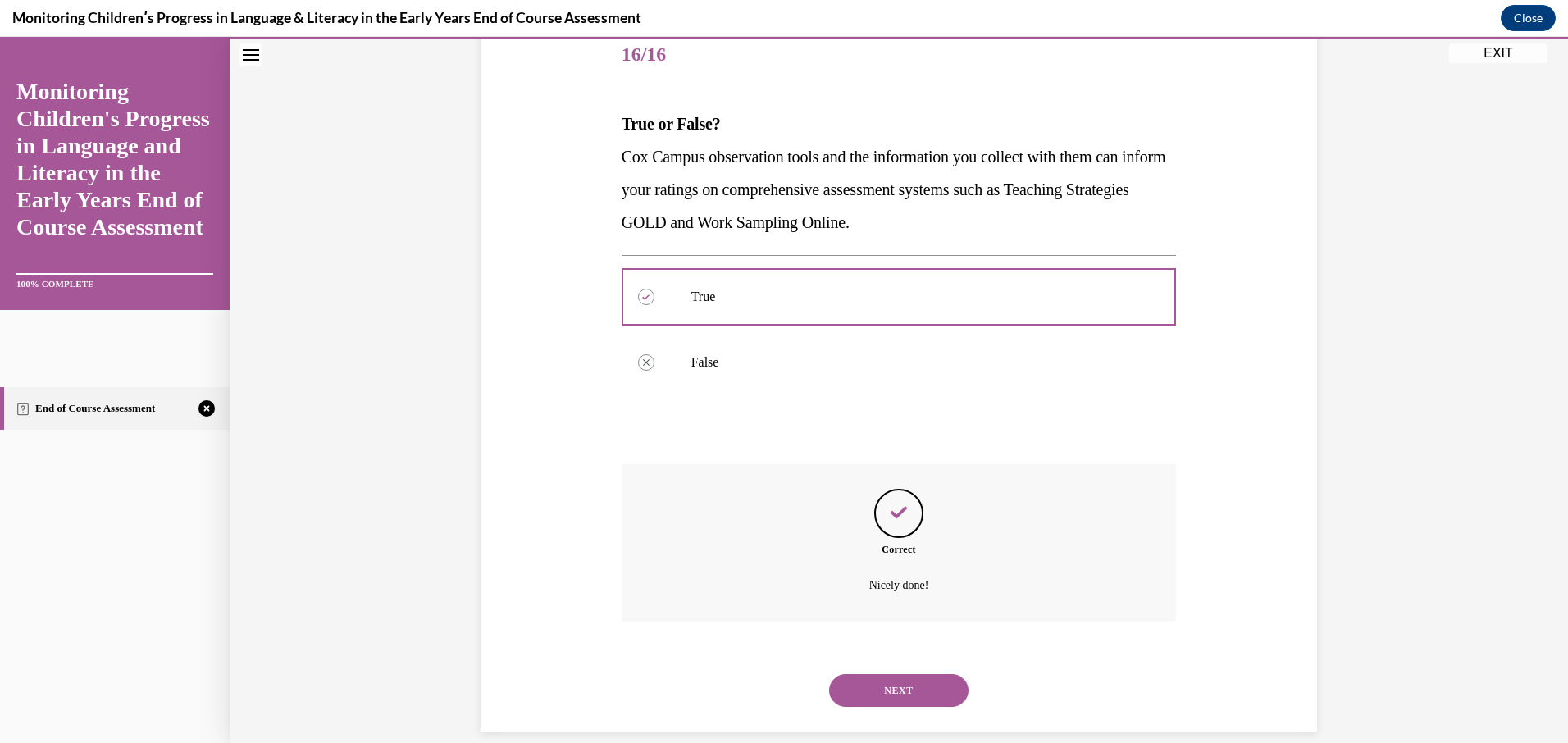
scroll to position [226, 0]
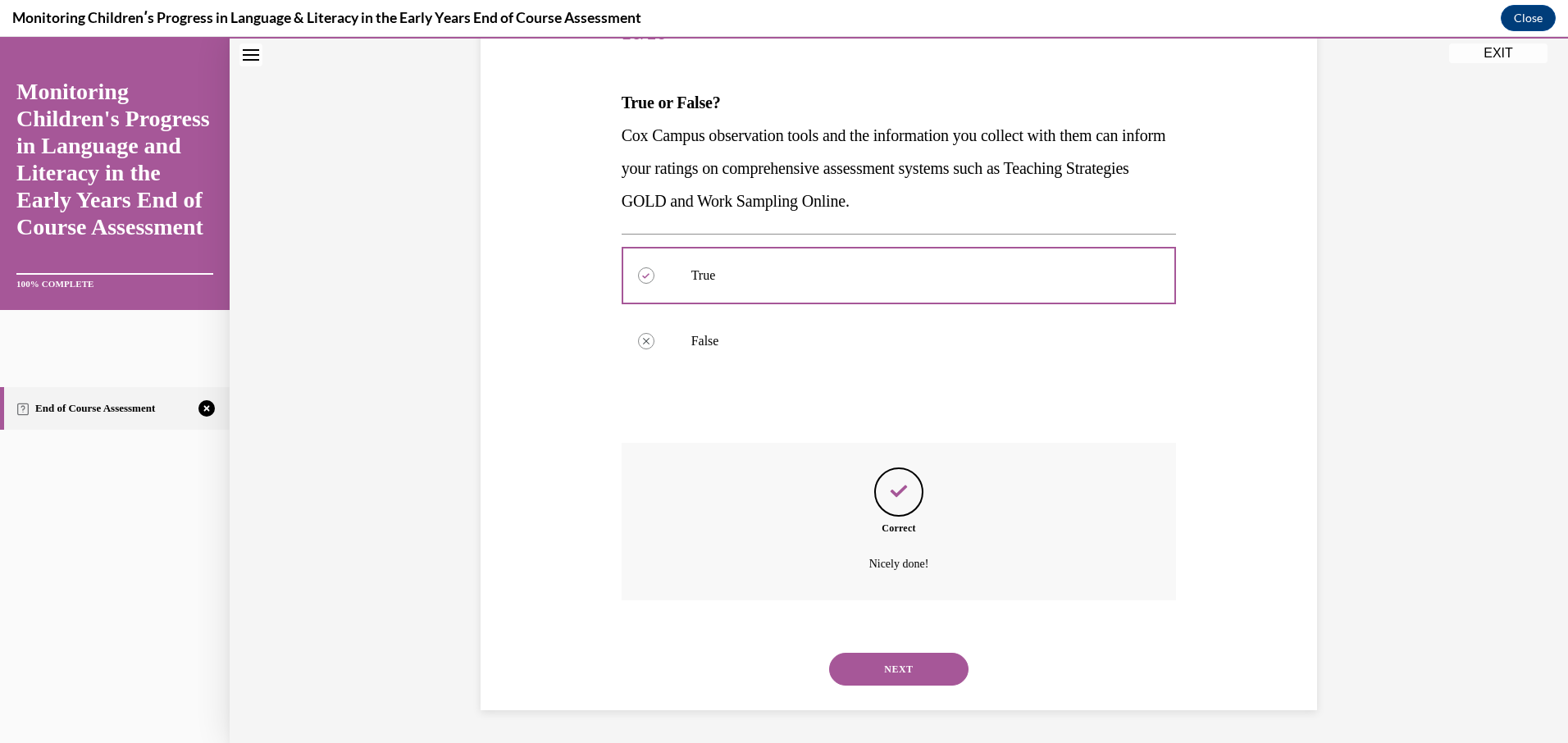
click at [933, 667] on button "NEXT" at bounding box center [898, 669] width 139 height 33
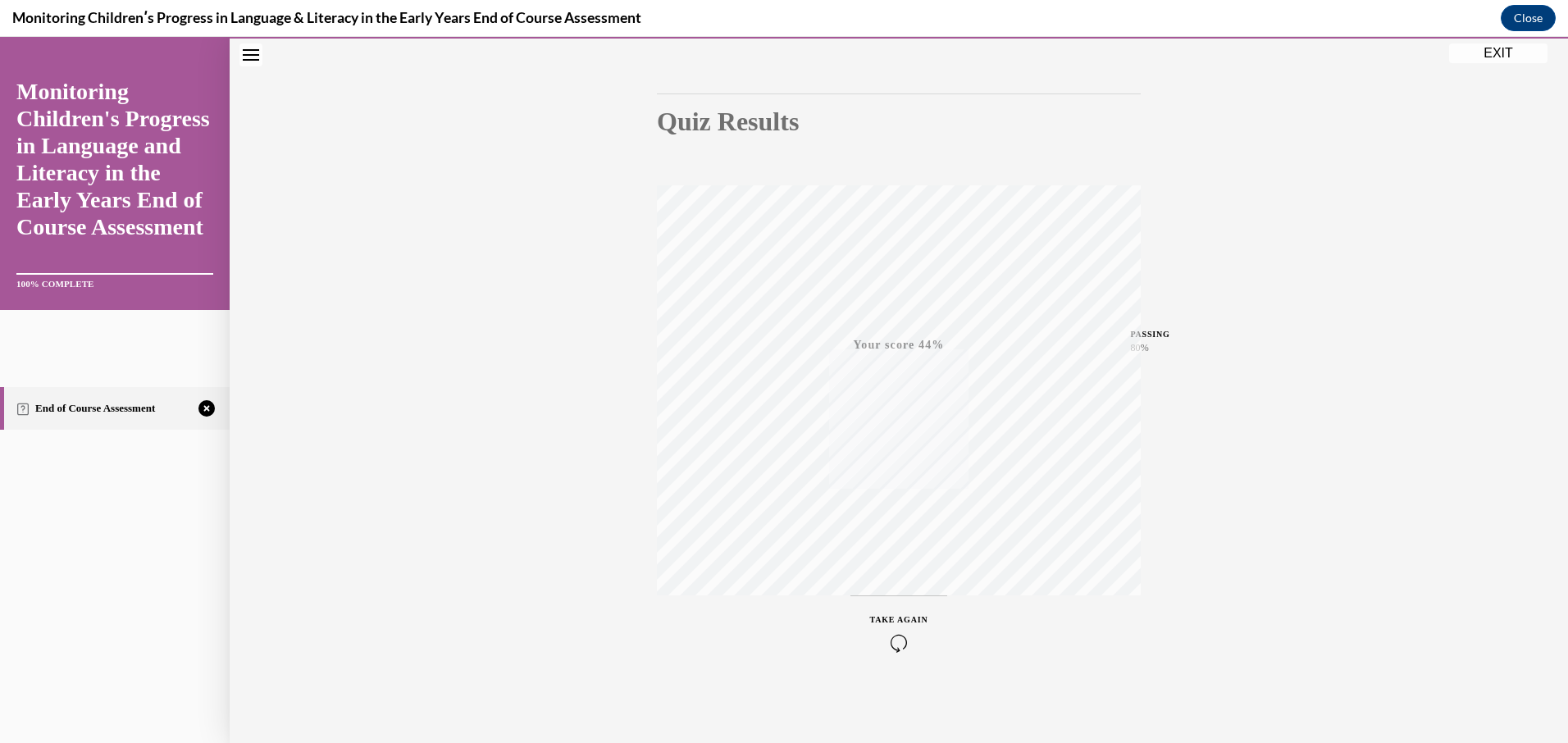
click at [890, 635] on icon "button" at bounding box center [900, 644] width 58 height 18
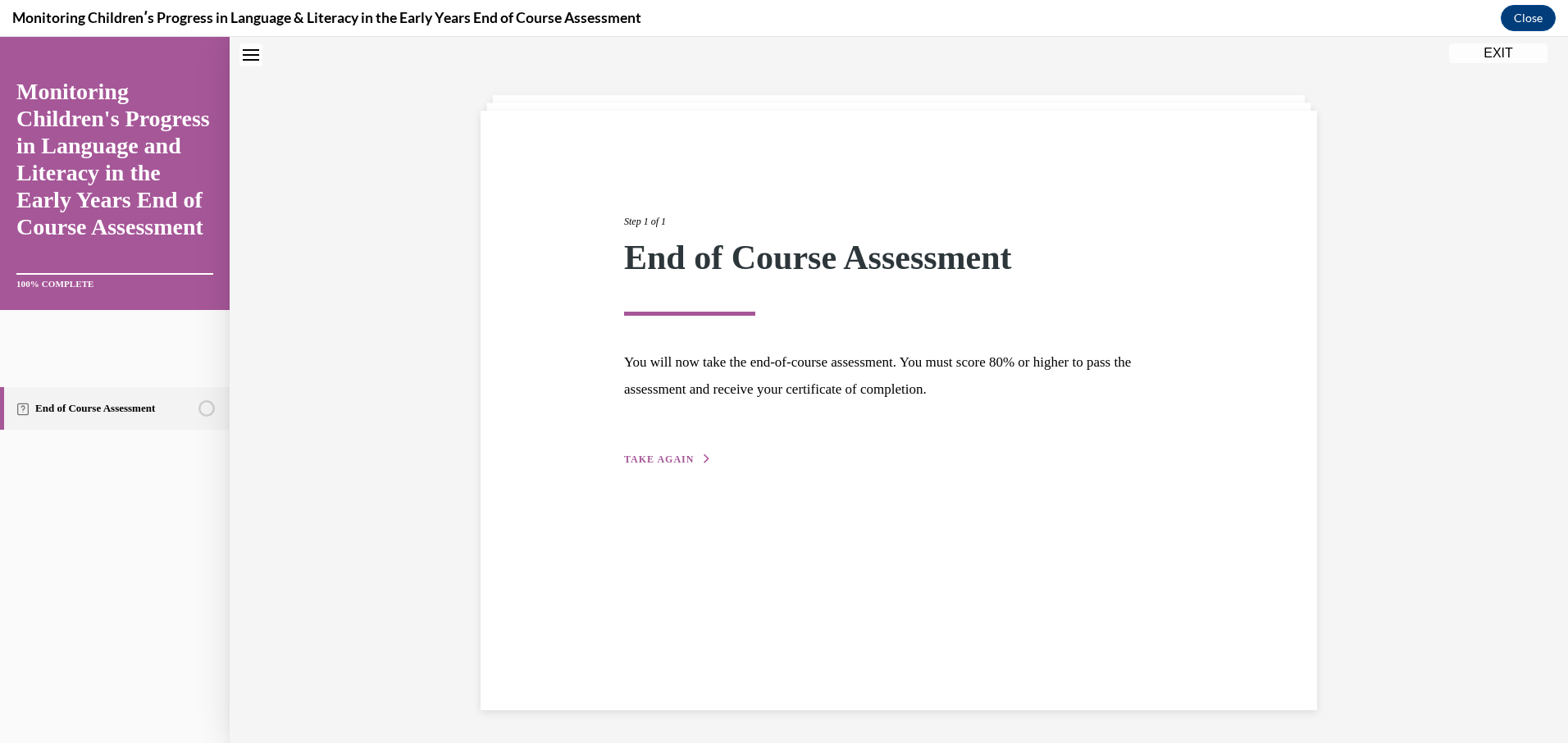
scroll to position [52, 0]
click at [673, 457] on span "TAKE AGAIN" at bounding box center [659, 459] width 70 height 12
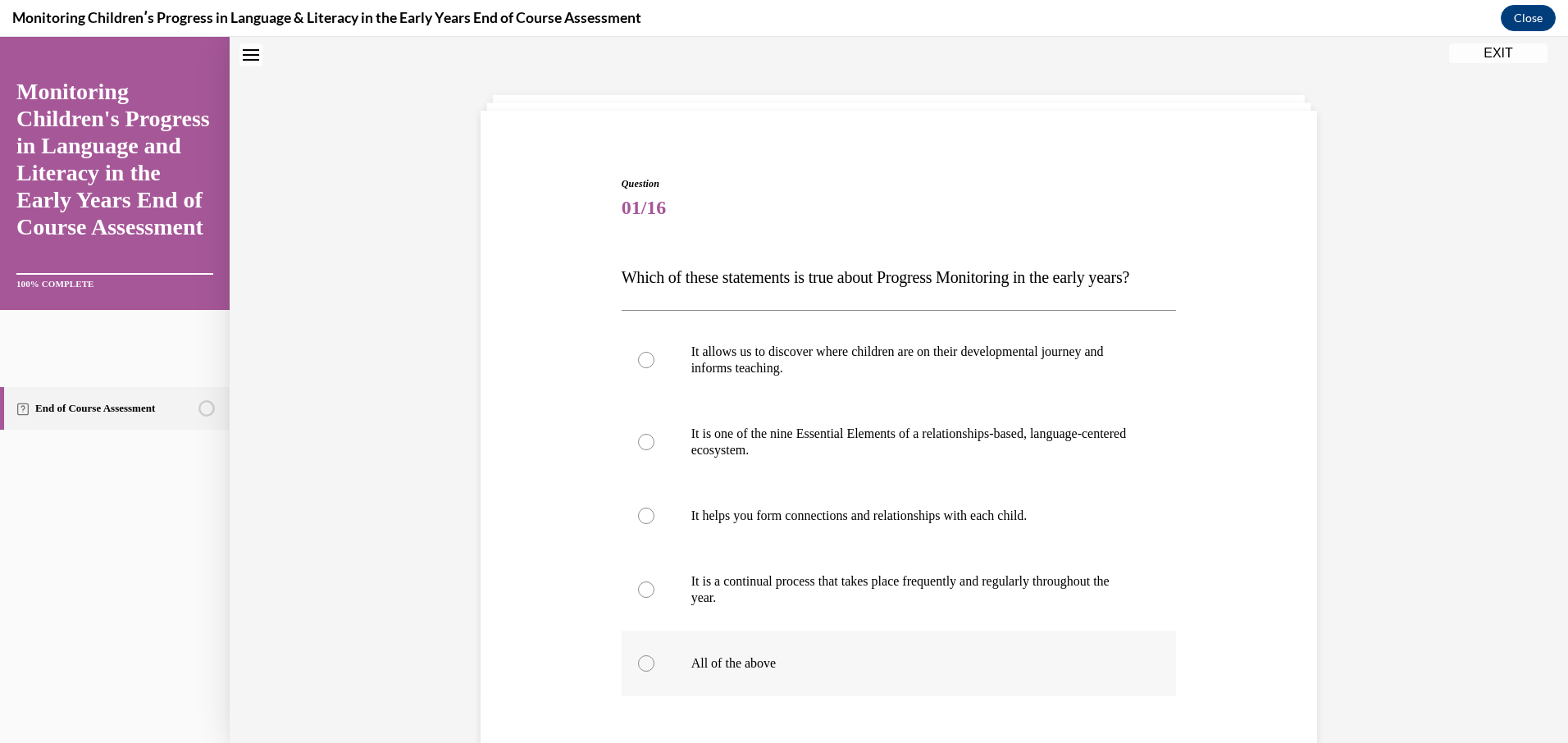
click at [641, 672] on div at bounding box center [646, 664] width 17 height 17
click at [641, 672] on input "All of the above" at bounding box center [646, 664] width 17 height 17
radio input "true"
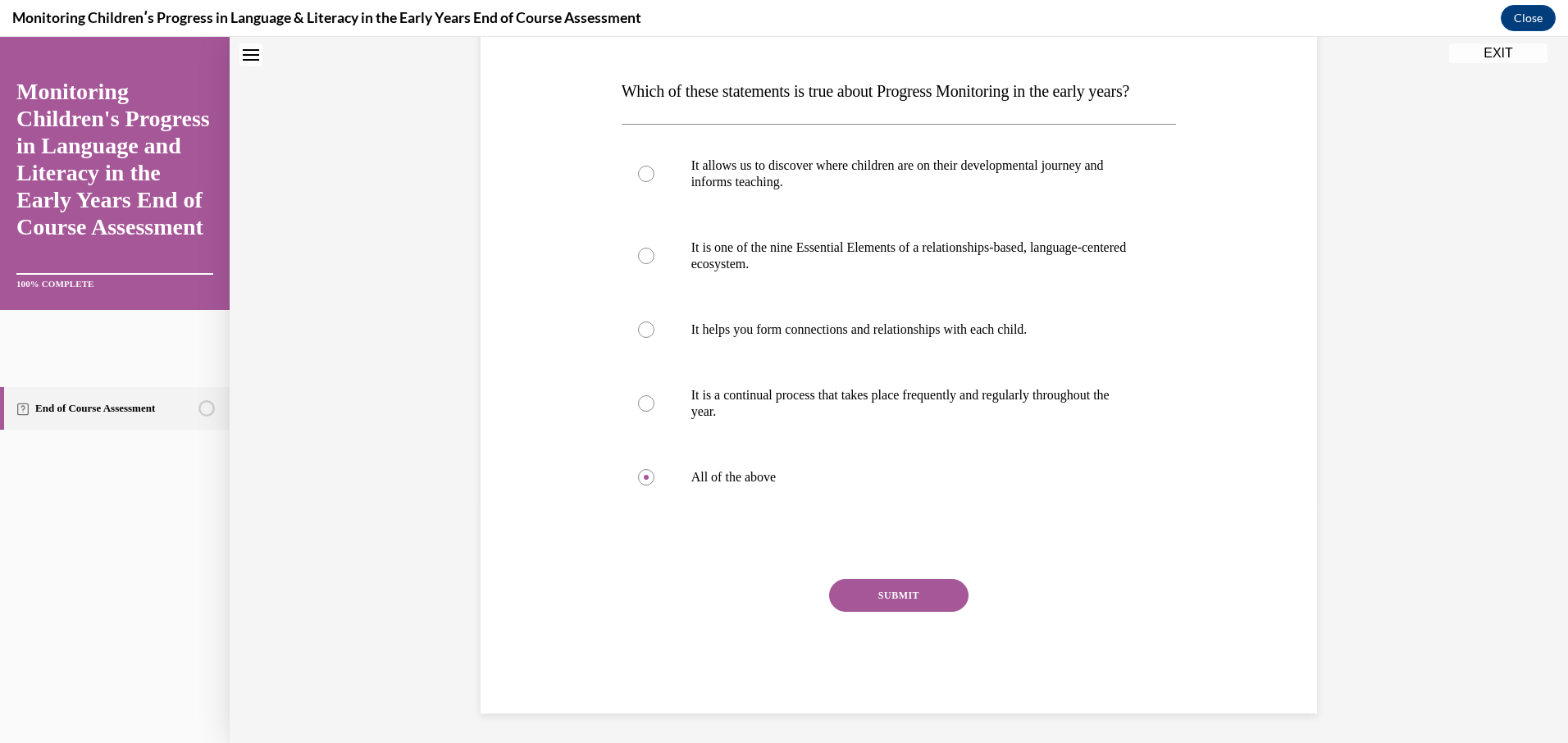
scroll to position [274, 0]
click at [885, 580] on button "SUBMIT" at bounding box center [898, 592] width 139 height 33
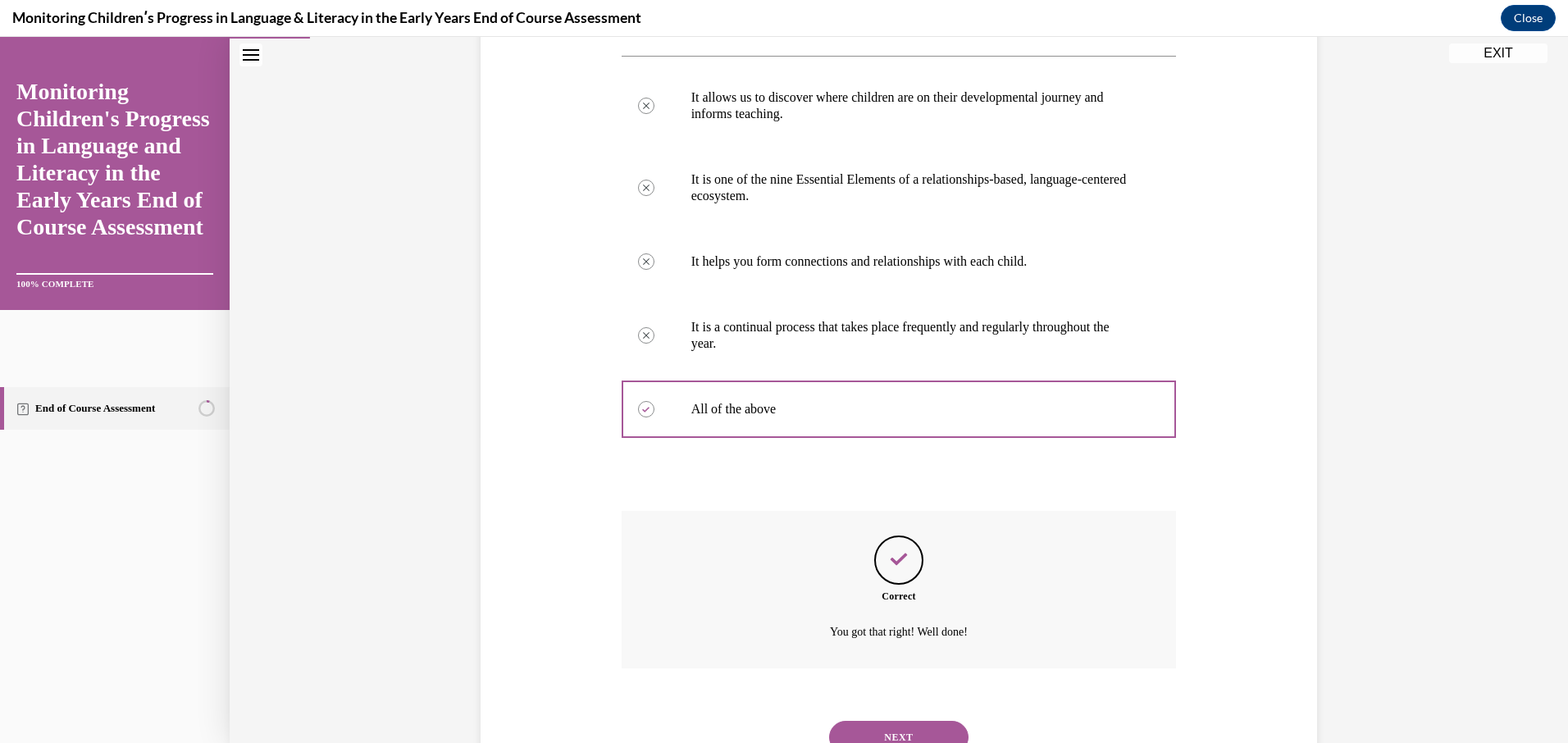
scroll to position [407, 0]
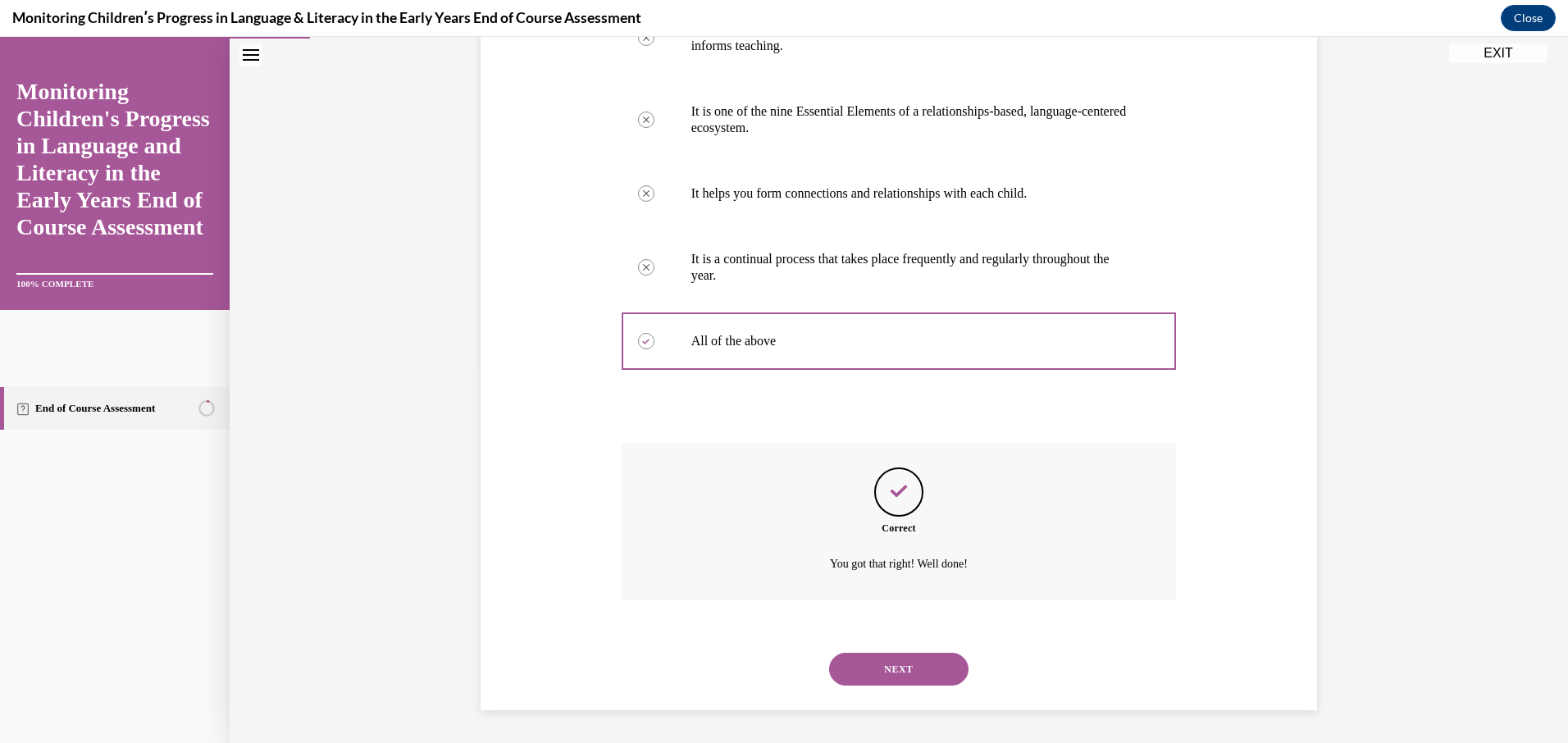
click at [919, 661] on button "NEXT" at bounding box center [898, 669] width 139 height 33
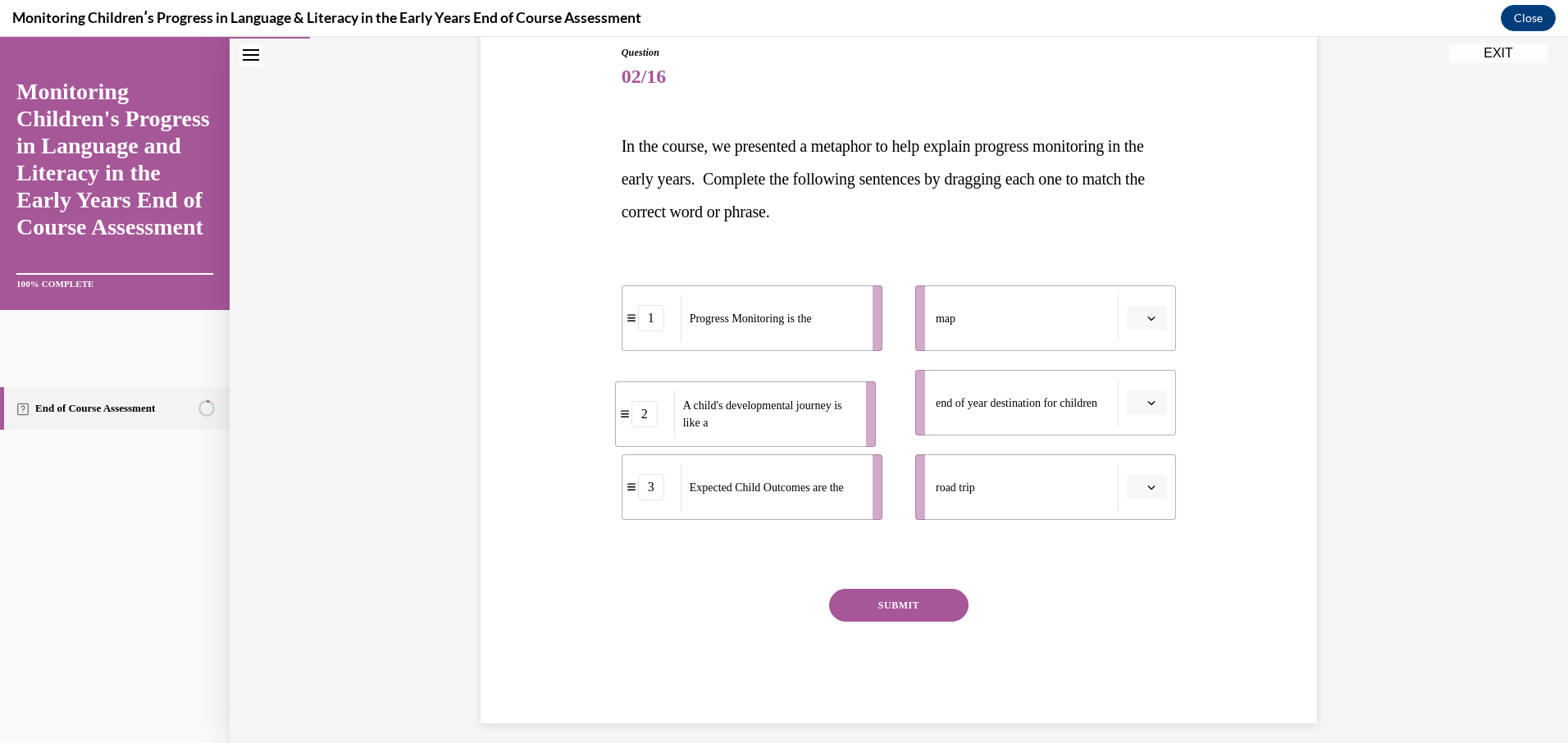
drag, startPoint x: 862, startPoint y: 408, endPoint x: 905, endPoint y: 462, distance: 69.0
click at [875, 447] on li "2 A child's developmental journey is like a" at bounding box center [745, 414] width 260 height 66
drag, startPoint x: 865, startPoint y: 411, endPoint x: 944, endPoint y: 508, distance: 125.1
drag, startPoint x: 862, startPoint y: 414, endPoint x: 905, endPoint y: 427, distance: 44.9
click at [905, 427] on li "3 Expected Child Outcomes are the" at bounding box center [794, 415] width 260 height 66
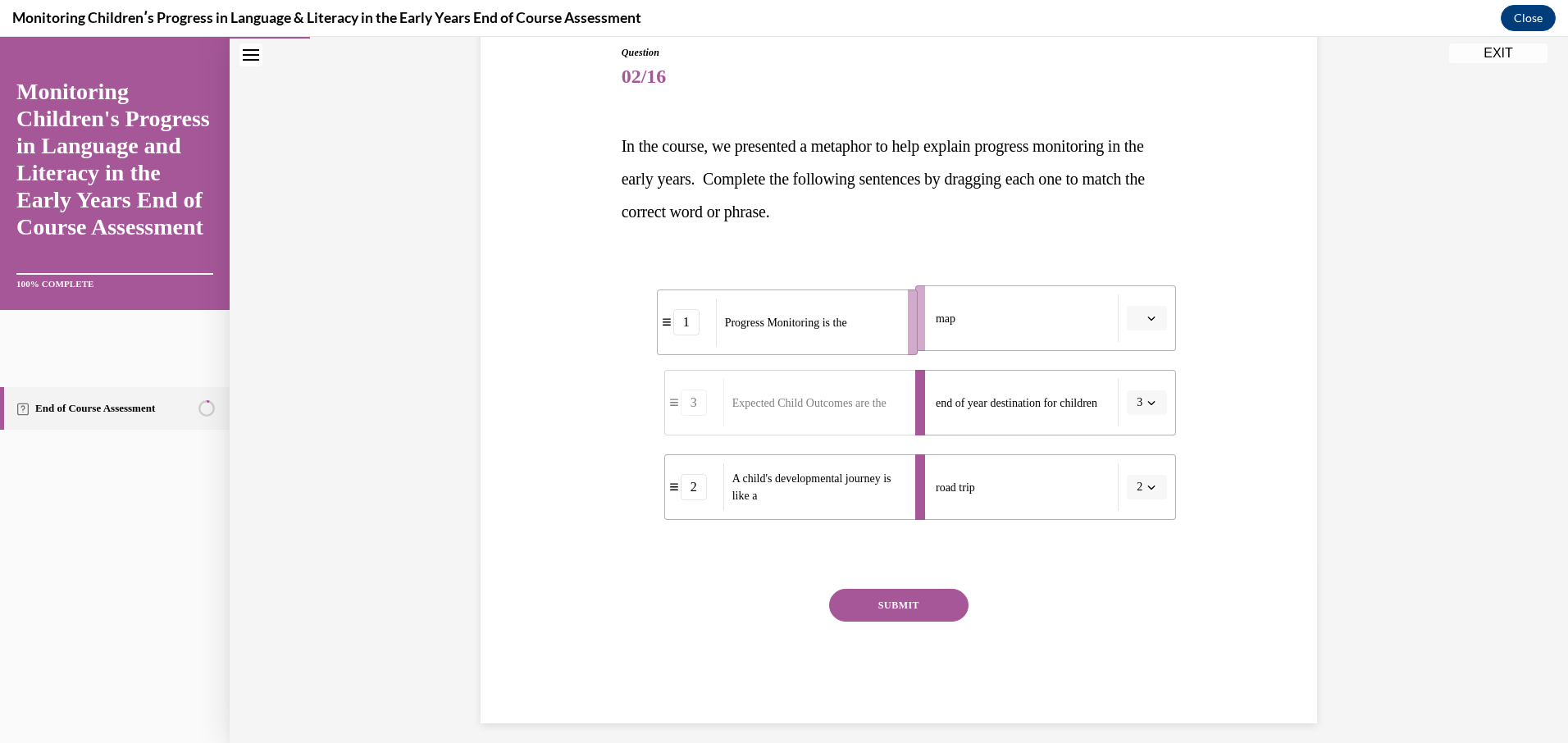
drag, startPoint x: 860, startPoint y: 314, endPoint x: 895, endPoint y: 318, distance: 35.2
click at [895, 318] on li "1 Progress Monitoring is the" at bounding box center [787, 322] width 260 height 66
drag, startPoint x: 850, startPoint y: 314, endPoint x: 898, endPoint y: 321, distance: 48.5
click at [898, 321] on div "Progress Monitoring is the" at bounding box center [810, 320] width 181 height 48
drag, startPoint x: 915, startPoint y: 614, endPoint x: 910, endPoint y: 602, distance: 13.0
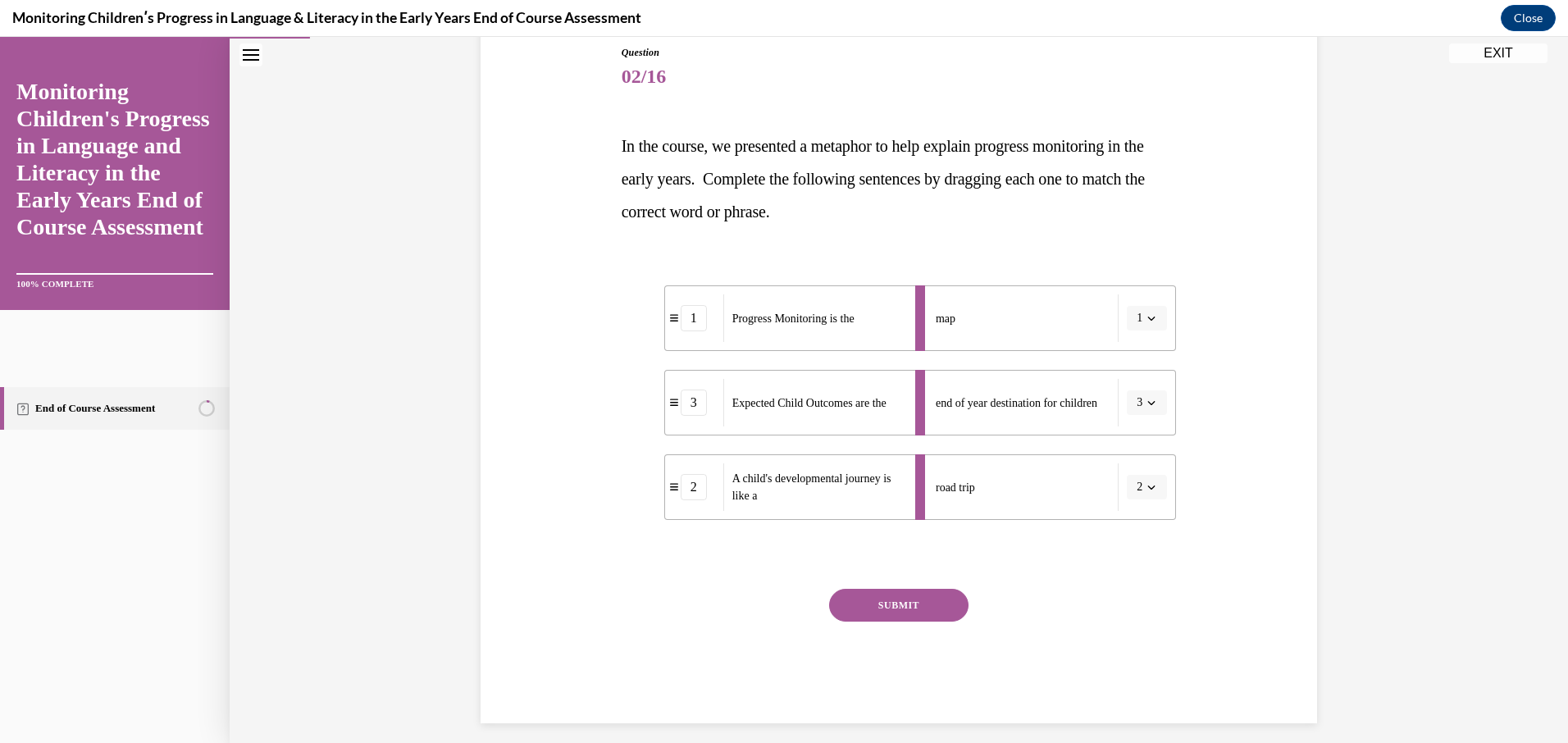
click at [912, 605] on button "SUBMIT" at bounding box center [898, 605] width 139 height 33
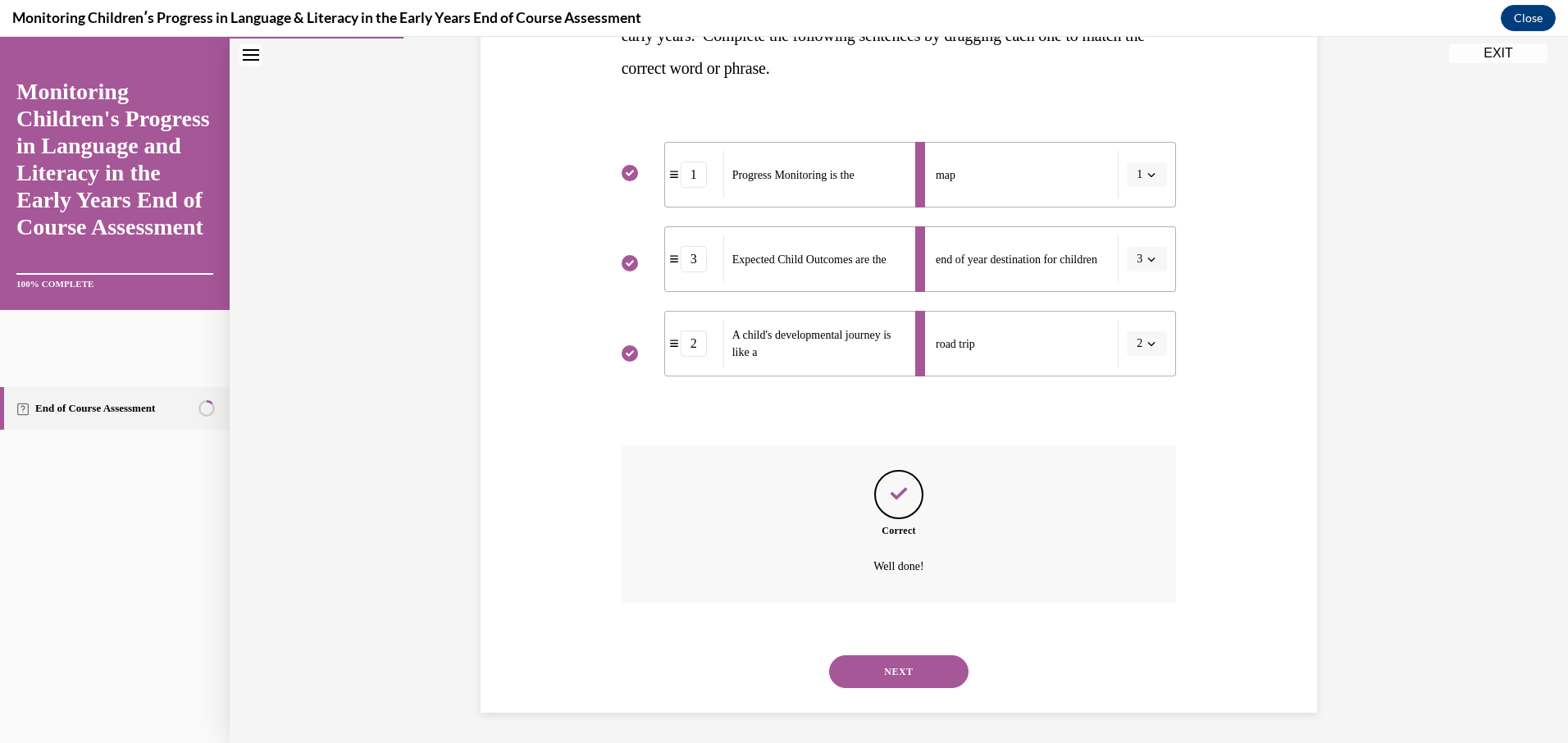
scroll to position [329, 0]
click at [879, 667] on button "NEXT" at bounding box center [898, 669] width 139 height 33
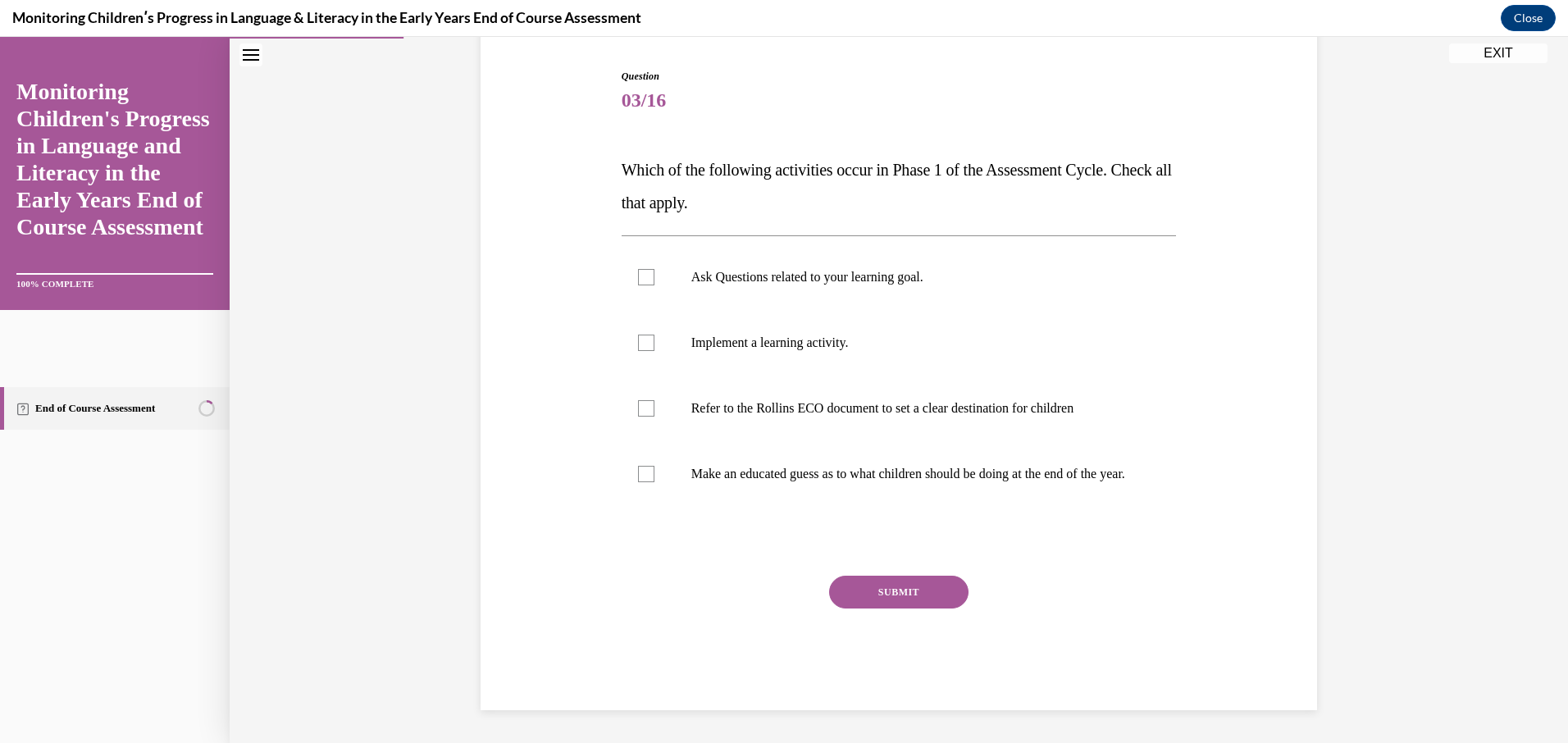
scroll to position [175, 0]
click at [660, 262] on label "Ask Questions related to your learning goal." at bounding box center [899, 277] width 555 height 66
click at [654, 269] on input "Ask Questions related to your learning goal." at bounding box center [646, 277] width 17 height 17
checkbox input "true"
click at [658, 397] on label "Refer to the Rollins ECO document to set a clear destination for children" at bounding box center [899, 408] width 555 height 66
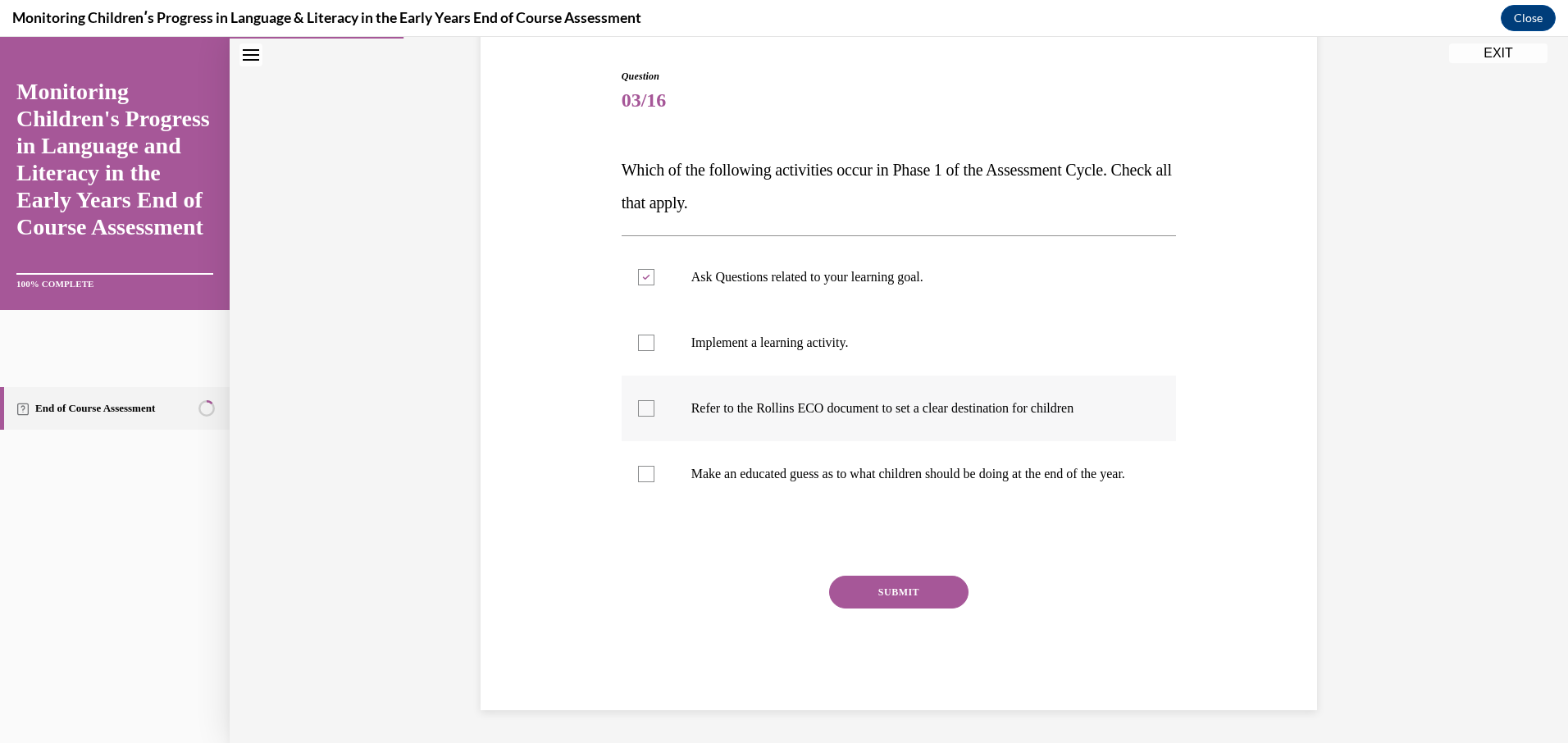
click at [654, 401] on input "Refer to the Rollins ECO document to set a clear destination for children" at bounding box center [646, 409] width 17 height 17
checkbox input "true"
click at [893, 590] on button "SUBMIT" at bounding box center [898, 592] width 139 height 33
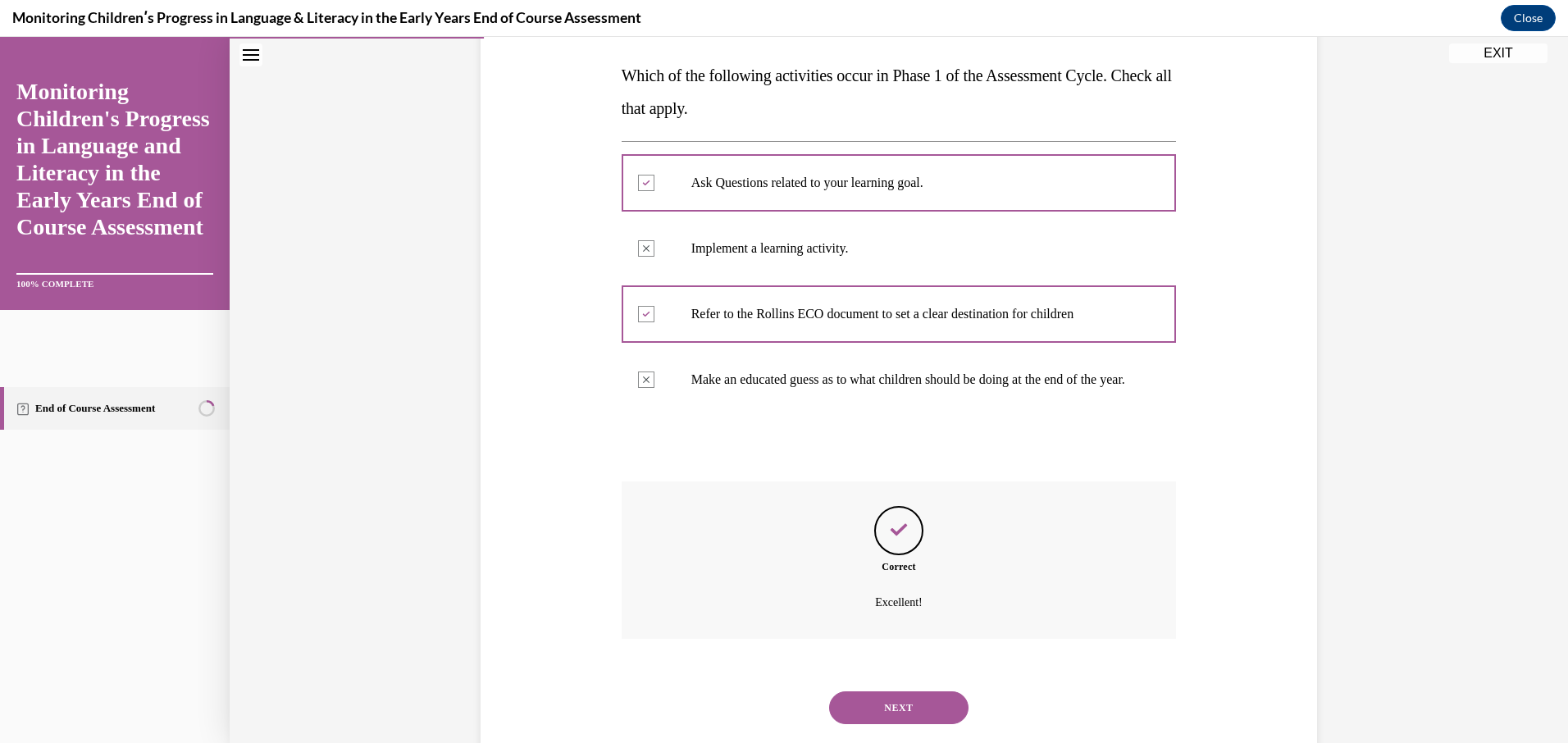
scroll to position [308, 0]
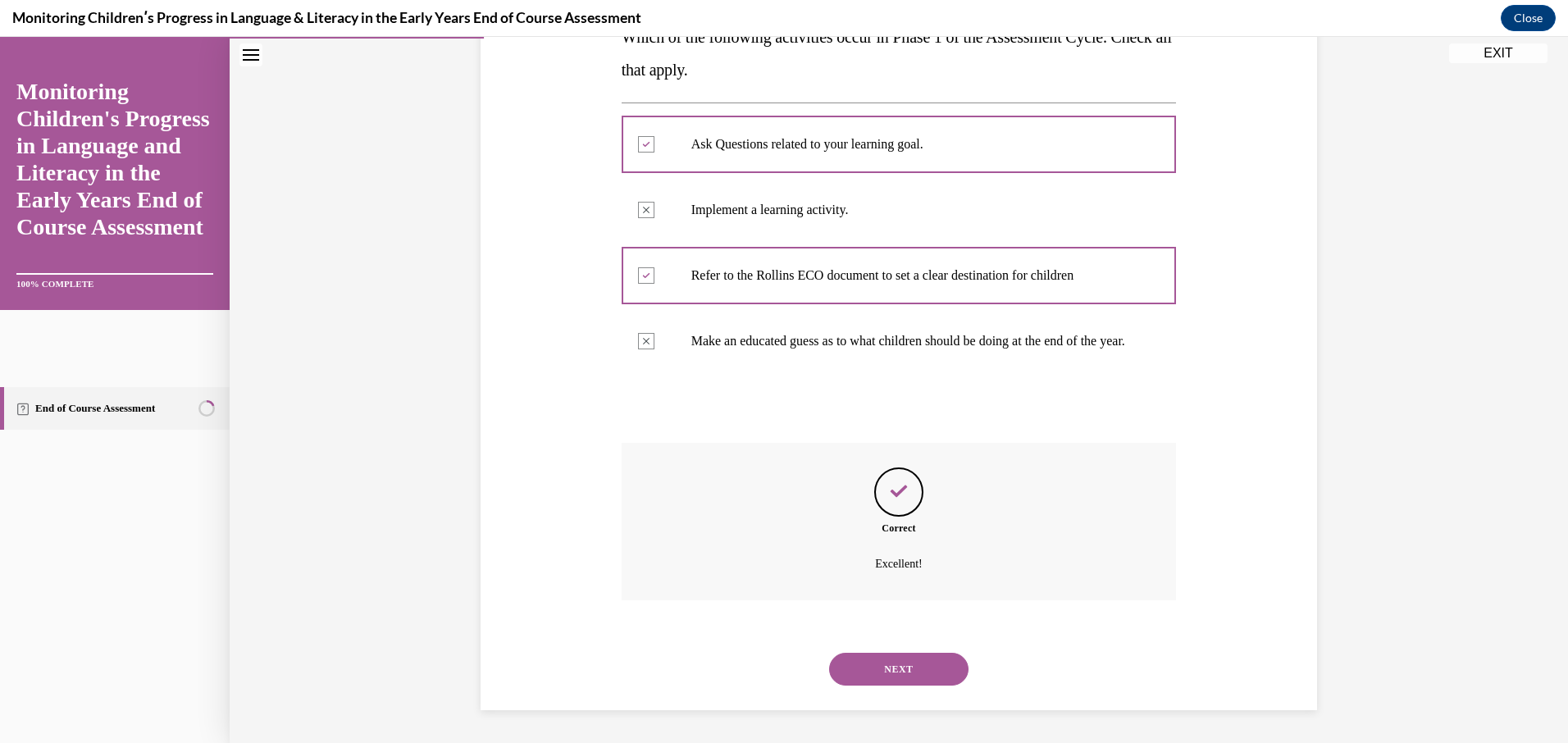
click at [892, 661] on button "NEXT" at bounding box center [898, 669] width 139 height 33
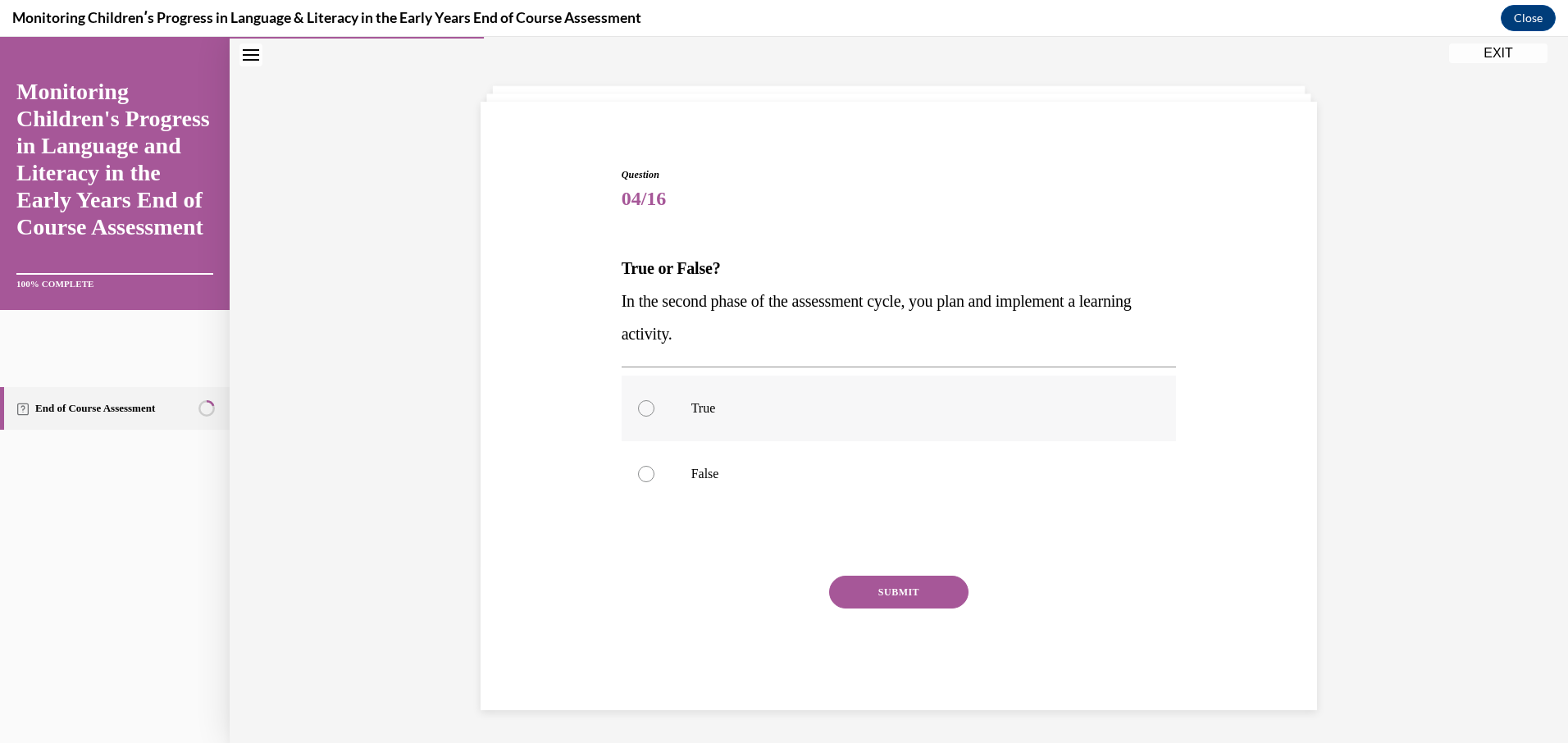
click at [648, 407] on label "True" at bounding box center [899, 408] width 555 height 66
click at [648, 407] on input "True" at bounding box center [646, 409] width 17 height 17
radio input "true"
click at [894, 597] on button "SUBMIT" at bounding box center [898, 592] width 139 height 33
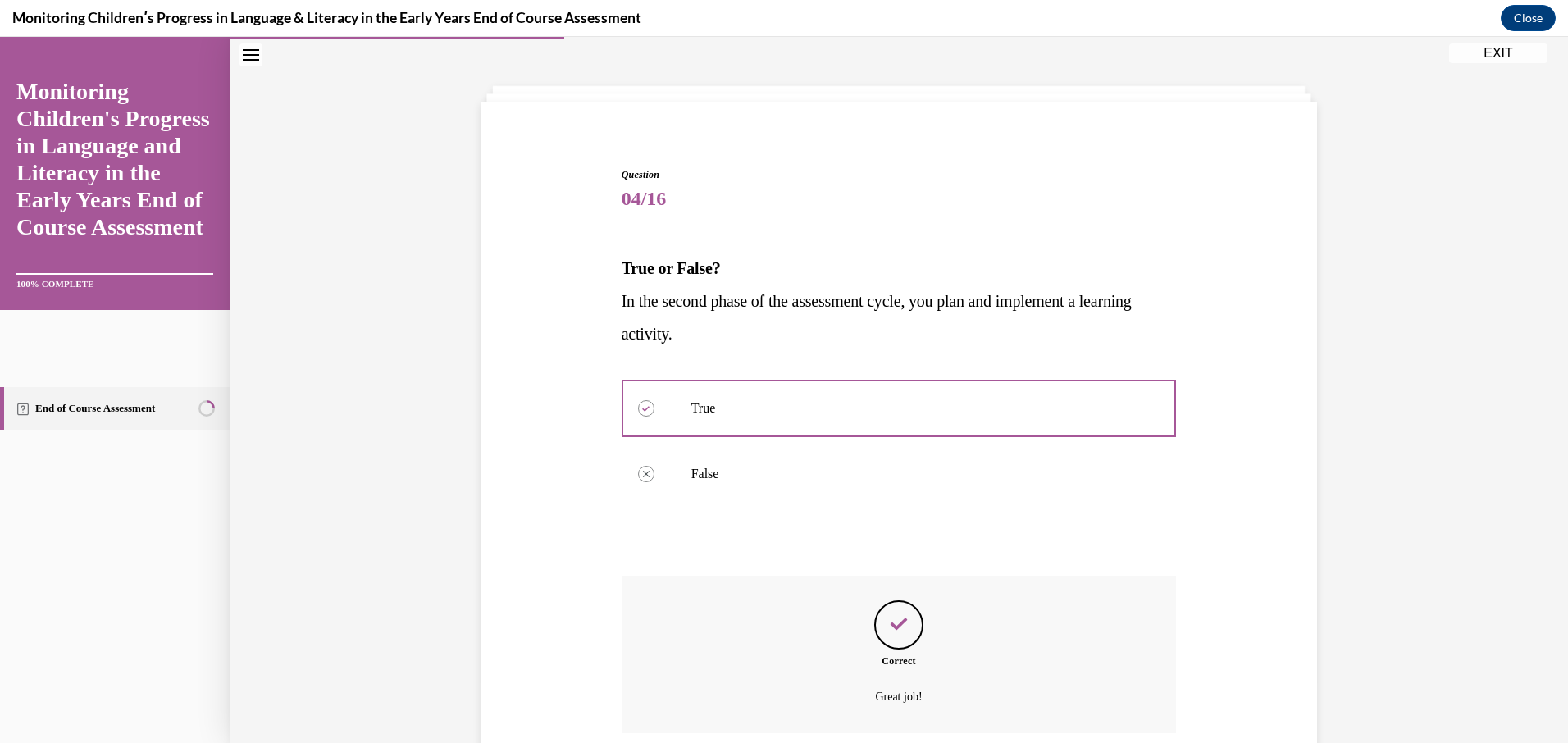
scroll to position [194, 0]
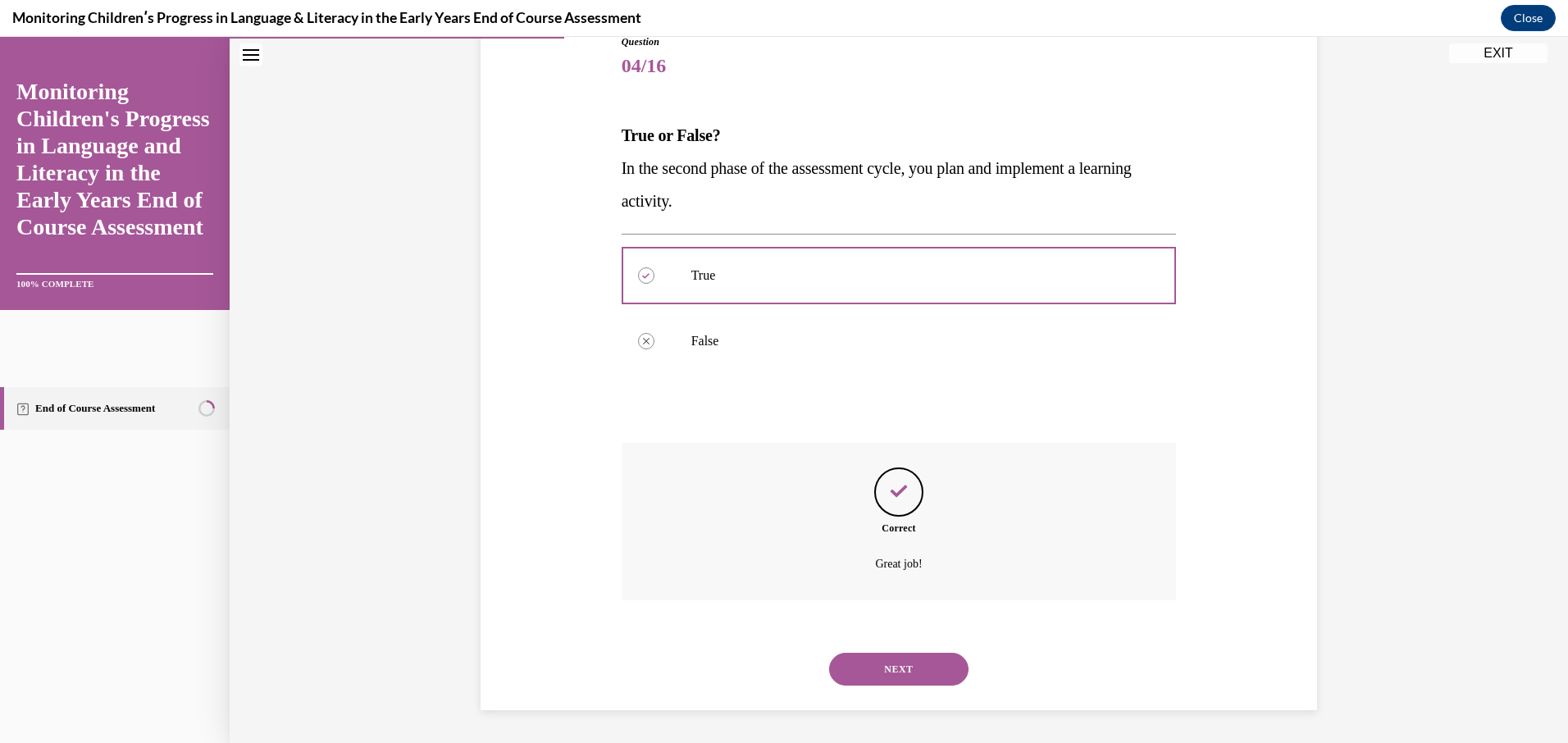
click at [876, 653] on button "NEXT" at bounding box center [898, 669] width 139 height 33
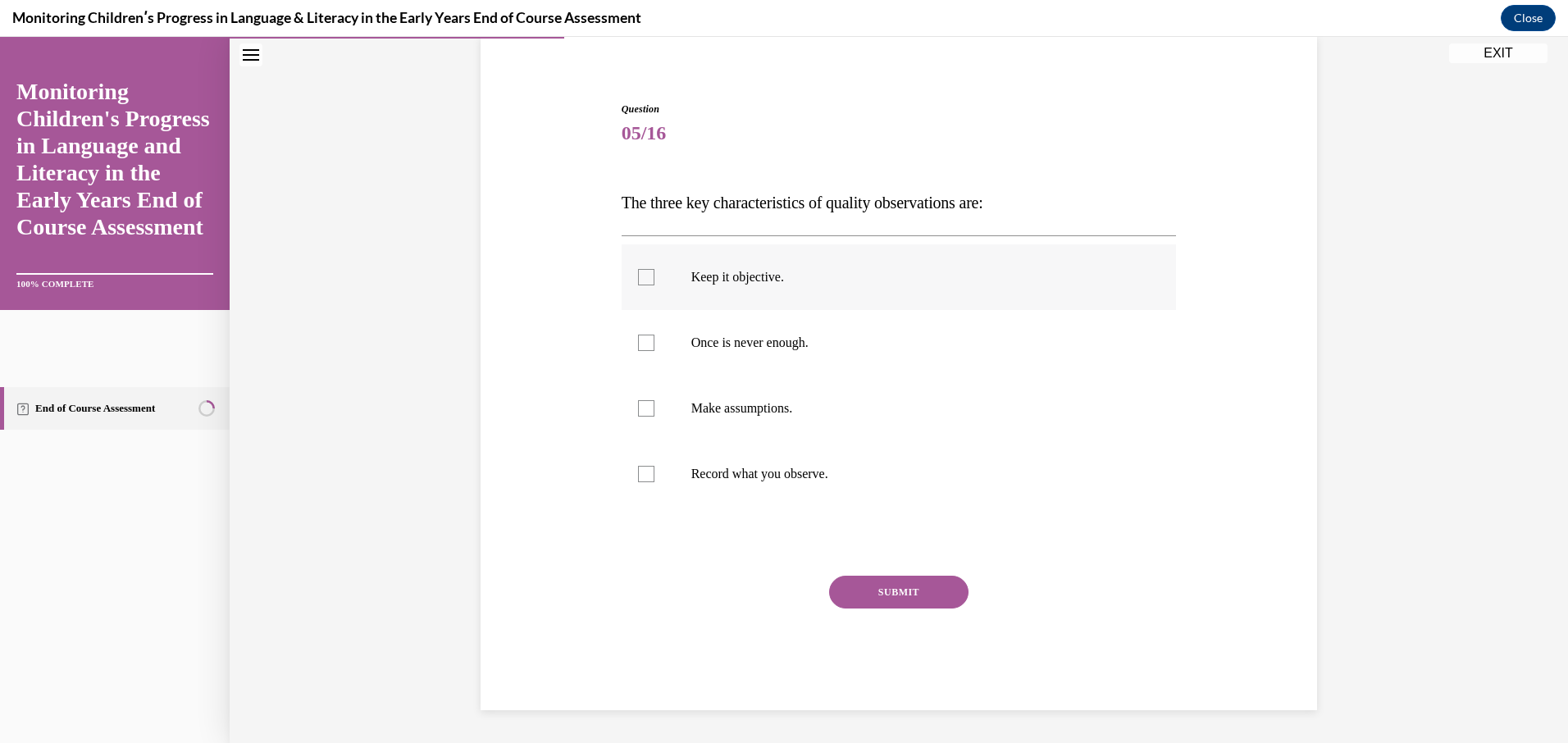
click at [638, 281] on div at bounding box center [646, 277] width 17 height 17
click at [638, 281] on input "Keep it objective." at bounding box center [646, 277] width 17 height 17
checkbox input "true"
click at [641, 346] on div at bounding box center [646, 343] width 17 height 17
click at [641, 346] on input "Once is never enough." at bounding box center [646, 343] width 17 height 17
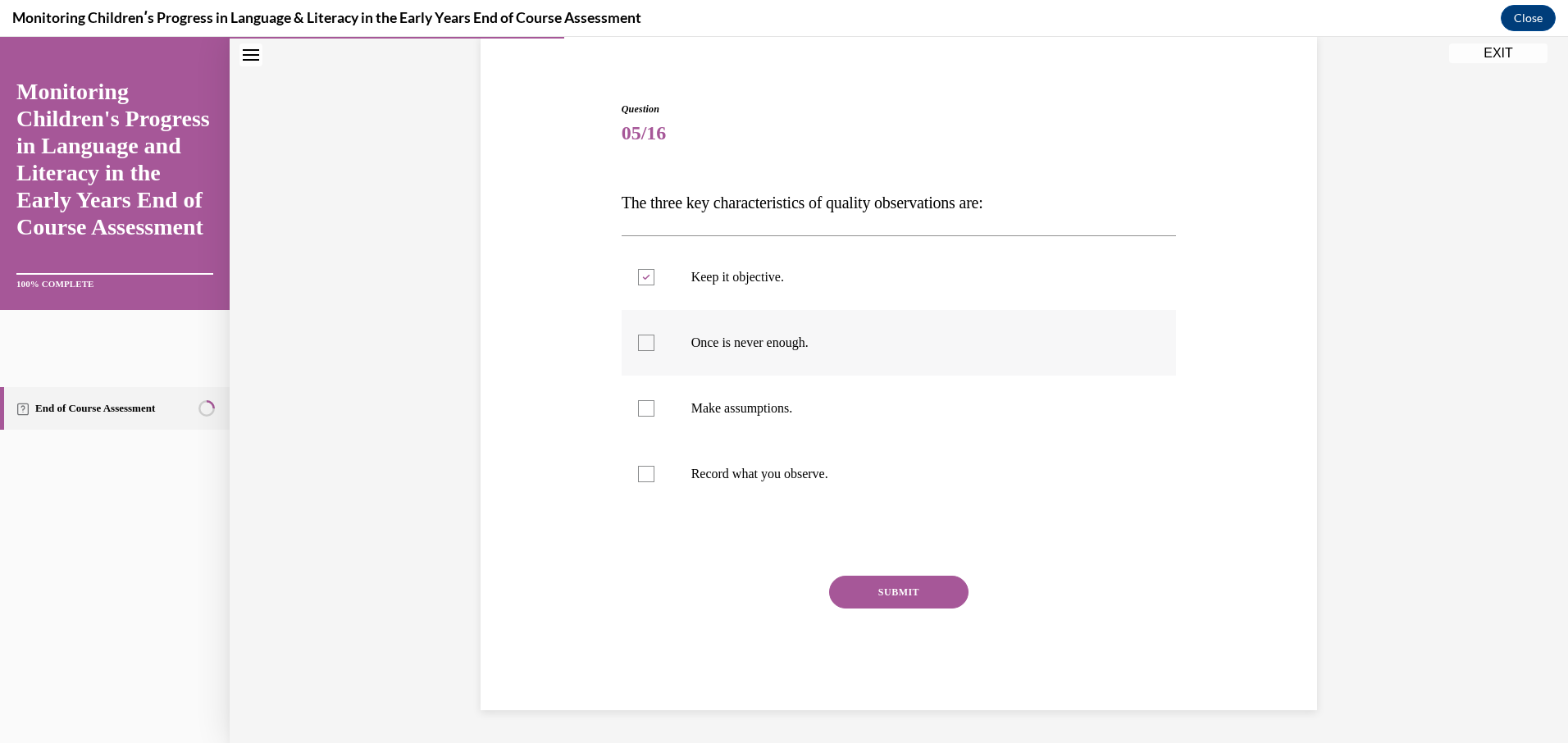
checkbox input "true"
click at [638, 478] on div at bounding box center [646, 474] width 17 height 17
click at [638, 478] on input "Record what you observe." at bounding box center [646, 474] width 17 height 17
checkbox input "true"
click at [848, 595] on button "SUBMIT" at bounding box center [898, 592] width 139 height 33
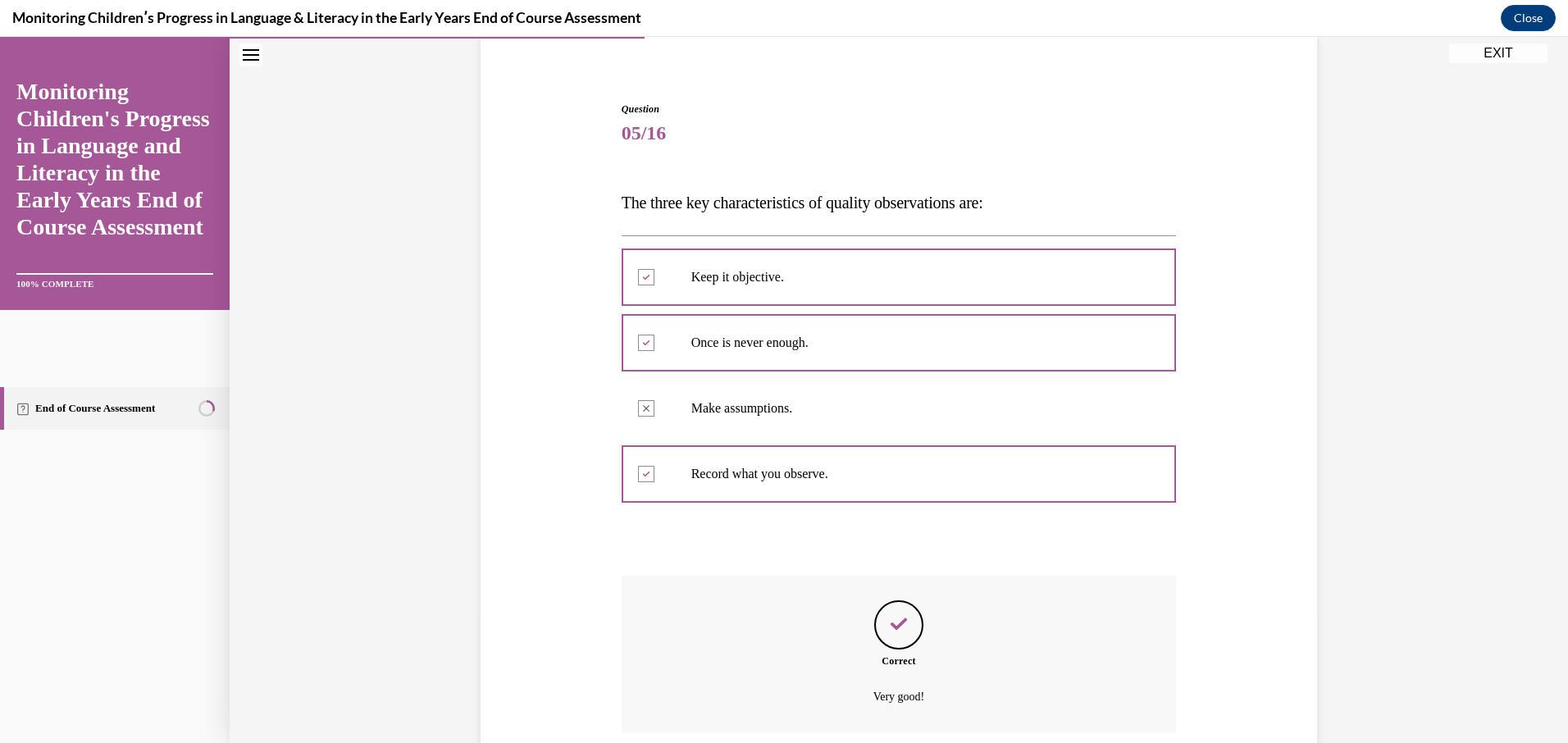
scroll to position [260, 0]
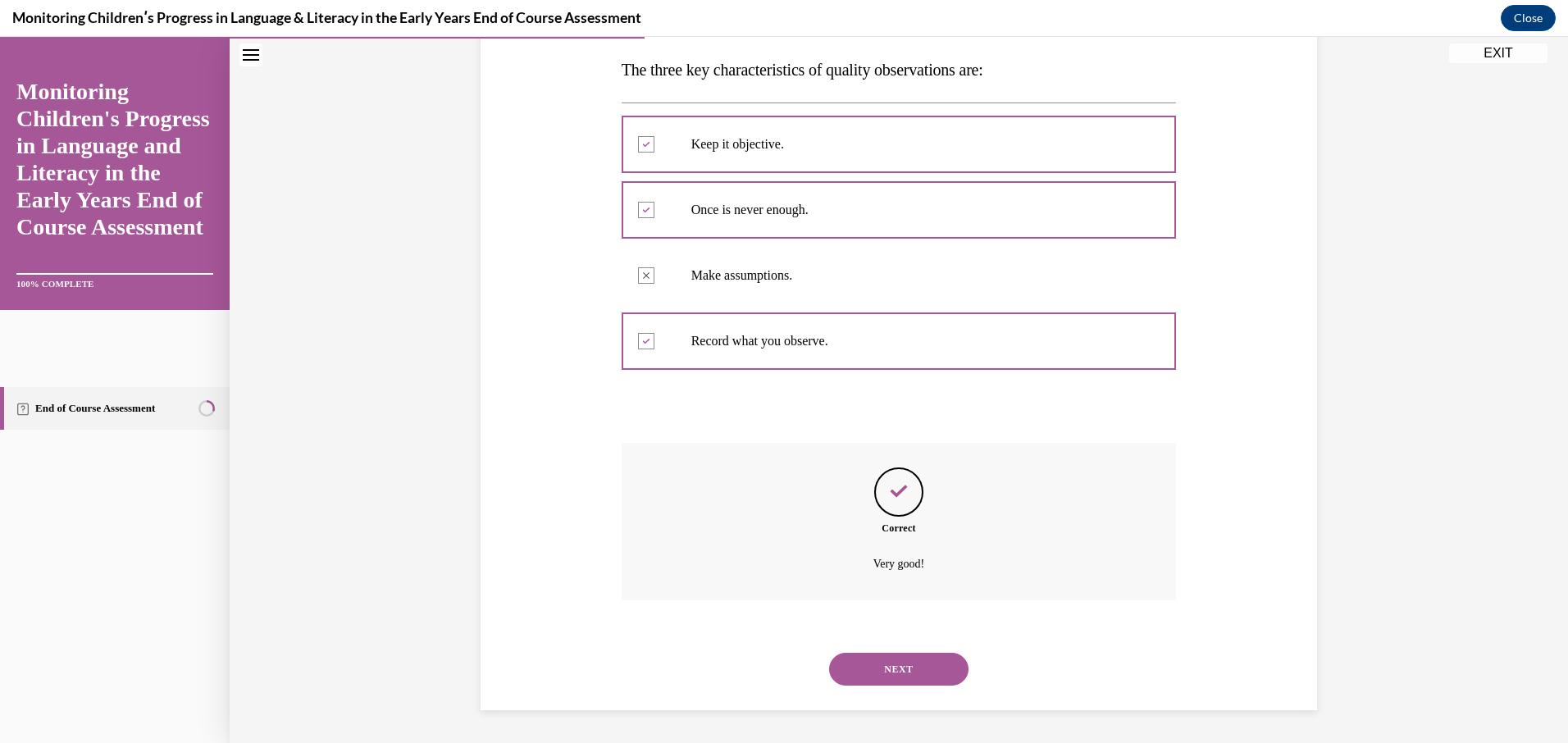
click at [925, 665] on button "NEXT" at bounding box center [898, 669] width 139 height 33
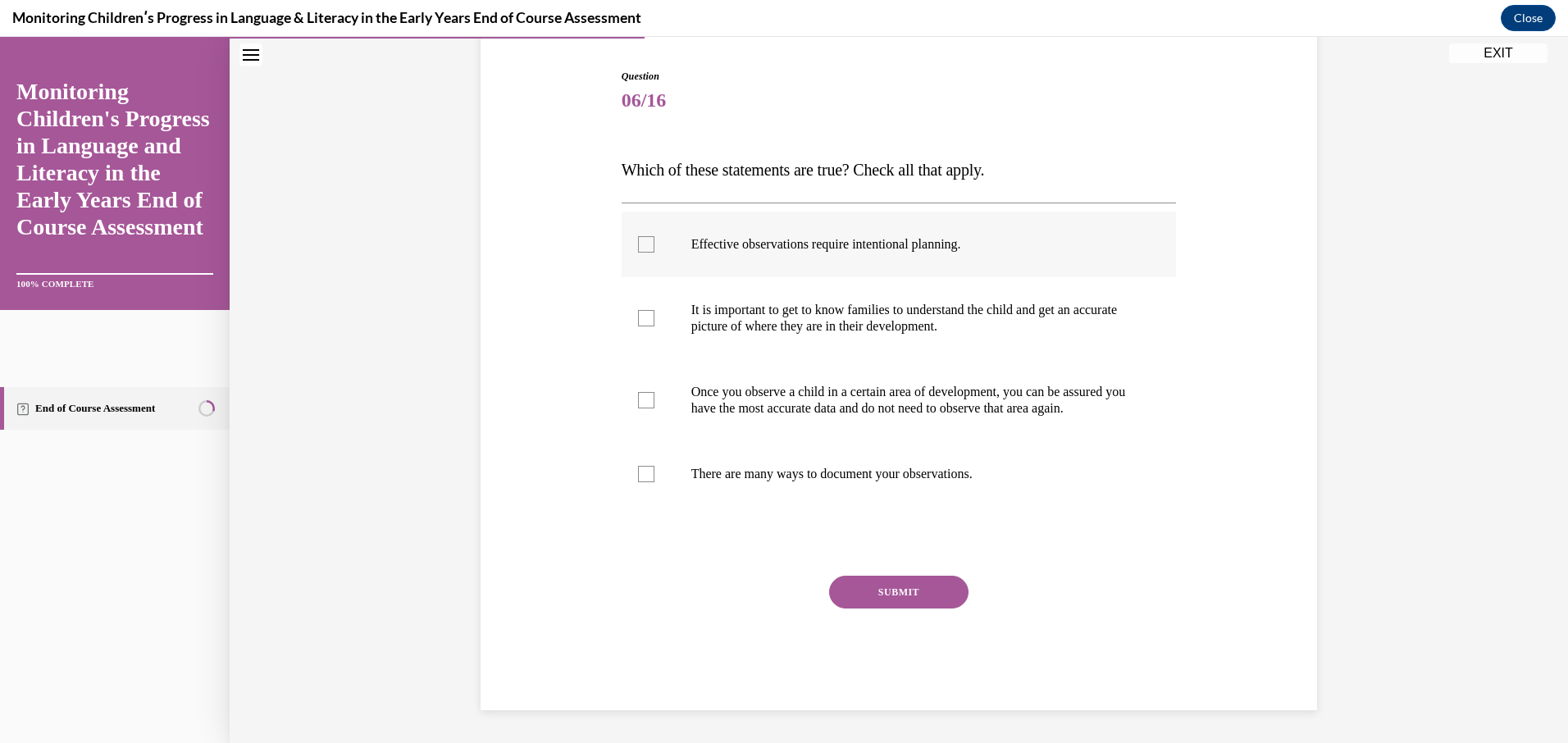
click at [638, 236] on div at bounding box center [646, 245] width 17 height 17
click at [638, 236] on input "Effective observations require intentional planning." at bounding box center [646, 245] width 17 height 17
checkbox input "true"
click at [640, 311] on label "It is important to get to know families to understand the child and get an accu…" at bounding box center [899, 318] width 555 height 82
click at [640, 311] on input "It is important to get to know families to understand the child and get an accu…" at bounding box center [646, 318] width 17 height 17
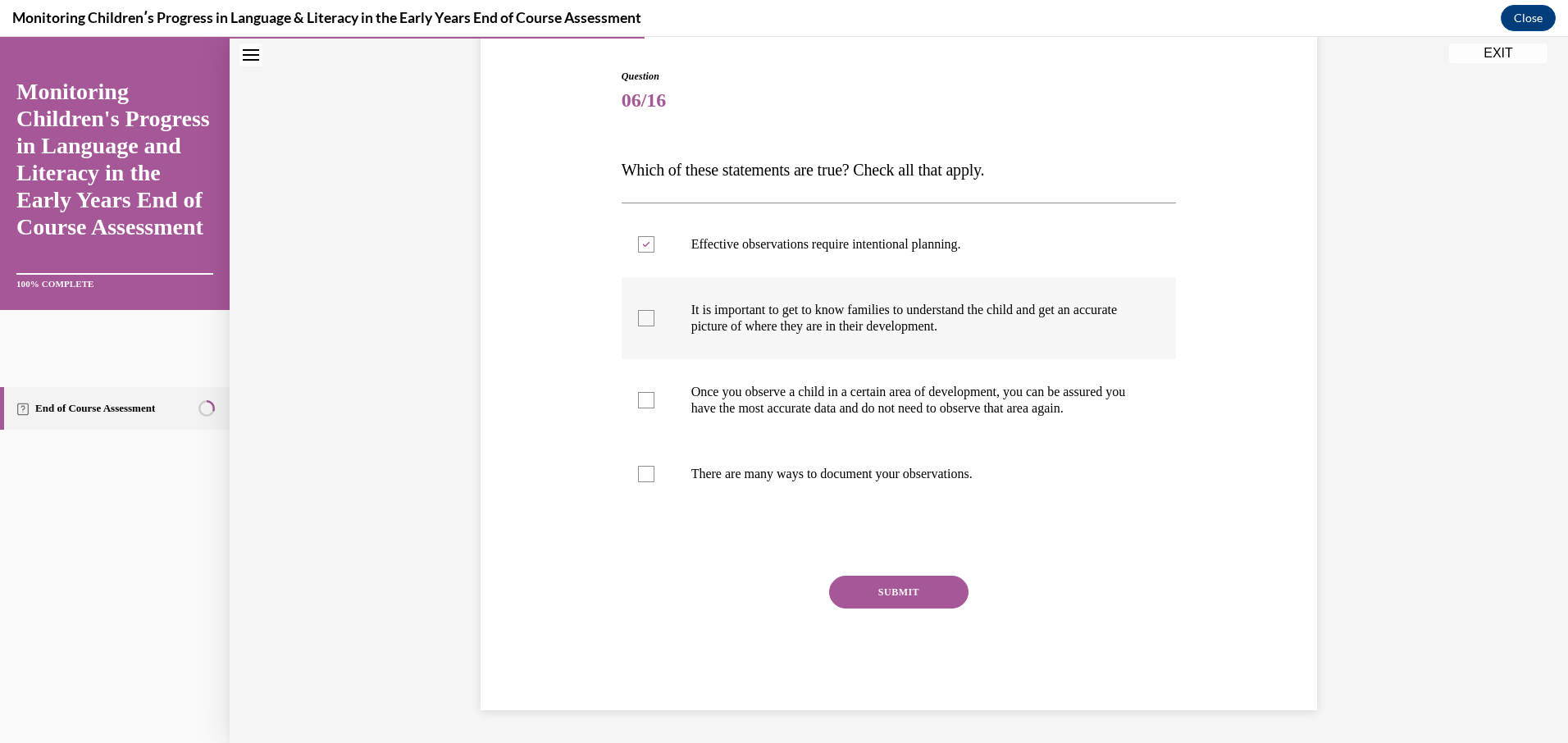
checkbox input "true"
click at [638, 473] on div at bounding box center [646, 474] width 17 height 17
click at [638, 473] on input "There are many ways to document your observations." at bounding box center [646, 474] width 17 height 17
checkbox input "true"
click at [870, 592] on button "SUBMIT" at bounding box center [898, 592] width 139 height 33
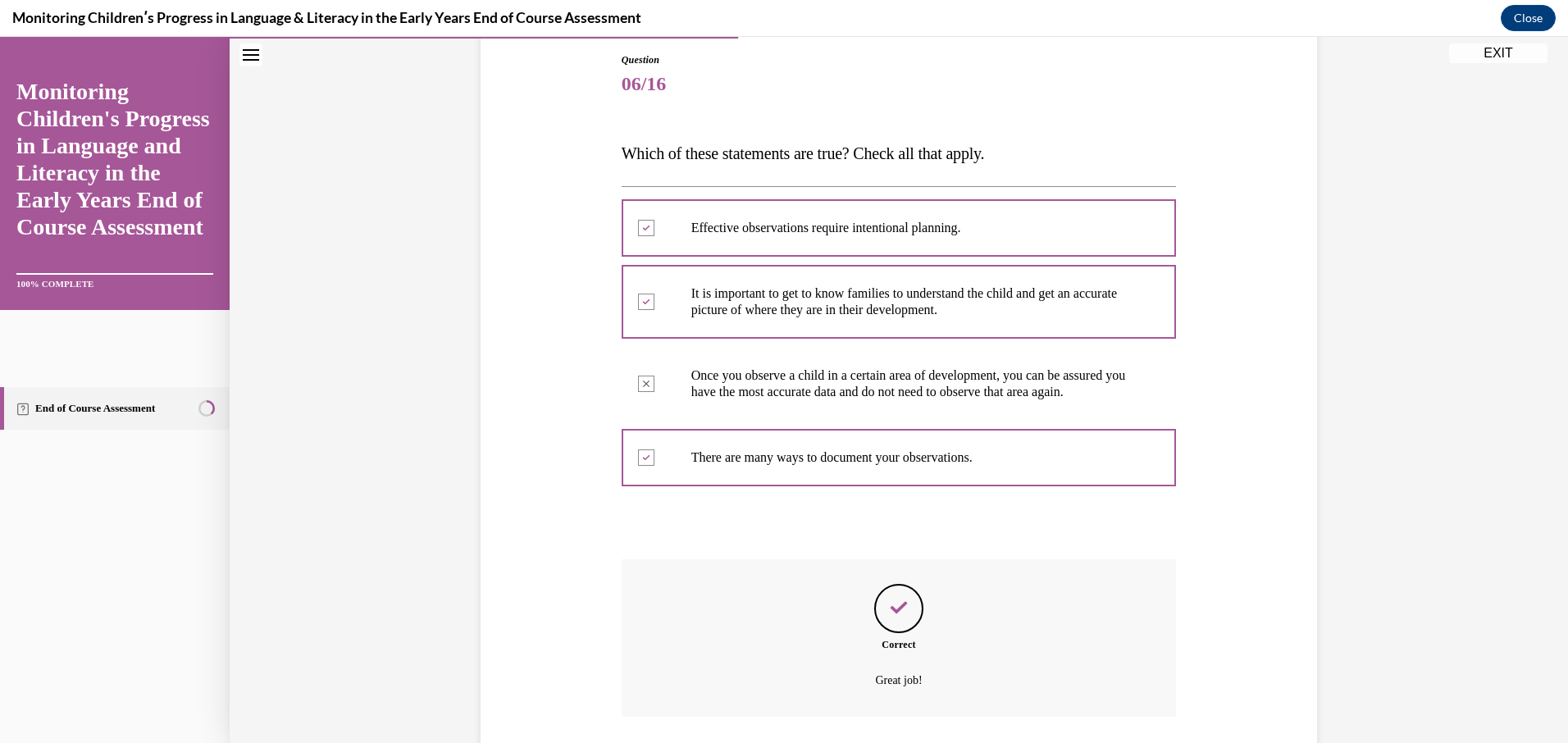
scroll to position [308, 0]
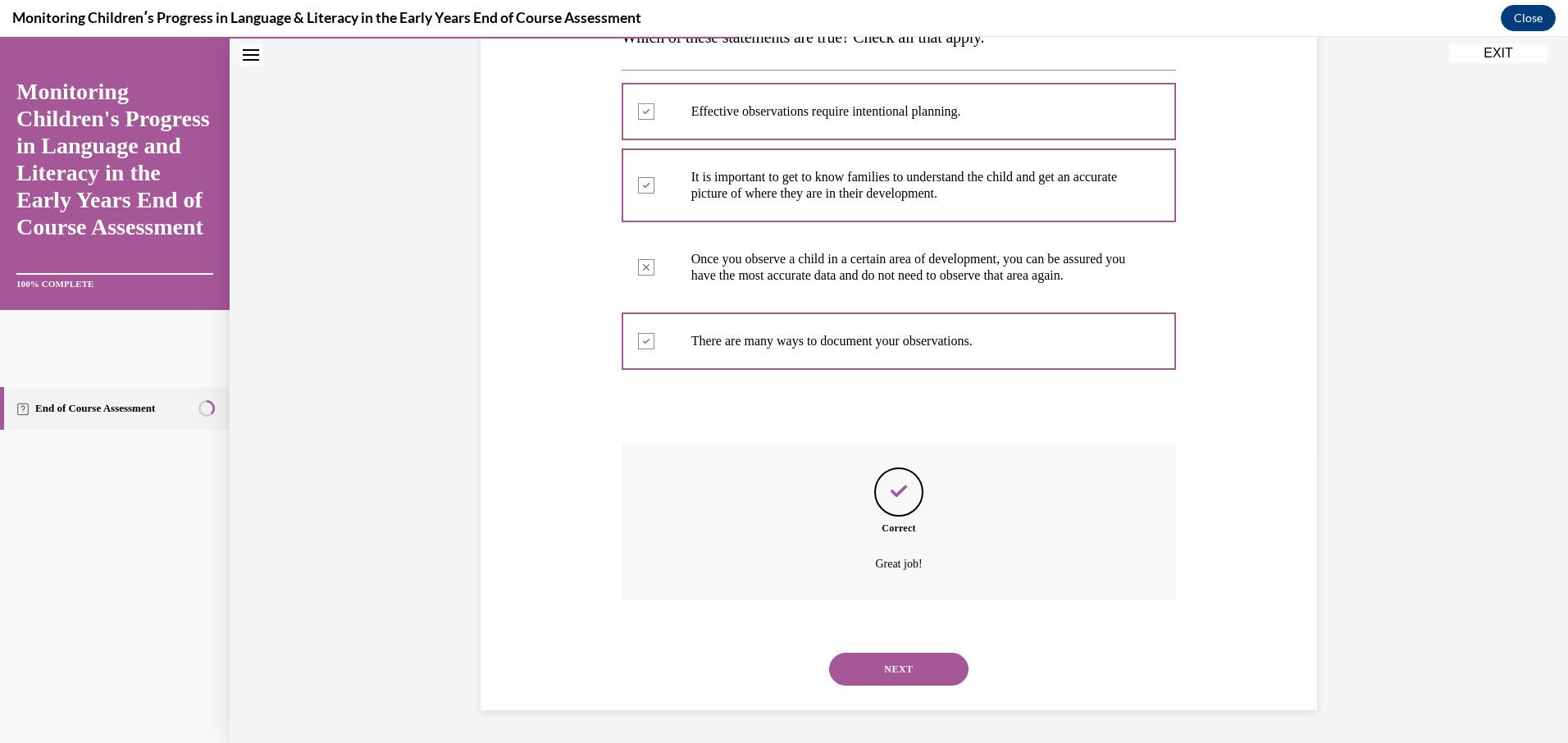
click at [865, 655] on button "NEXT" at bounding box center [898, 669] width 139 height 33
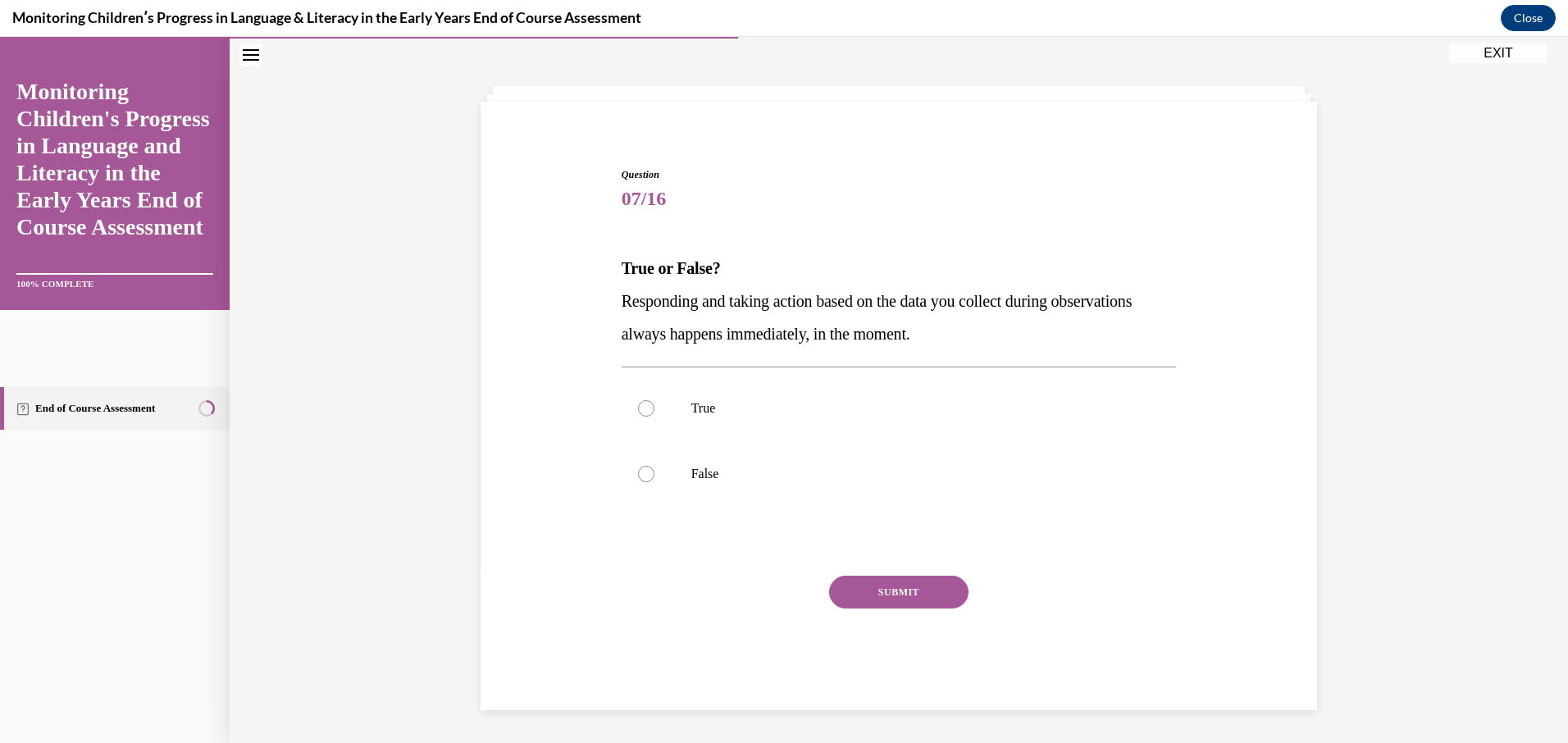
scroll to position [61, 0]
click at [638, 470] on div at bounding box center [646, 474] width 17 height 17
click at [638, 470] on input "False" at bounding box center [646, 474] width 17 height 17
radio input "true"
click at [854, 598] on button "SUBMIT" at bounding box center [898, 592] width 139 height 33
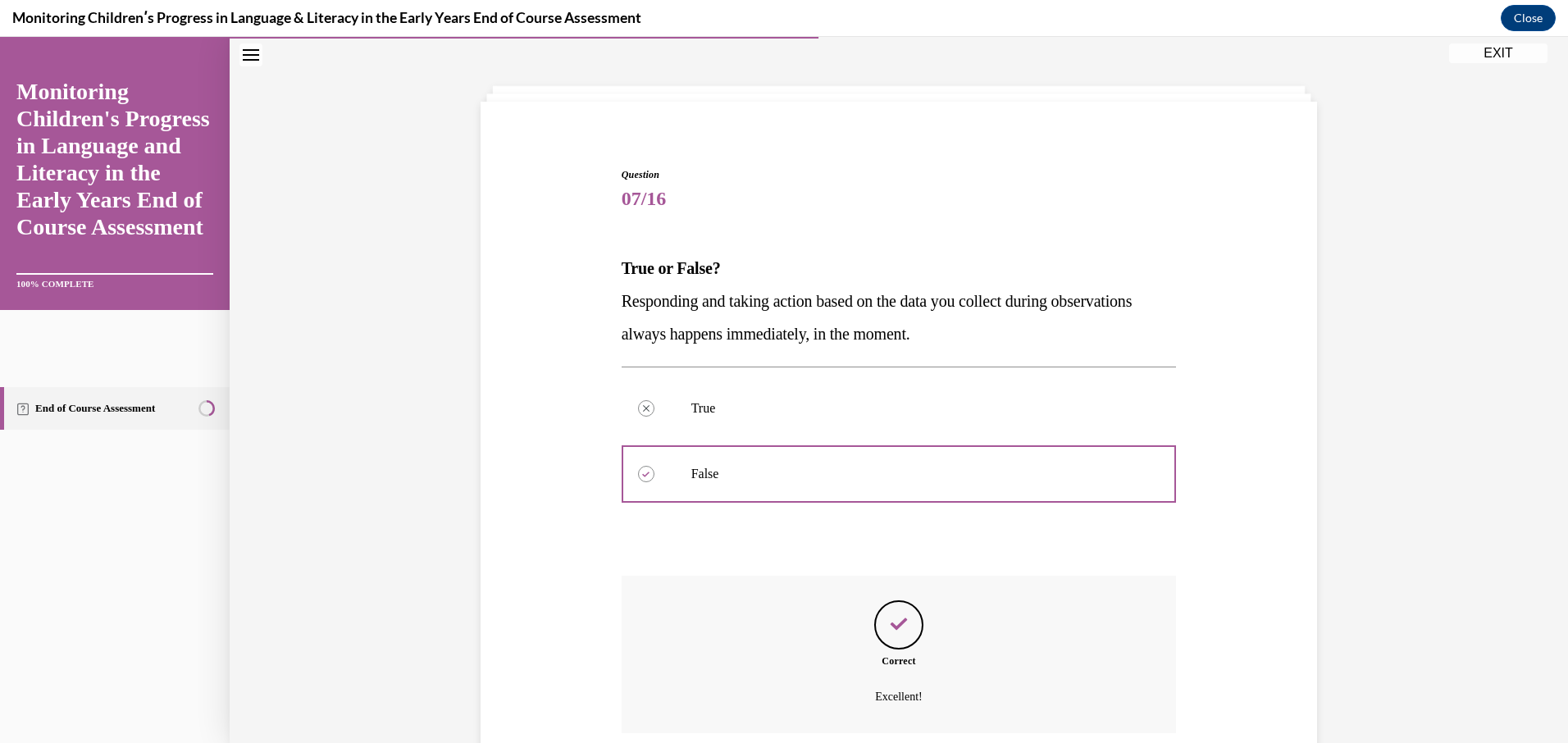
scroll to position [194, 0]
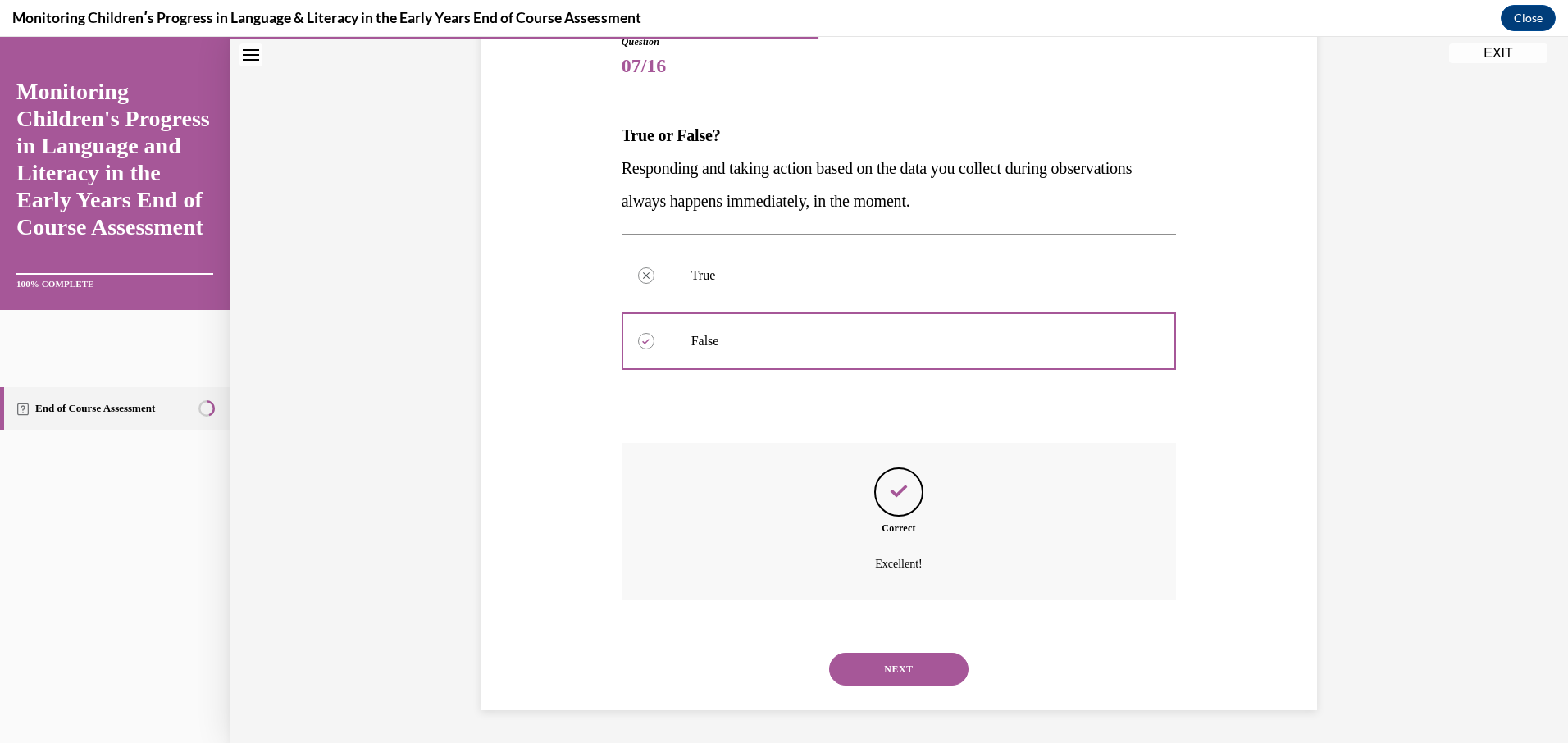
click at [858, 658] on button "NEXT" at bounding box center [898, 669] width 139 height 33
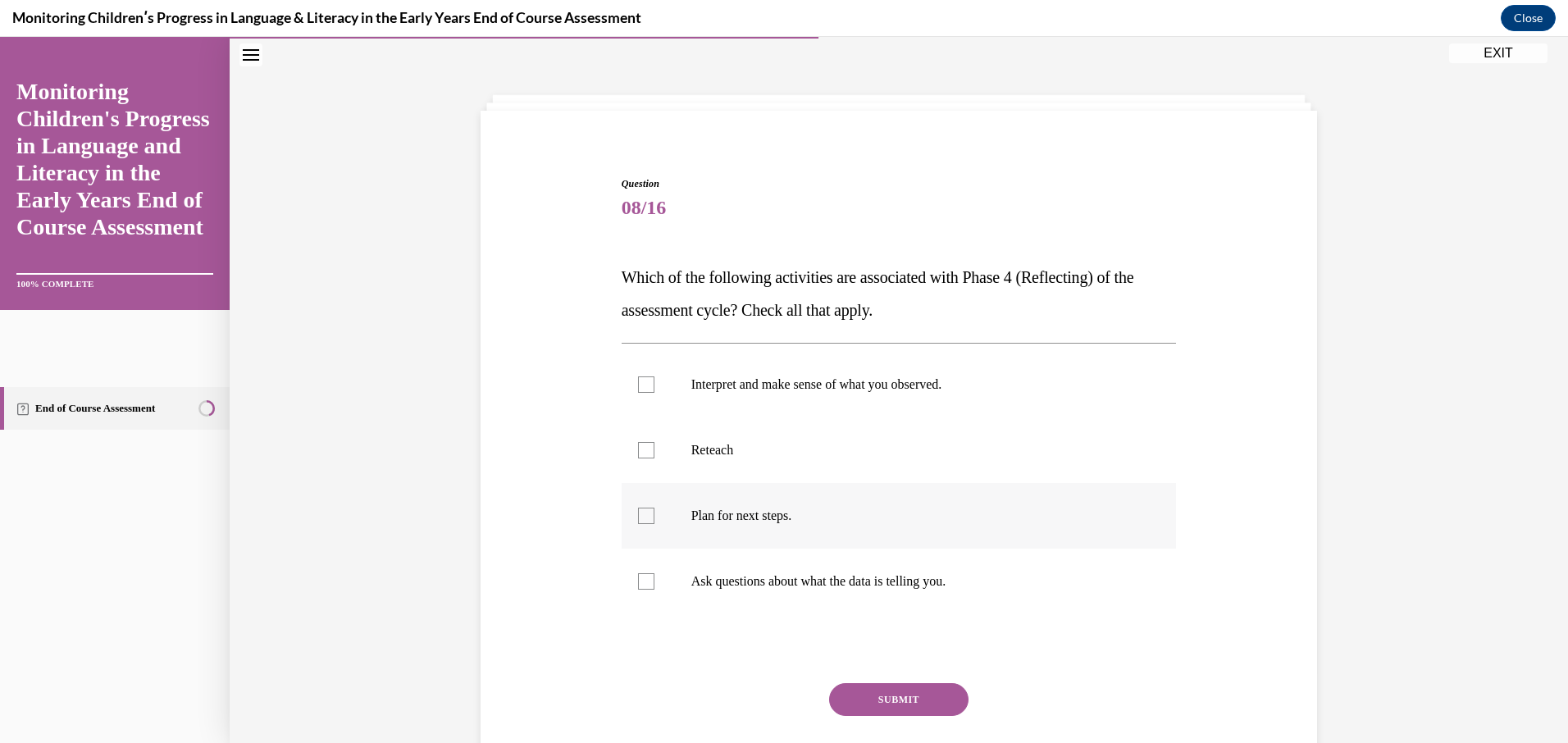
scroll to position [61, 0]
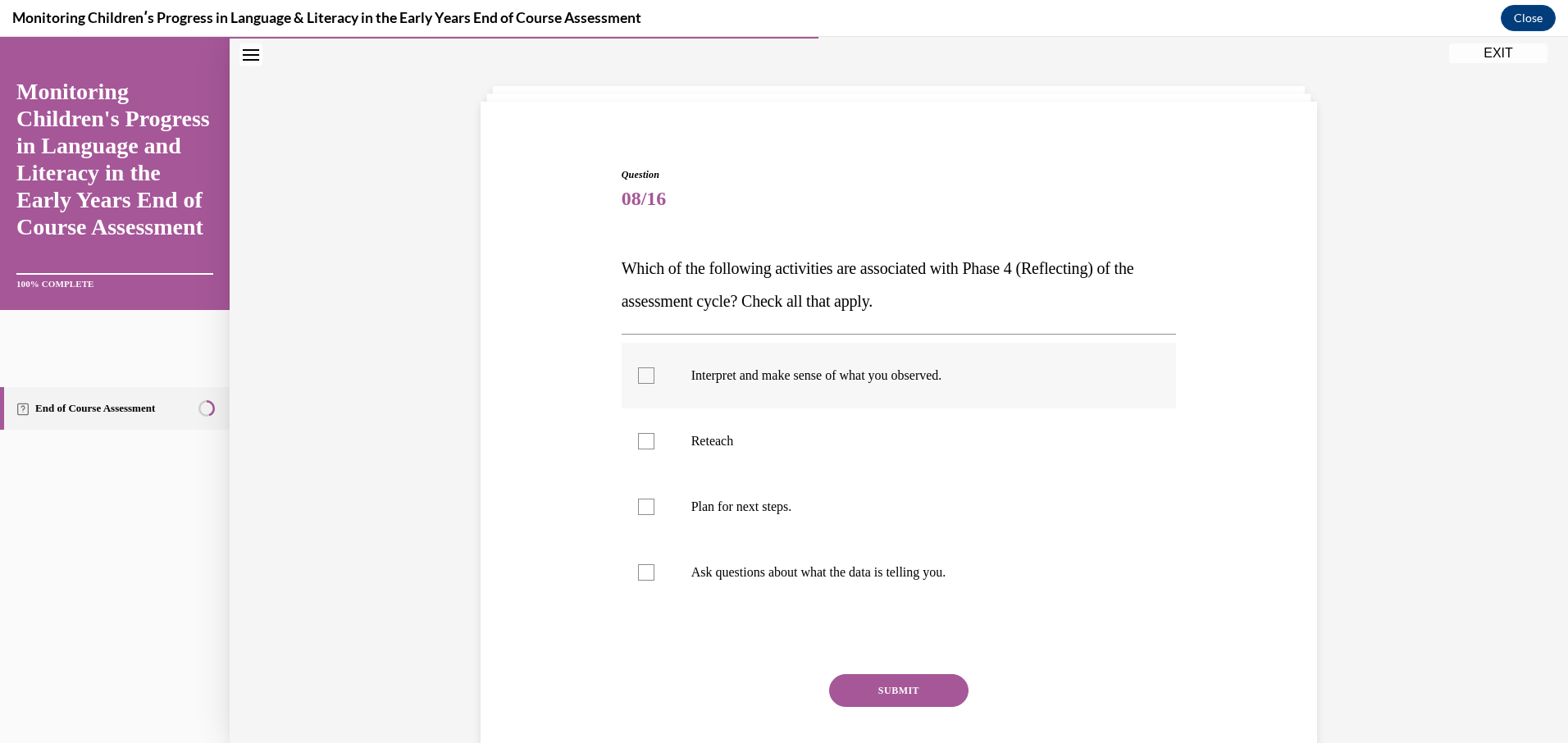
click at [644, 380] on div at bounding box center [646, 376] width 17 height 17
click at [644, 380] on input "Interpret and make sense of what you observed." at bounding box center [646, 376] width 17 height 17
checkbox input "true"
click at [643, 508] on div at bounding box center [646, 507] width 17 height 17
click at [643, 508] on input "Plan for next steps." at bounding box center [646, 507] width 17 height 17
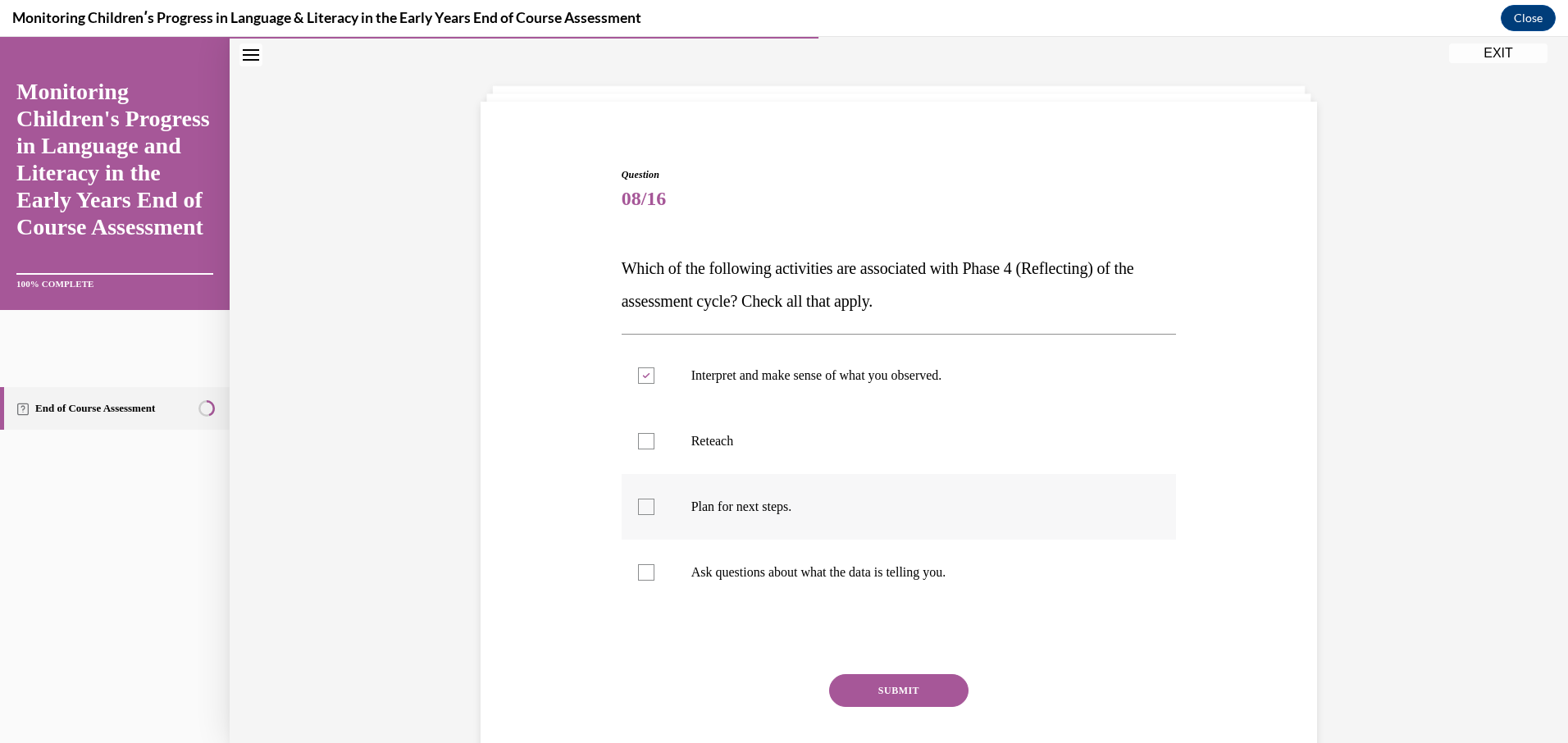
checkbox input "true"
click at [854, 690] on button "SUBMIT" at bounding box center [898, 690] width 139 height 33
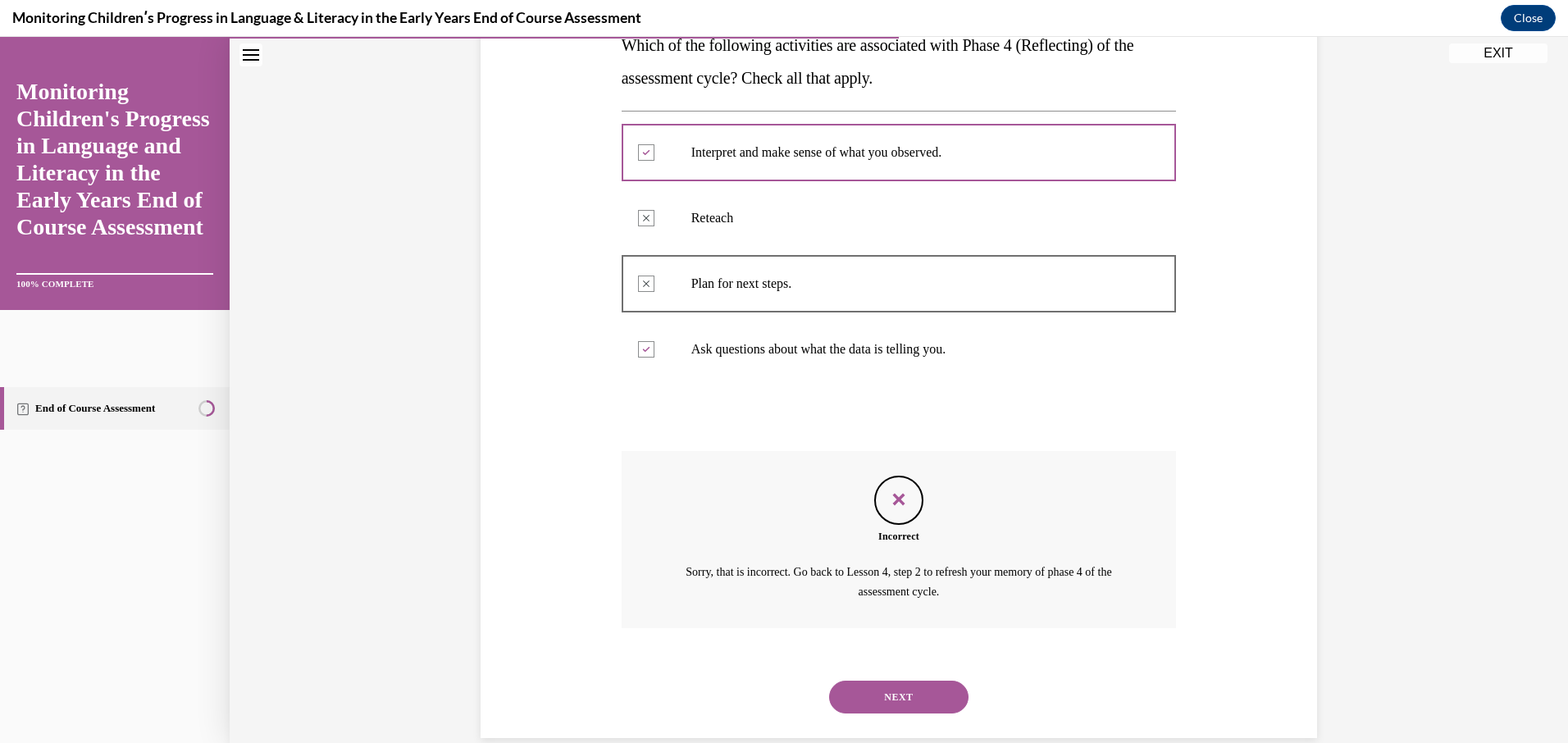
scroll to position [311, 0]
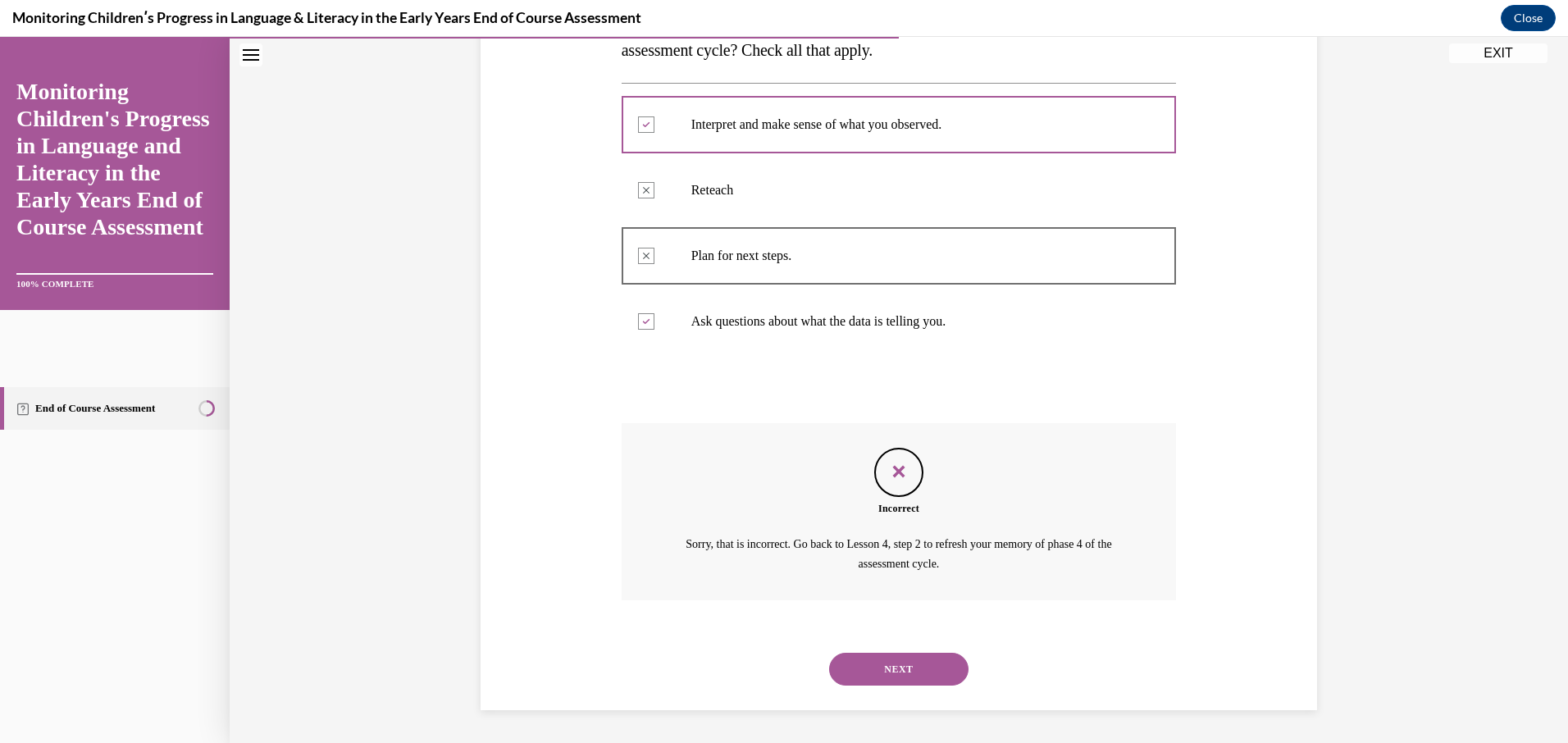
click at [905, 670] on button "NEXT" at bounding box center [898, 669] width 139 height 33
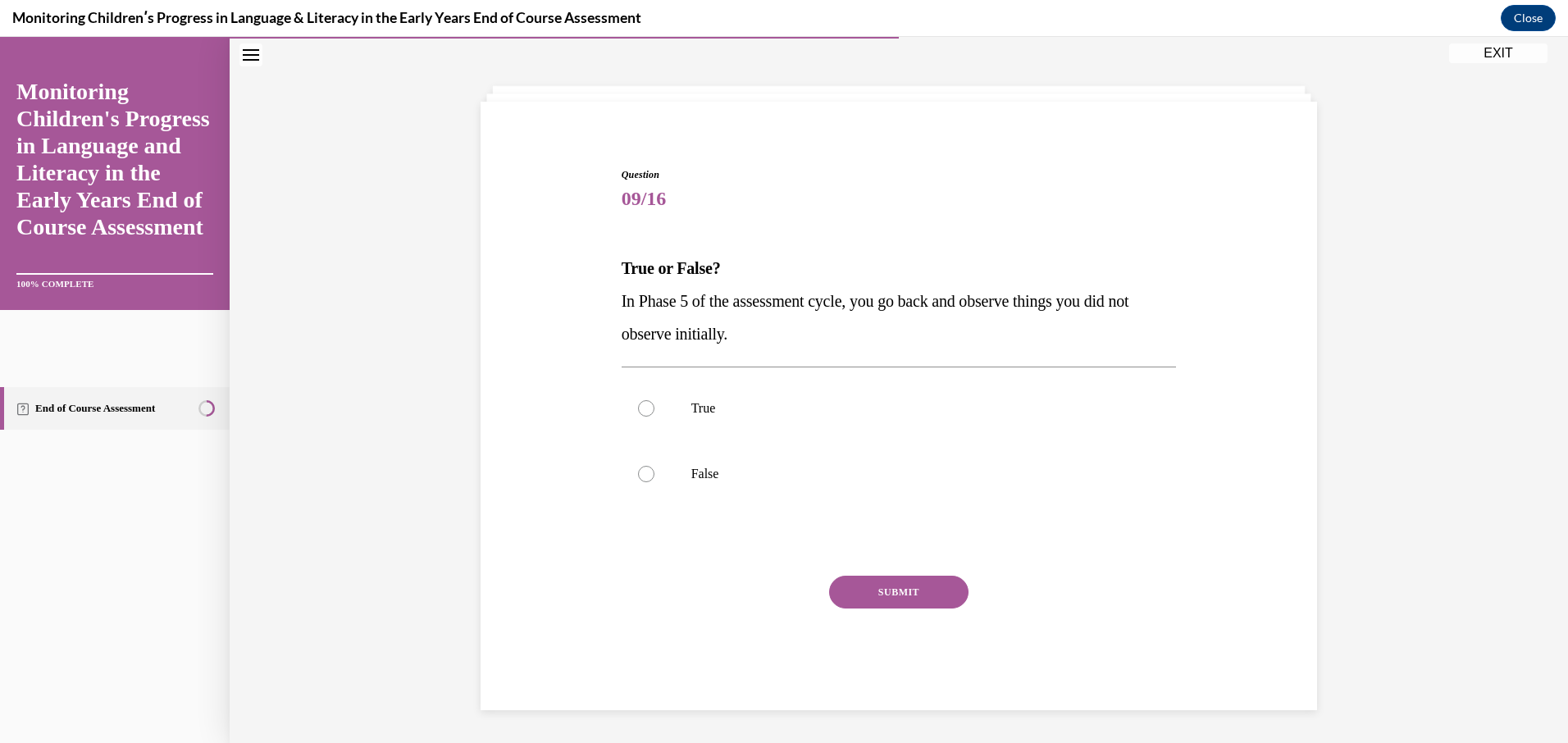
scroll to position [61, 0]
click at [648, 482] on label "False" at bounding box center [899, 474] width 555 height 66
click at [648, 482] on input "False" at bounding box center [646, 474] width 17 height 17
radio input "true"
click at [884, 586] on button "SUBMIT" at bounding box center [898, 592] width 139 height 33
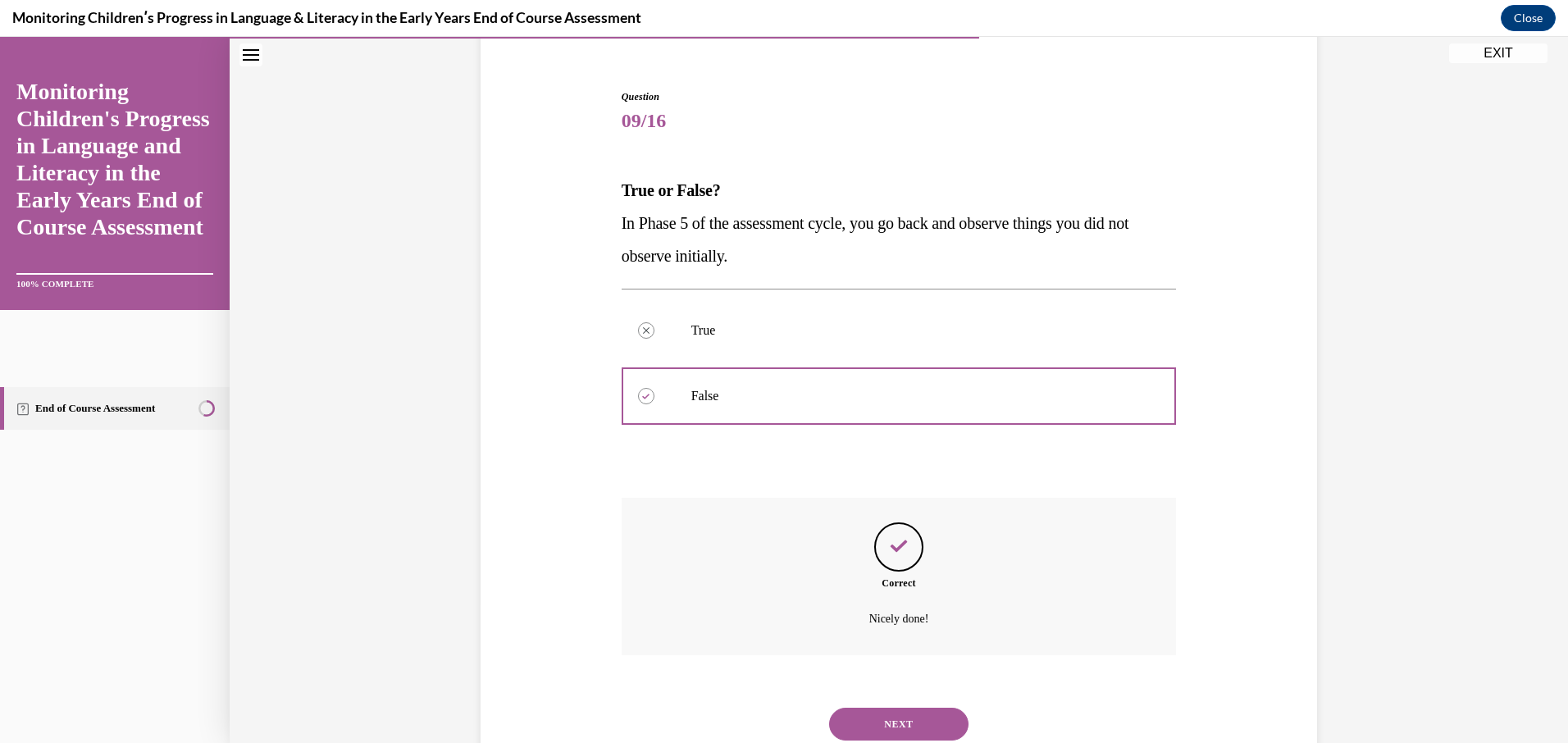
scroll to position [194, 0]
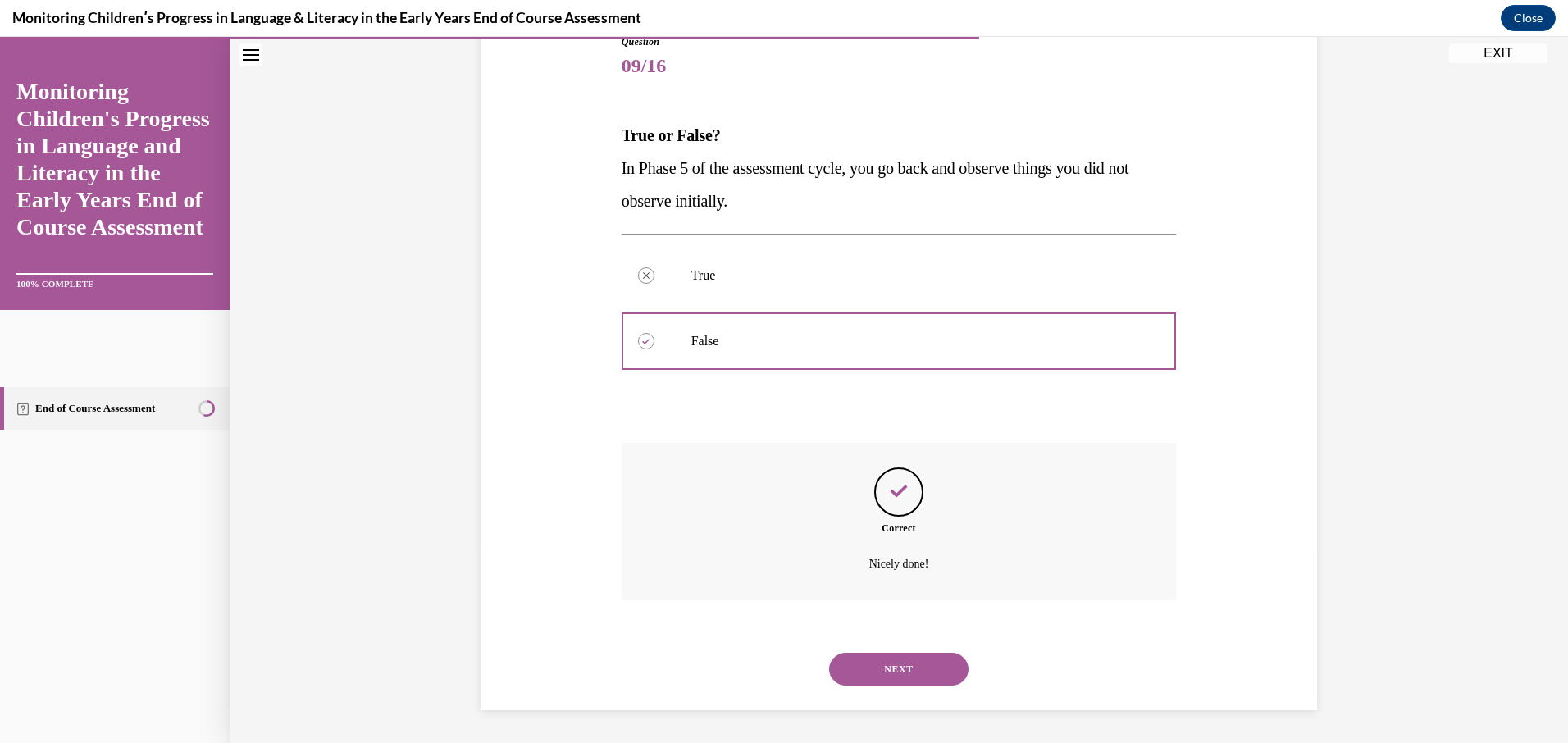
click at [894, 672] on button "NEXT" at bounding box center [898, 669] width 139 height 33
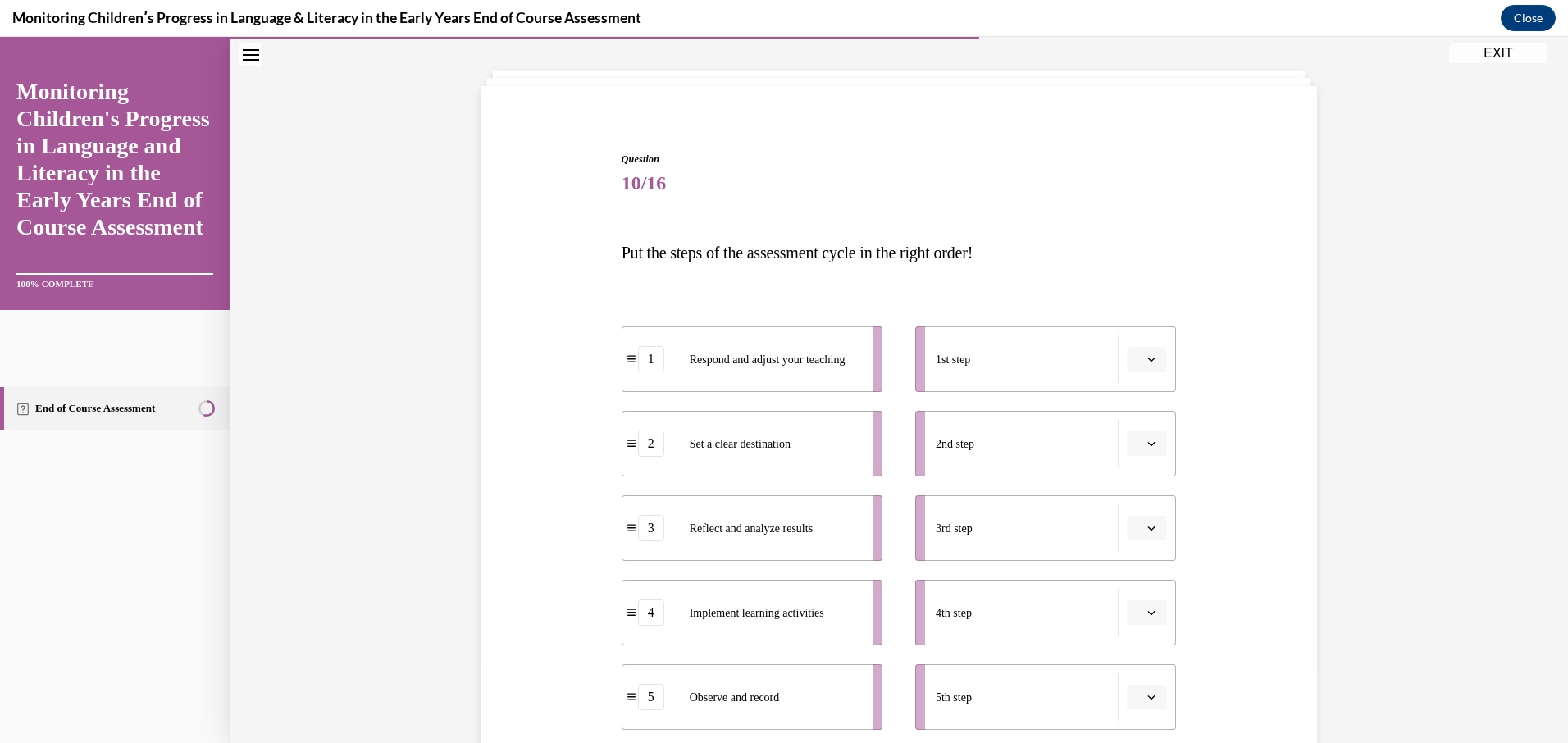
scroll to position [85, 0]
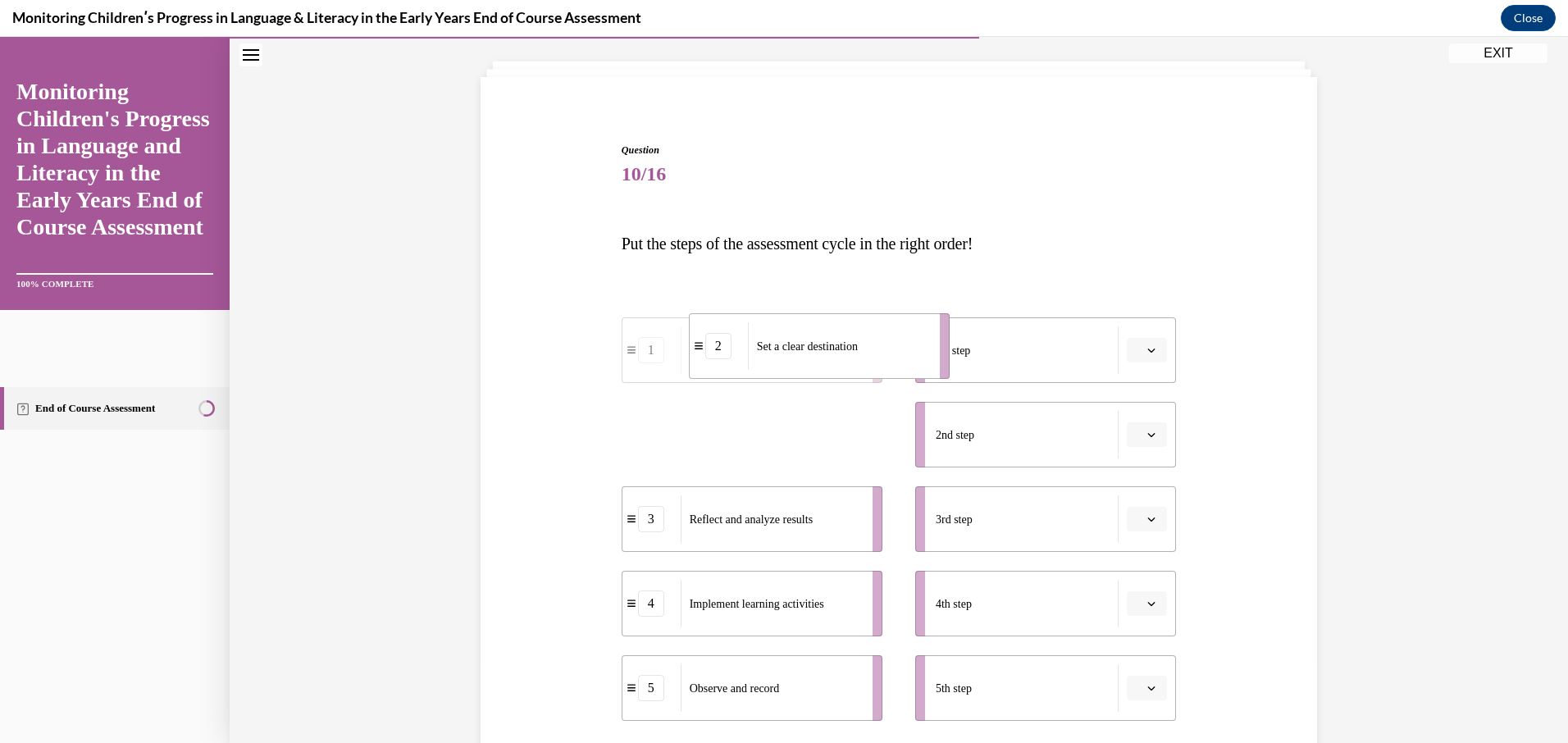
drag, startPoint x: 864, startPoint y: 445, endPoint x: 930, endPoint y: 356, distance: 110.8
click at [930, 356] on li "2 Set a clear destination" at bounding box center [819, 346] width 260 height 66
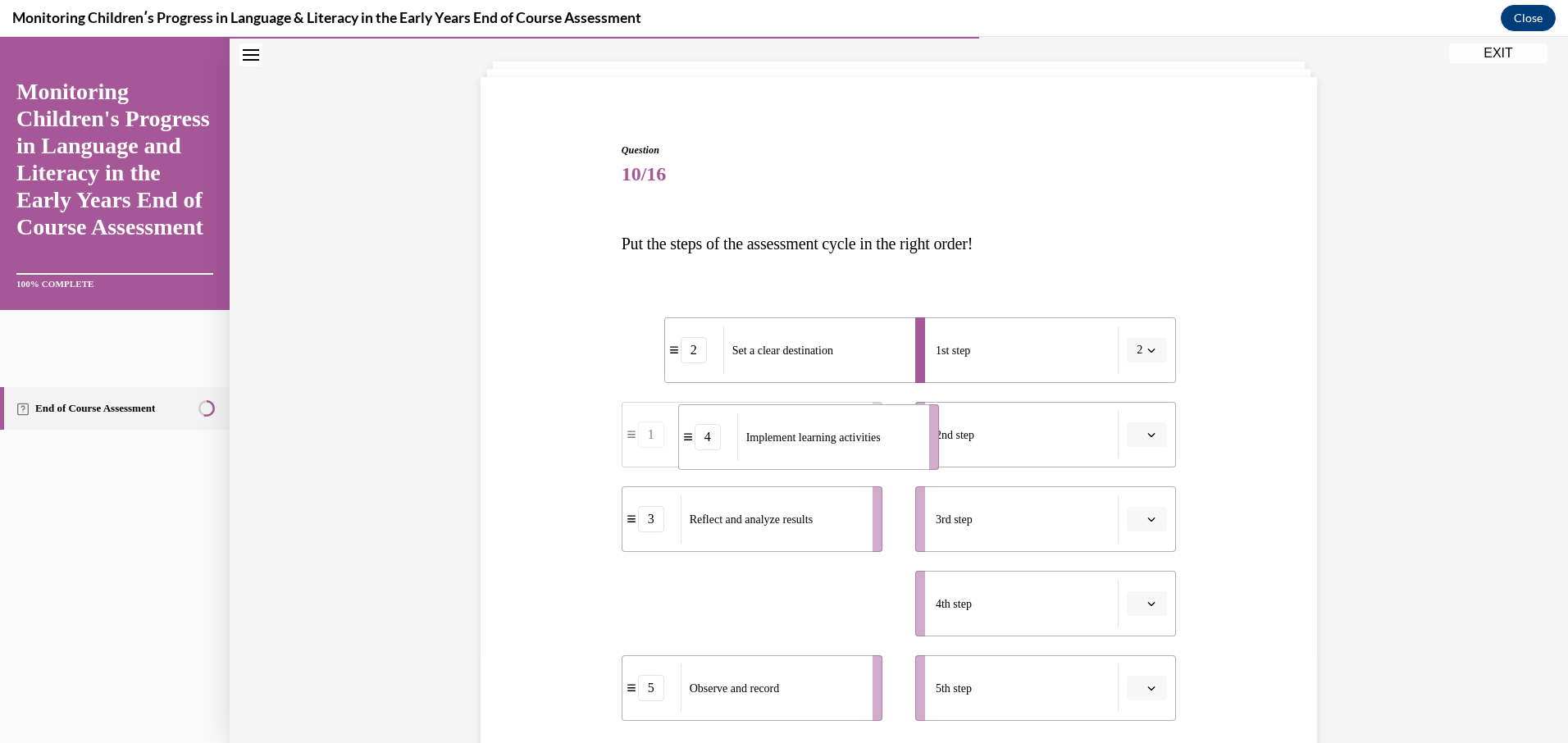
drag, startPoint x: 856, startPoint y: 617, endPoint x: 915, endPoint y: 446, distance: 180.9
click at [915, 446] on li "4 Implement learning activities" at bounding box center [809, 437] width 260 height 66
drag, startPoint x: 707, startPoint y: 626, endPoint x: 835, endPoint y: 540, distance: 154.2
click at [835, 540] on div "Respond and adjust your teaching" at bounding box center [900, 518] width 181 height 48
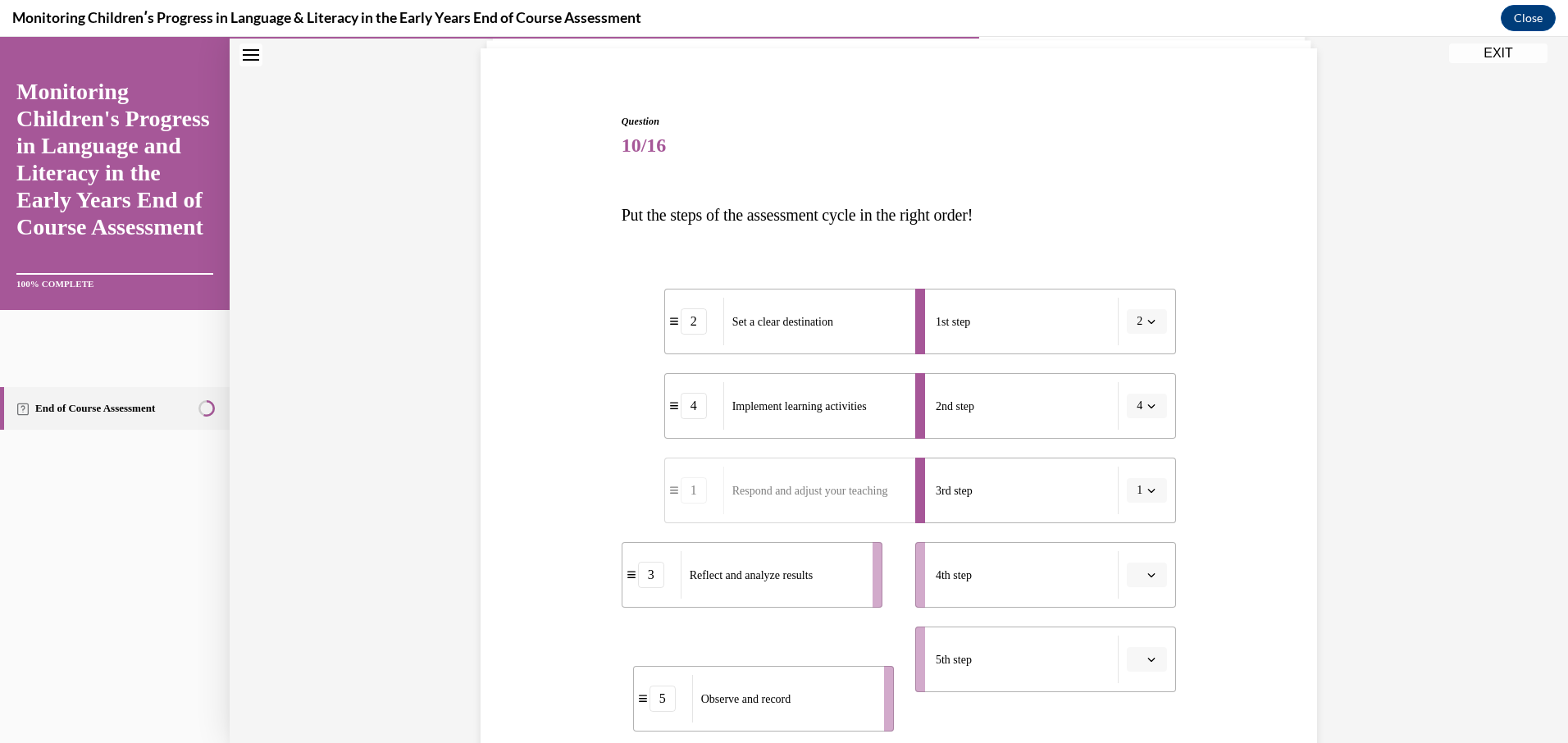
scroll to position [130, 0]
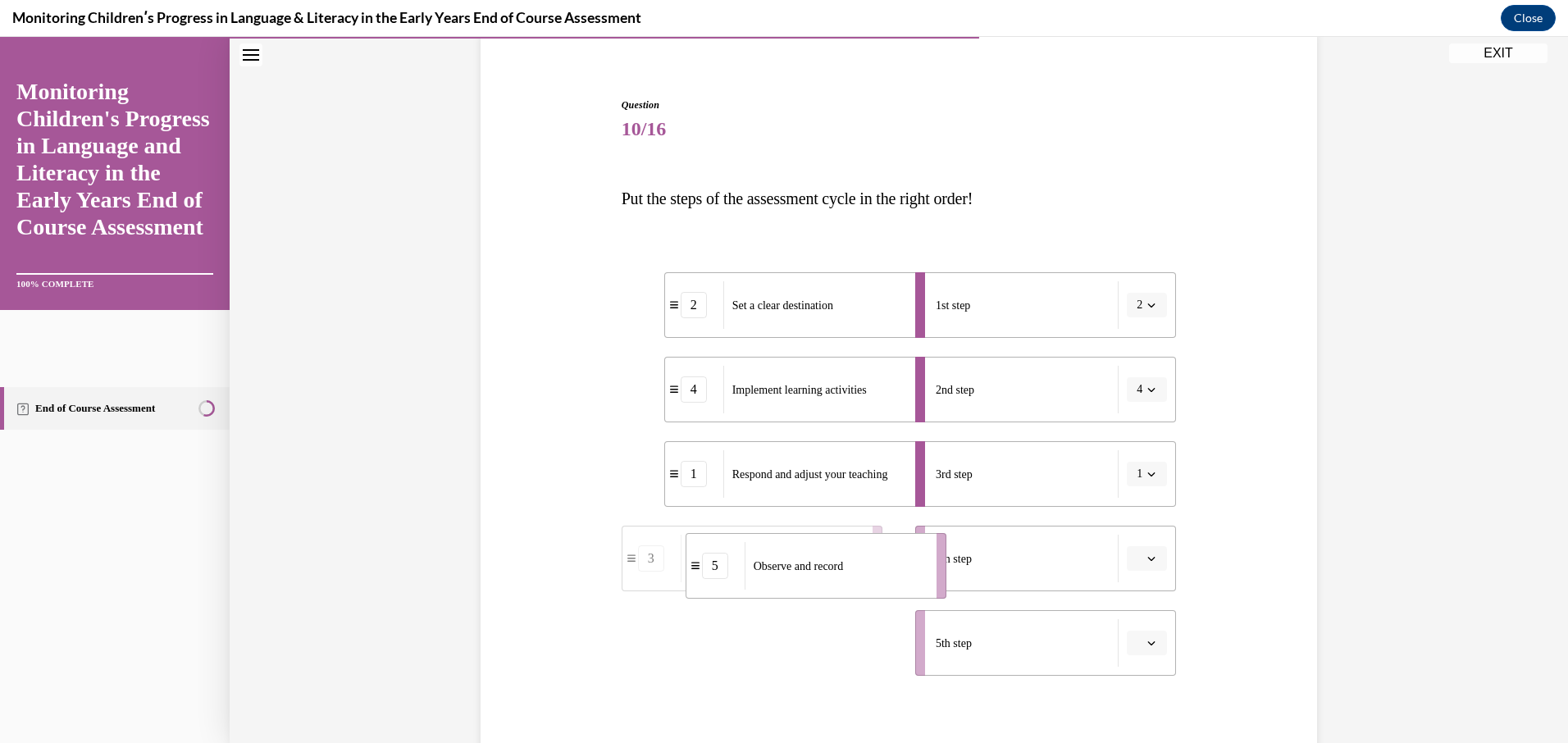
drag, startPoint x: 840, startPoint y: 711, endPoint x: 904, endPoint y: 571, distance: 153.9
click at [904, 571] on li "5 Observe and record" at bounding box center [815, 566] width 260 height 66
drag, startPoint x: 856, startPoint y: 637, endPoint x: 918, endPoint y: 639, distance: 62.0
click at [918, 639] on li "3 Reflect and analyze results" at bounding box center [805, 645] width 260 height 66
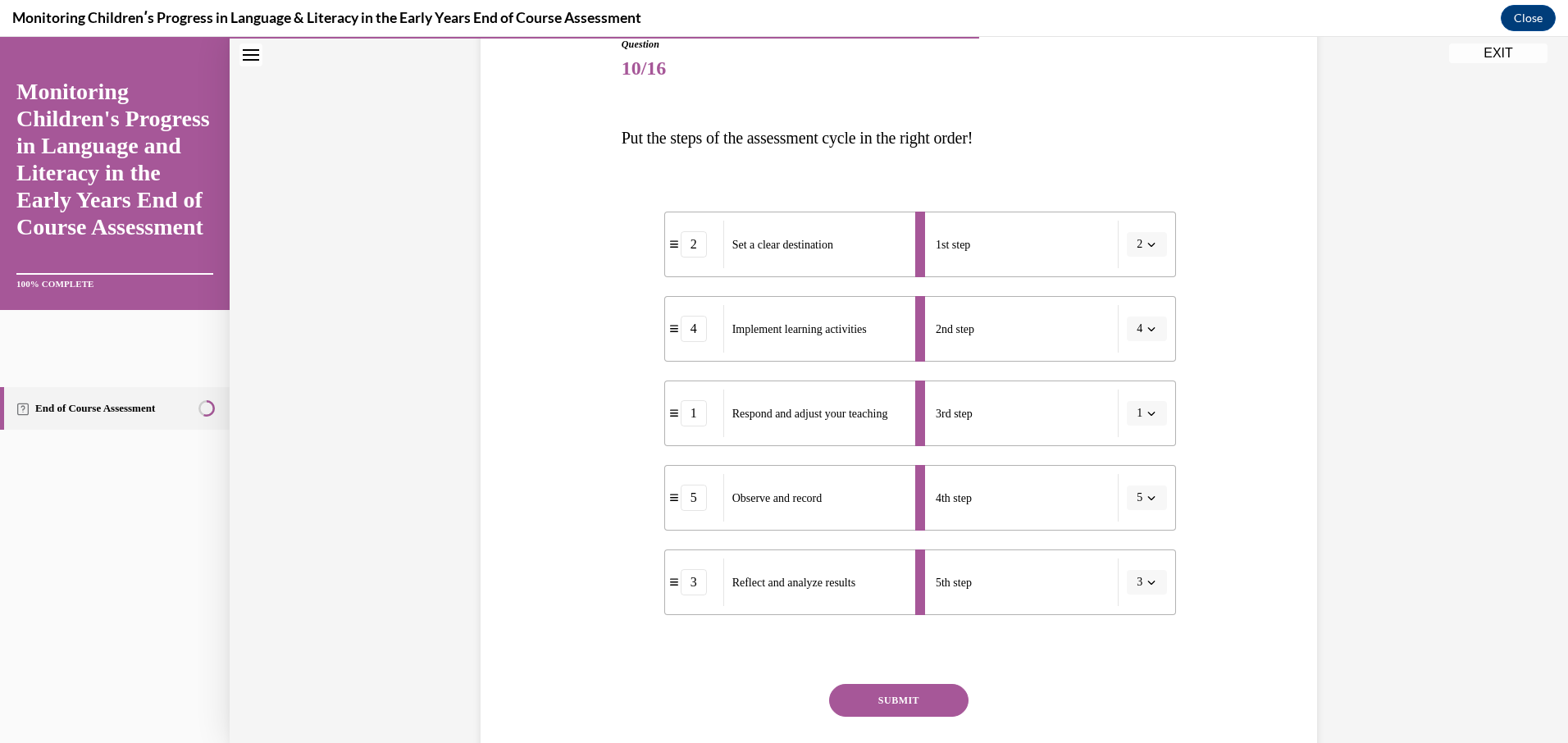
scroll to position [300, 0]
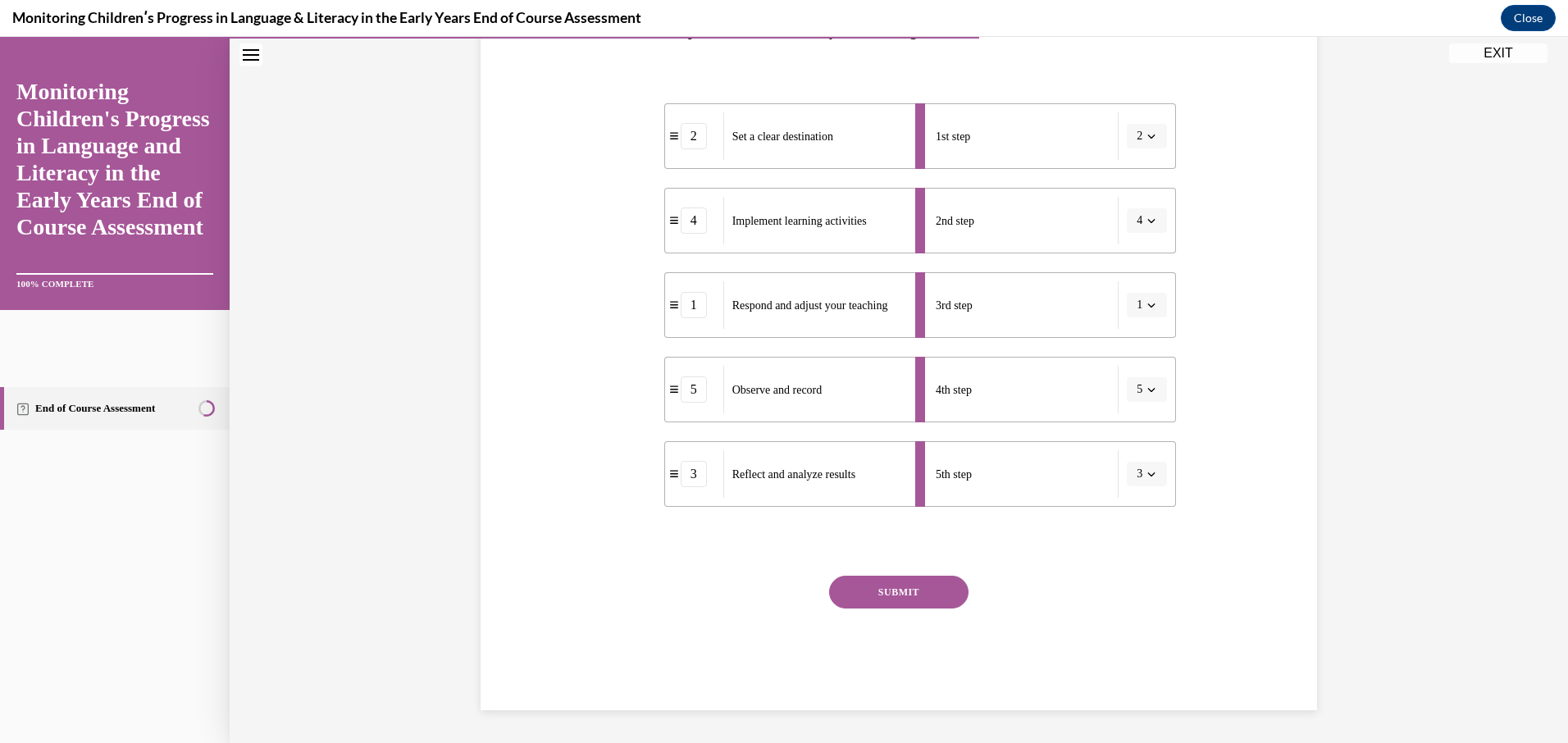
click at [898, 591] on button "SUBMIT" at bounding box center [898, 592] width 139 height 33
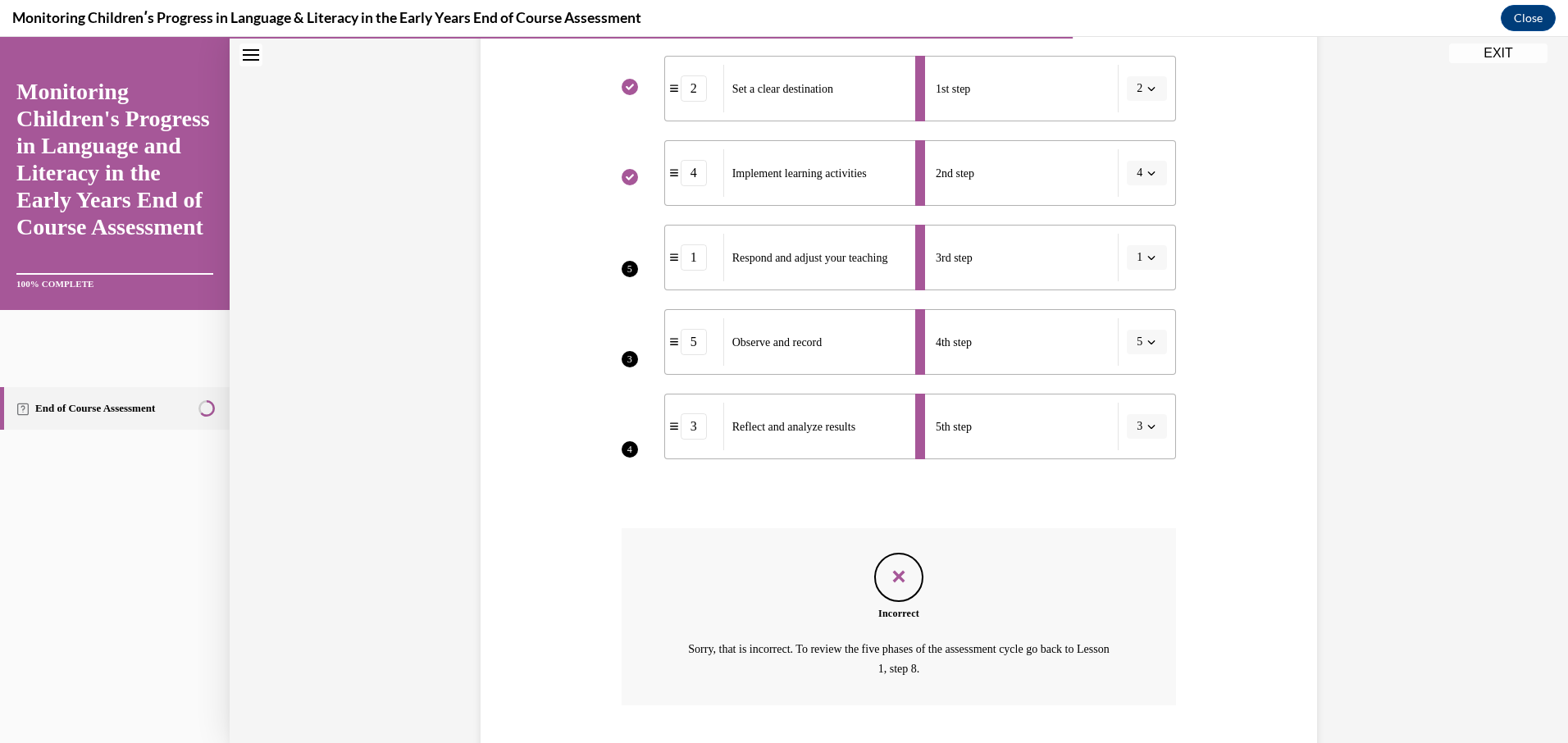
scroll to position [429, 0]
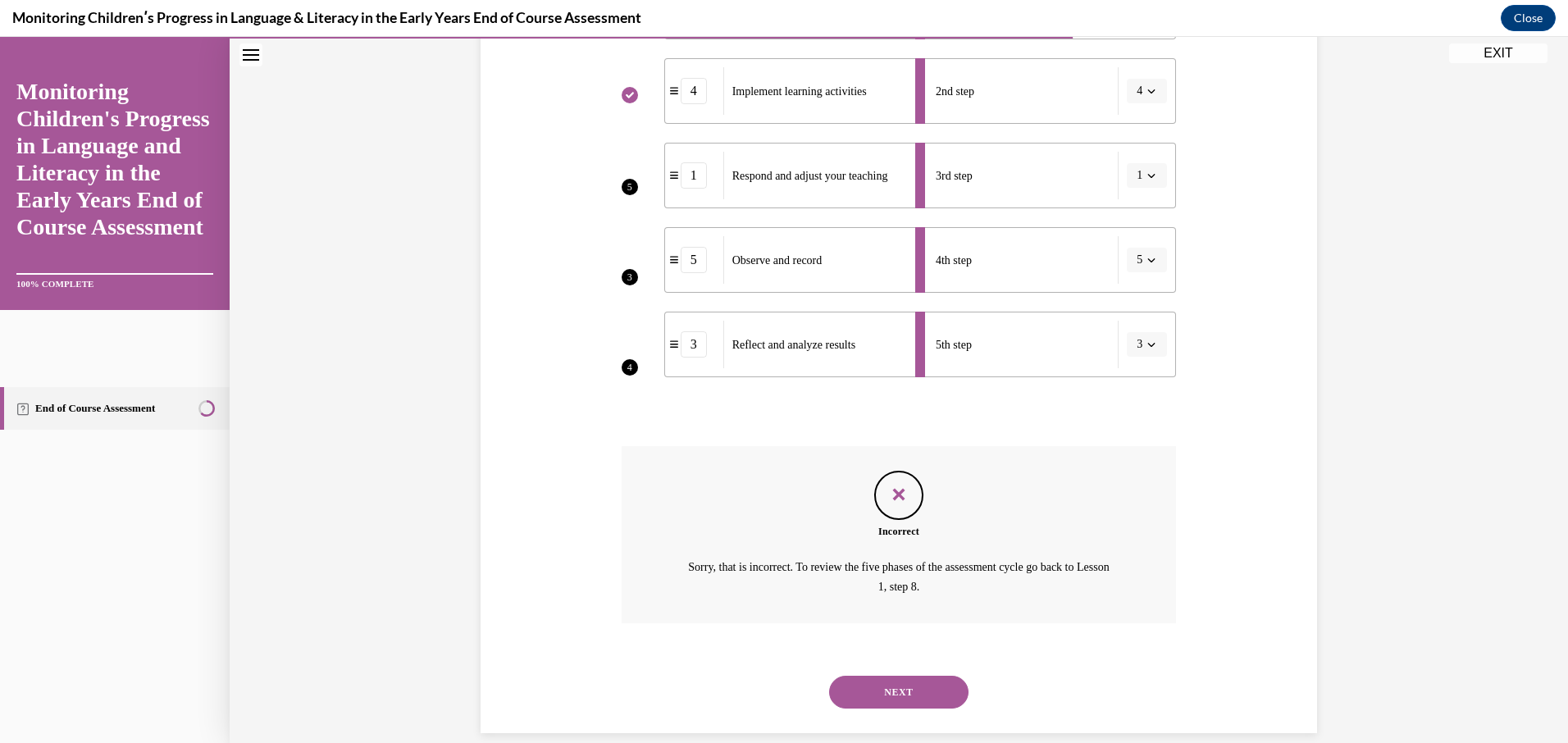
click at [876, 688] on button "NEXT" at bounding box center [898, 692] width 139 height 33
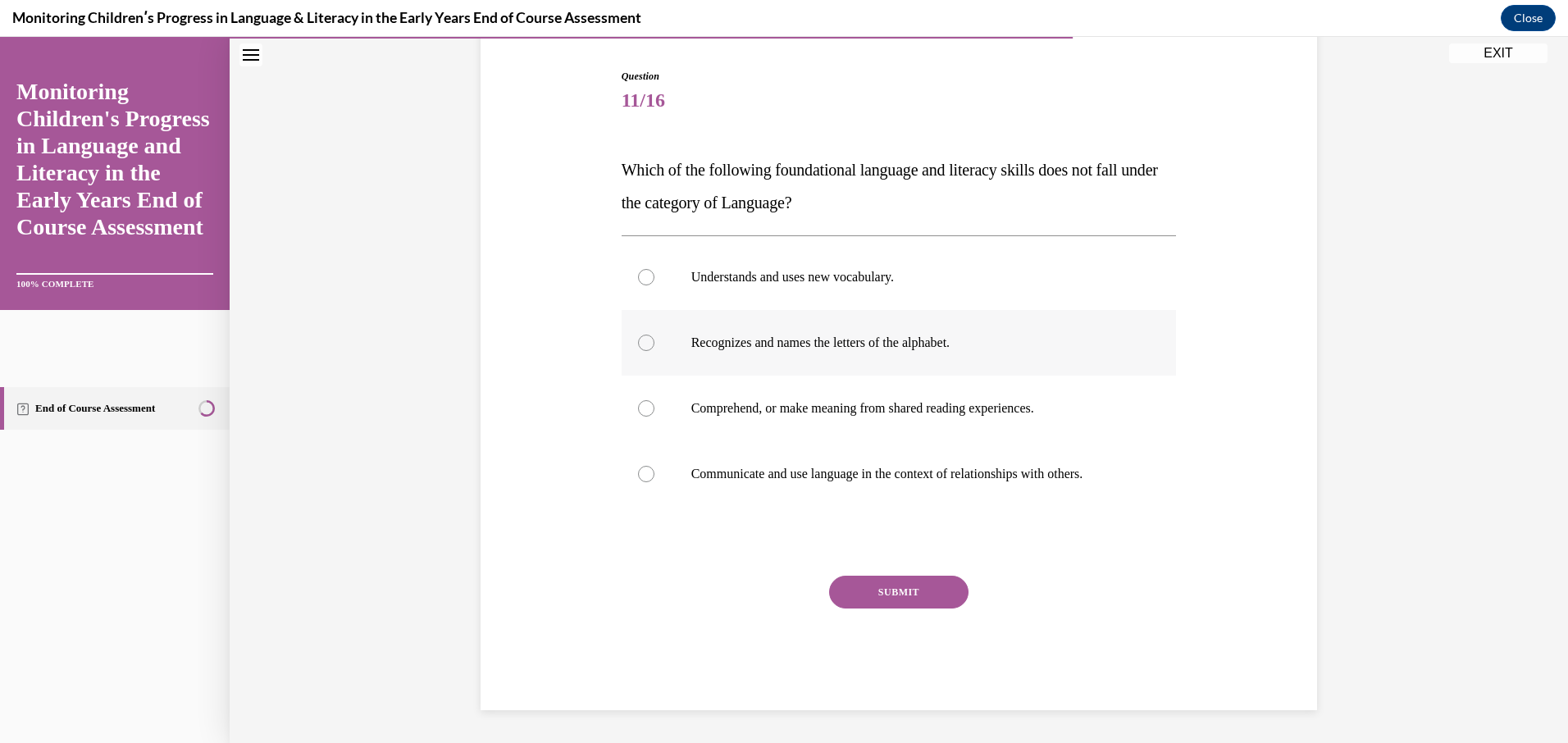
click at [638, 337] on div at bounding box center [646, 343] width 17 height 17
click at [638, 337] on input "Recognizes and names the letters of the alphabet." at bounding box center [646, 343] width 17 height 17
radio input "true"
click at [873, 589] on button "SUBMIT" at bounding box center [898, 592] width 139 height 33
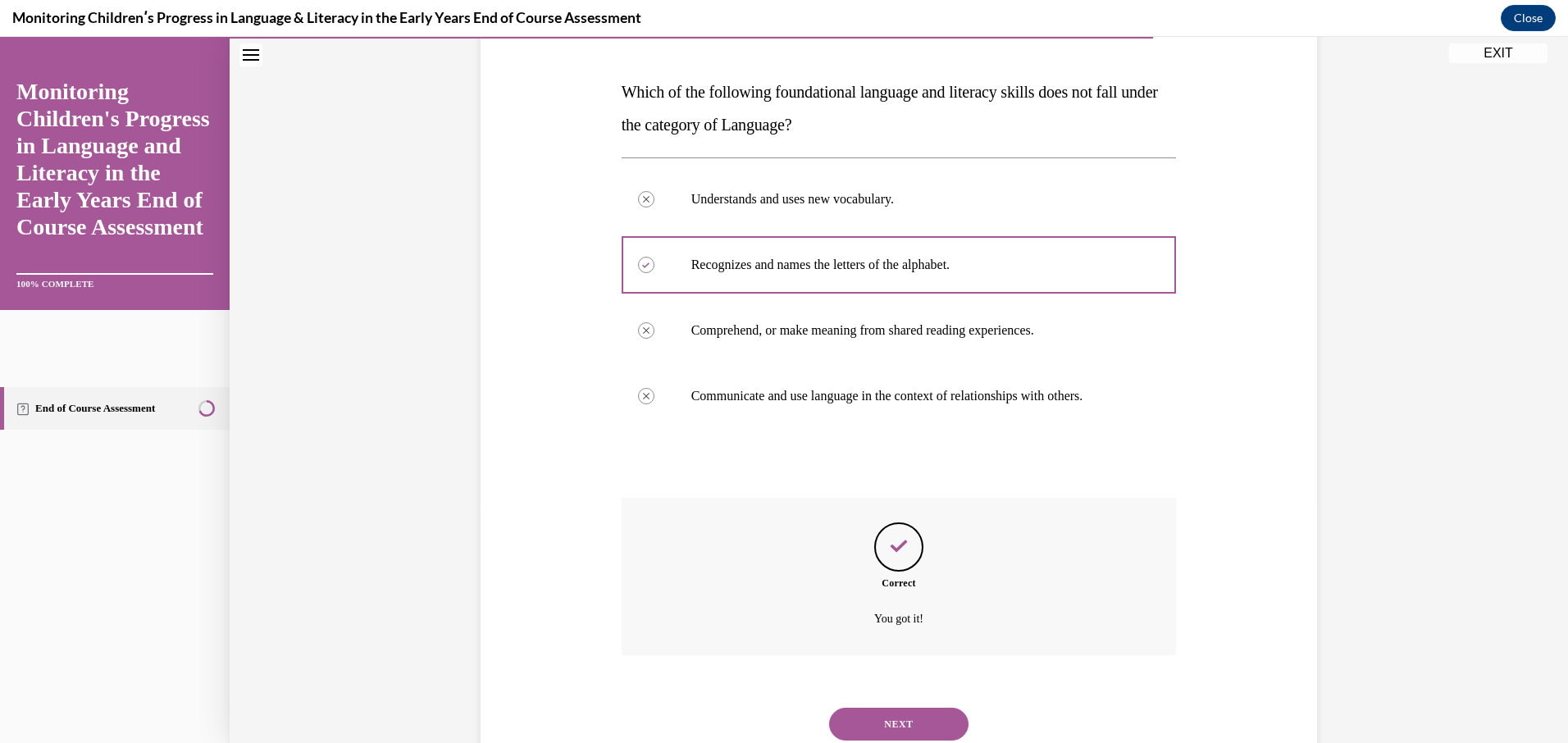
scroll to position [292, 0]
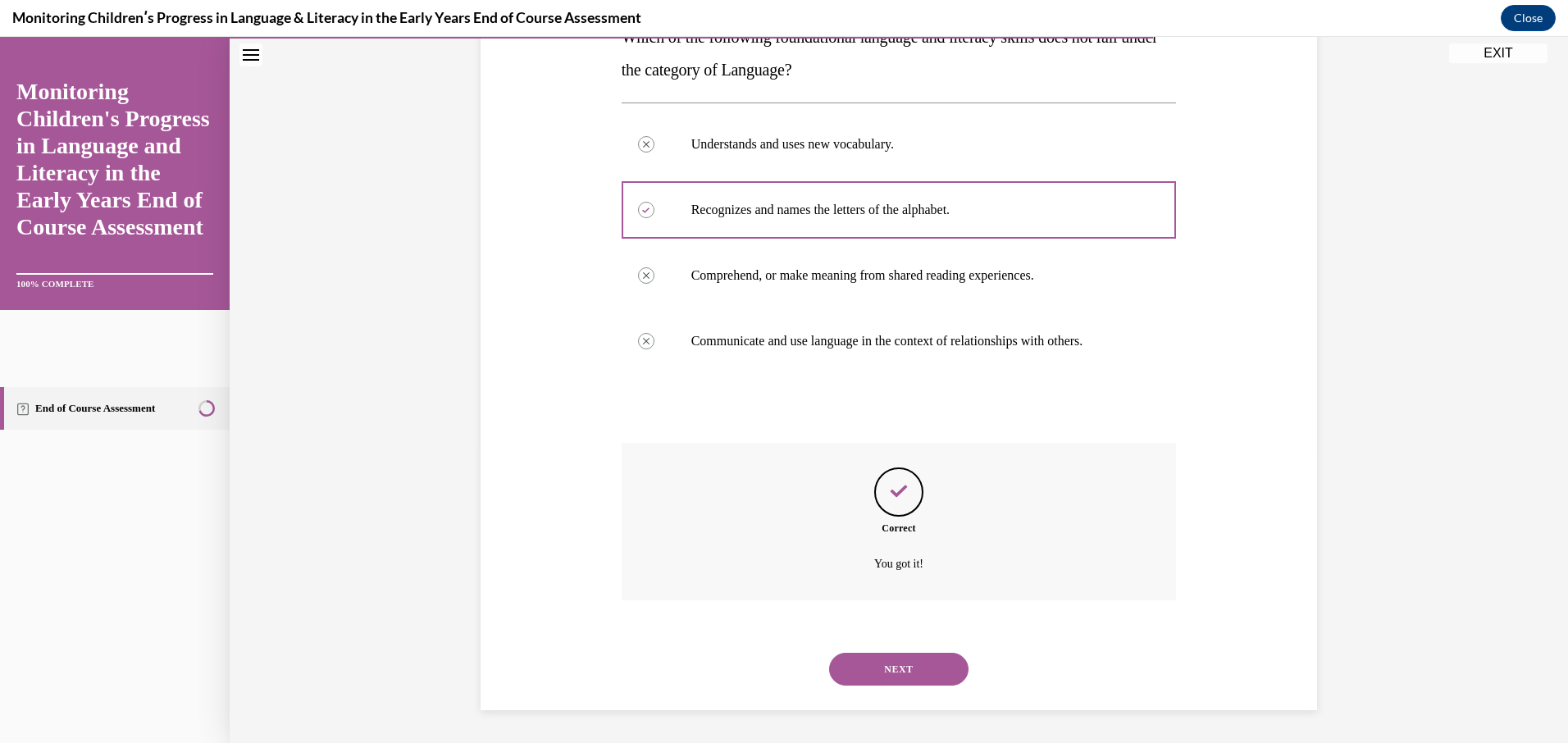
click at [890, 677] on button "NEXT" at bounding box center [898, 669] width 139 height 33
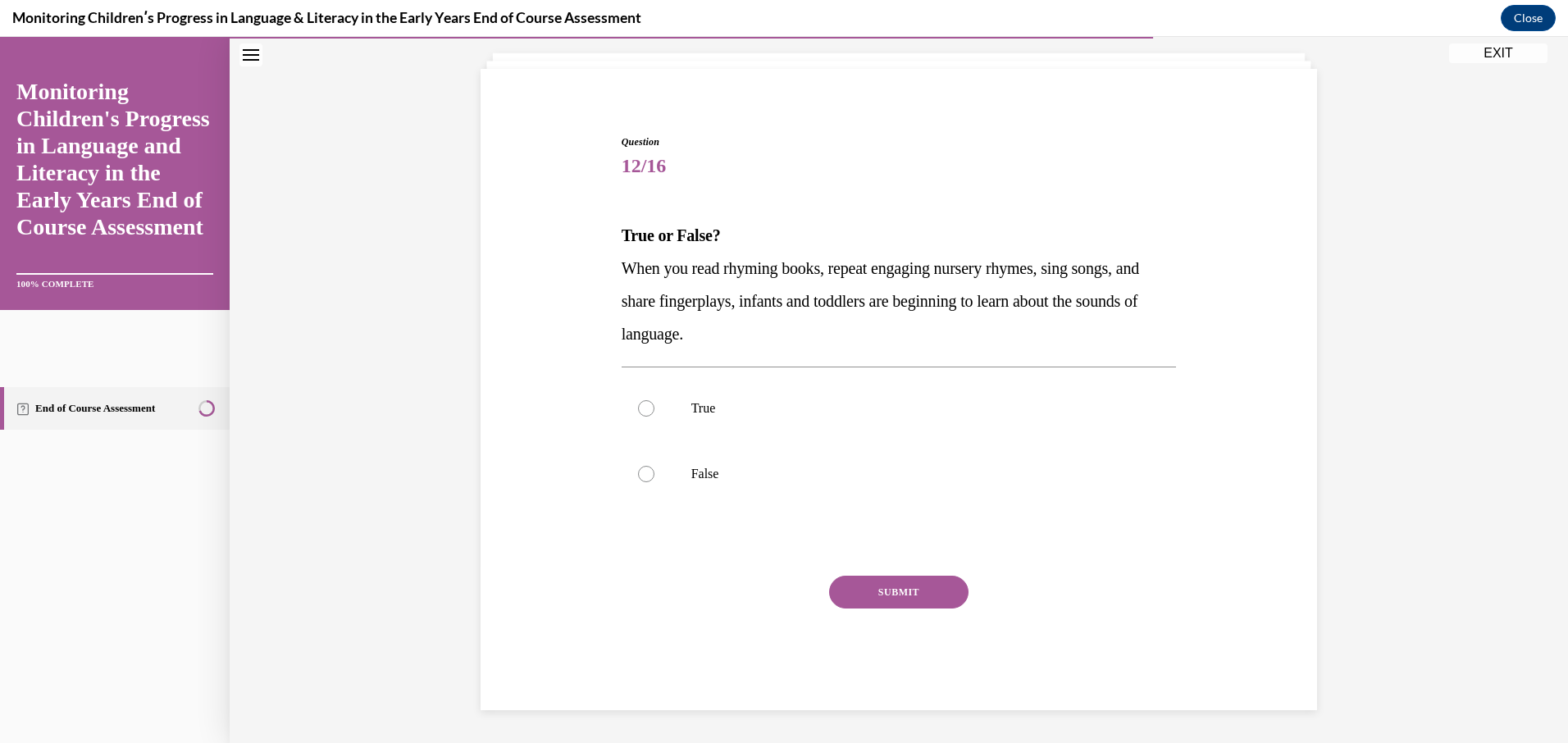
scroll to position [94, 0]
click at [667, 416] on label "True" at bounding box center [899, 408] width 555 height 66
click at [654, 416] on input "True" at bounding box center [646, 409] width 17 height 17
radio input "true"
click at [860, 590] on button "SUBMIT" at bounding box center [898, 592] width 139 height 33
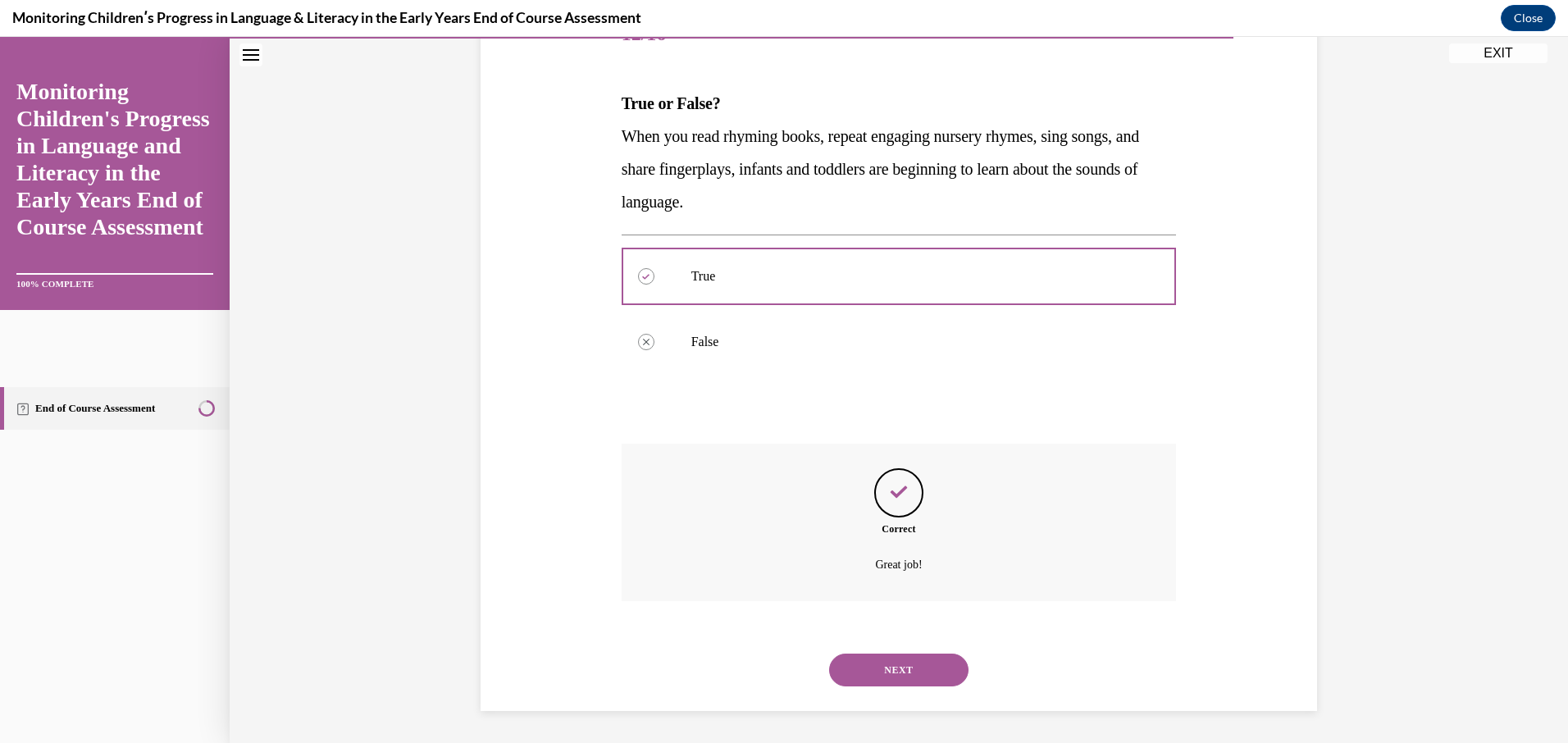
scroll to position [226, 0]
click at [903, 665] on button "NEXT" at bounding box center [898, 669] width 139 height 33
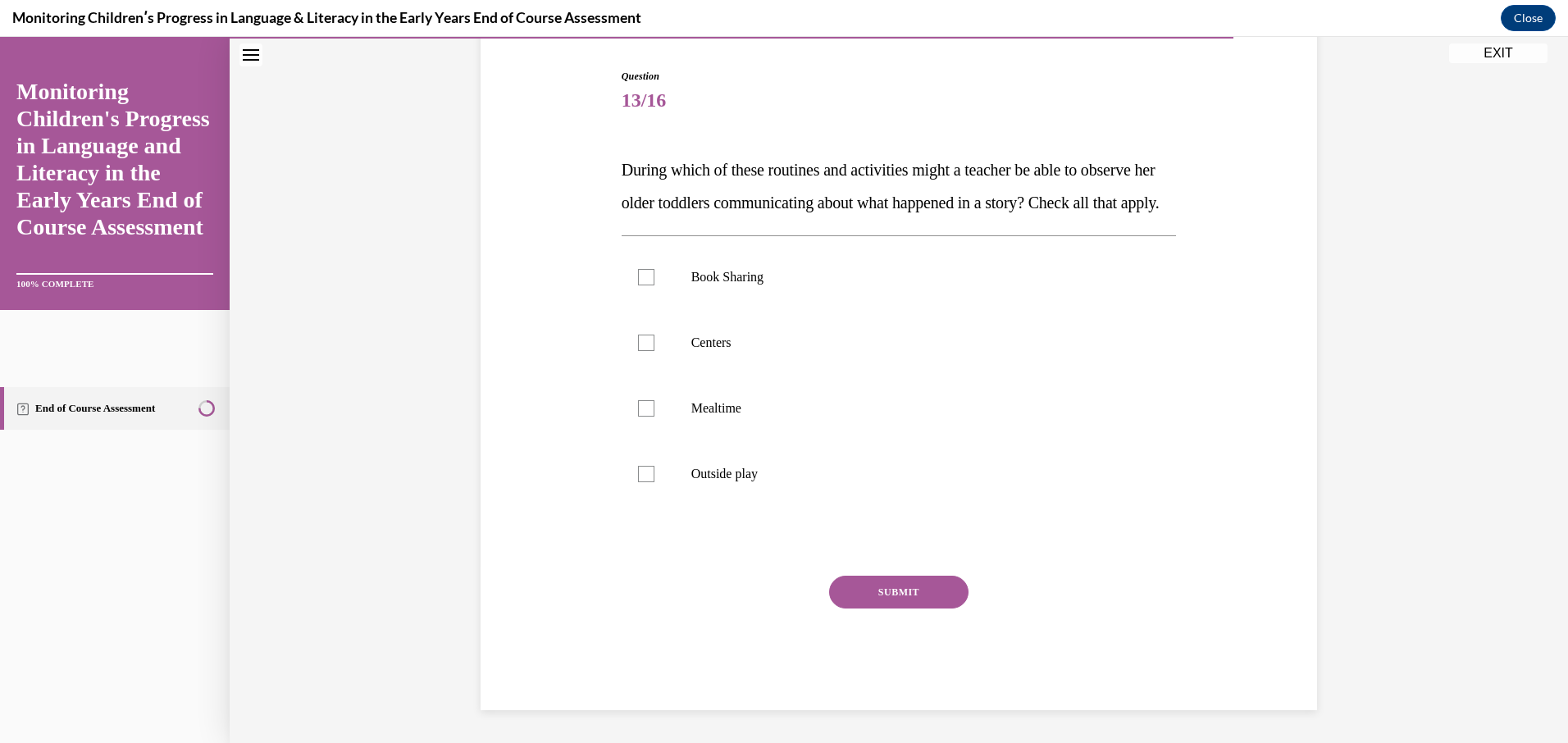
scroll to position [183, 0]
click at [638, 286] on div at bounding box center [646, 277] width 17 height 17
click at [638, 286] on input "Book Sharing" at bounding box center [646, 277] width 17 height 17
checkbox input "true"
click at [643, 351] on div at bounding box center [646, 343] width 17 height 17
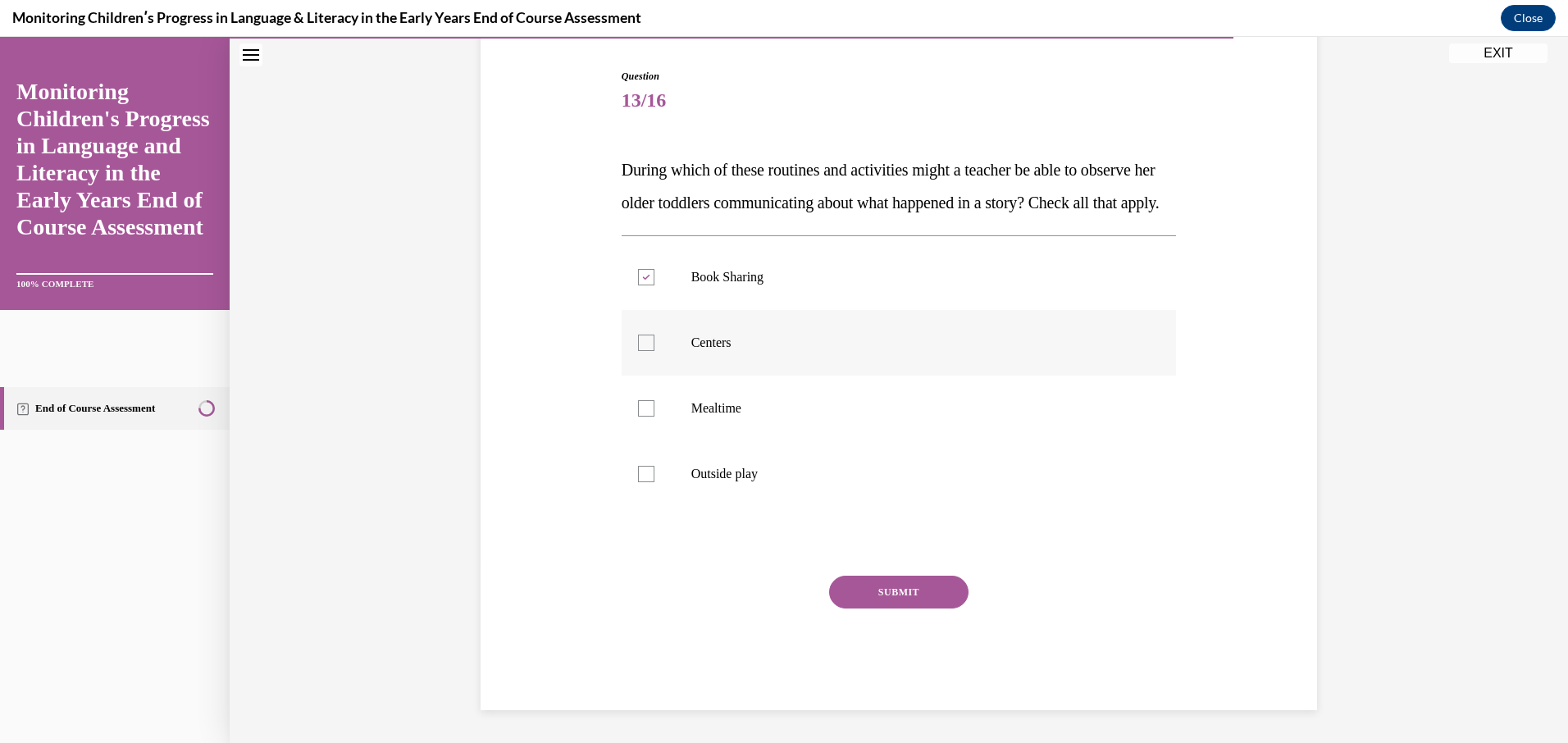
click at [643, 351] on input "Centers" at bounding box center [646, 343] width 17 height 17
checkbox input "true"
click at [644, 417] on div at bounding box center [646, 409] width 17 height 17
click at [644, 417] on input "Mealtime" at bounding box center [646, 409] width 17 height 17
checkbox input "true"
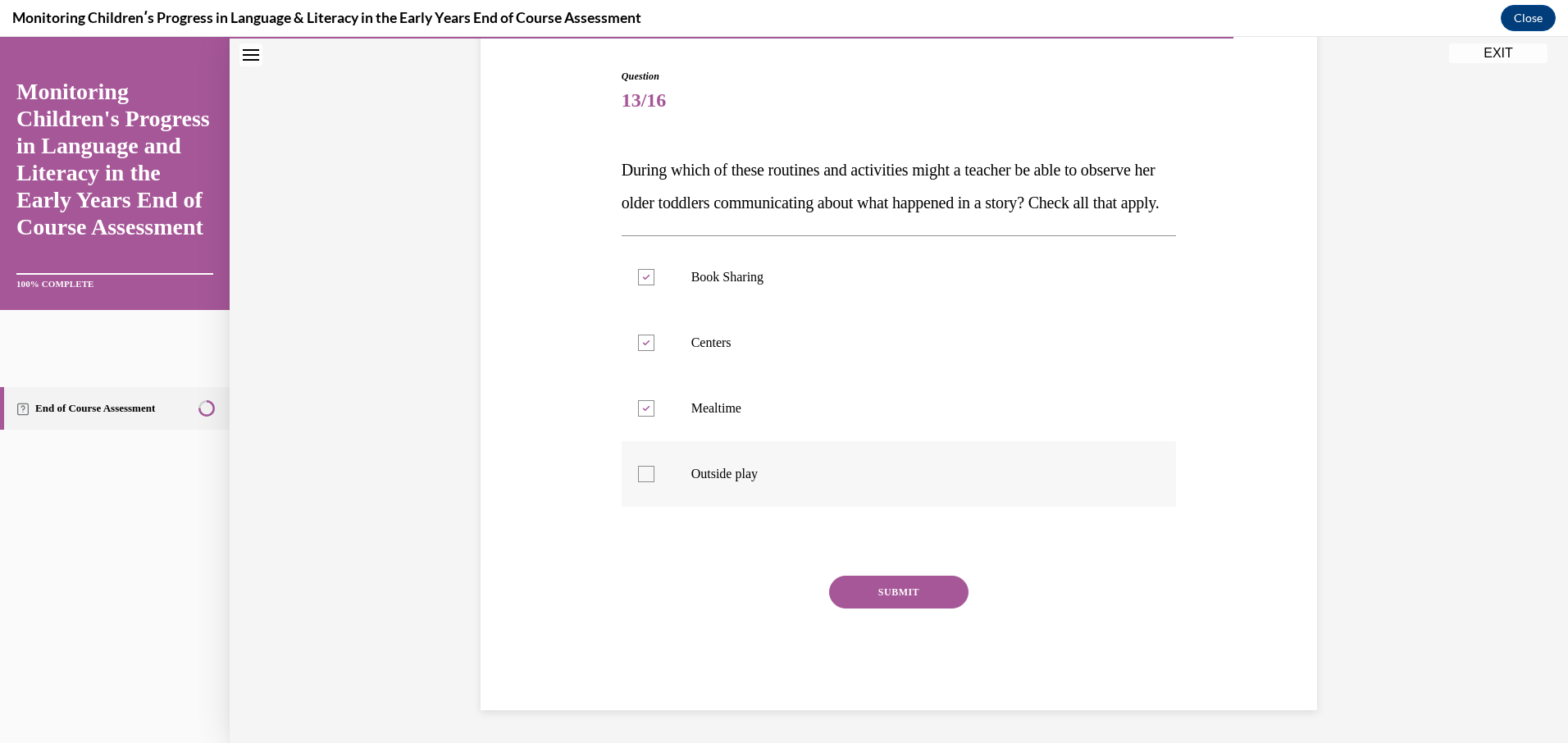
click at [643, 482] on div at bounding box center [646, 474] width 17 height 17
click at [643, 482] on input "Outside play" at bounding box center [646, 474] width 17 height 17
checkbox input "true"
click at [855, 600] on button "SUBMIT" at bounding box center [898, 592] width 139 height 33
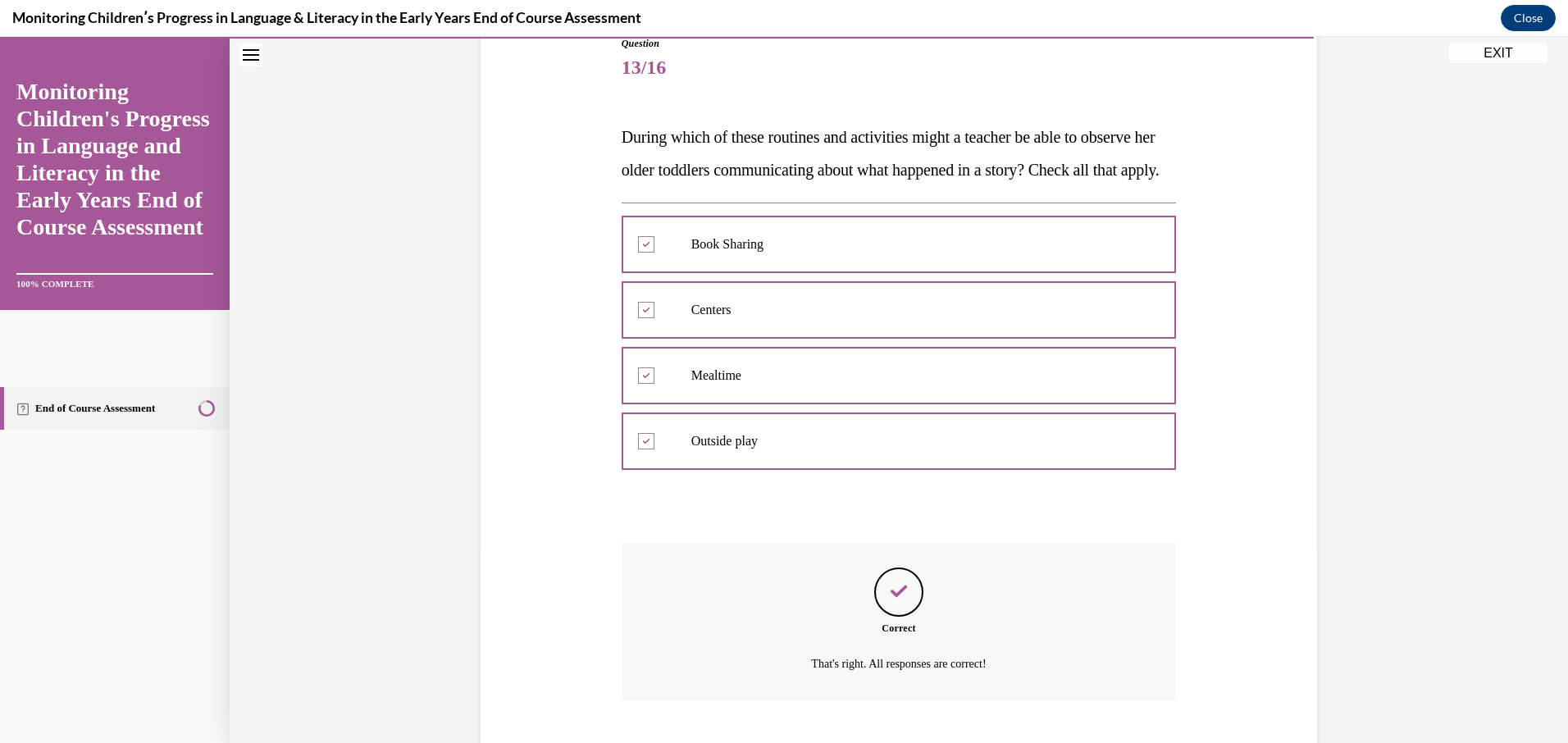
scroll to position [325, 0]
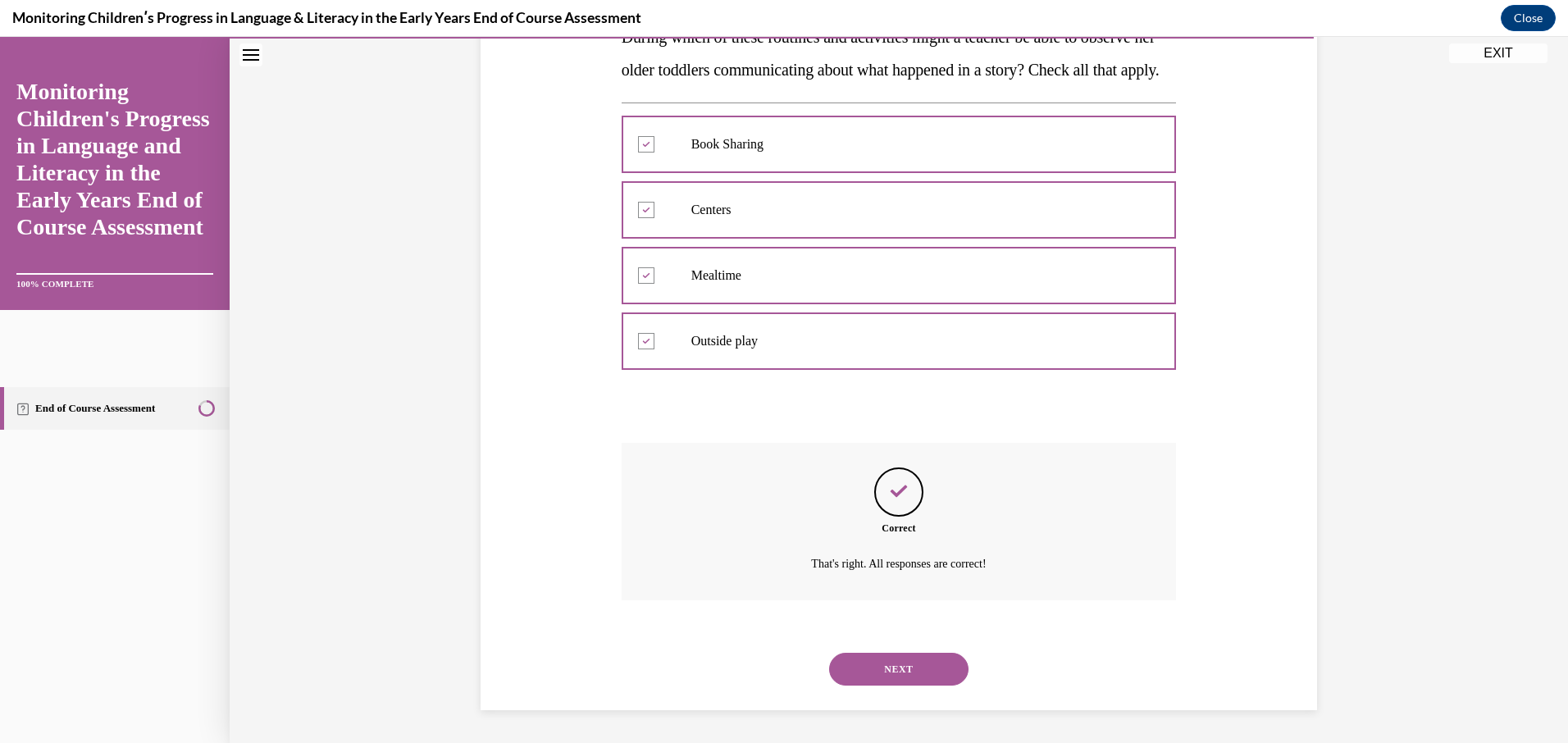
click at [883, 660] on button "NEXT" at bounding box center [898, 669] width 139 height 33
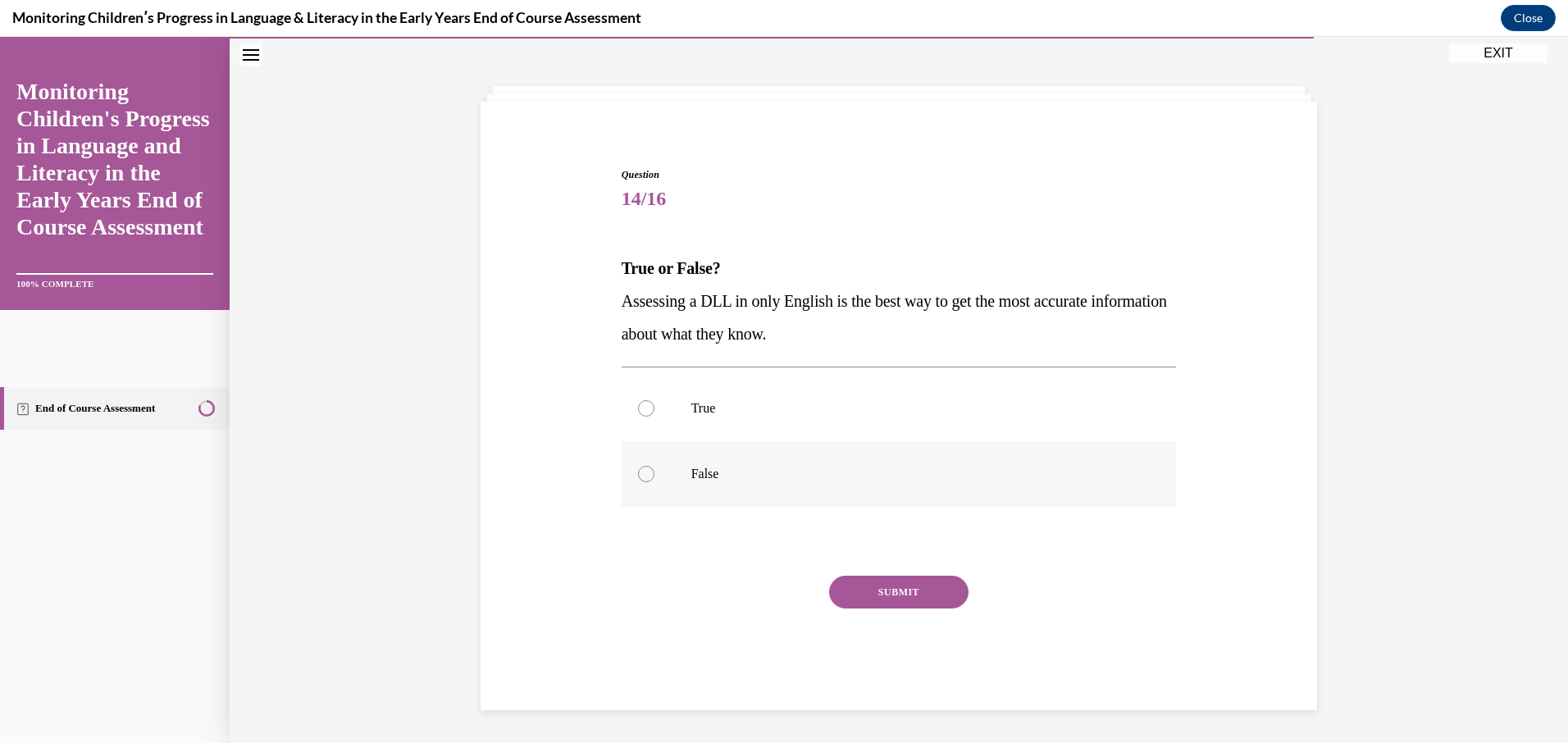
click at [654, 468] on label "False" at bounding box center [899, 474] width 555 height 66
click at [654, 468] on input "False" at bounding box center [646, 474] width 17 height 17
radio input "true"
click at [849, 596] on button "SUBMIT" at bounding box center [898, 592] width 139 height 33
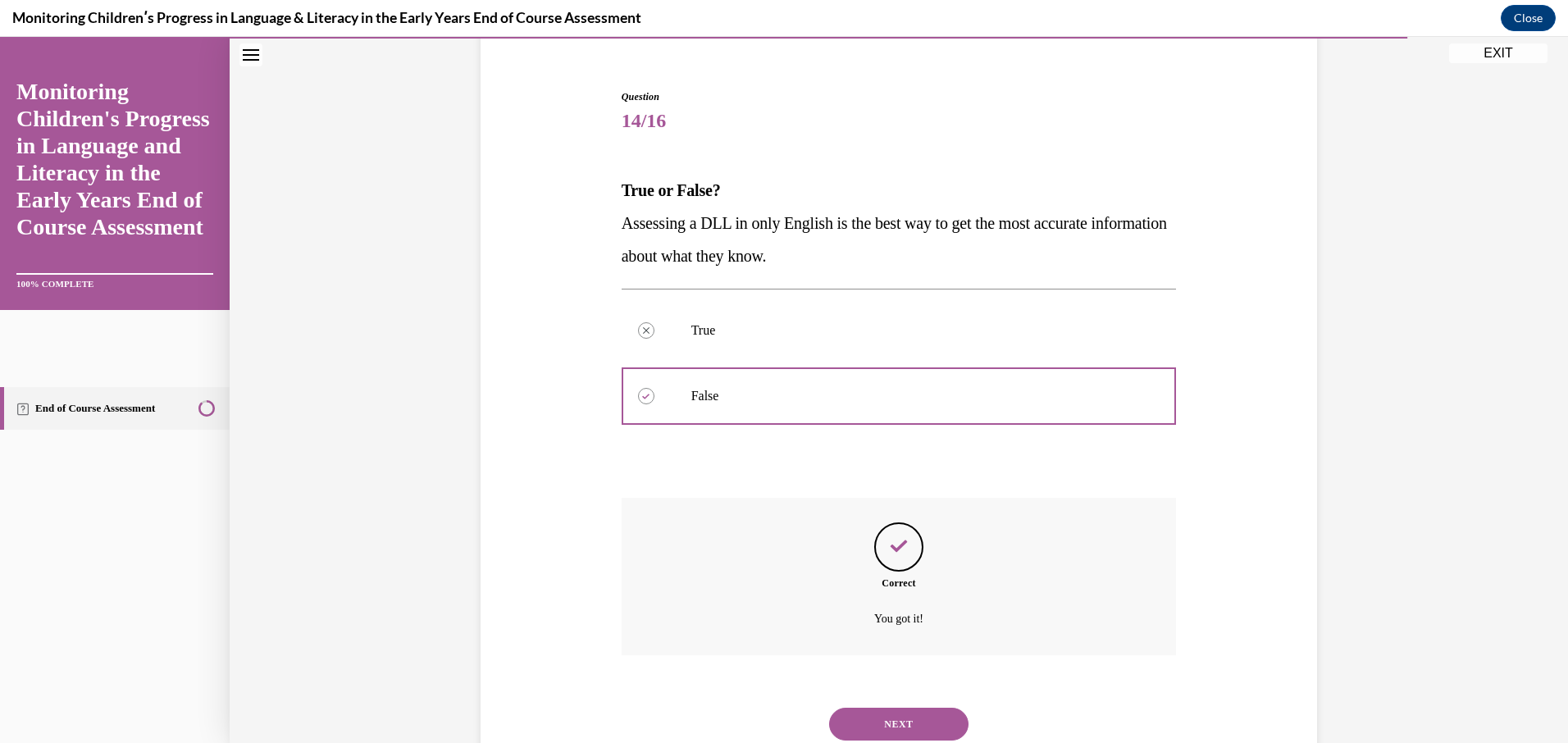
scroll to position [194, 0]
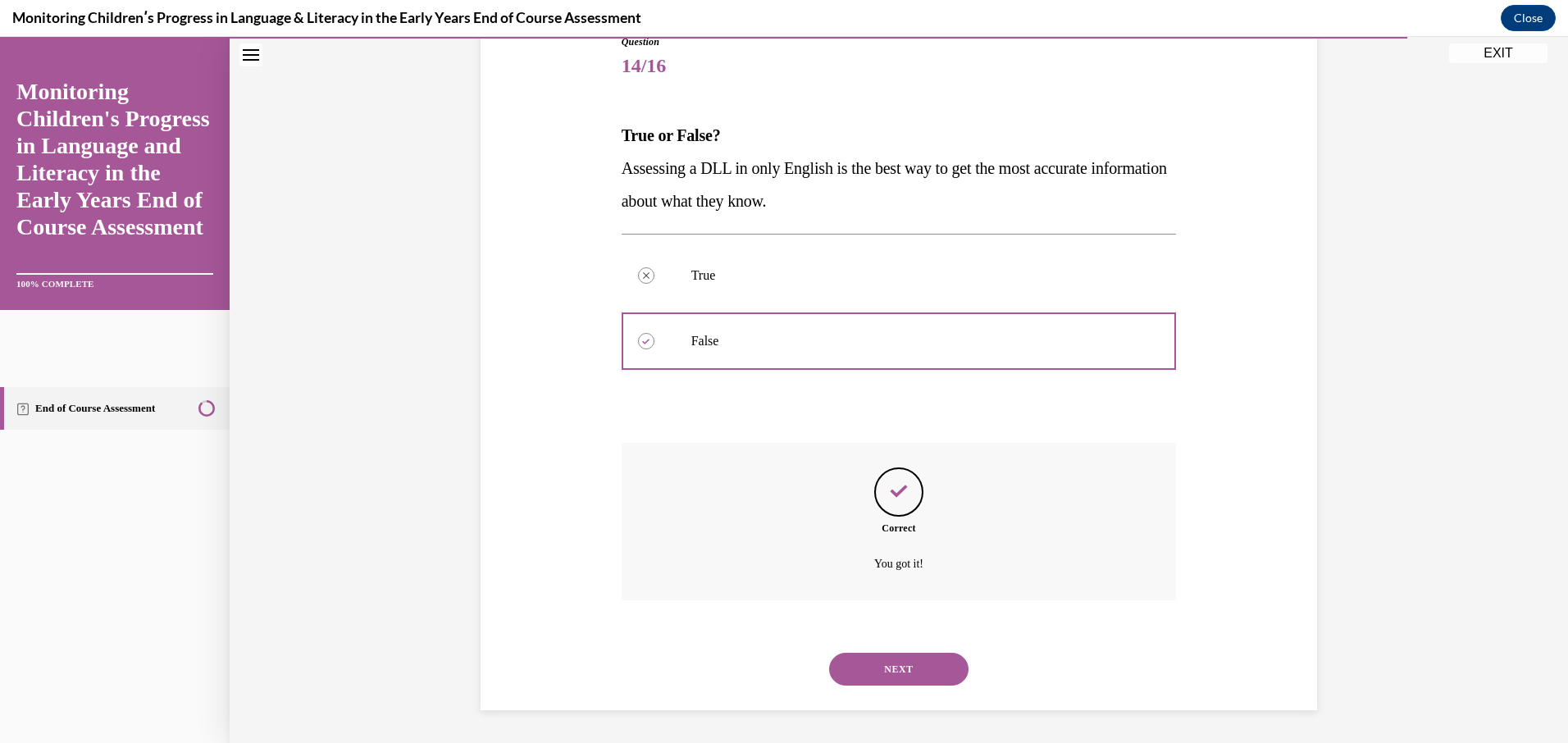
click at [876, 666] on button "NEXT" at bounding box center [898, 669] width 139 height 33
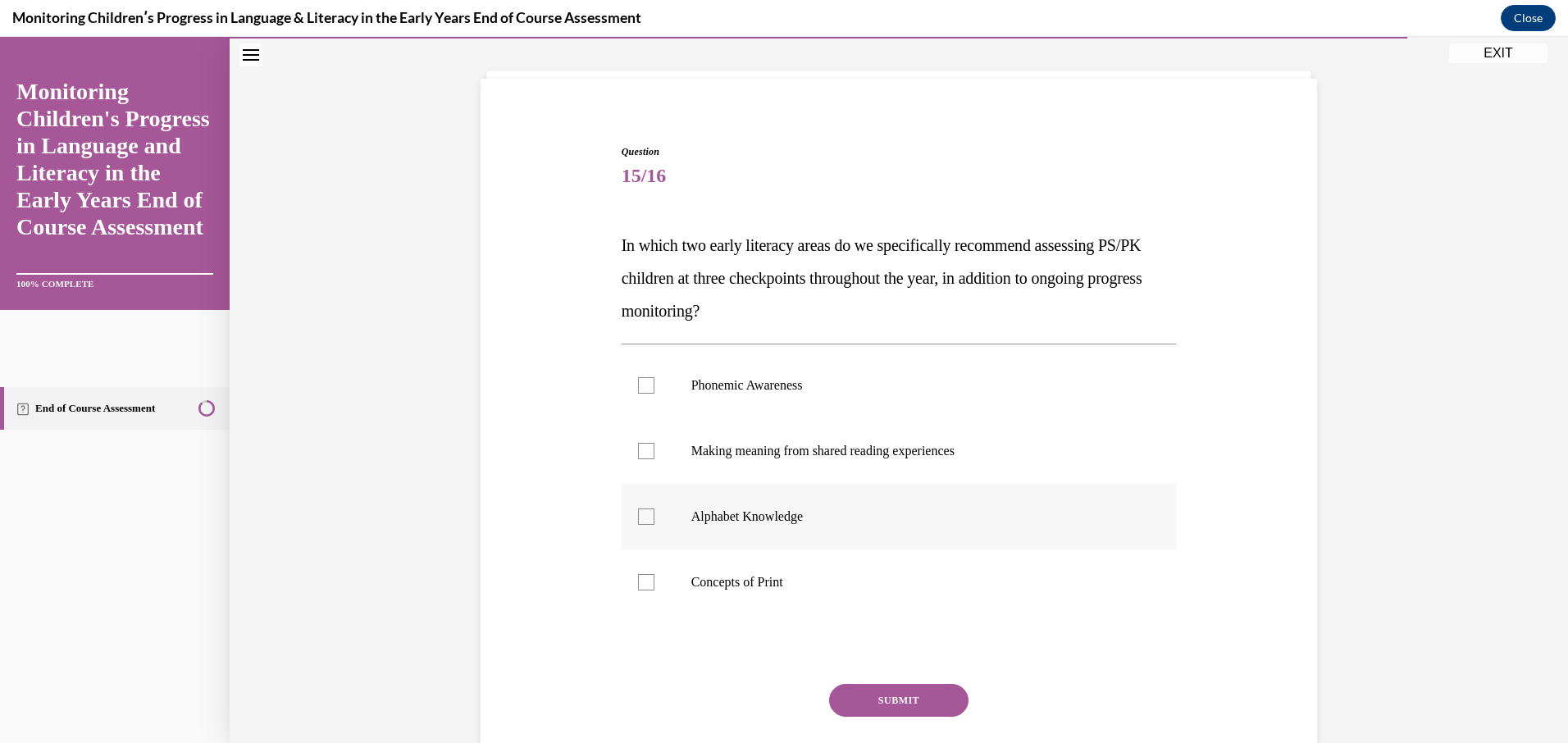
scroll to position [84, 0]
click at [638, 385] on div at bounding box center [646, 385] width 17 height 17
click at [638, 385] on input "Phonemic Awareness" at bounding box center [646, 385] width 17 height 17
checkbox input "true"
click at [641, 512] on div at bounding box center [646, 516] width 17 height 17
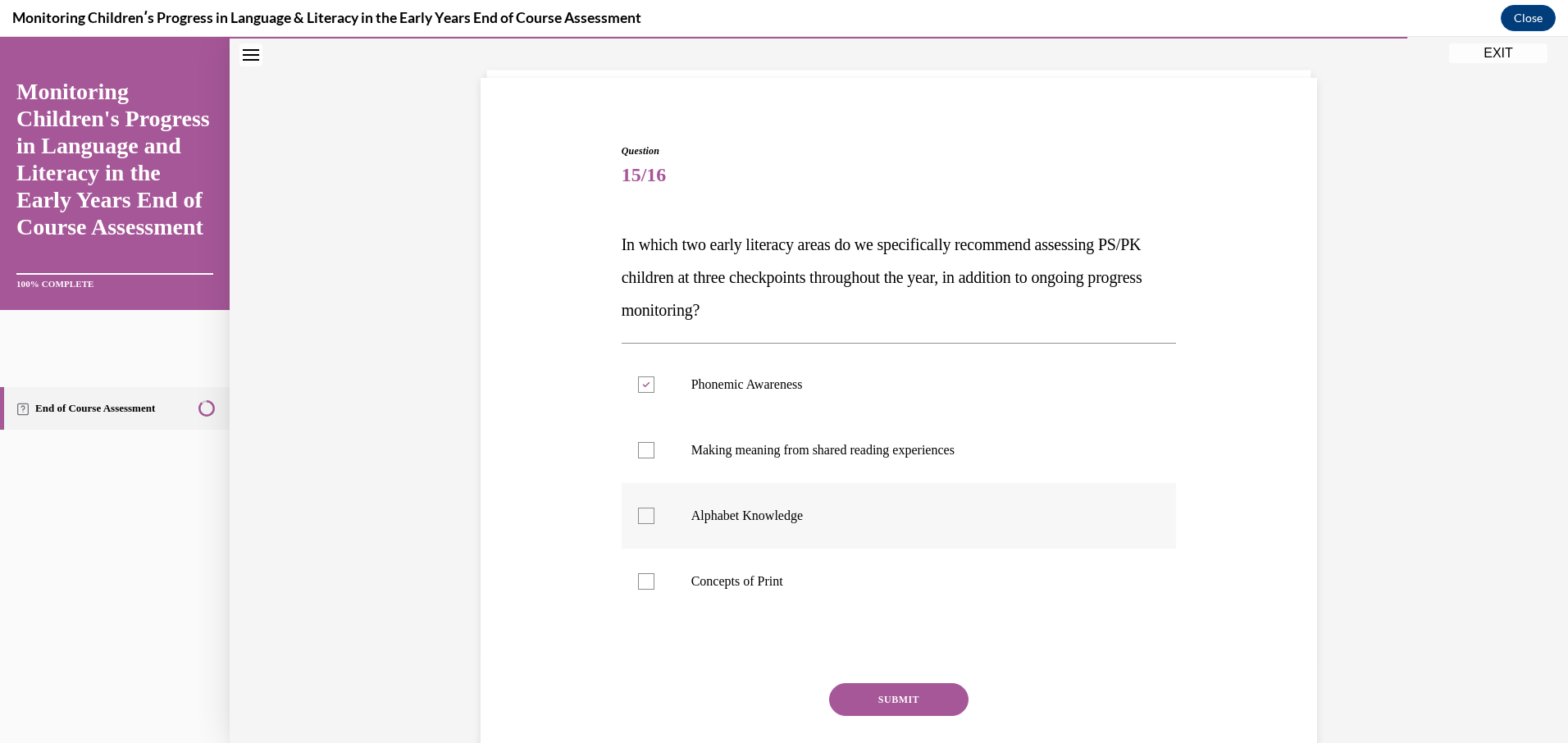
click at [641, 512] on input "Alphabet Knowledge" at bounding box center [646, 516] width 17 height 17
checkbox input "true"
click at [884, 702] on button "SUBMIT" at bounding box center [898, 700] width 139 height 33
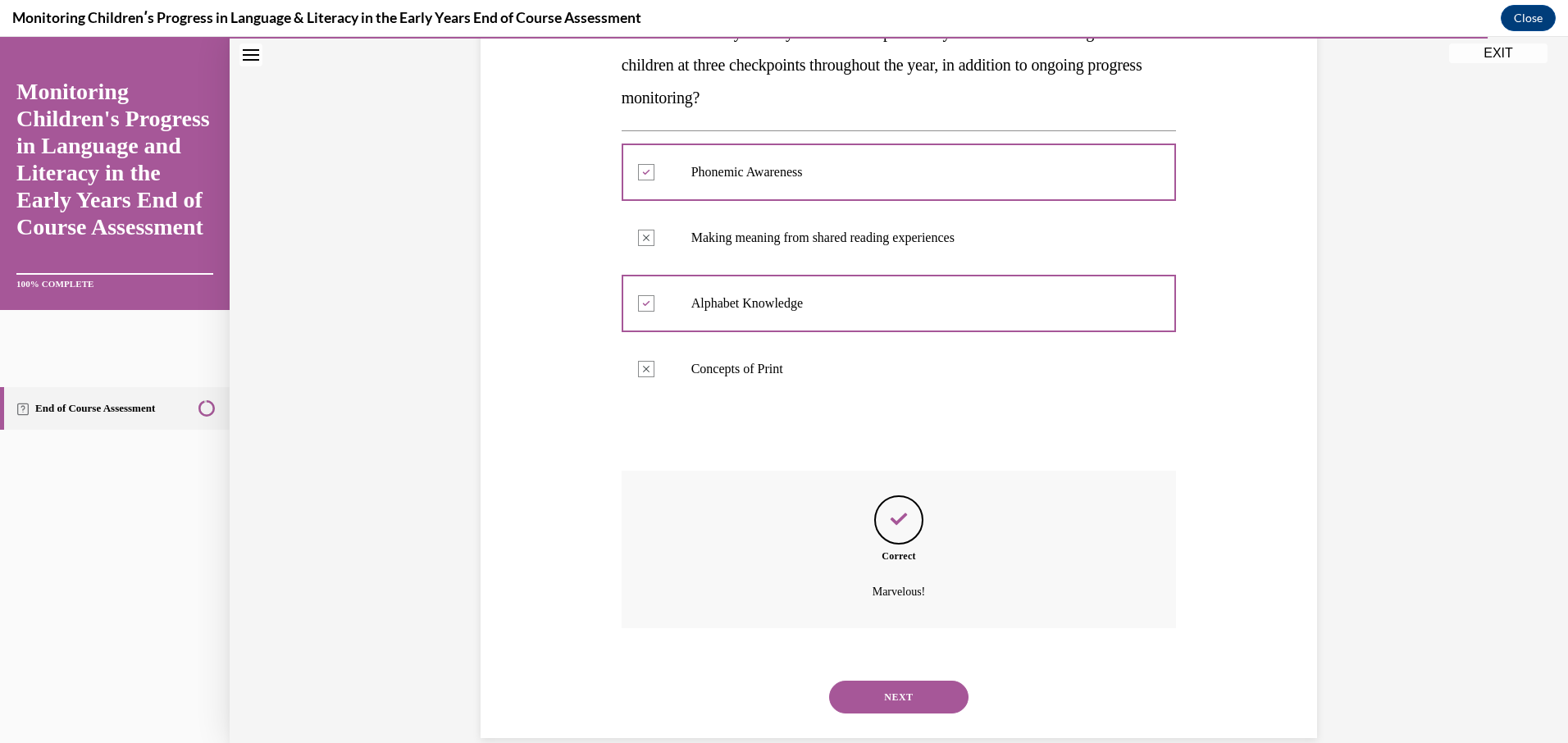
scroll to position [325, 0]
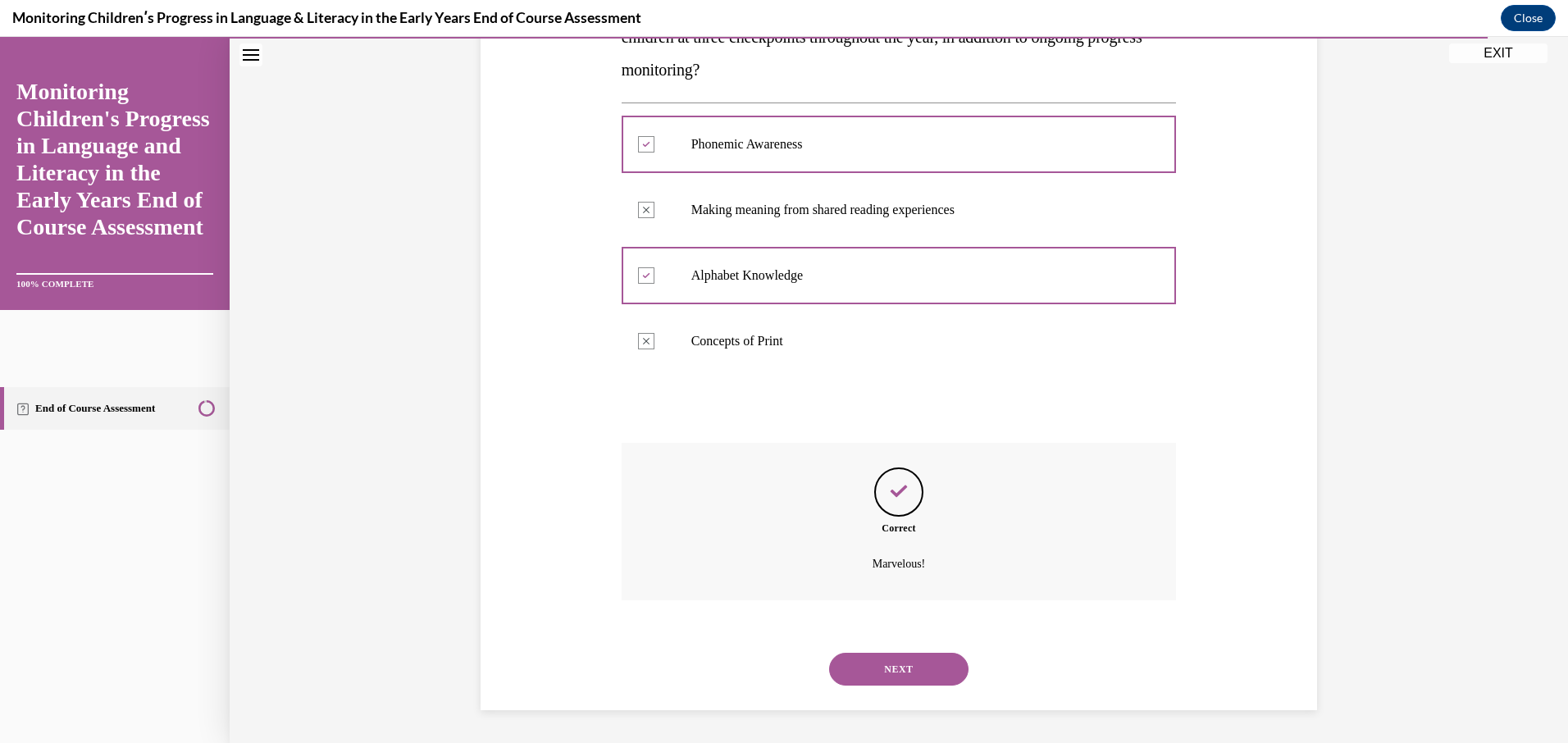
click at [879, 665] on button "NEXT" at bounding box center [898, 669] width 139 height 33
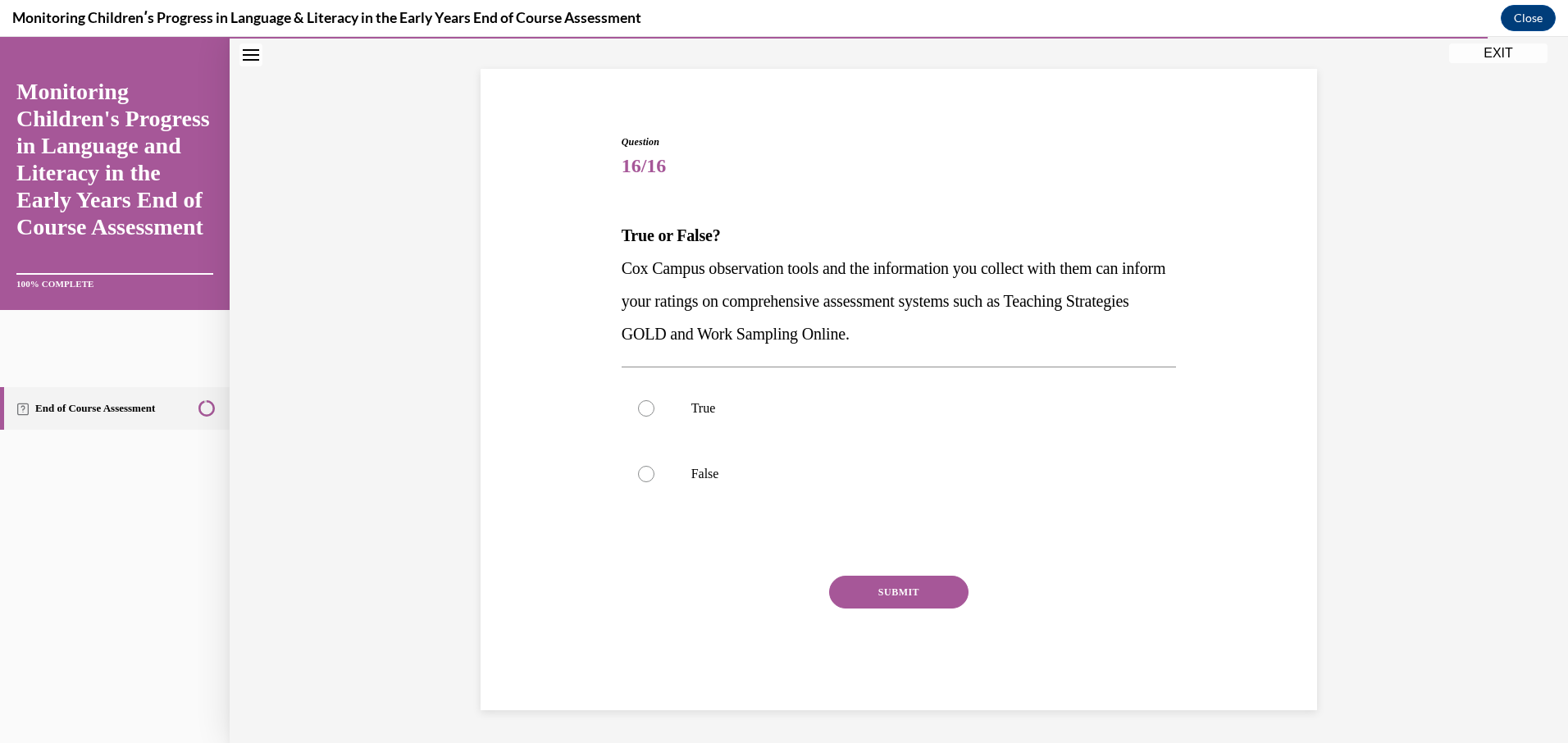
scroll to position [94, 0]
click at [641, 402] on div at bounding box center [646, 409] width 17 height 17
click at [641, 402] on input "True" at bounding box center [646, 409] width 17 height 17
radio input "true"
click at [860, 584] on button "SUBMIT" at bounding box center [898, 592] width 139 height 33
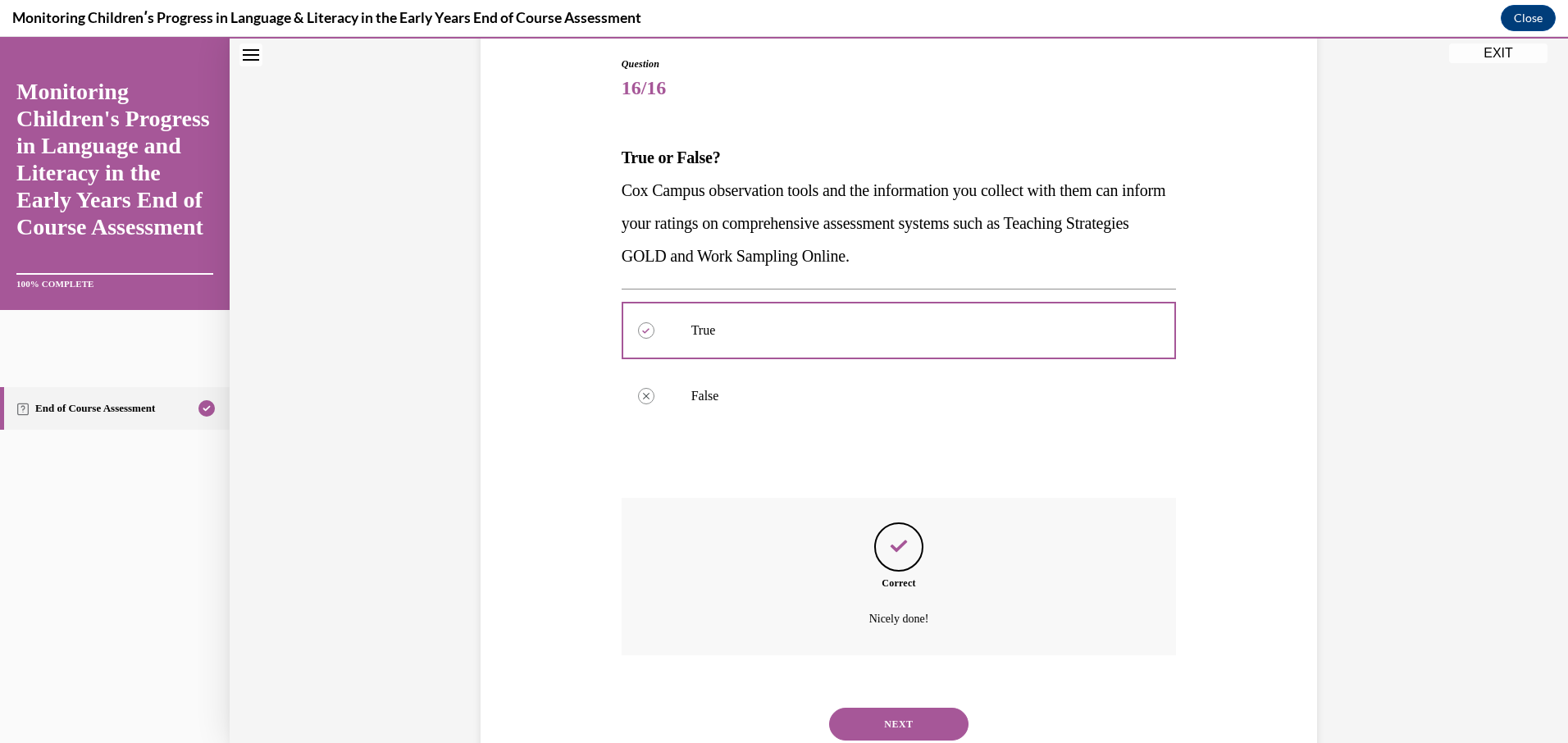
scroll to position [226, 0]
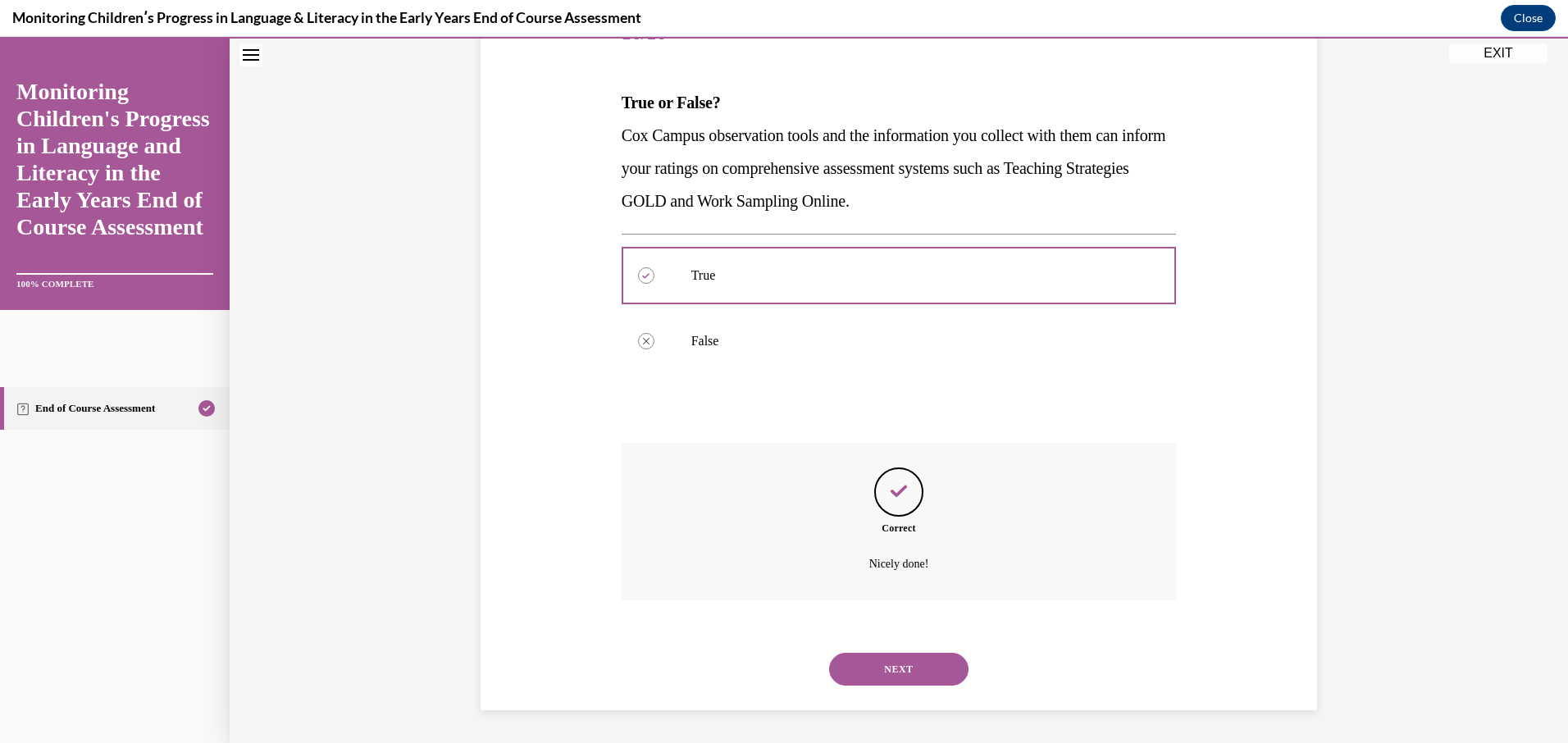
click at [882, 658] on button "NEXT" at bounding box center [898, 669] width 139 height 33
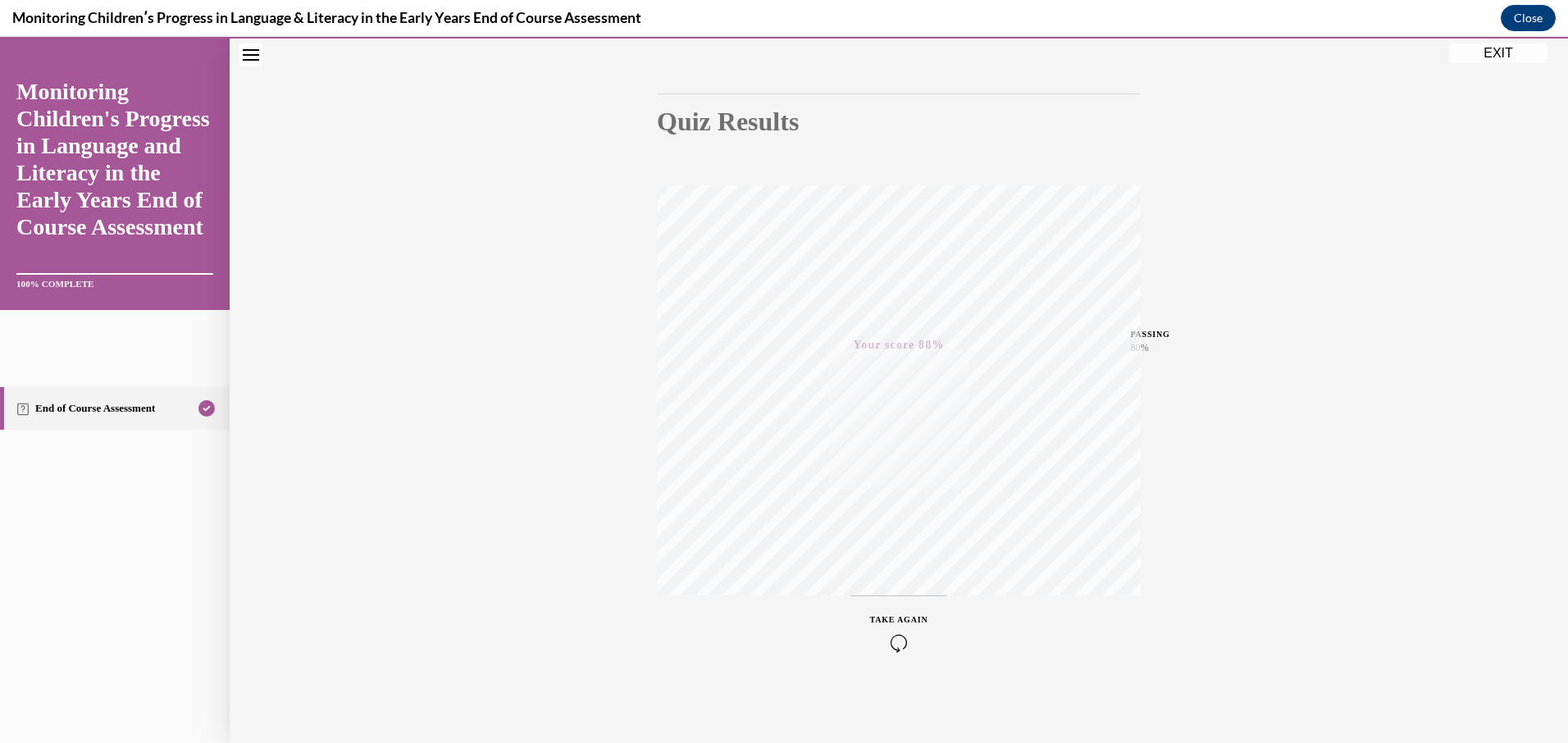
click at [1488, 53] on button "EXIT" at bounding box center [1498, 53] width 98 height 20
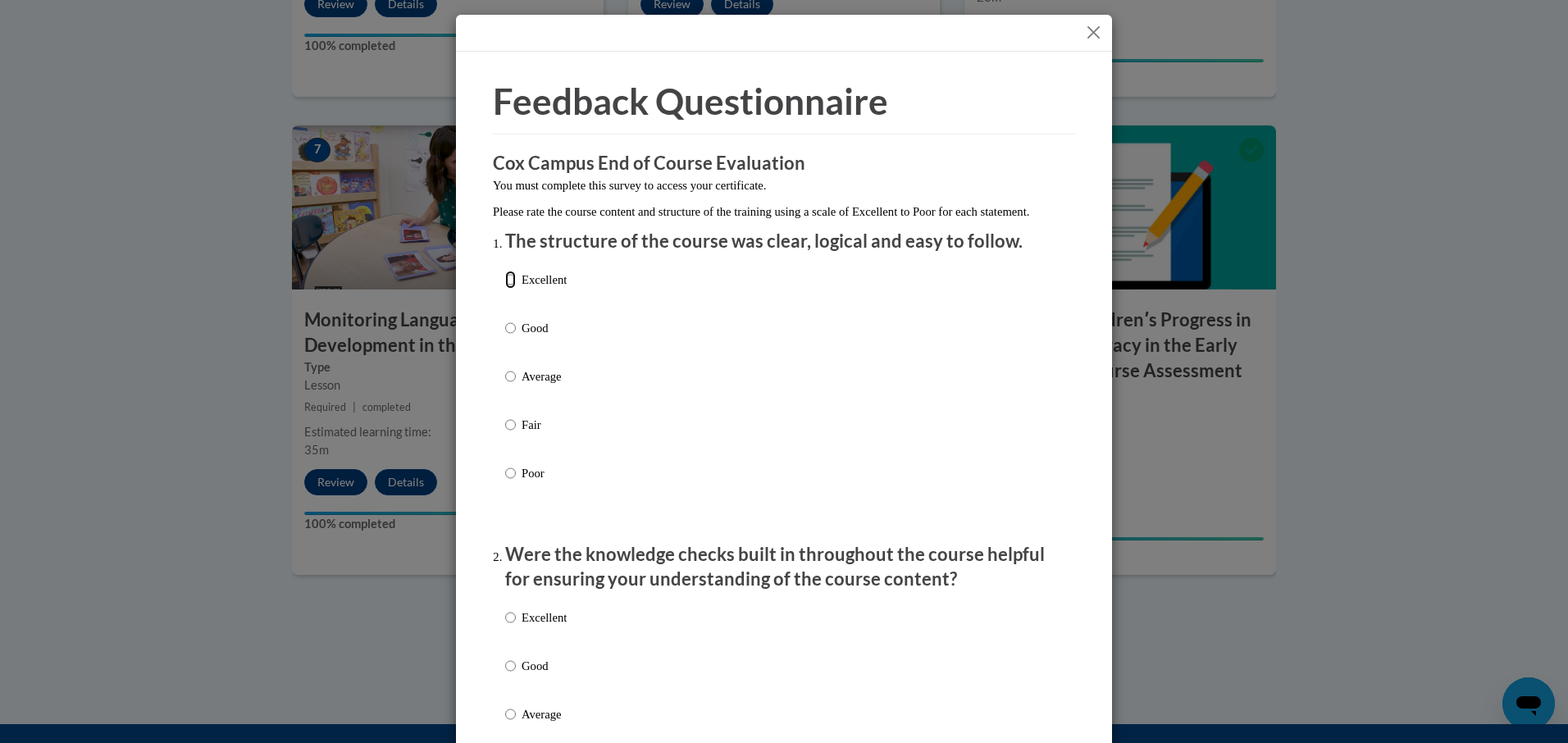
click at [507, 289] on input "Excellent" at bounding box center [510, 280] width 11 height 18
radio input "true"
click at [505, 627] on input "Excellent" at bounding box center [510, 618] width 11 height 18
radio input "true"
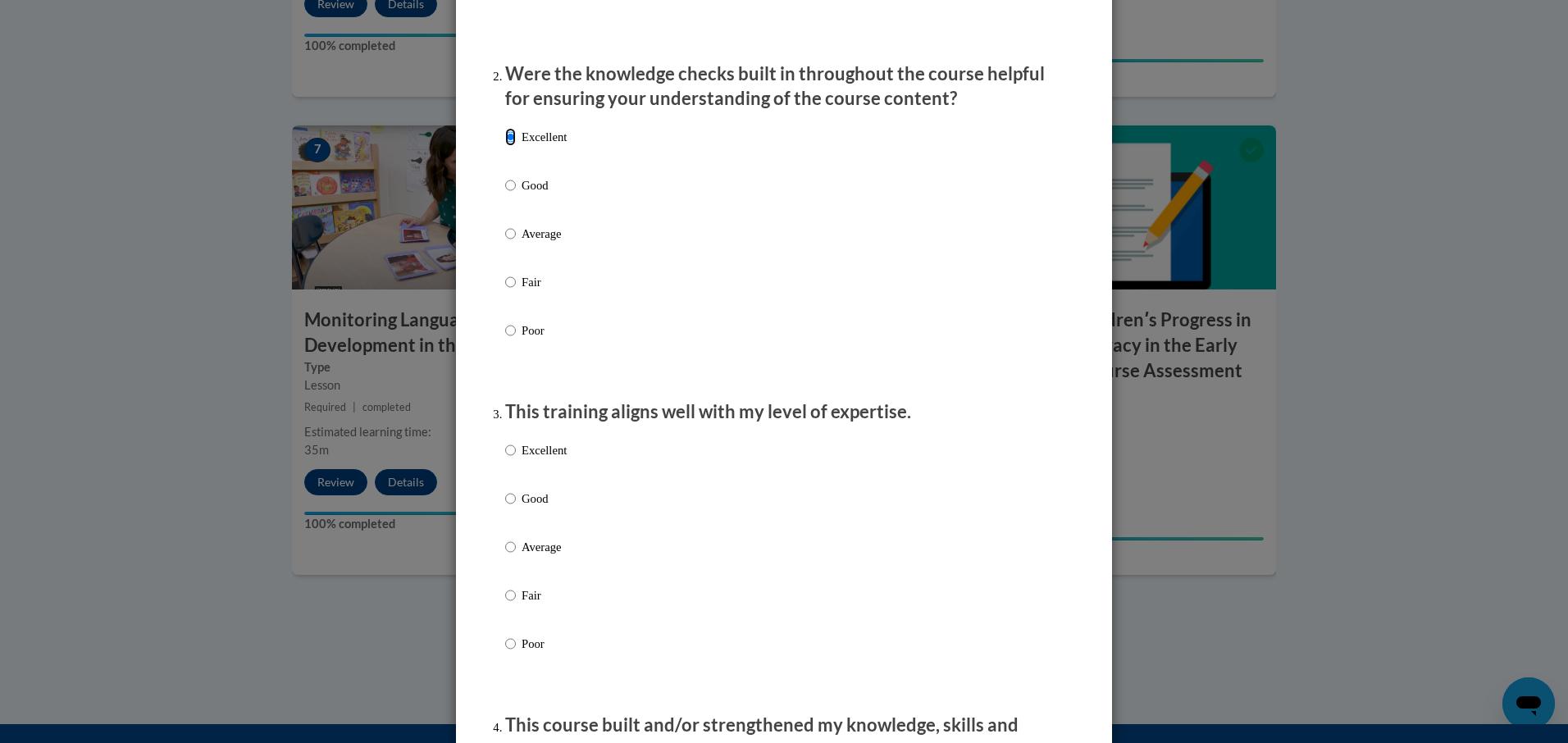
scroll to position [493, 0]
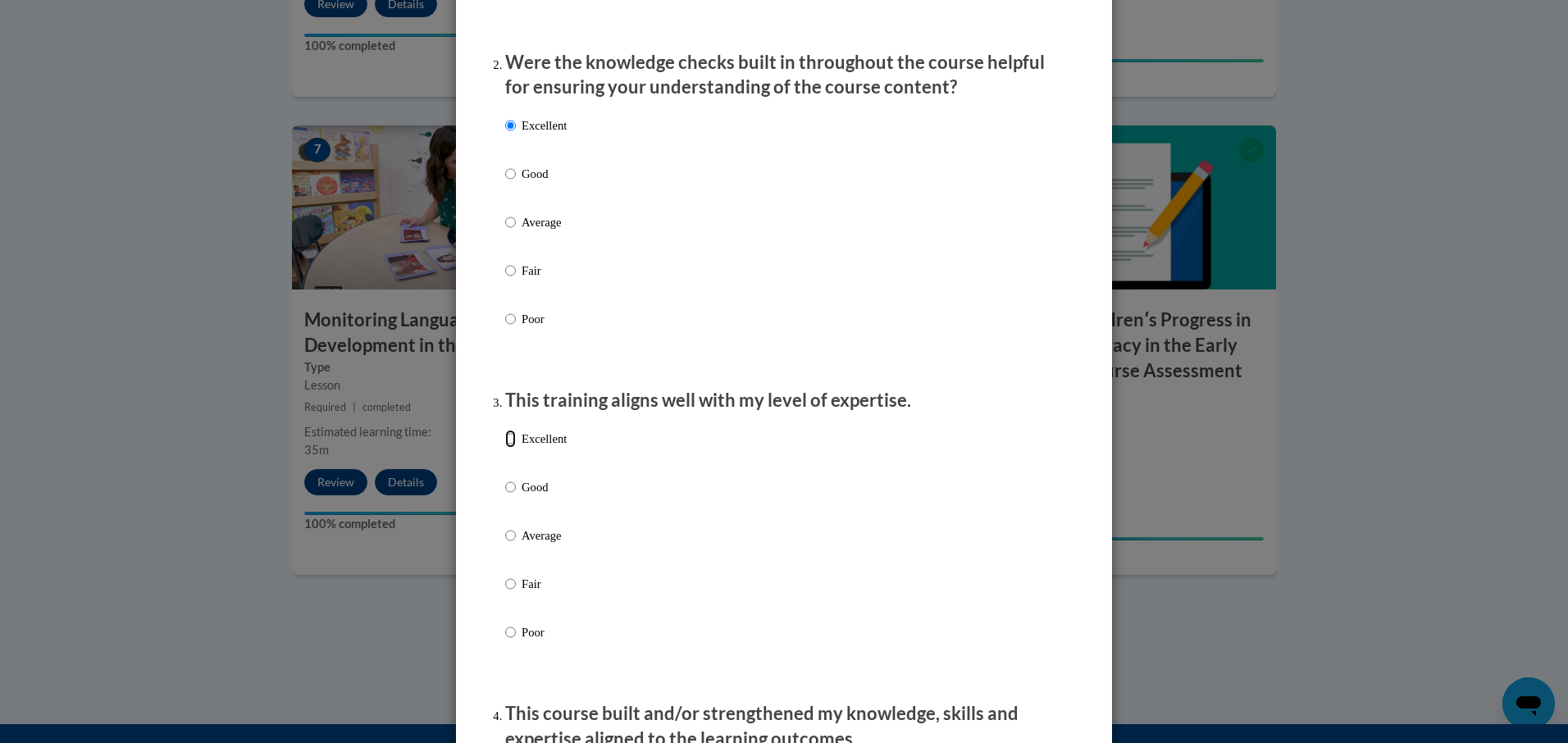
click at [507, 448] on input "Excellent" at bounding box center [510, 439] width 11 height 18
radio input "true"
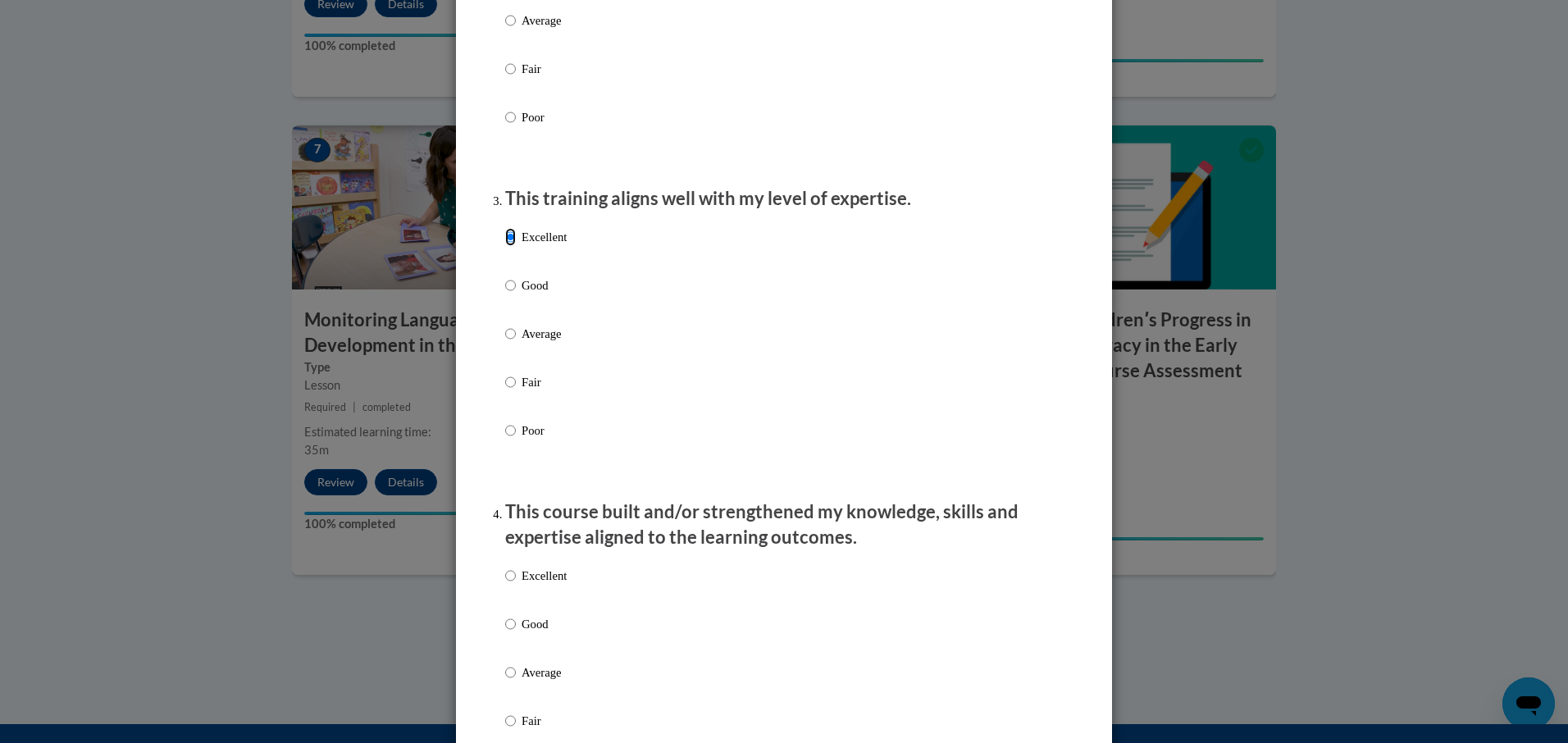
scroll to position [738, 0]
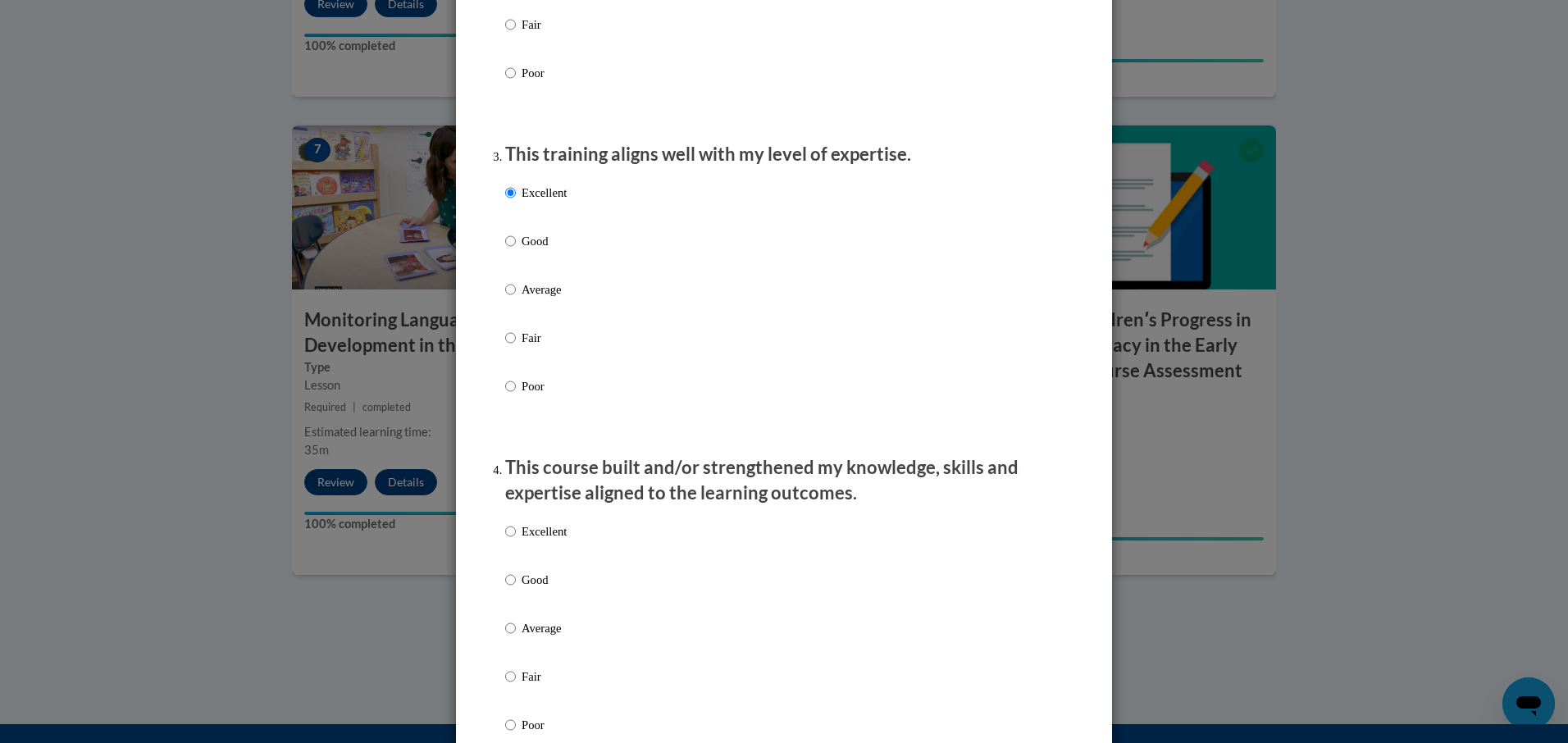
click at [508, 541] on input "Excellent" at bounding box center [510, 532] width 11 height 18
radio input "true"
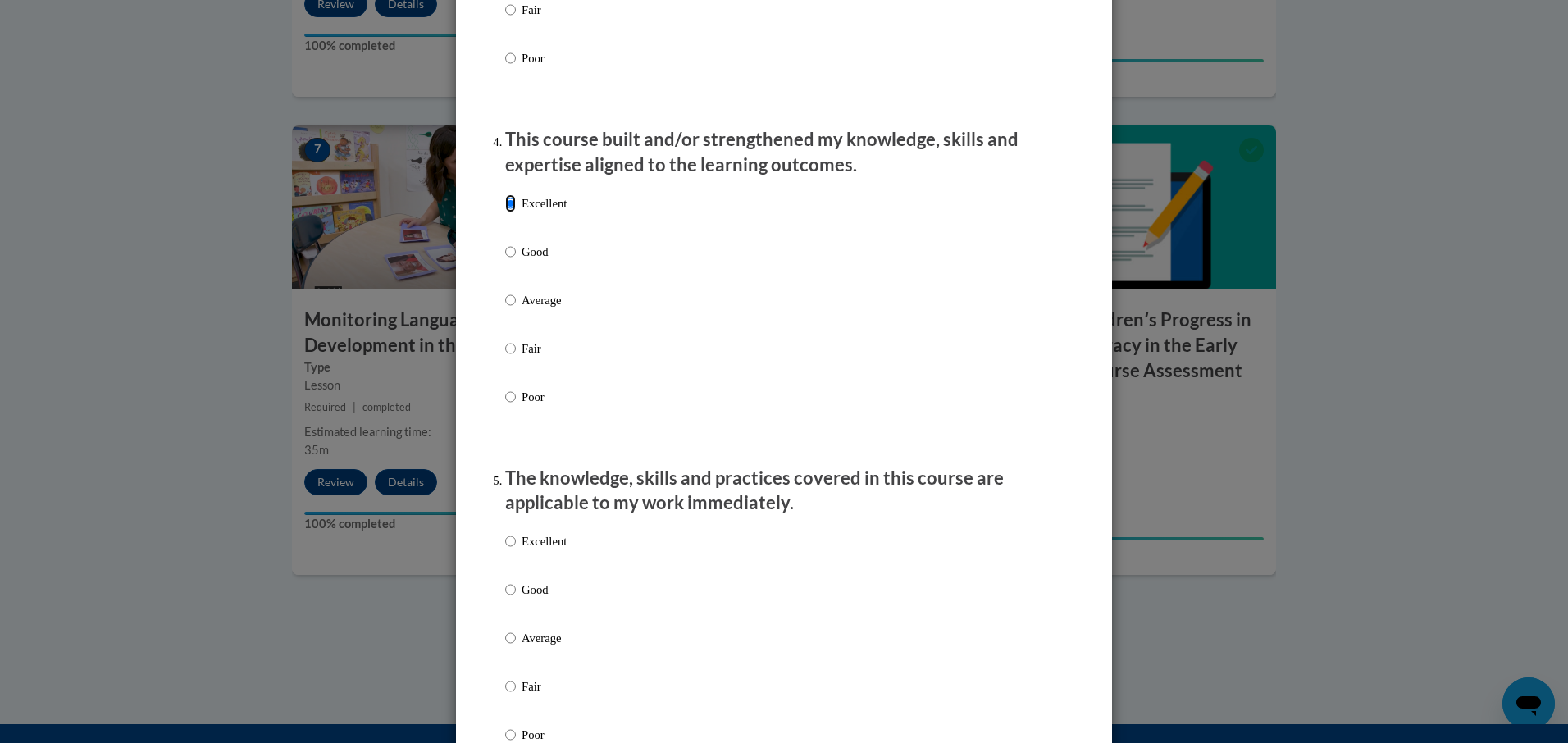
scroll to position [1149, 0]
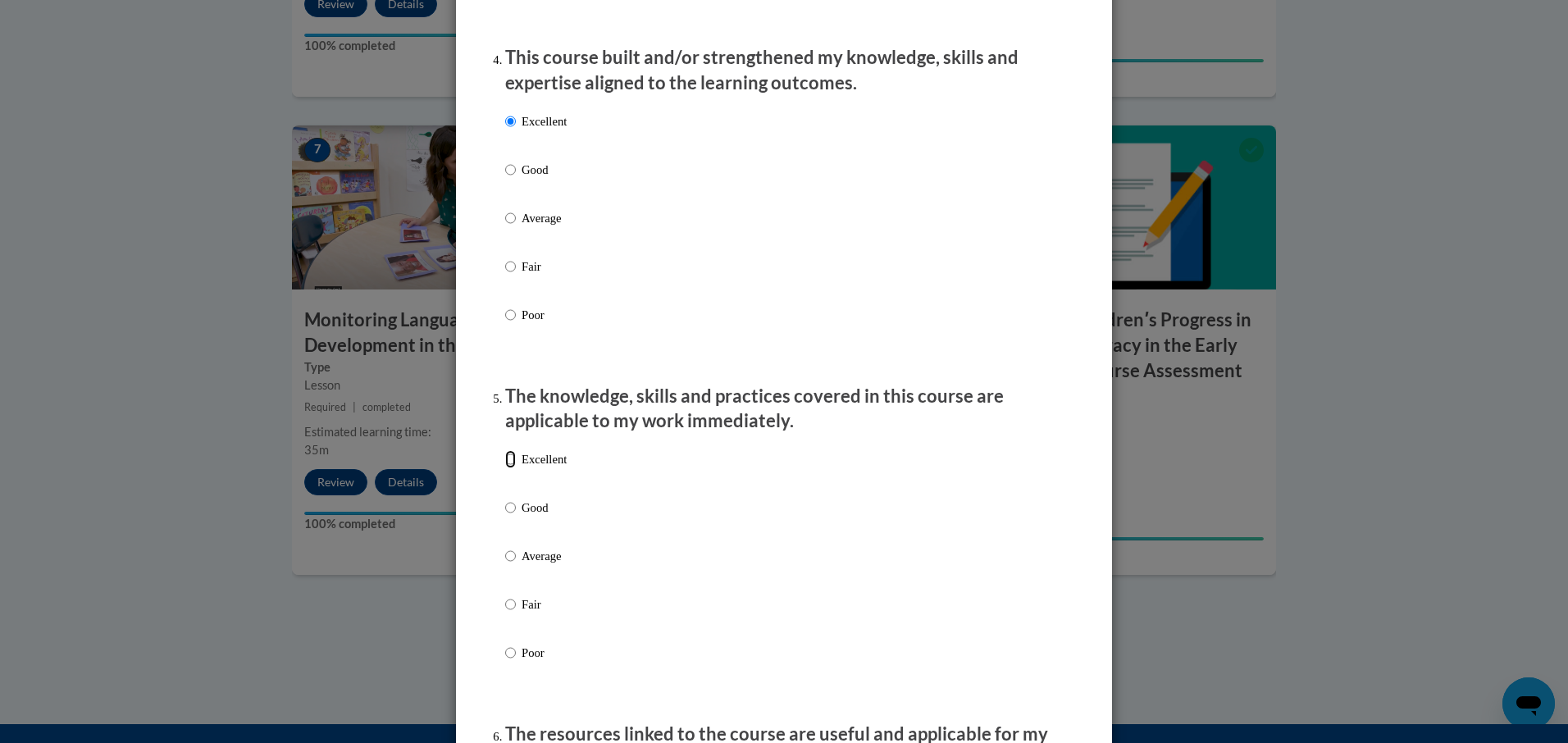
click at [507, 468] on input "Excellent" at bounding box center [510, 459] width 11 height 18
radio input "true"
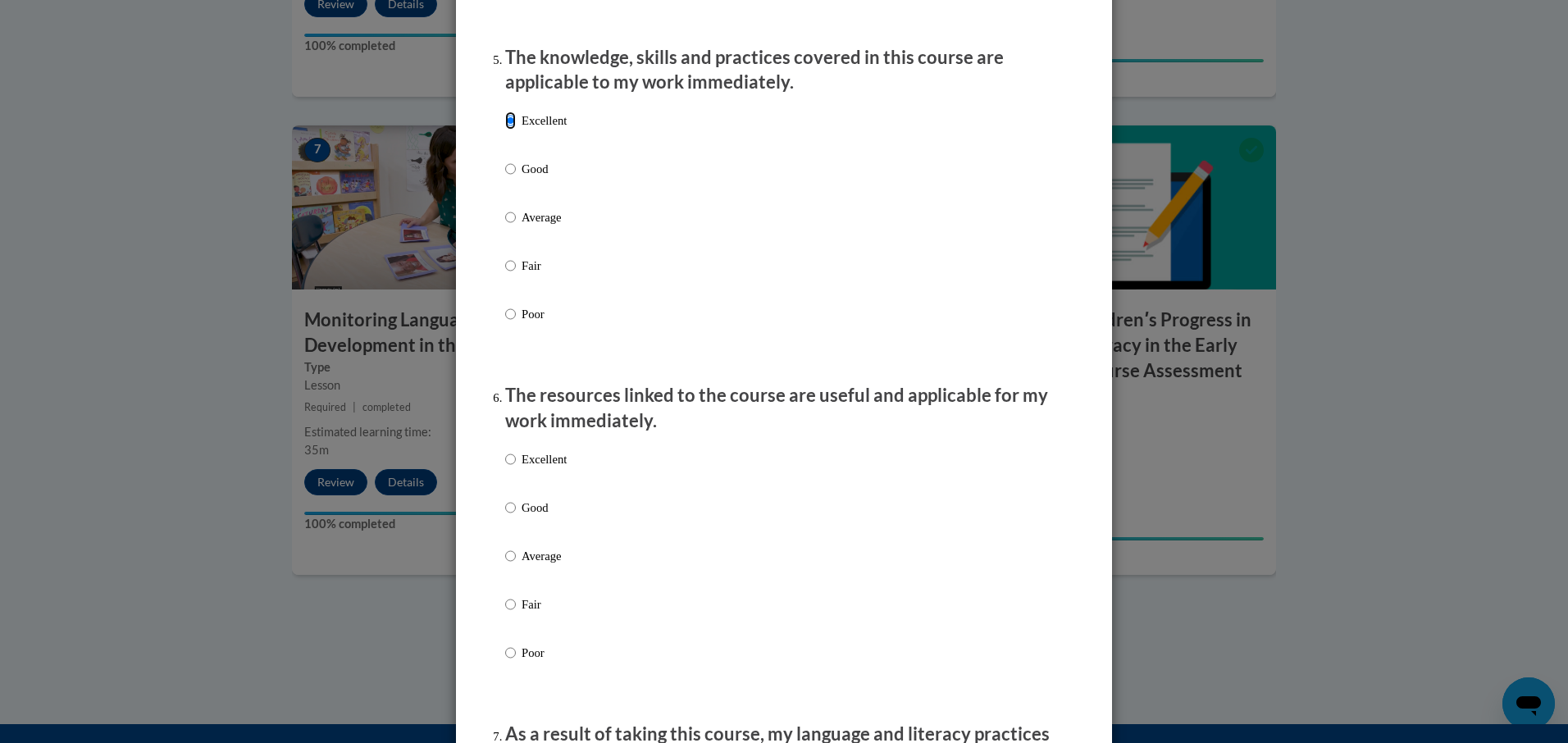
scroll to position [1559, 0]
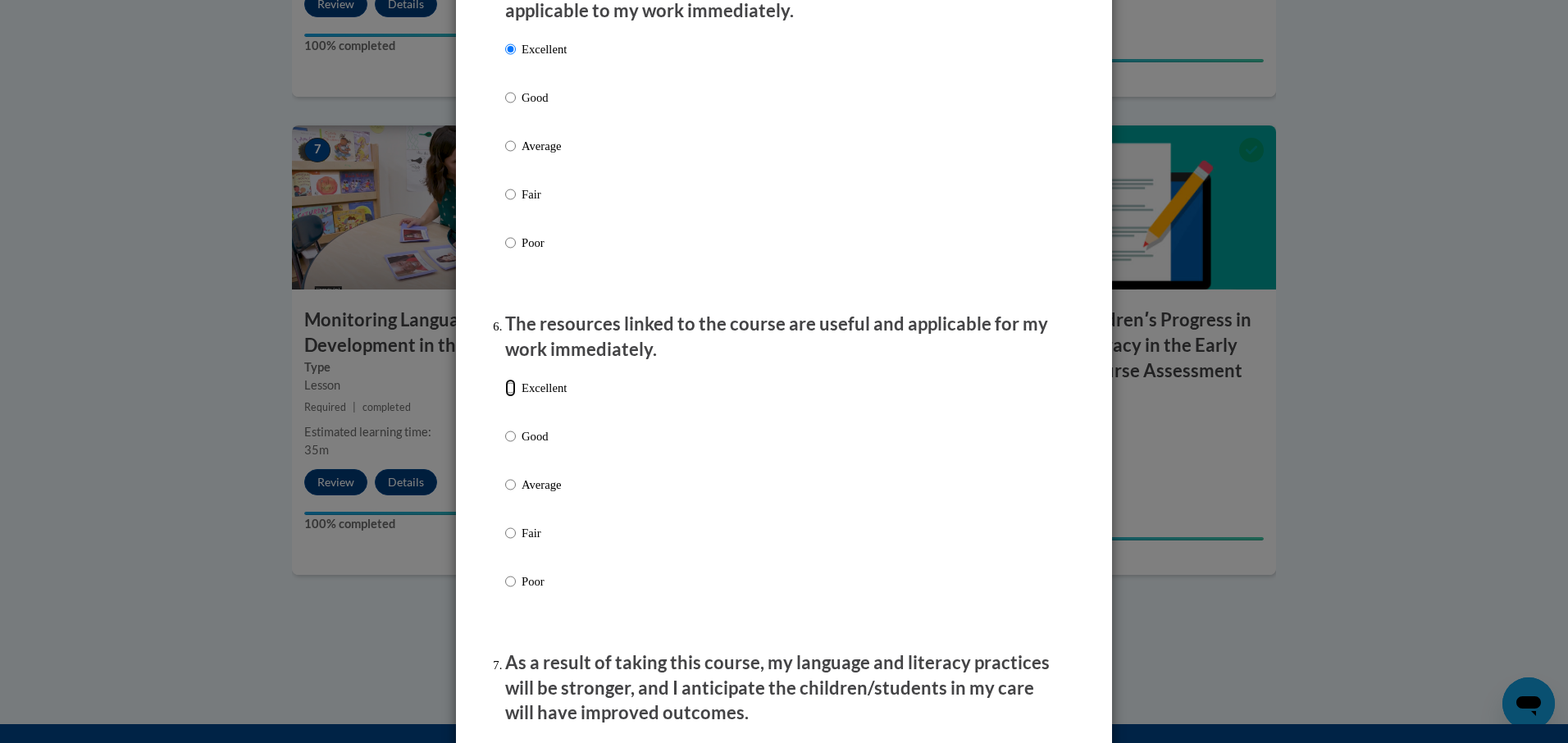
click at [505, 397] on input "Excellent" at bounding box center [510, 388] width 11 height 18
radio input "true"
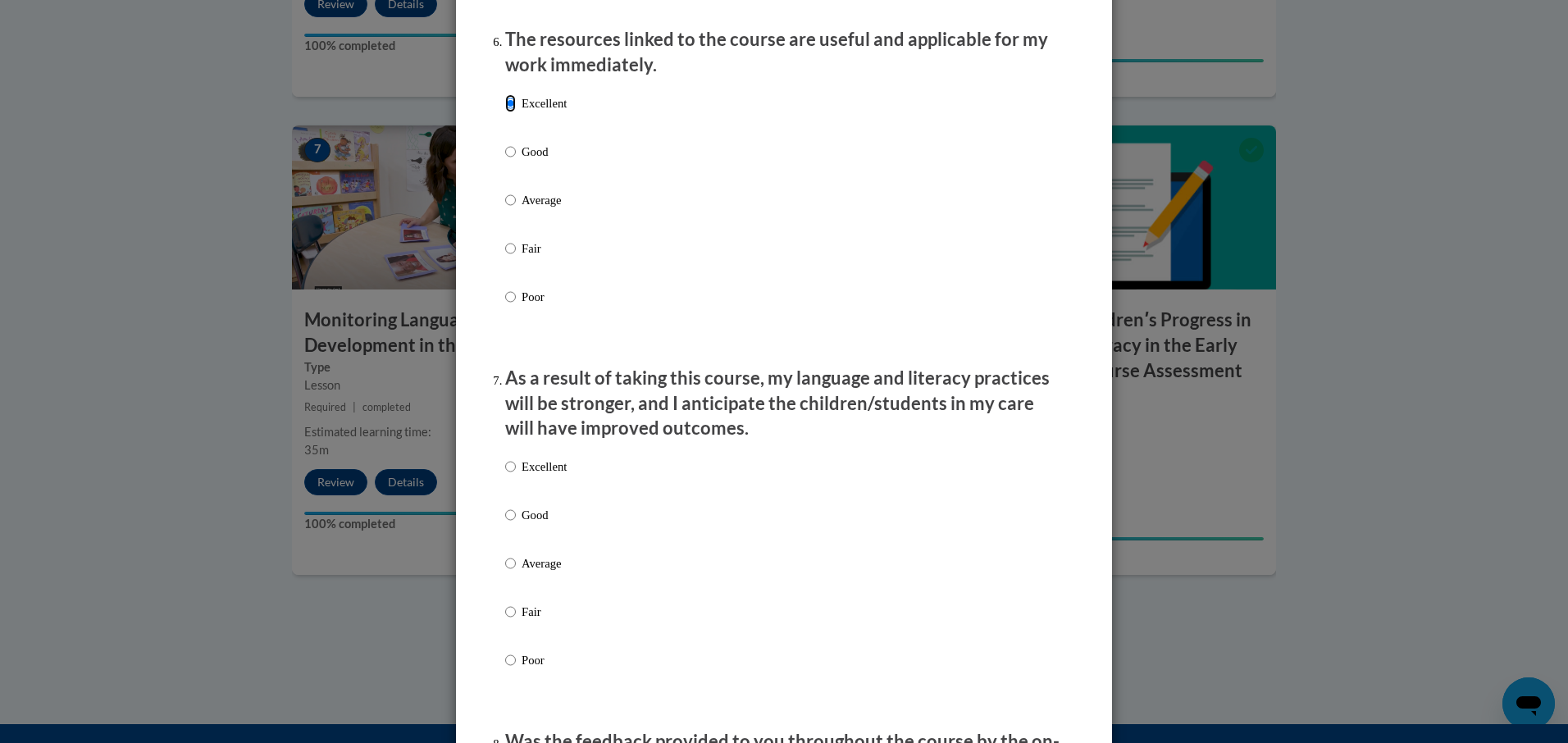
scroll to position [1887, 0]
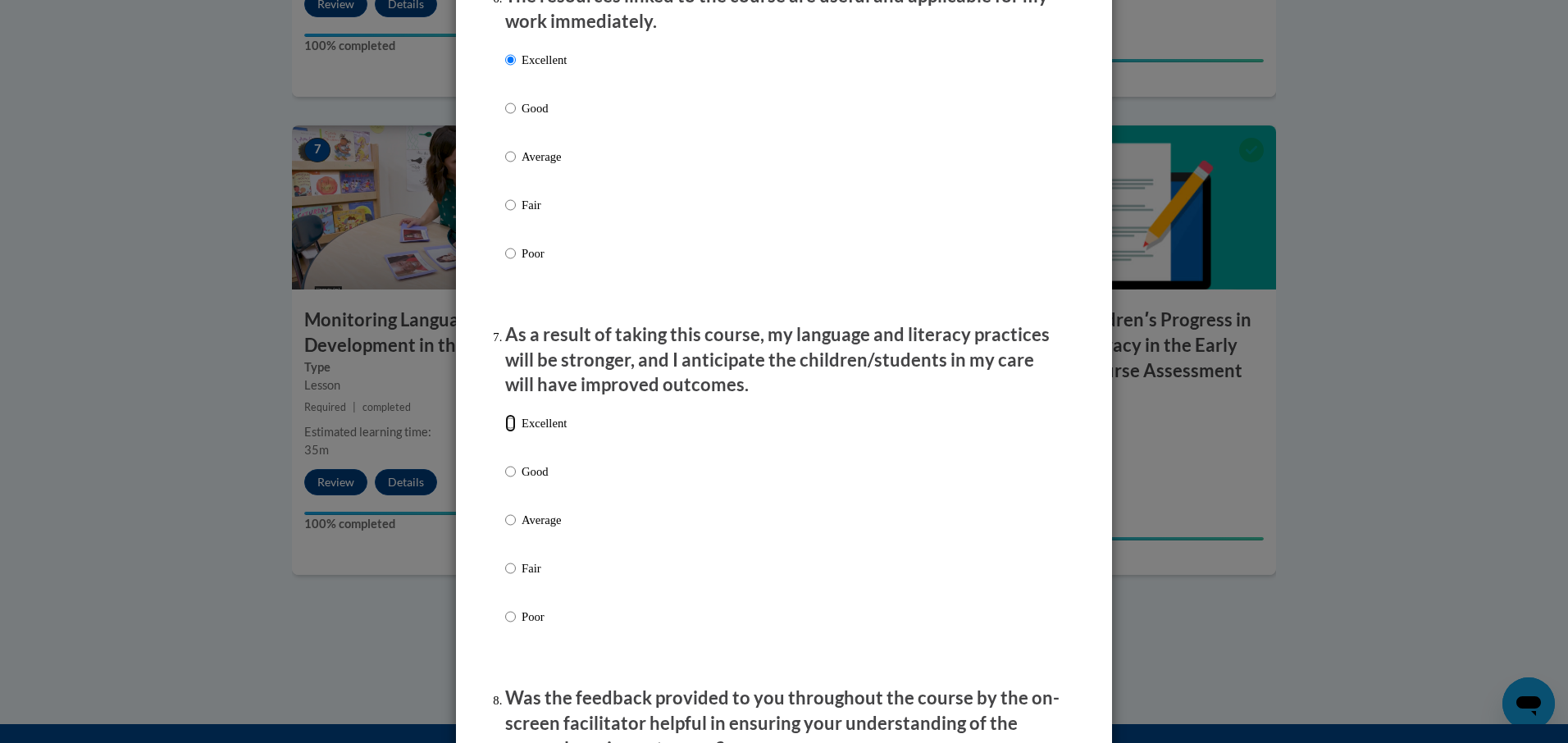
click at [505, 432] on input "Excellent" at bounding box center [510, 423] width 11 height 18
radio input "true"
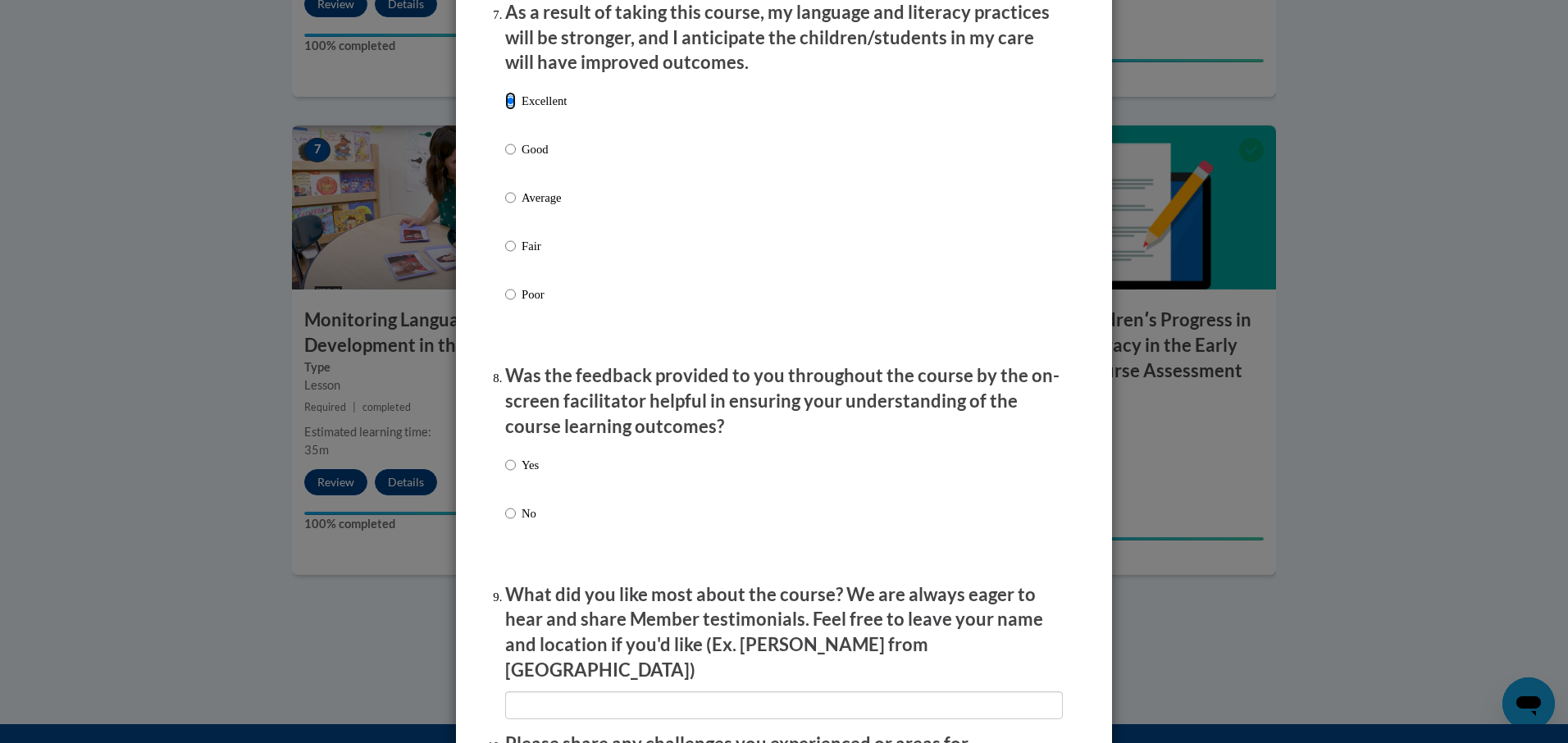
scroll to position [2215, 0]
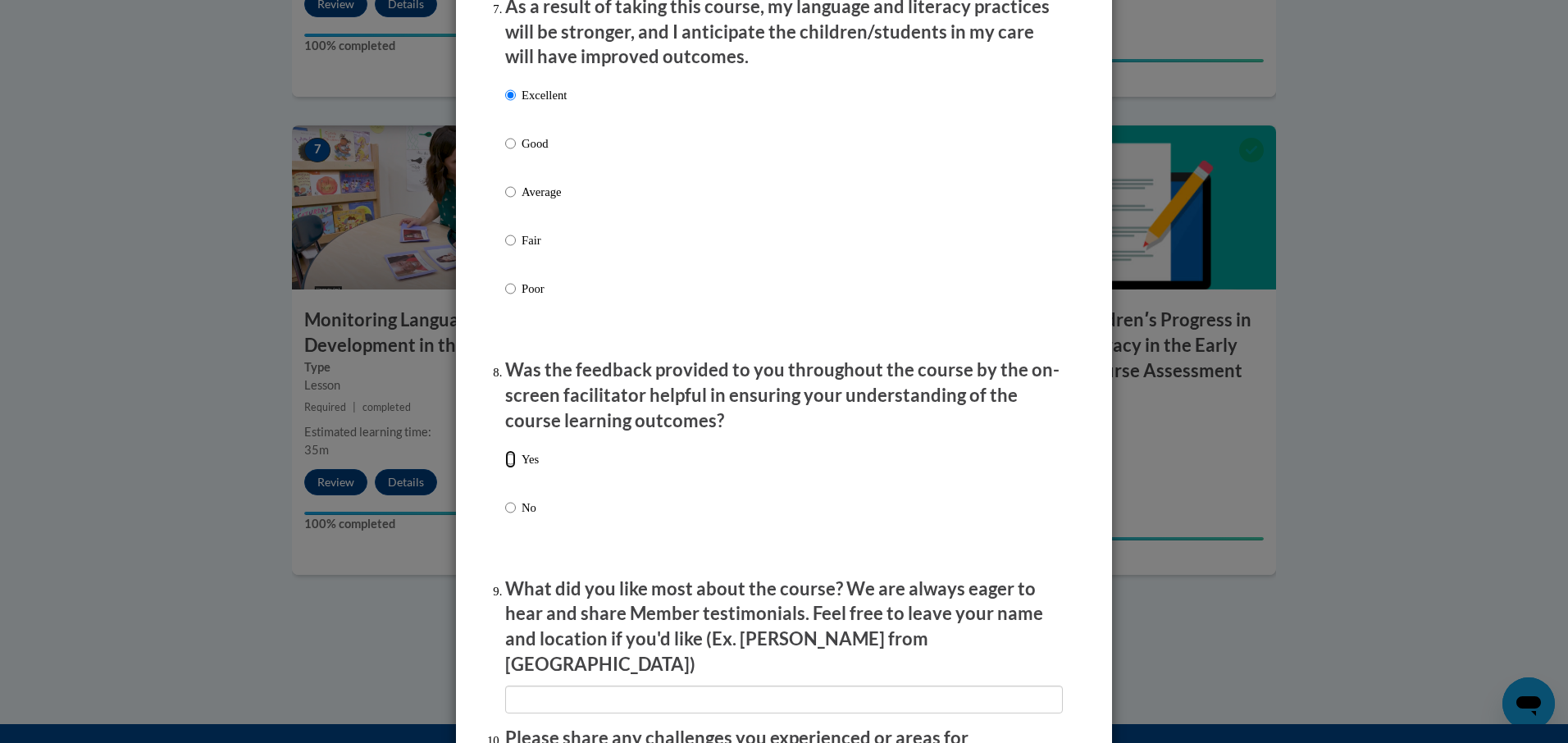
click at [505, 468] on input "Yes" at bounding box center [510, 459] width 11 height 18
radio input "true"
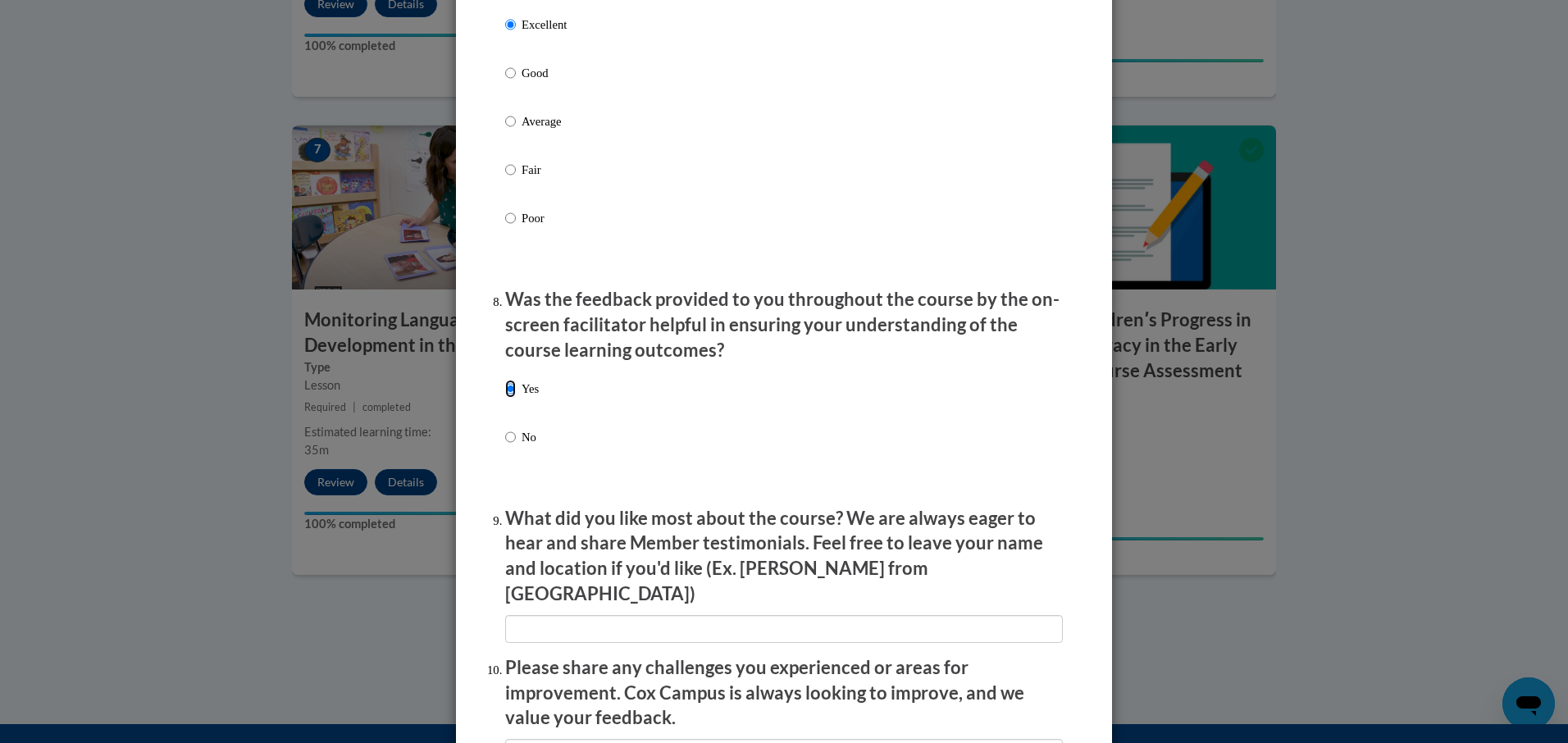
scroll to position [2461, 0]
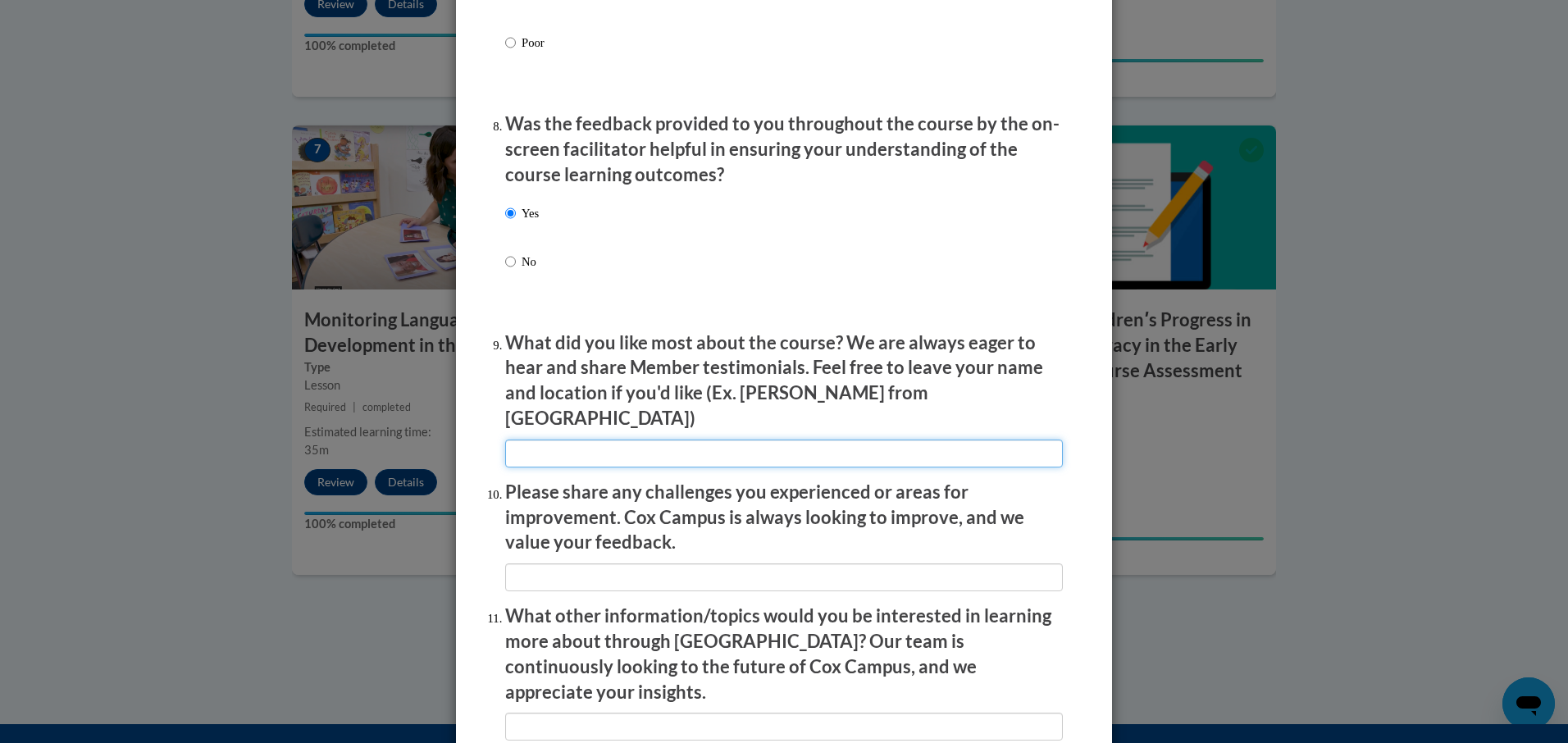
click at [522, 441] on input "textbox" at bounding box center [784, 453] width 557 height 28
type input "enjoyed the class"
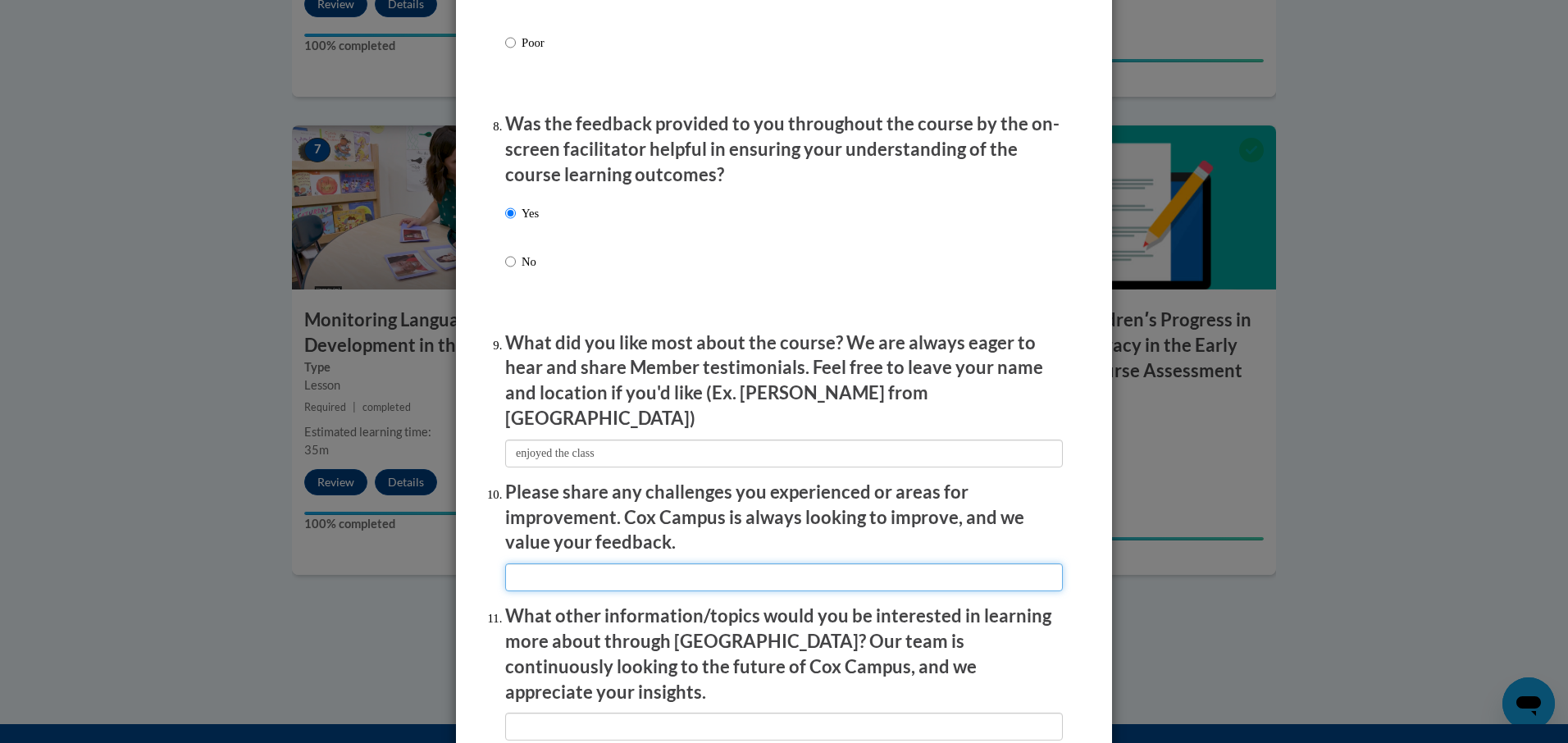
click at [527, 567] on input "textbox" at bounding box center [784, 577] width 557 height 28
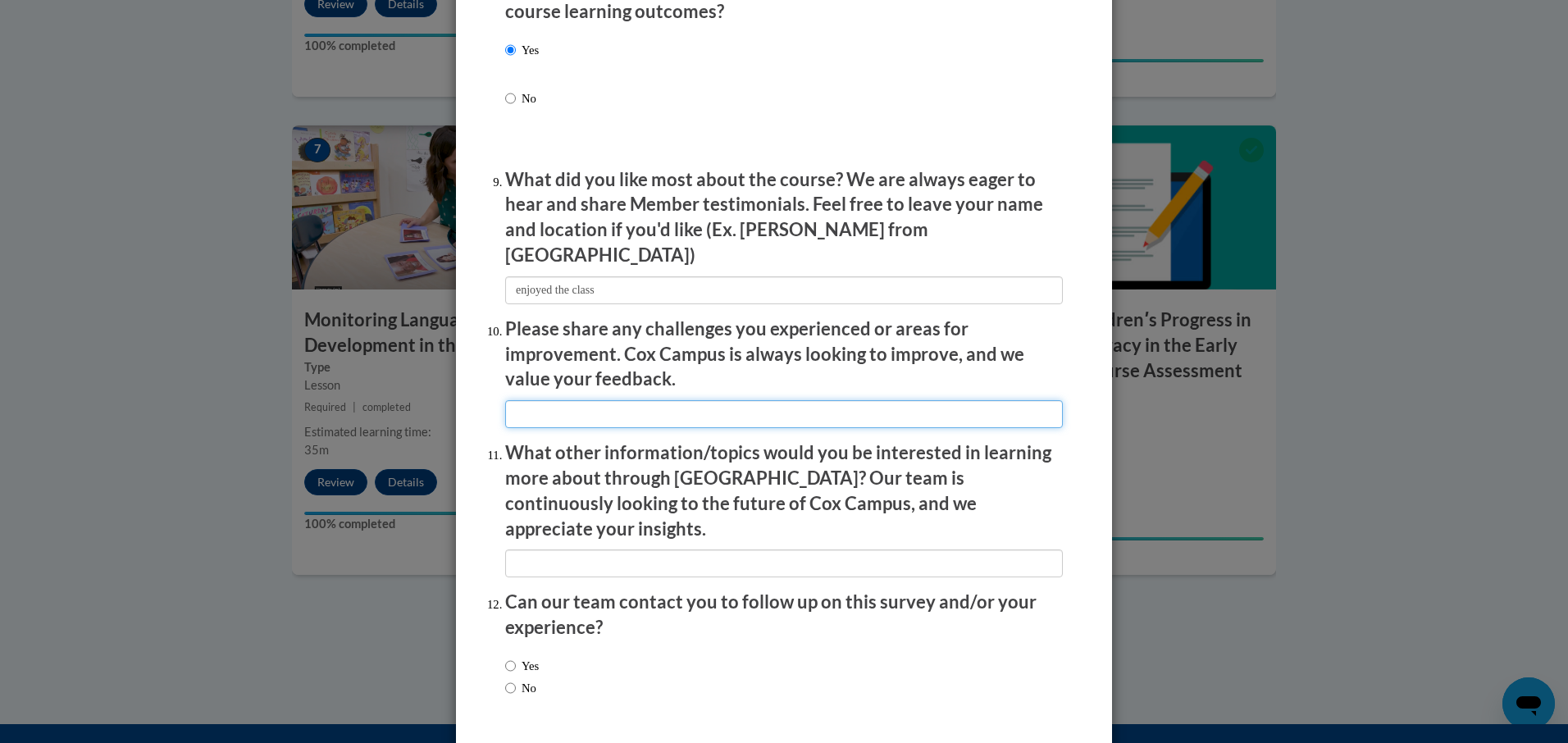
scroll to position [2625, 0]
type input "everything was fine as is"
click at [545, 548] on input "textbox" at bounding box center [784, 562] width 557 height 28
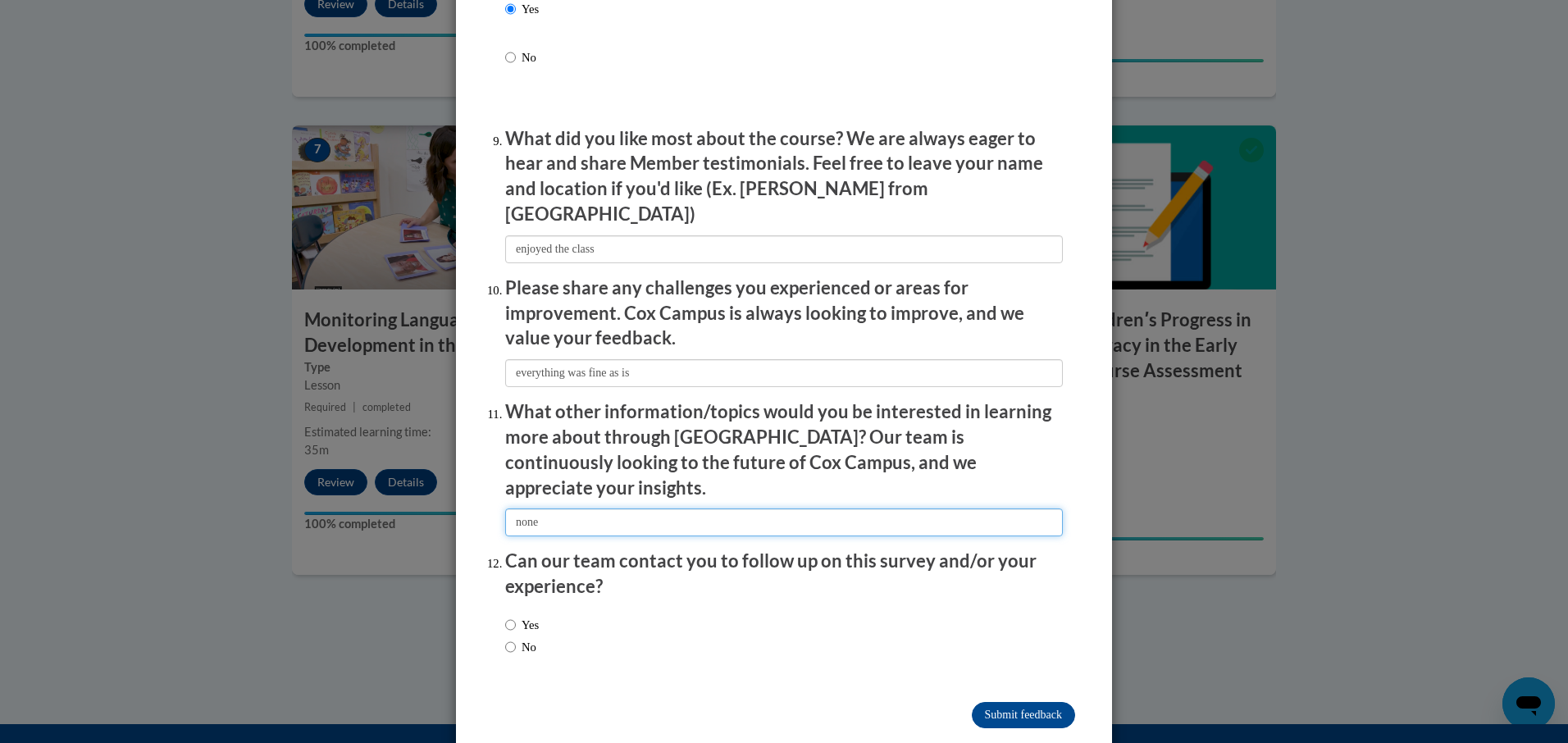
type input "none"
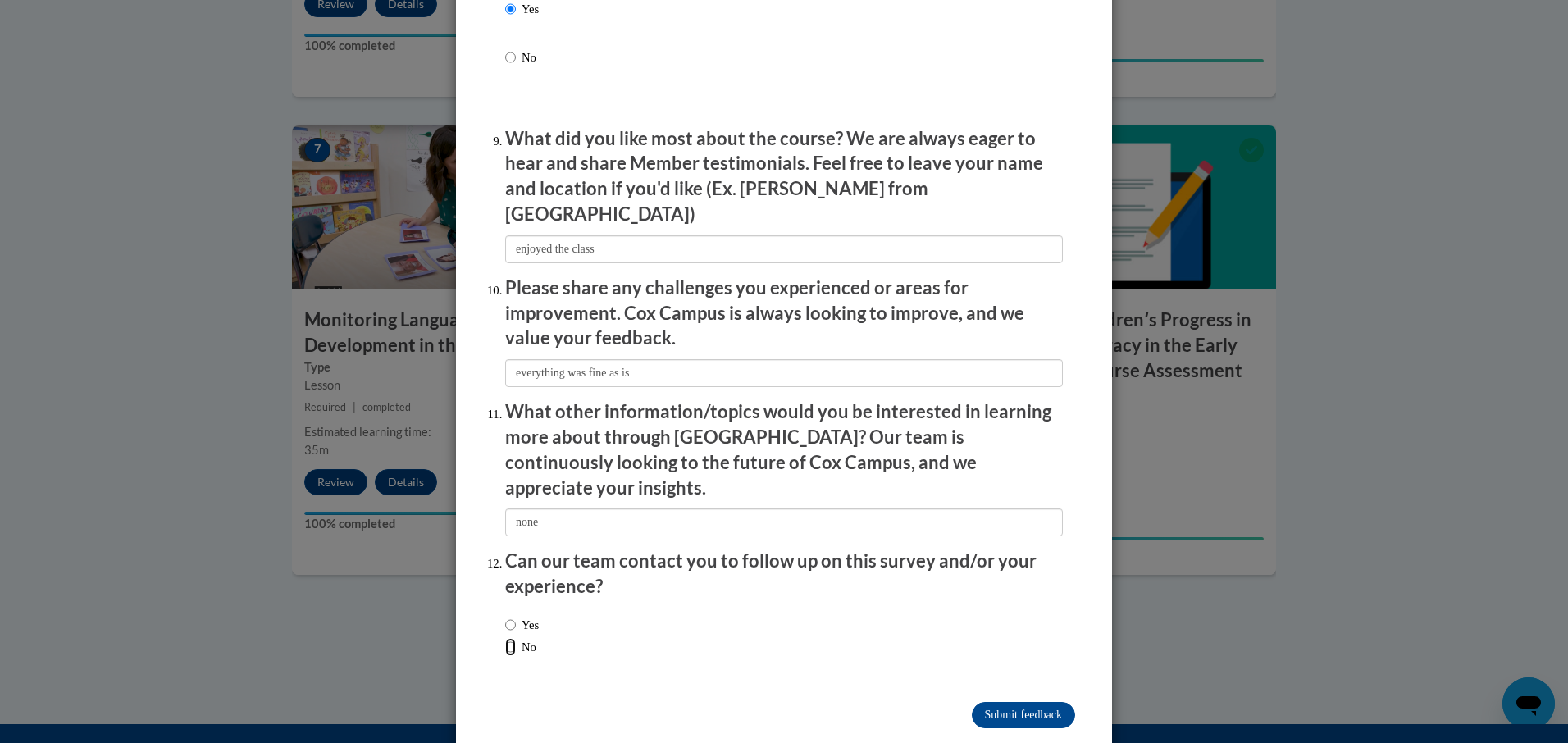
click at [507, 638] on input "No" at bounding box center [510, 647] width 11 height 18
radio input "true"
click at [1000, 702] on input "Submit feedback" at bounding box center [1023, 715] width 103 height 26
